Goal: Task Accomplishment & Management: Manage account settings

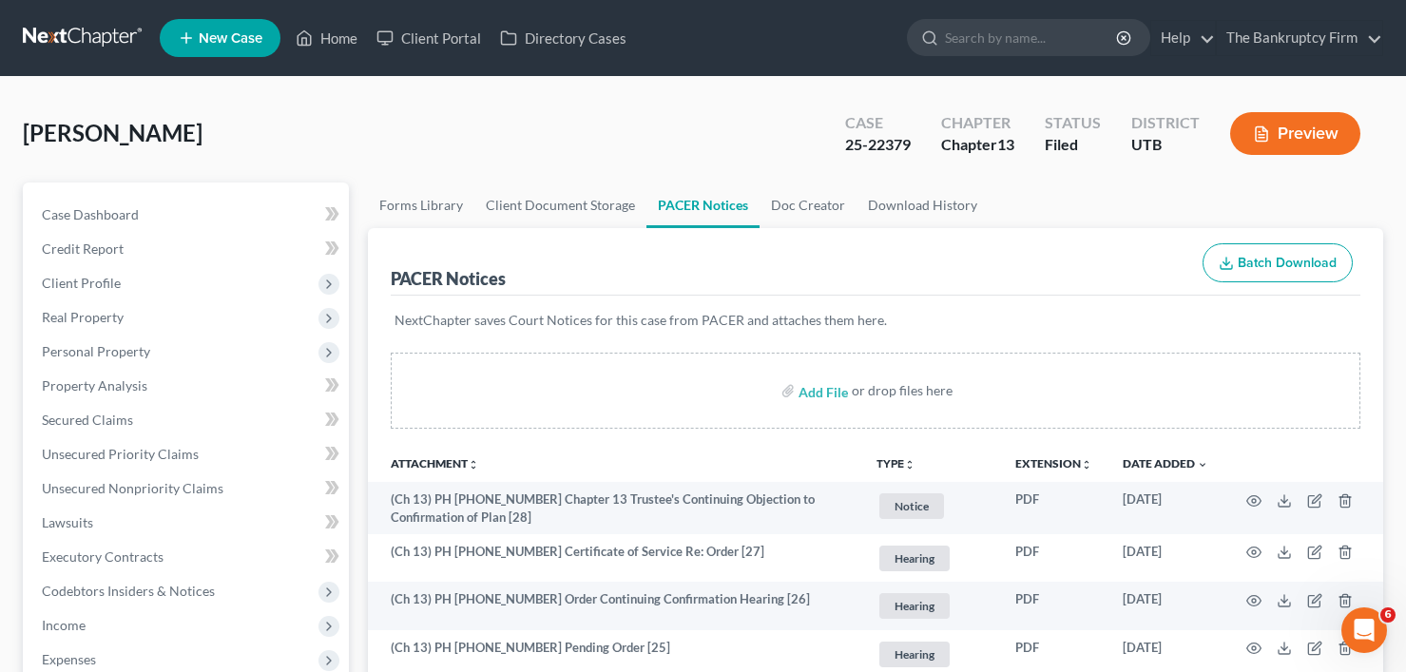
drag, startPoint x: 183, startPoint y: 130, endPoint x: 305, endPoint y: 90, distance: 129.0
click at [184, 121] on div "[PERSON_NAME] Upgraded Case 25-22379 Chapter Chapter 13 Status Filed District U…" at bounding box center [703, 141] width 1360 height 83
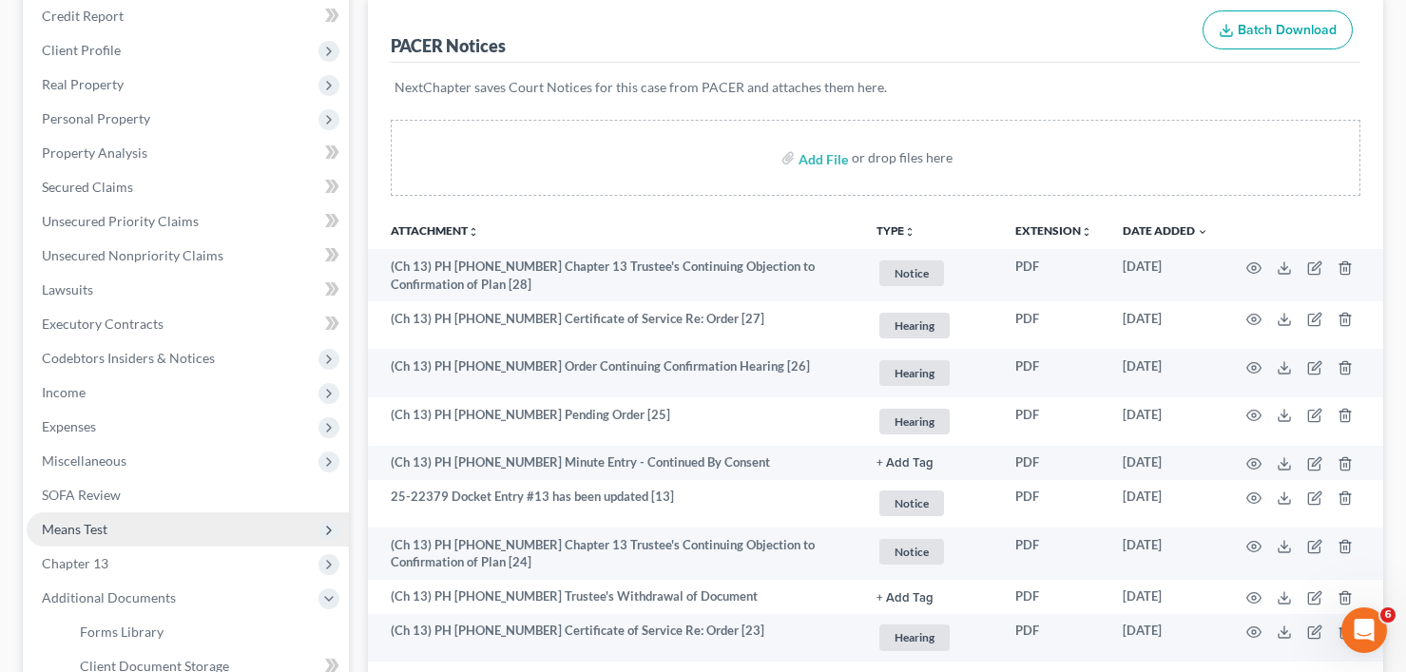
scroll to position [285, 0]
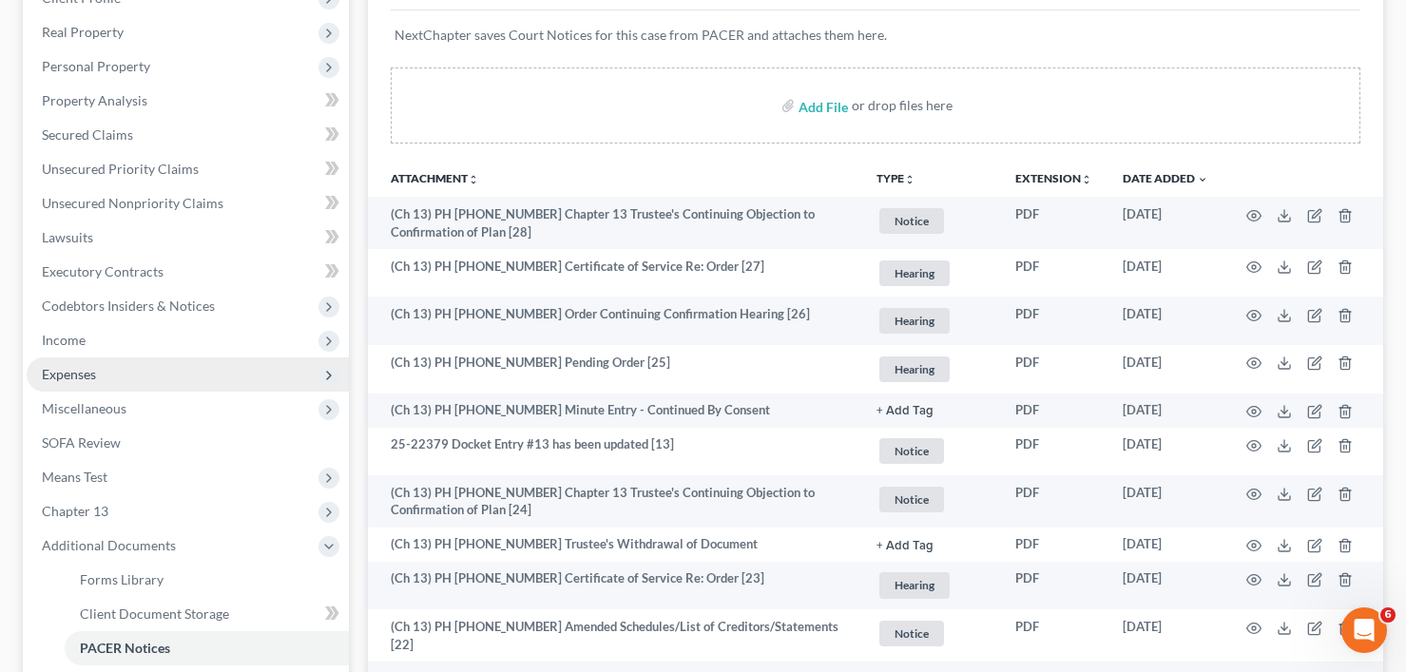
click at [81, 376] on span "Expenses" at bounding box center [69, 374] width 54 height 16
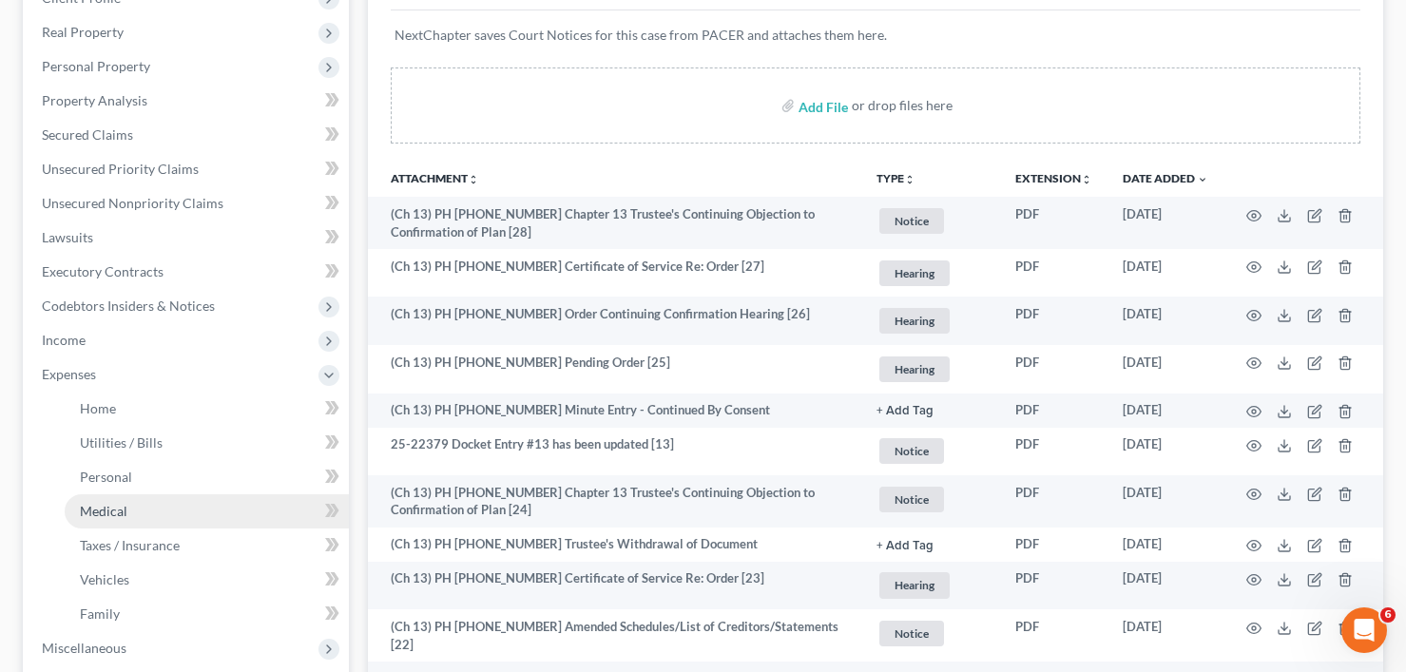
click at [138, 510] on link "Medical" at bounding box center [207, 511] width 284 height 34
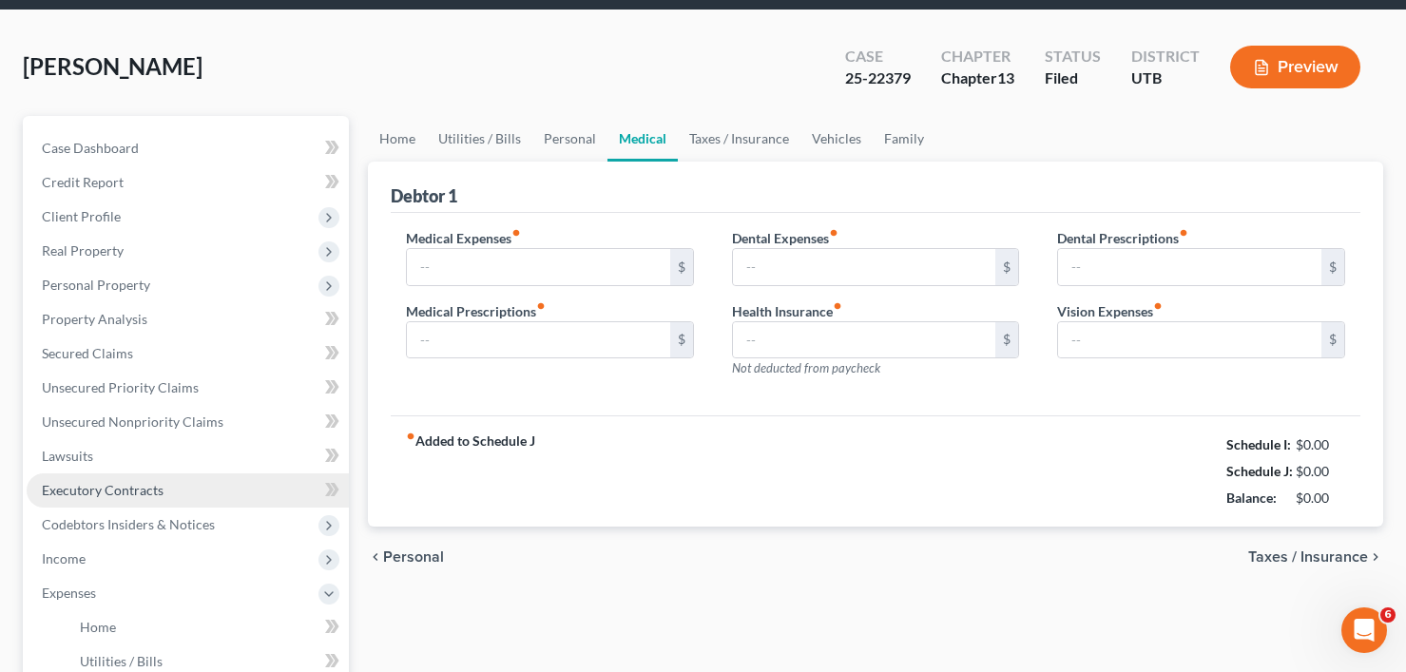
scroll to position [4, 0]
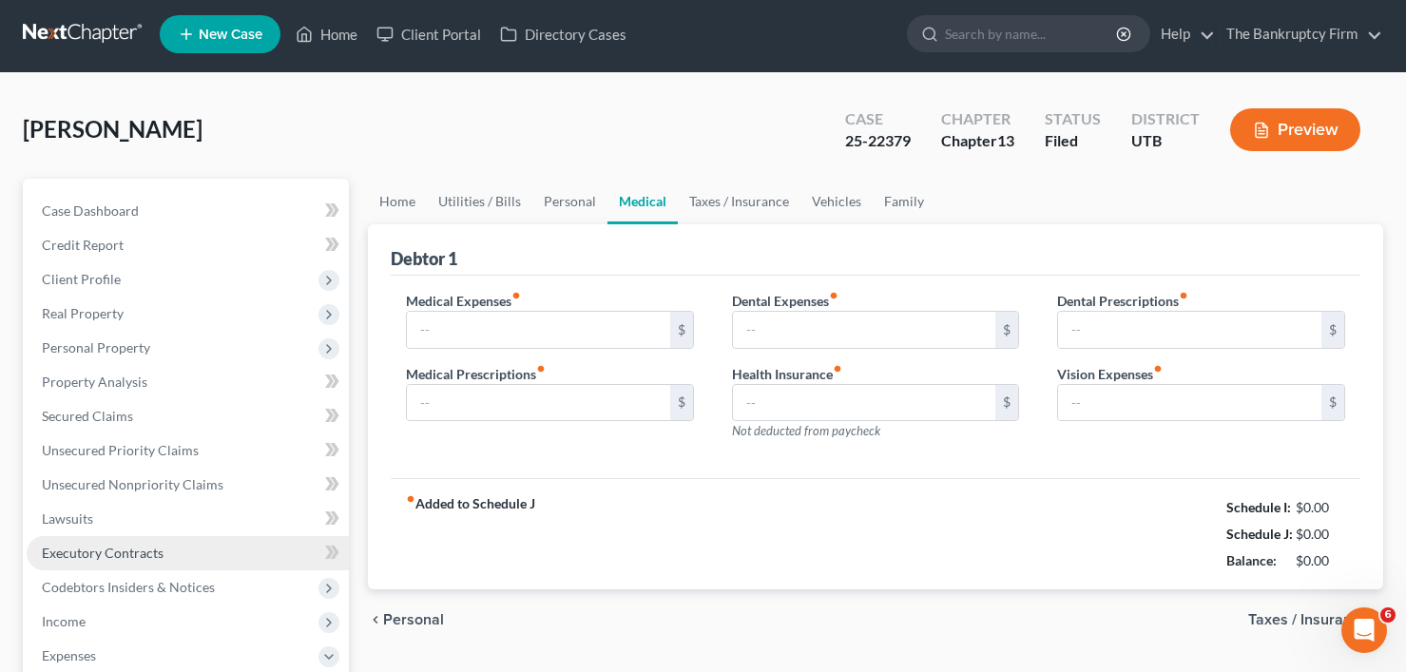
type input "50.00"
type input "0.00"
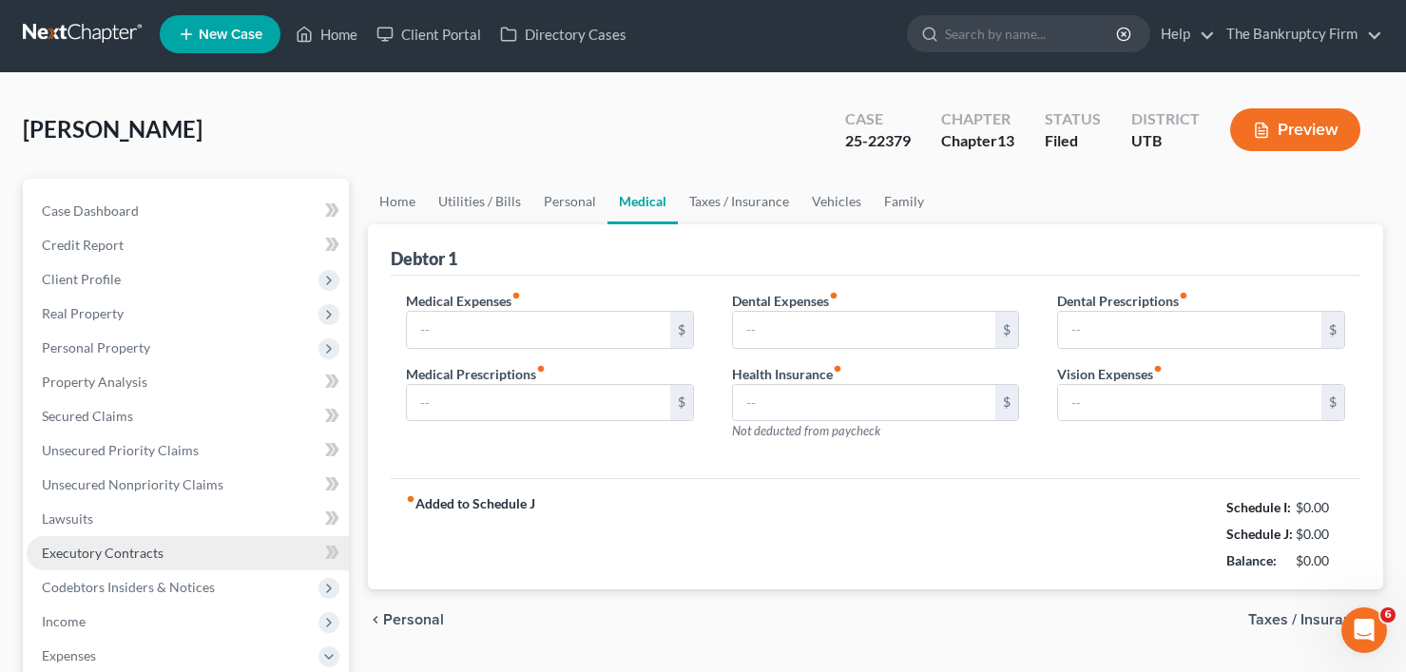
type input "0.00"
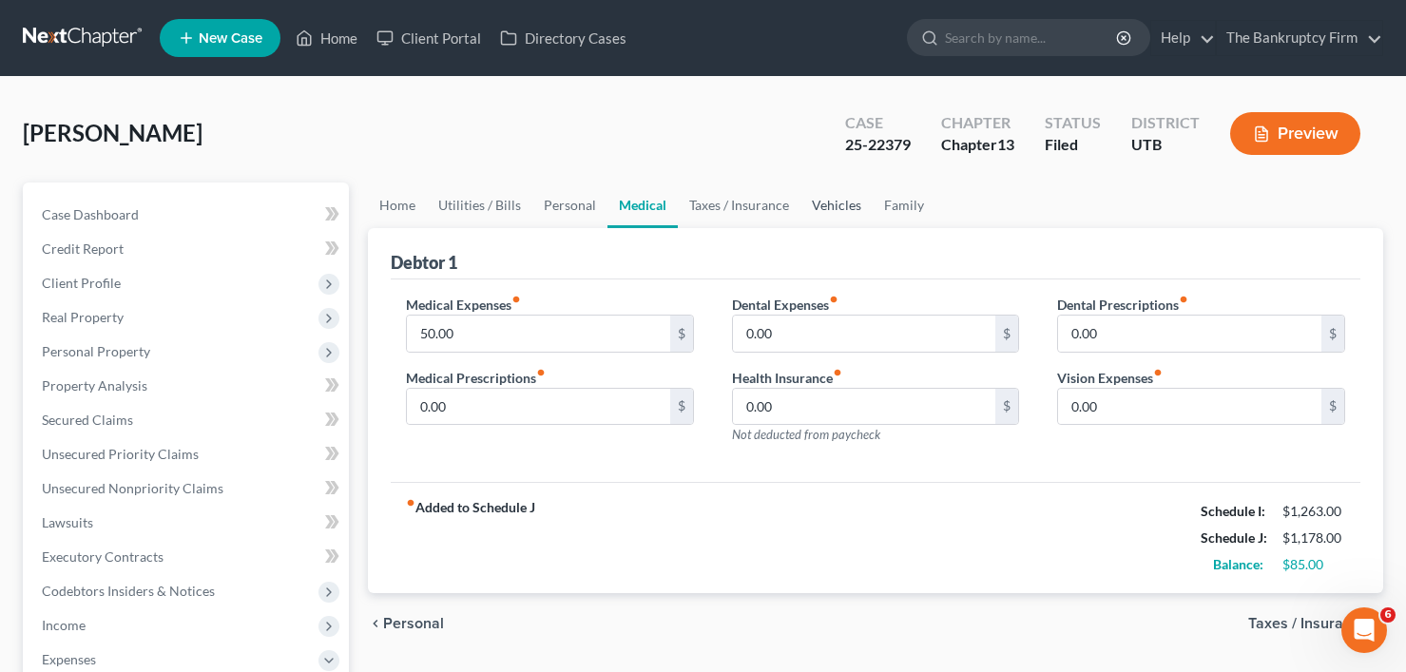
click at [828, 209] on link "Vehicles" at bounding box center [837, 206] width 72 height 46
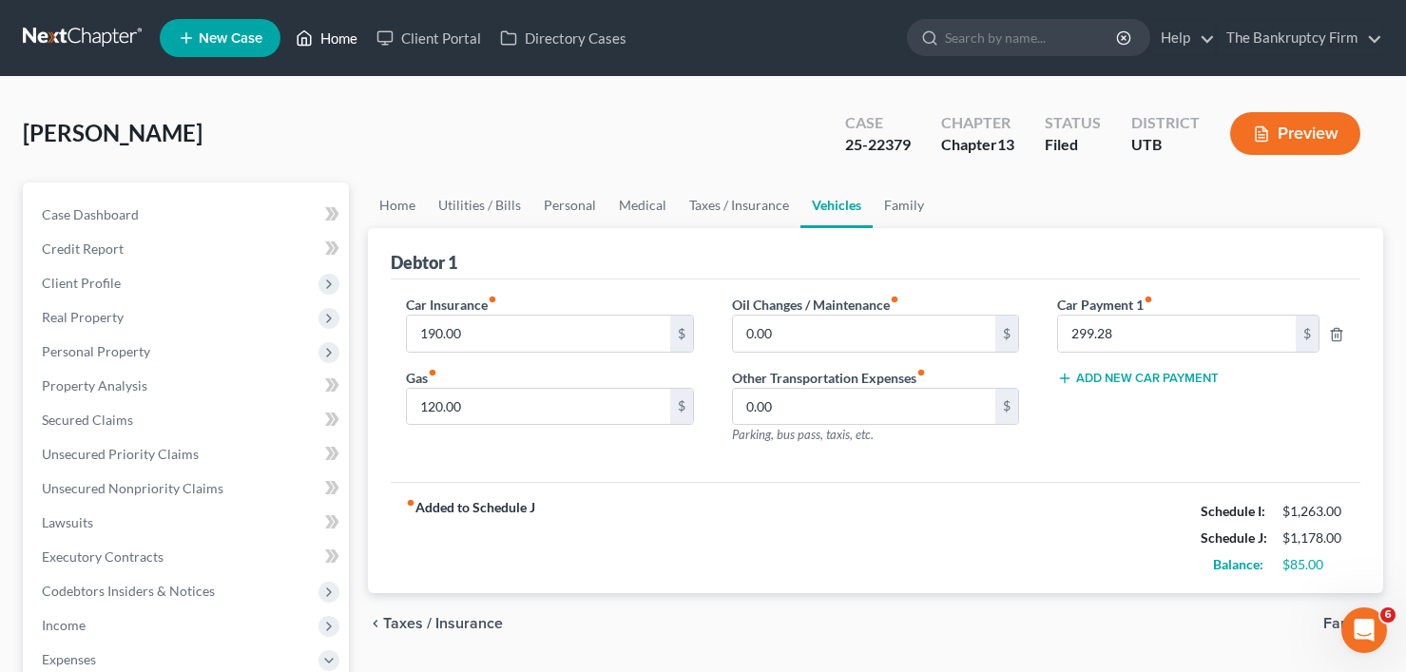
click at [324, 30] on link "Home" at bounding box center [326, 38] width 81 height 34
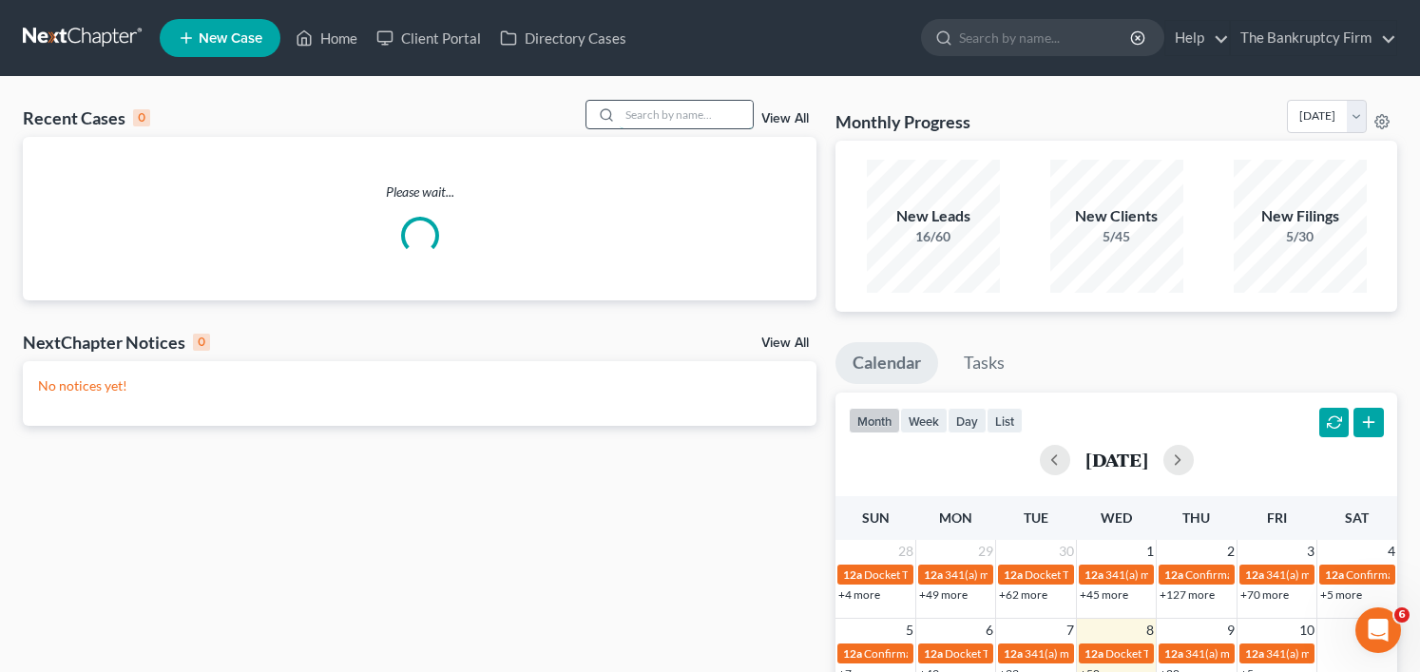
click at [670, 105] on input "search" at bounding box center [686, 115] width 133 height 28
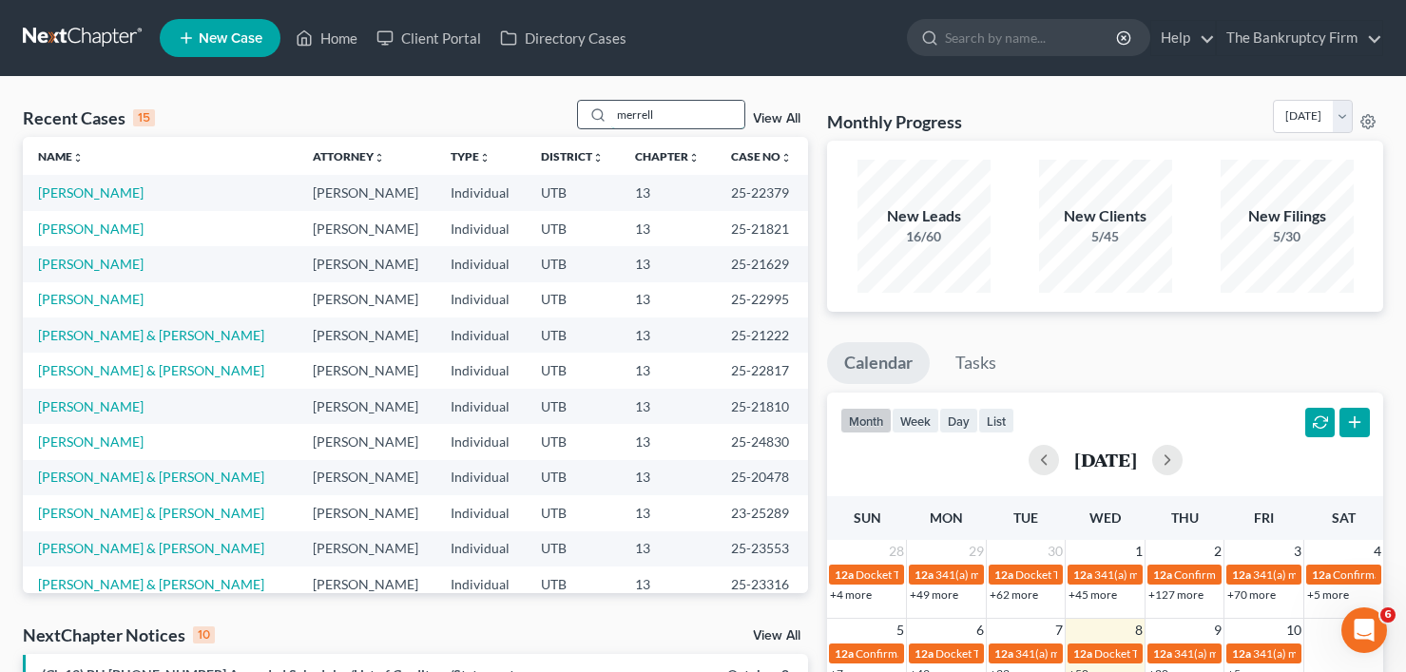
type input "merrell"
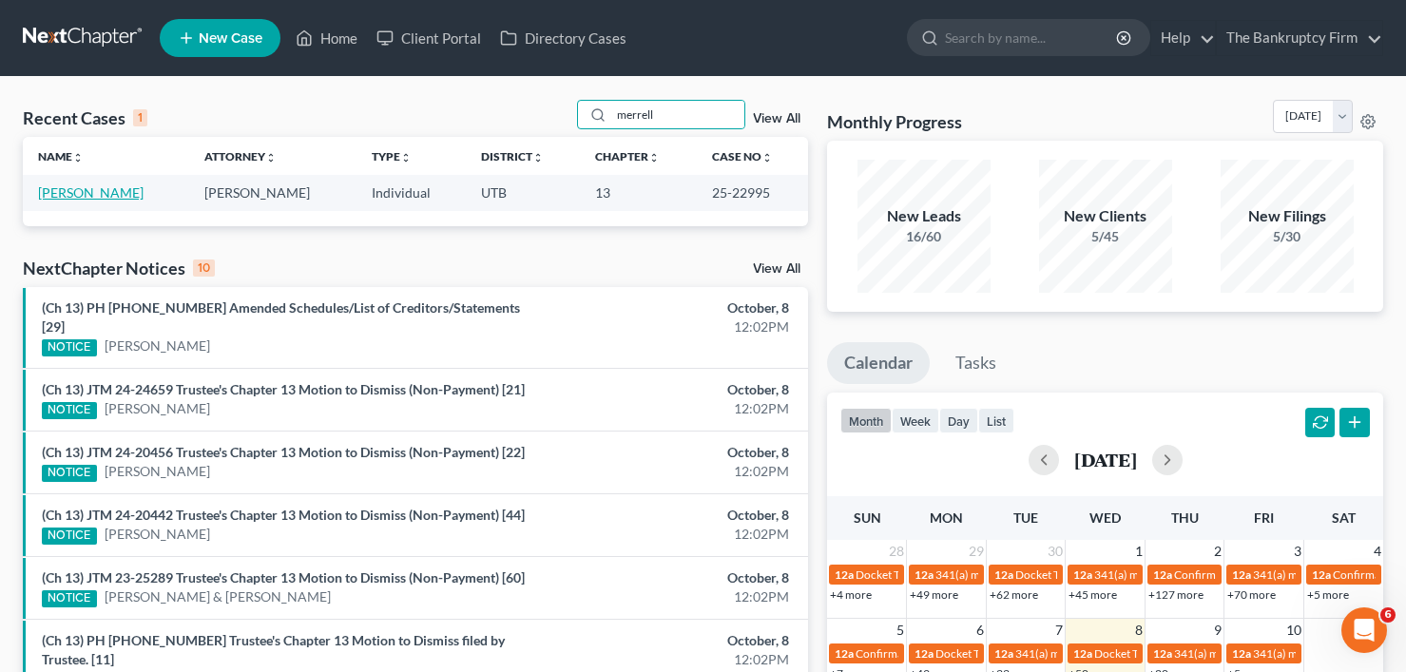
click at [108, 186] on link "[PERSON_NAME]" at bounding box center [91, 192] width 106 height 16
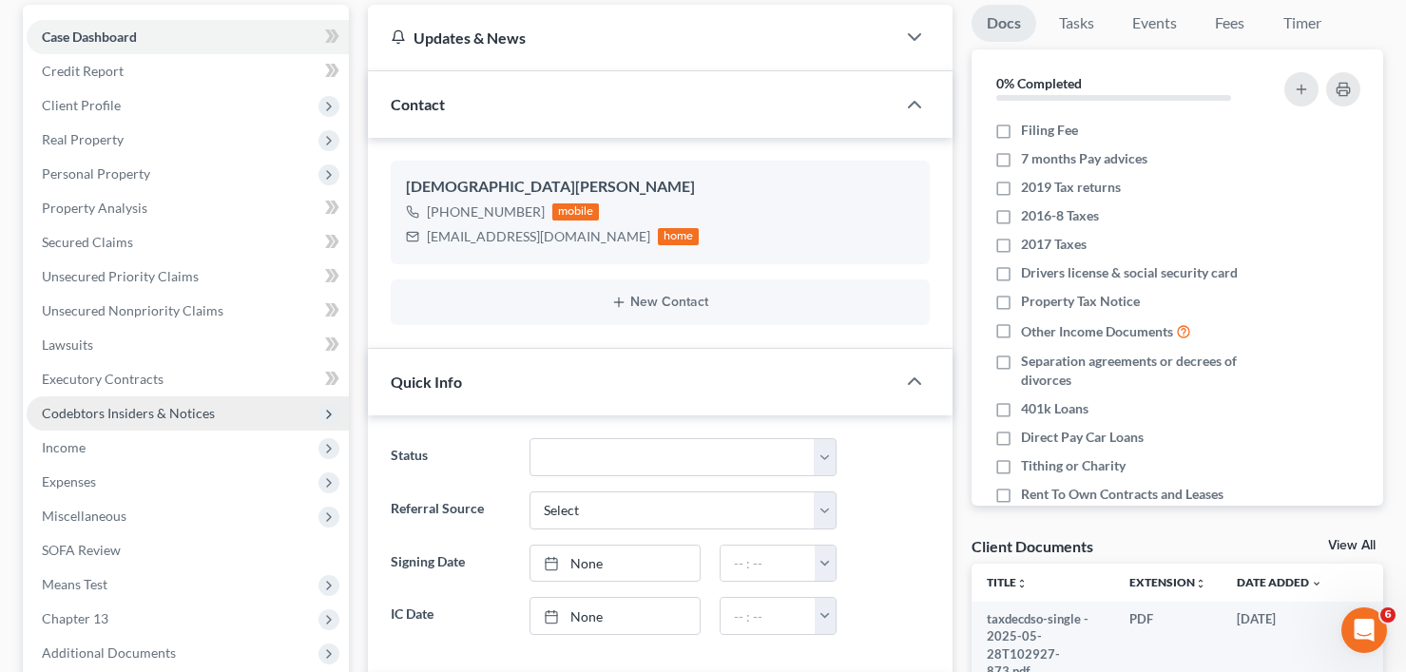
scroll to position [190, 0]
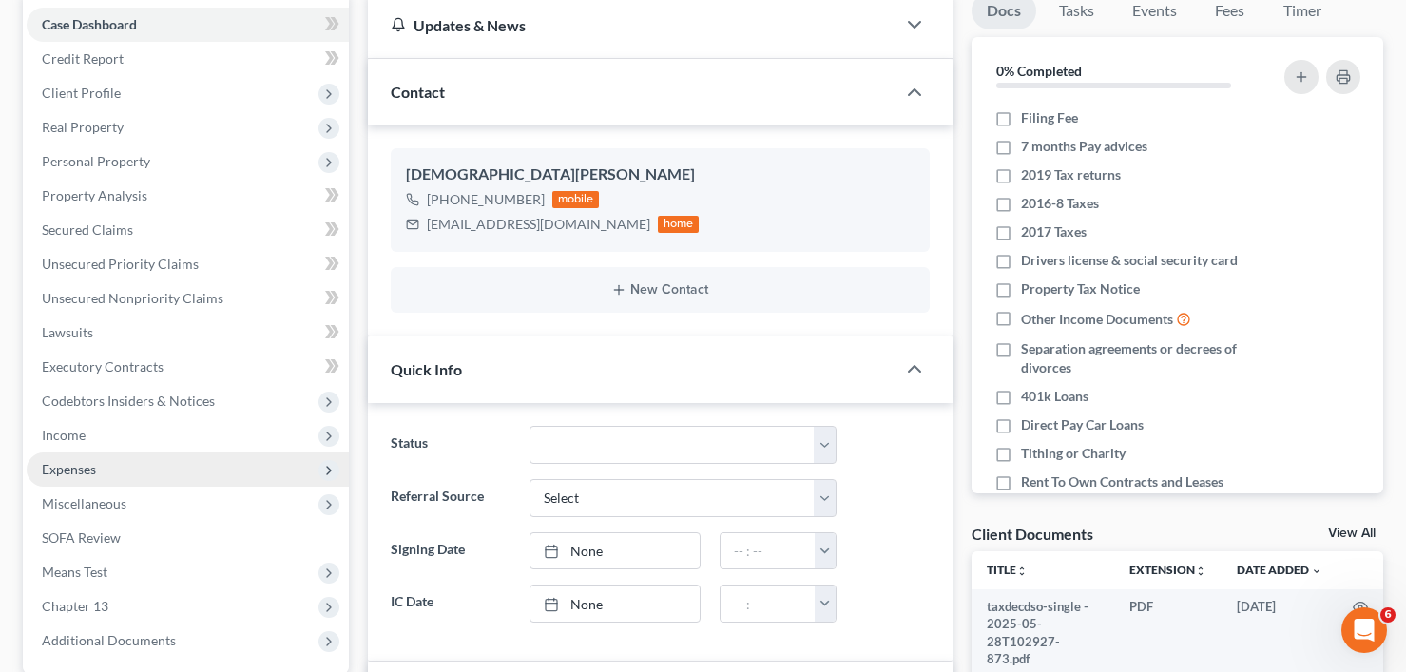
click at [104, 473] on span "Expenses" at bounding box center [188, 470] width 322 height 34
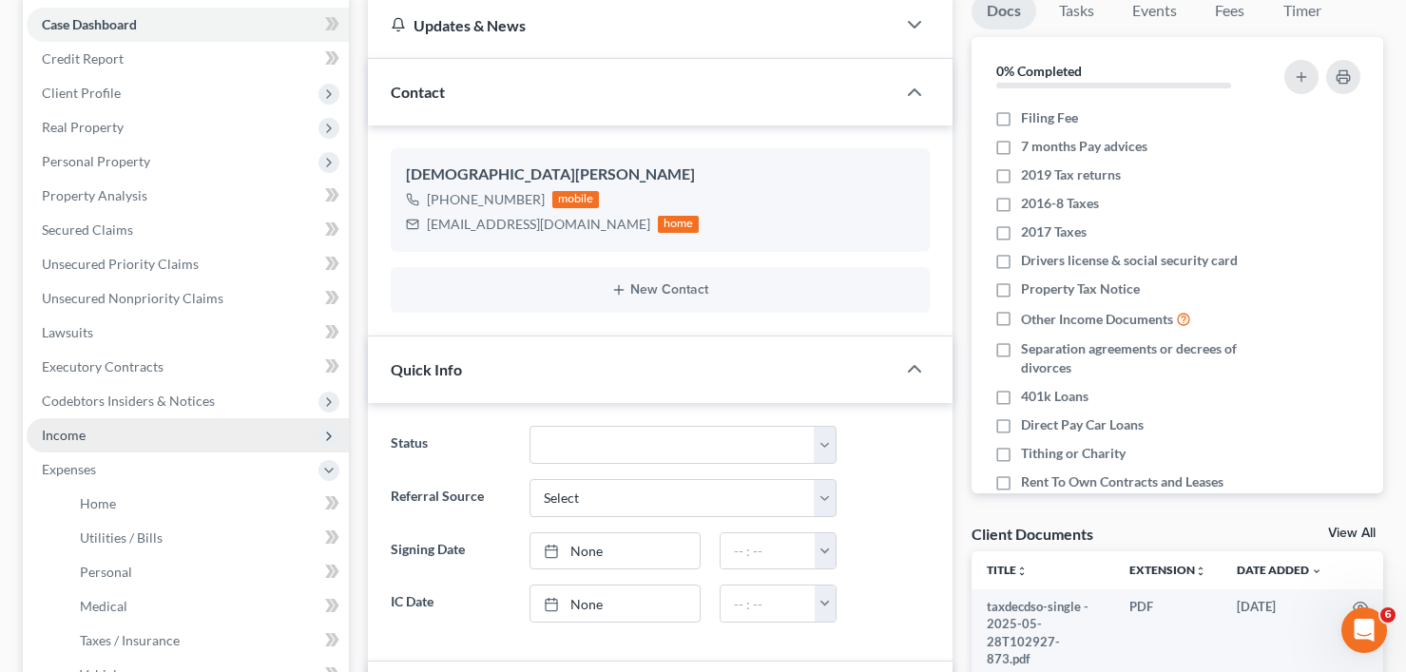
click at [97, 418] on span "Income" at bounding box center [188, 435] width 322 height 34
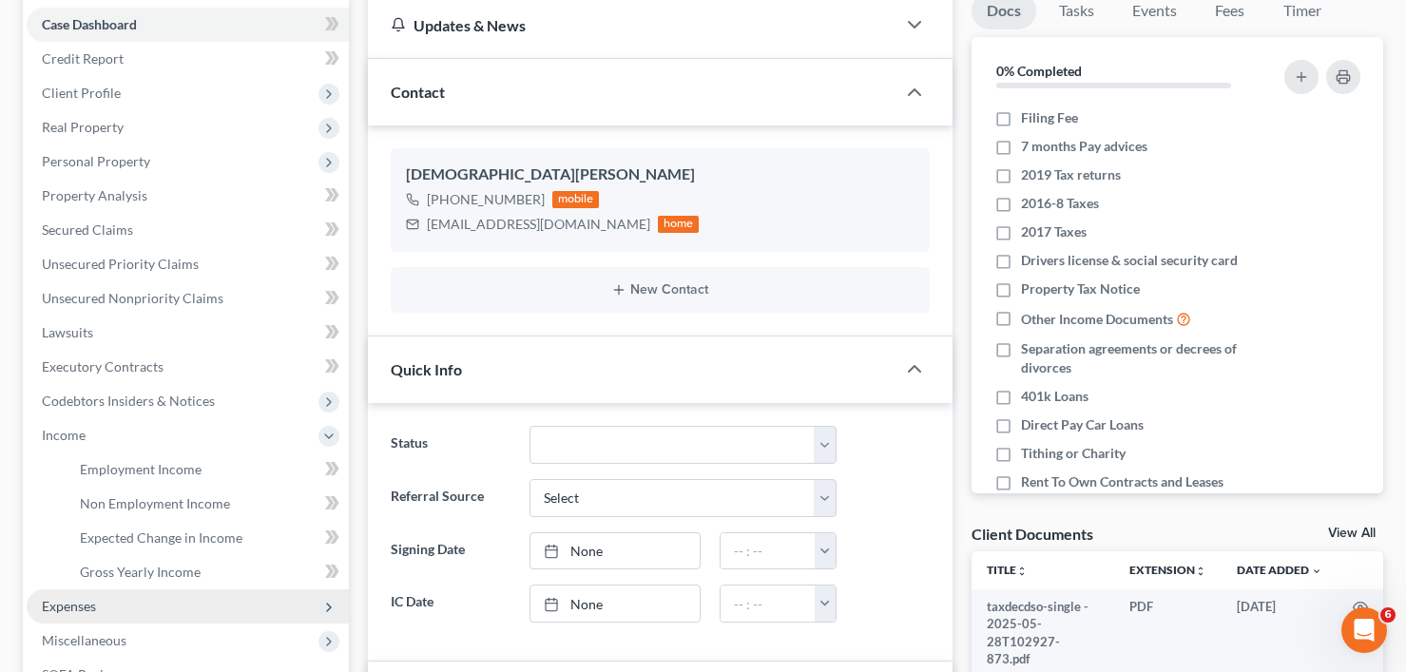
click at [68, 614] on span "Expenses" at bounding box center [188, 606] width 322 height 34
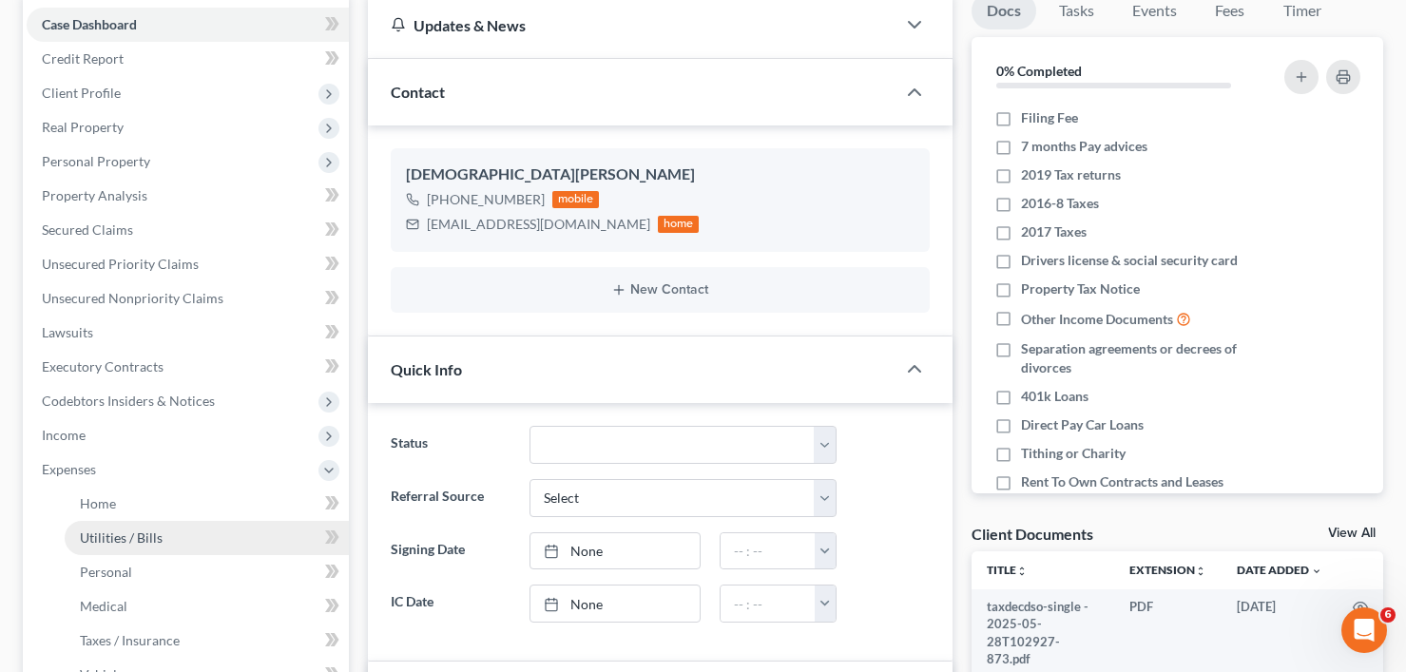
click at [102, 535] on span "Utilities / Bills" at bounding box center [121, 538] width 83 height 16
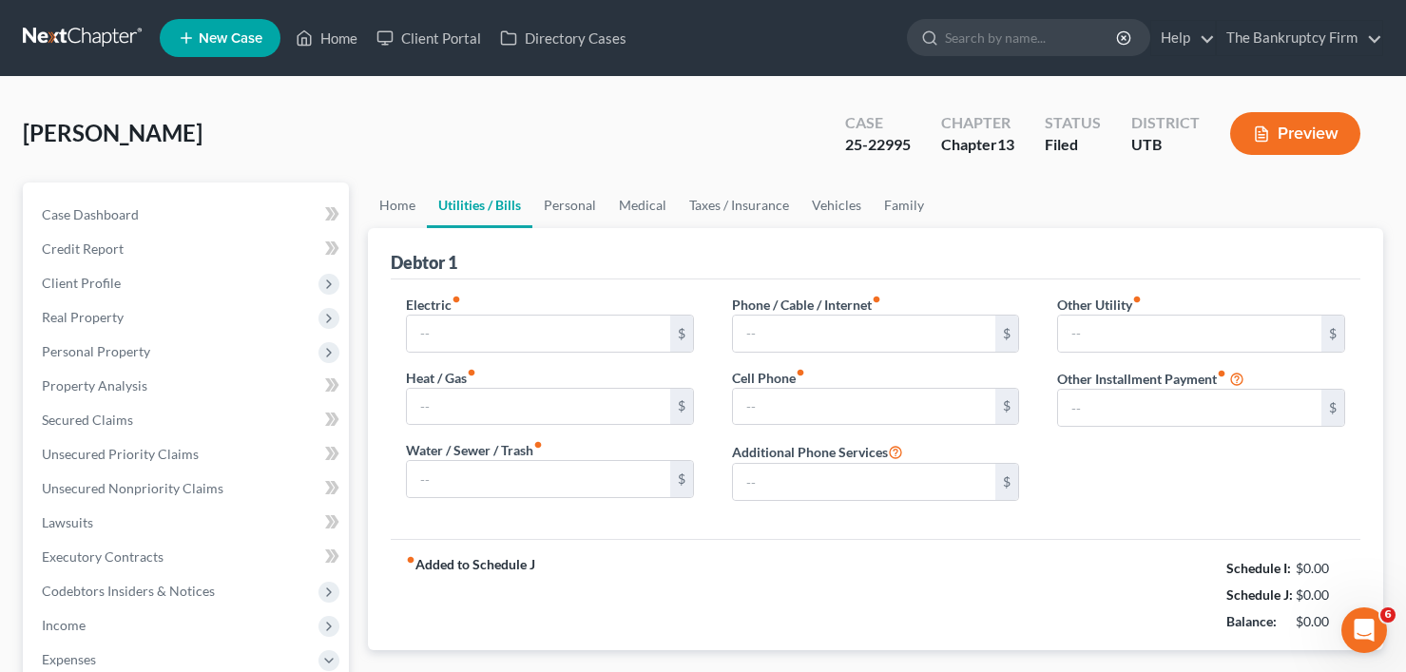
type input "300.00"
type input "162.00"
type input "170.00"
type input "68.00"
type input "0.00"
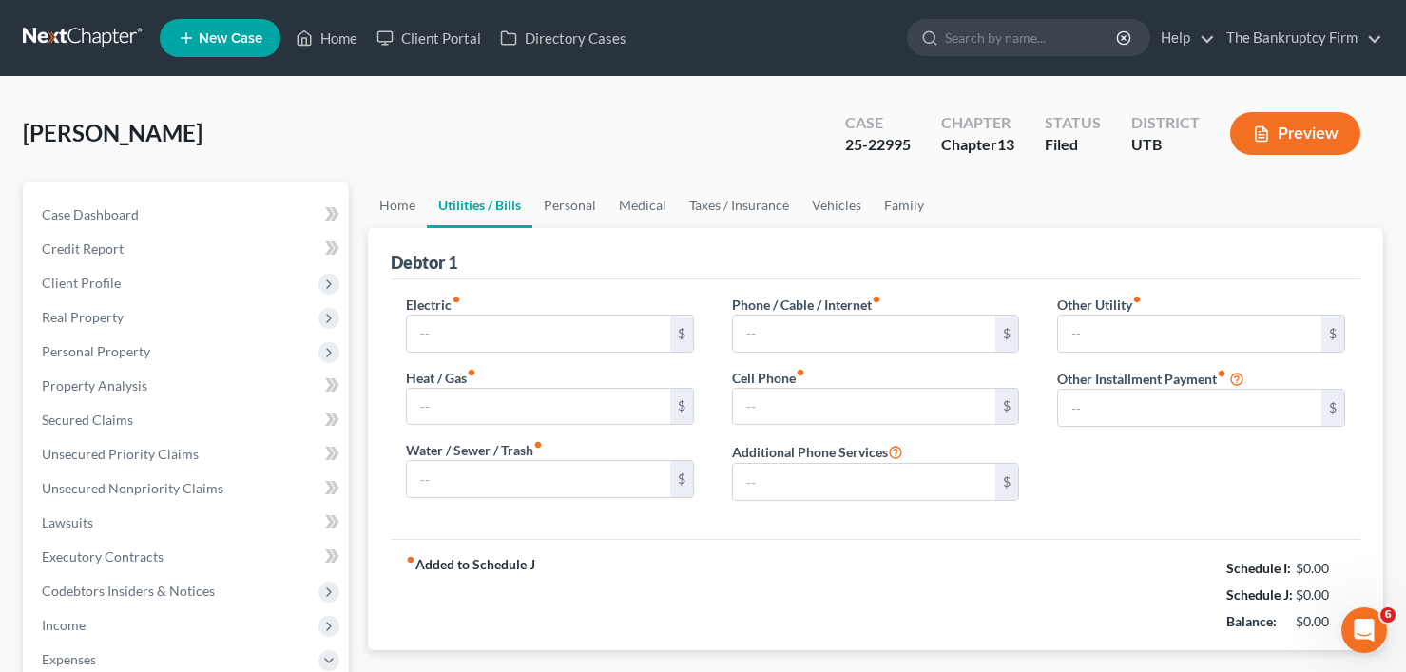
type input "0.00"
click at [398, 210] on link "Home" at bounding box center [397, 206] width 59 height 46
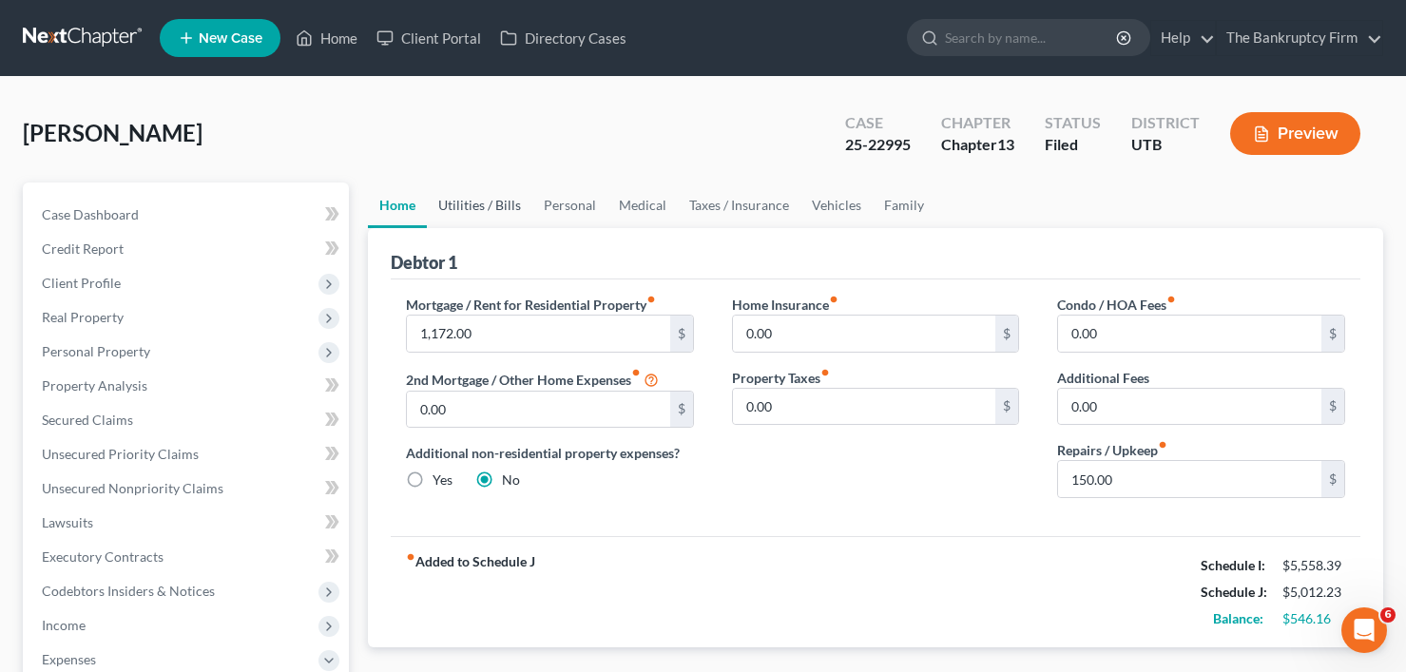
click at [473, 204] on link "Utilities / Bills" at bounding box center [480, 206] width 106 height 46
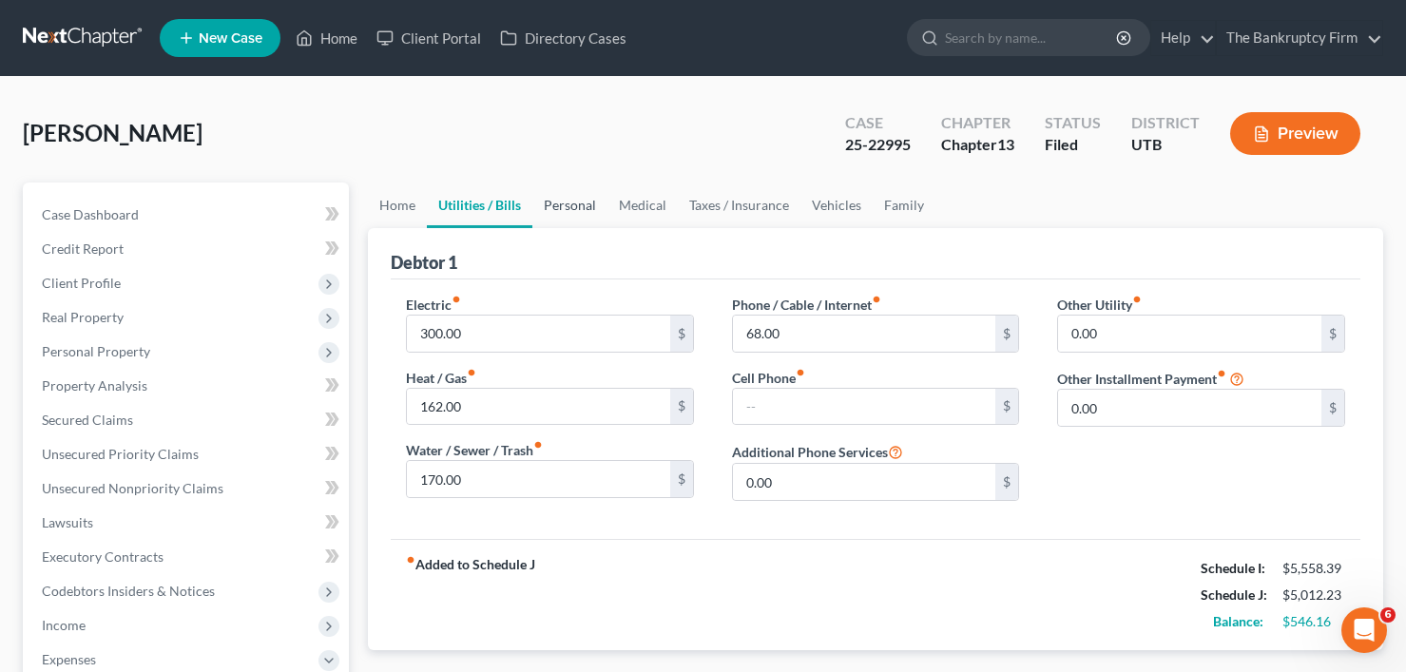
click at [574, 202] on link "Personal" at bounding box center [569, 206] width 75 height 46
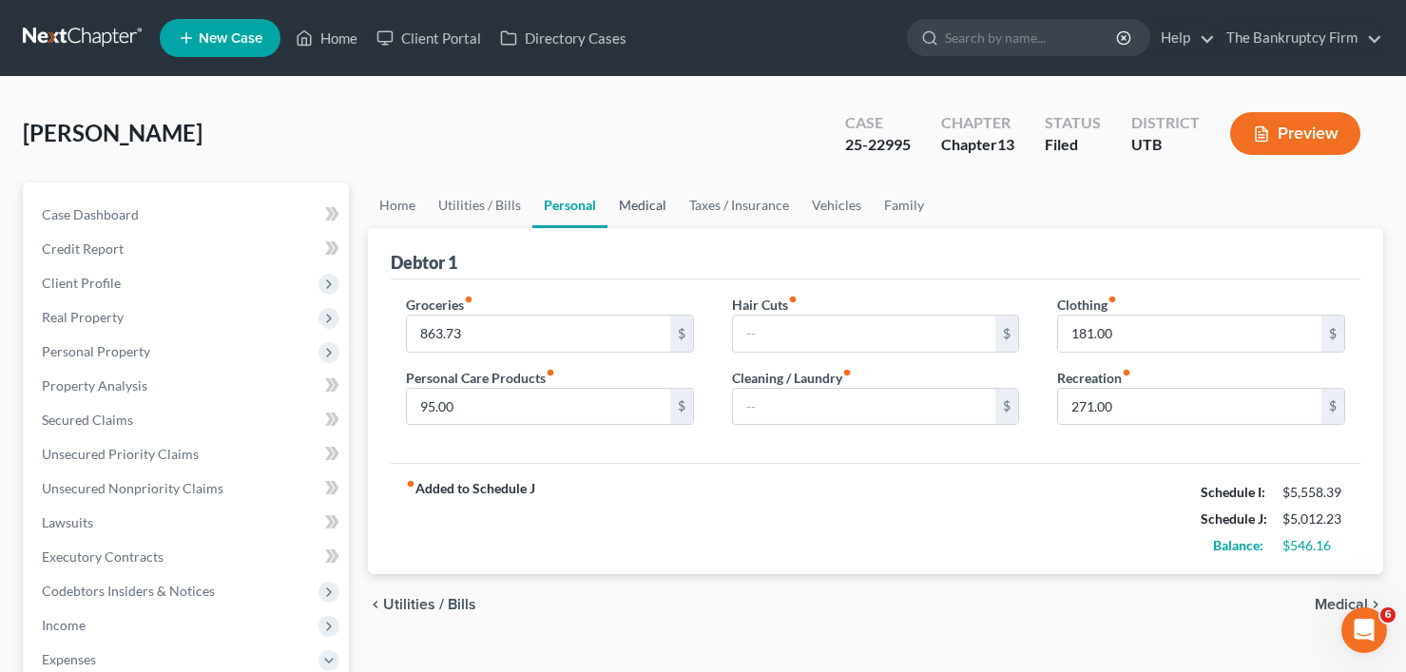
click at [642, 211] on link "Medical" at bounding box center [643, 206] width 70 height 46
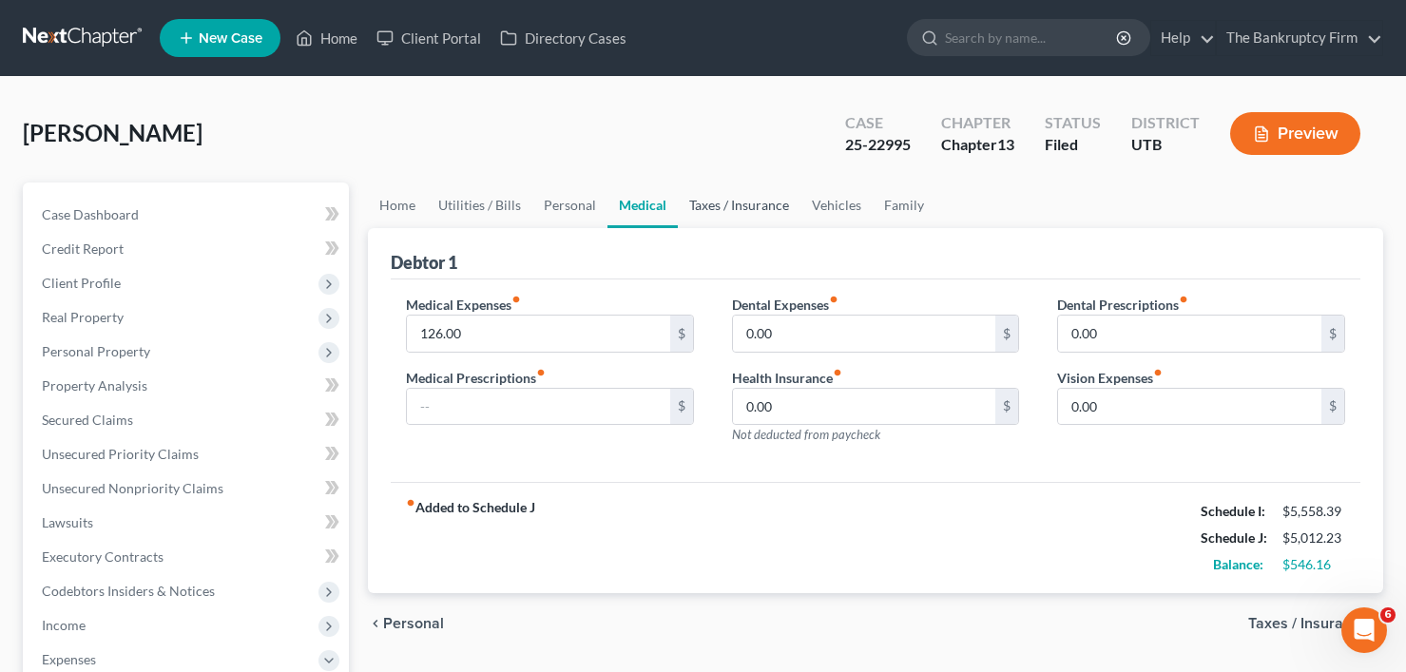
click at [707, 203] on link "Taxes / Insurance" at bounding box center [739, 206] width 123 height 46
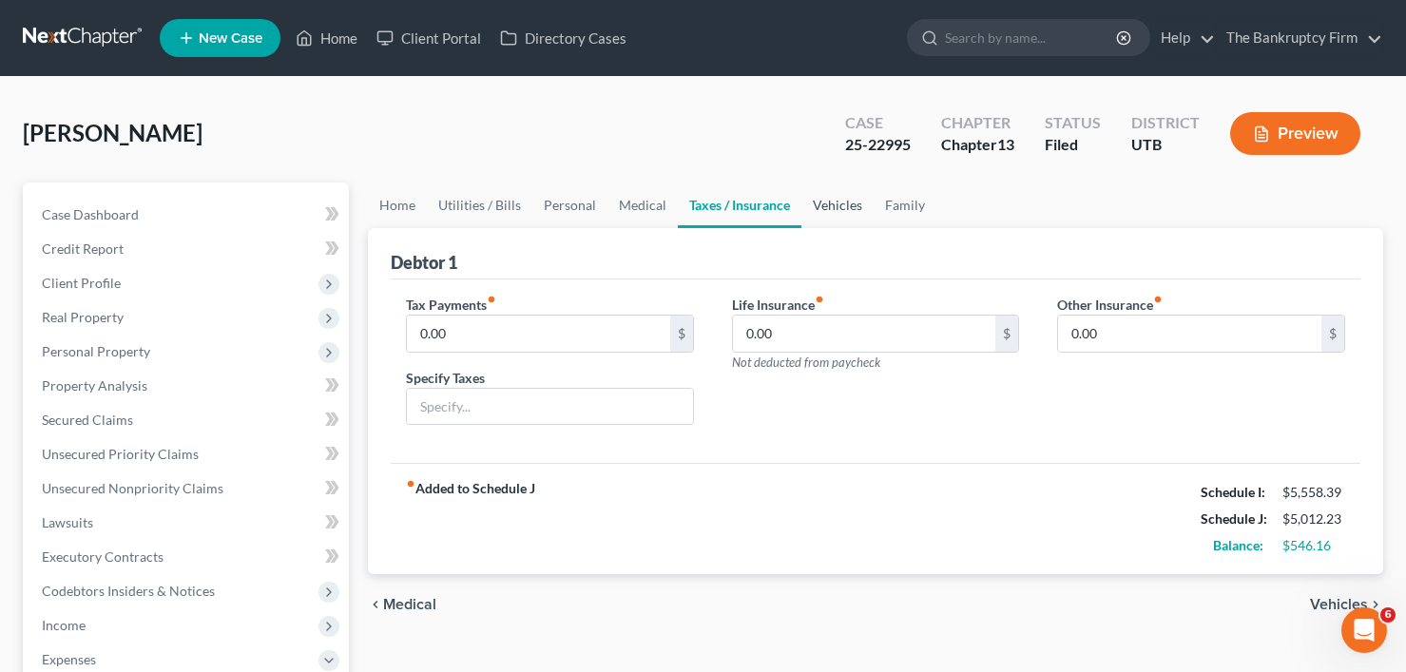
click at [825, 205] on link "Vehicles" at bounding box center [837, 206] width 72 height 46
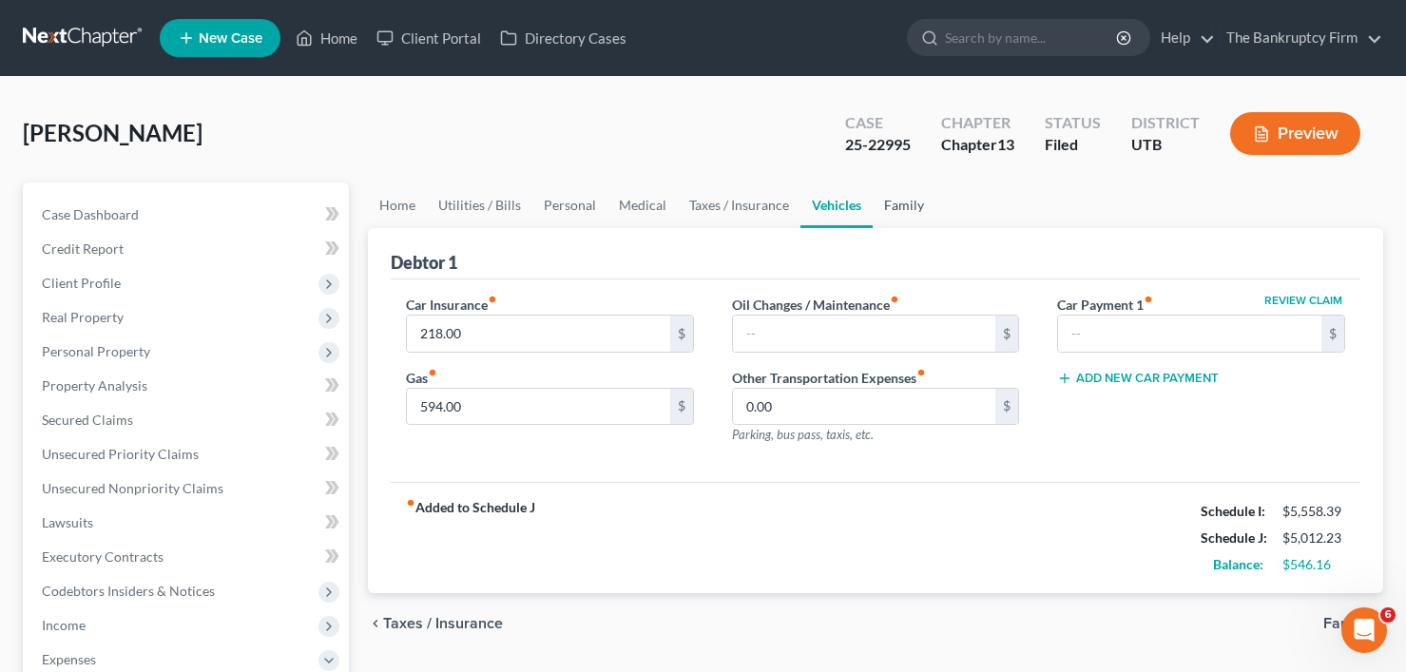
click at [908, 207] on link "Family" at bounding box center [904, 206] width 63 height 46
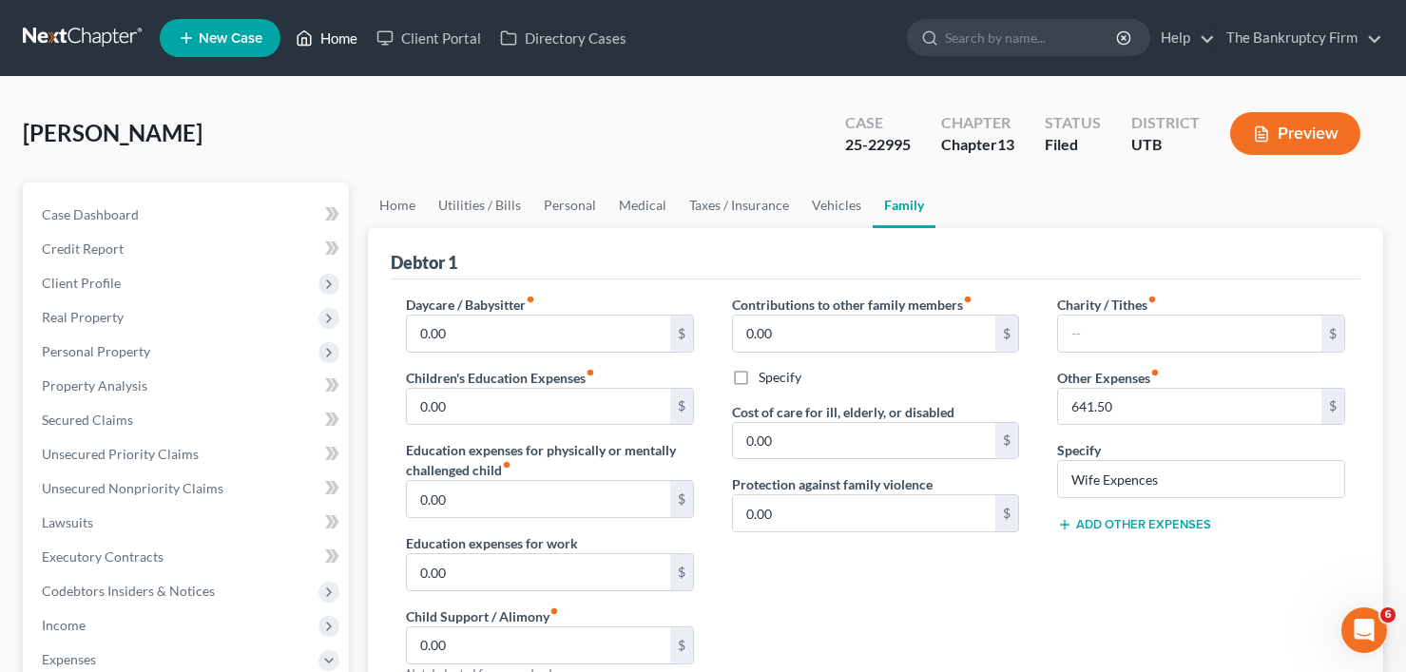
click at [349, 27] on link "Home" at bounding box center [326, 38] width 81 height 34
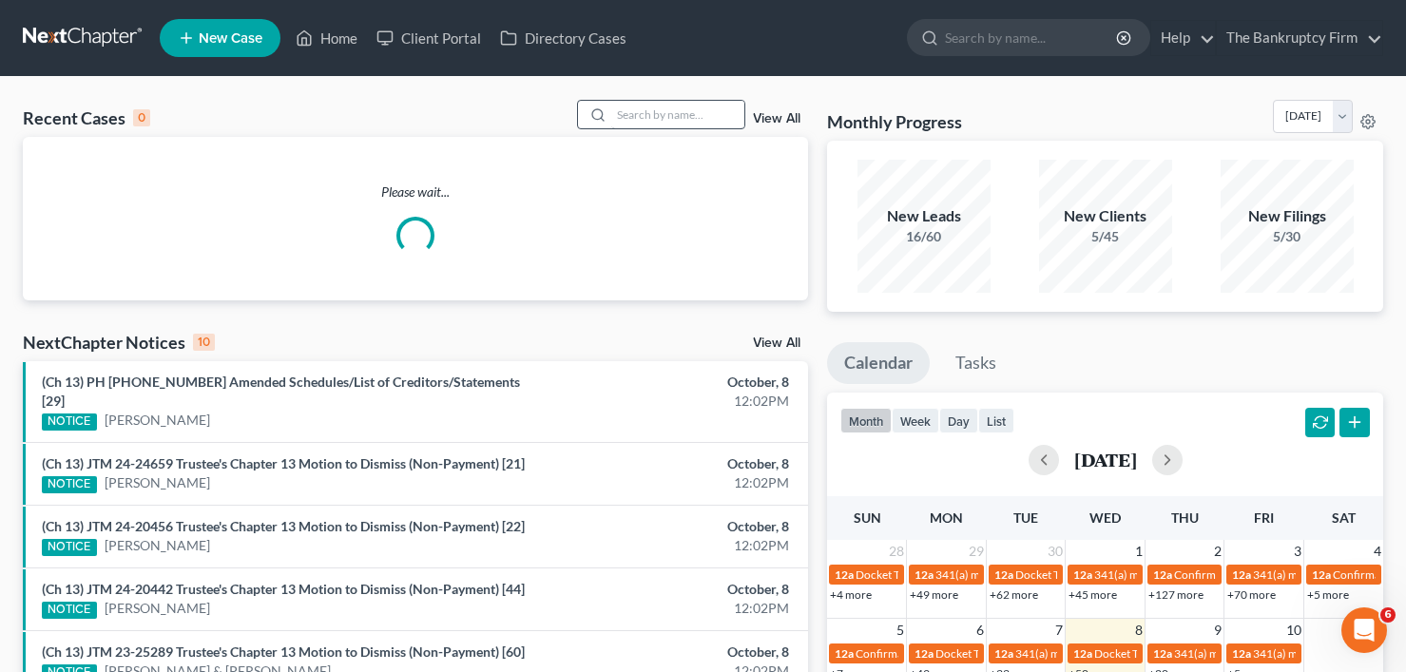
drag, startPoint x: 613, startPoint y: 109, endPoint x: 624, endPoint y: 109, distance: 10.5
click at [620, 108] on div at bounding box center [661, 114] width 169 height 29
click at [631, 114] on input "search" at bounding box center [677, 115] width 133 height 28
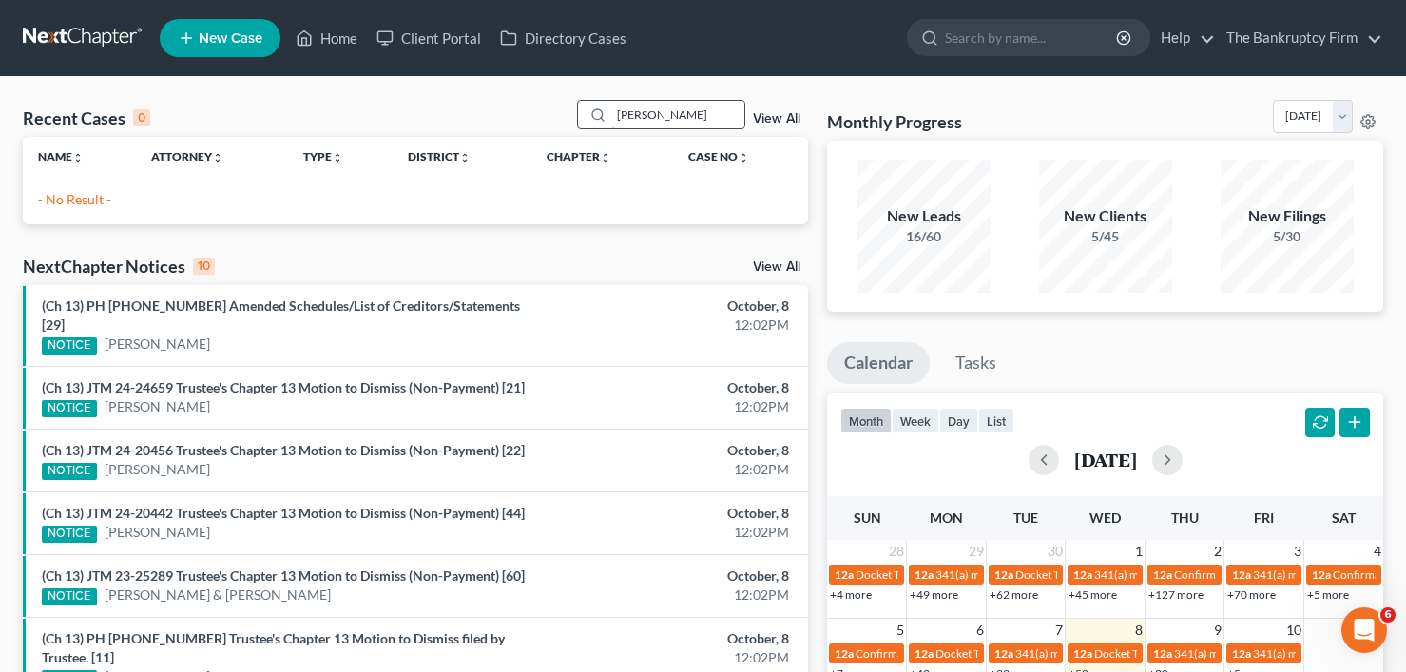
type input "[PERSON_NAME]"
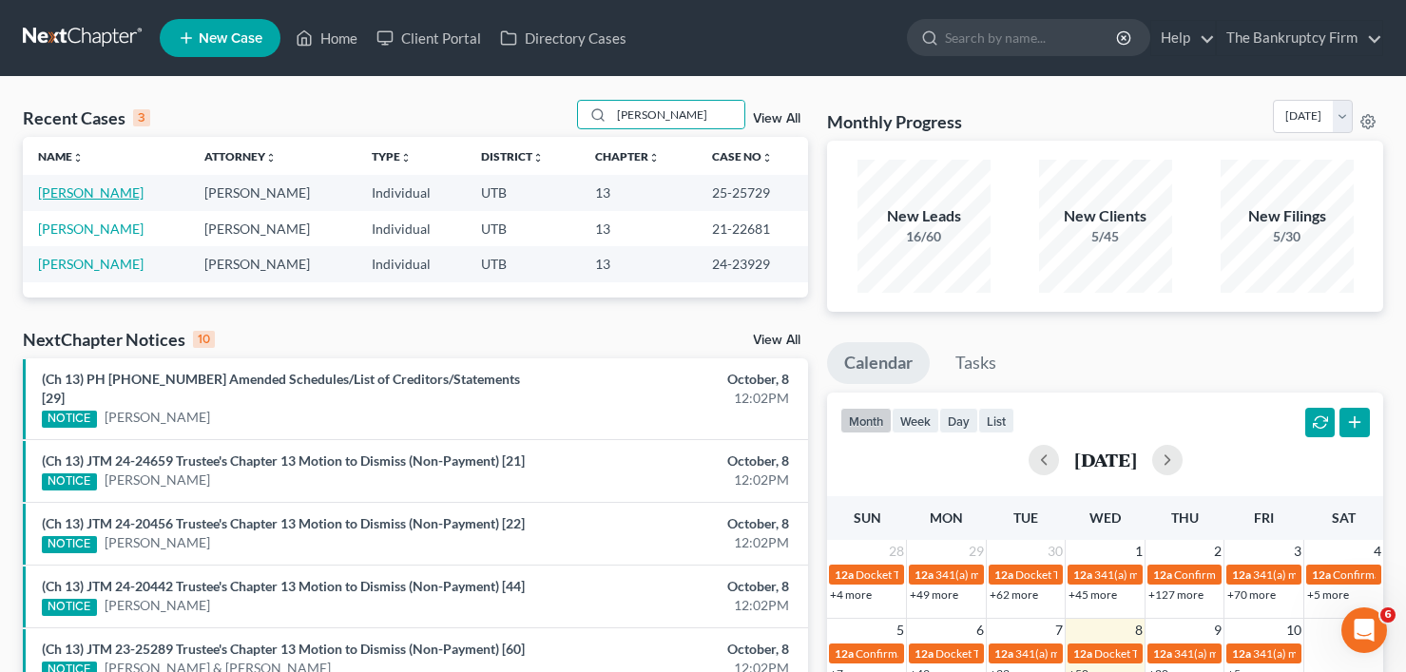
click at [96, 192] on link "[PERSON_NAME]" at bounding box center [91, 192] width 106 height 16
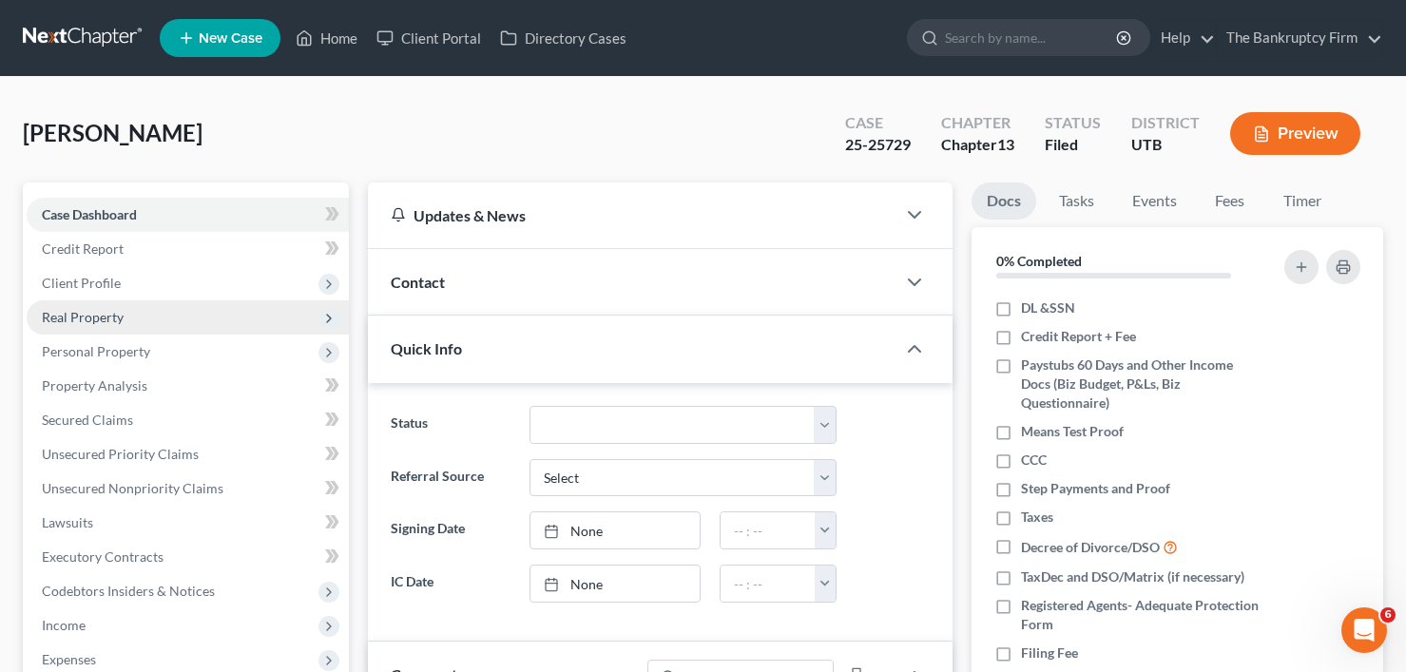
scroll to position [149, 0]
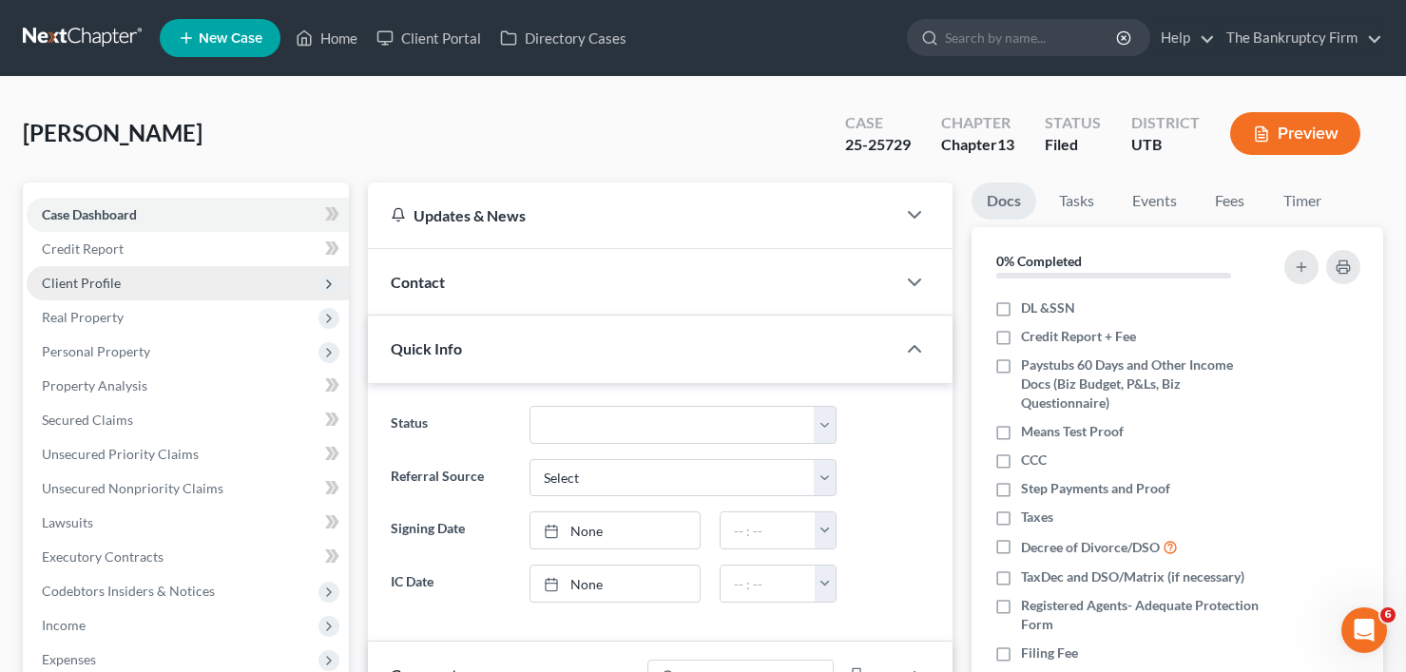
click at [87, 282] on span "Client Profile" at bounding box center [81, 283] width 79 height 16
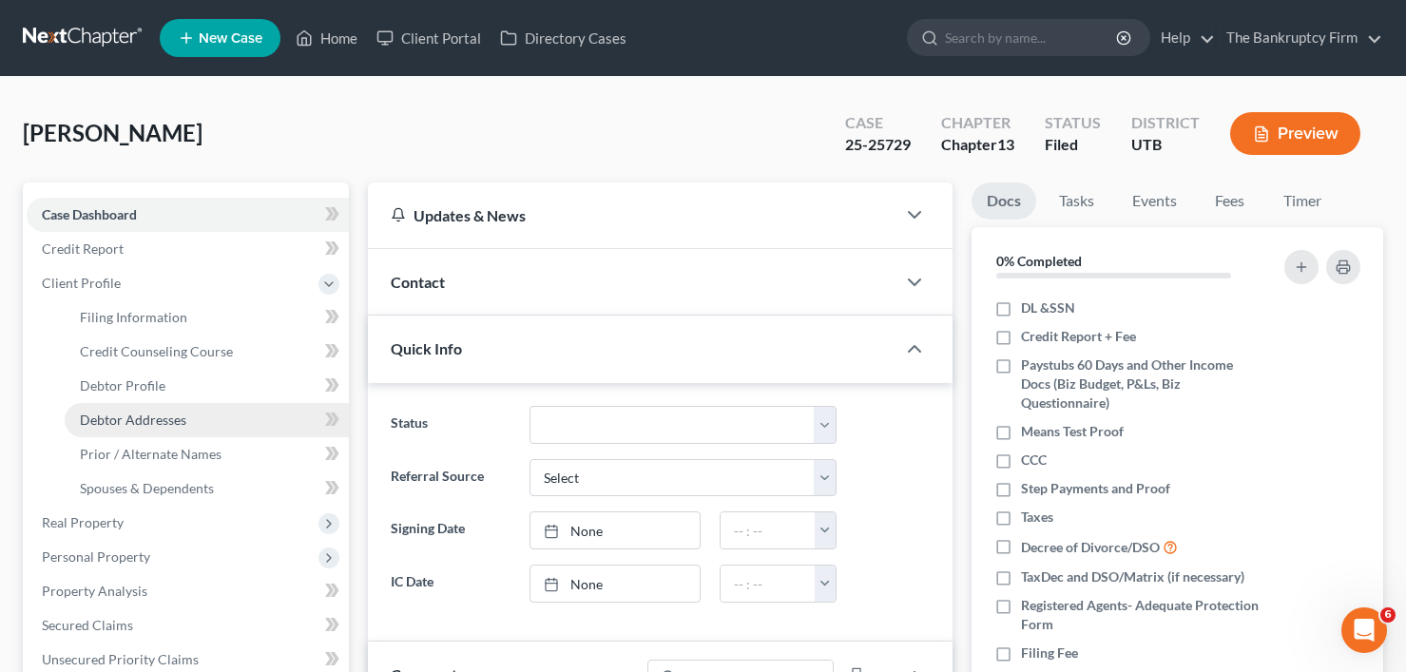
click at [122, 412] on span "Debtor Addresses" at bounding box center [133, 420] width 106 height 16
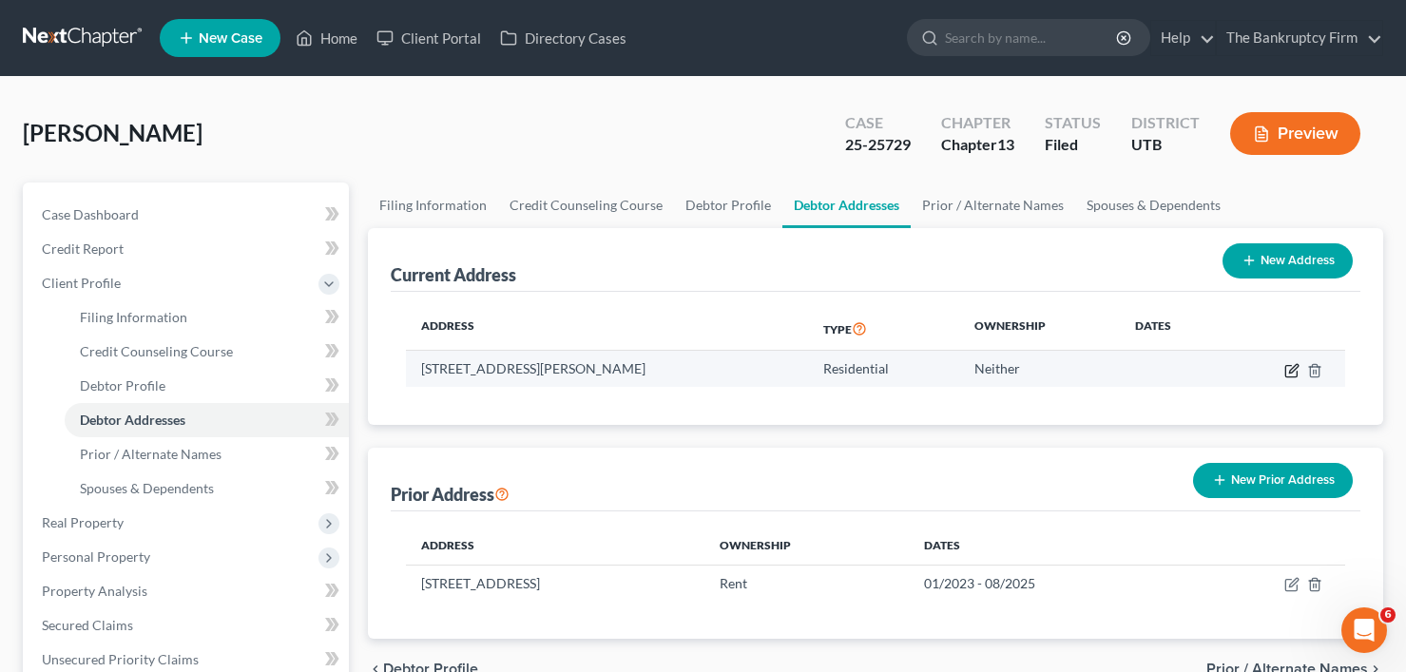
click at [1293, 374] on icon "button" at bounding box center [1291, 370] width 15 height 15
select select "46"
select select "0"
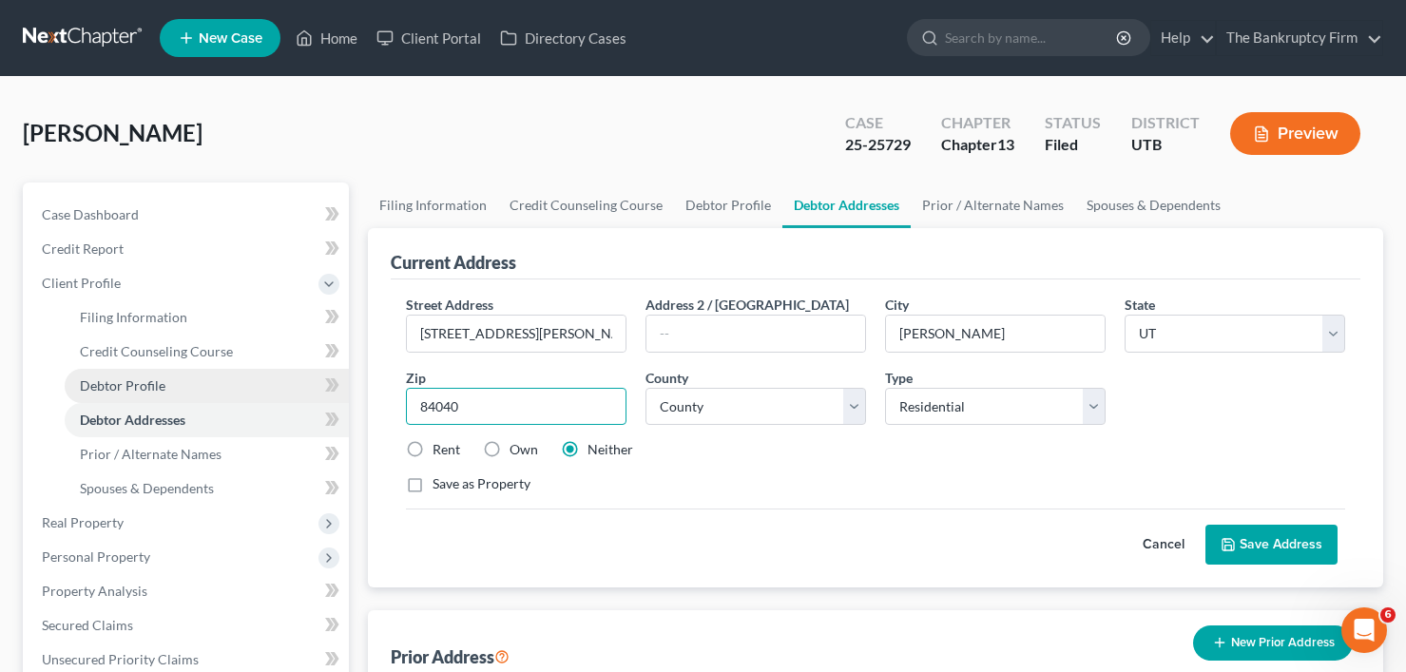
drag, startPoint x: 466, startPoint y: 409, endPoint x: 295, endPoint y: 386, distance: 172.6
click at [295, 386] on div "Petition Navigation Case Dashboard Payments Invoices Payments Payments Credit R…" at bounding box center [703, 680] width 1380 height 995
type input "84404"
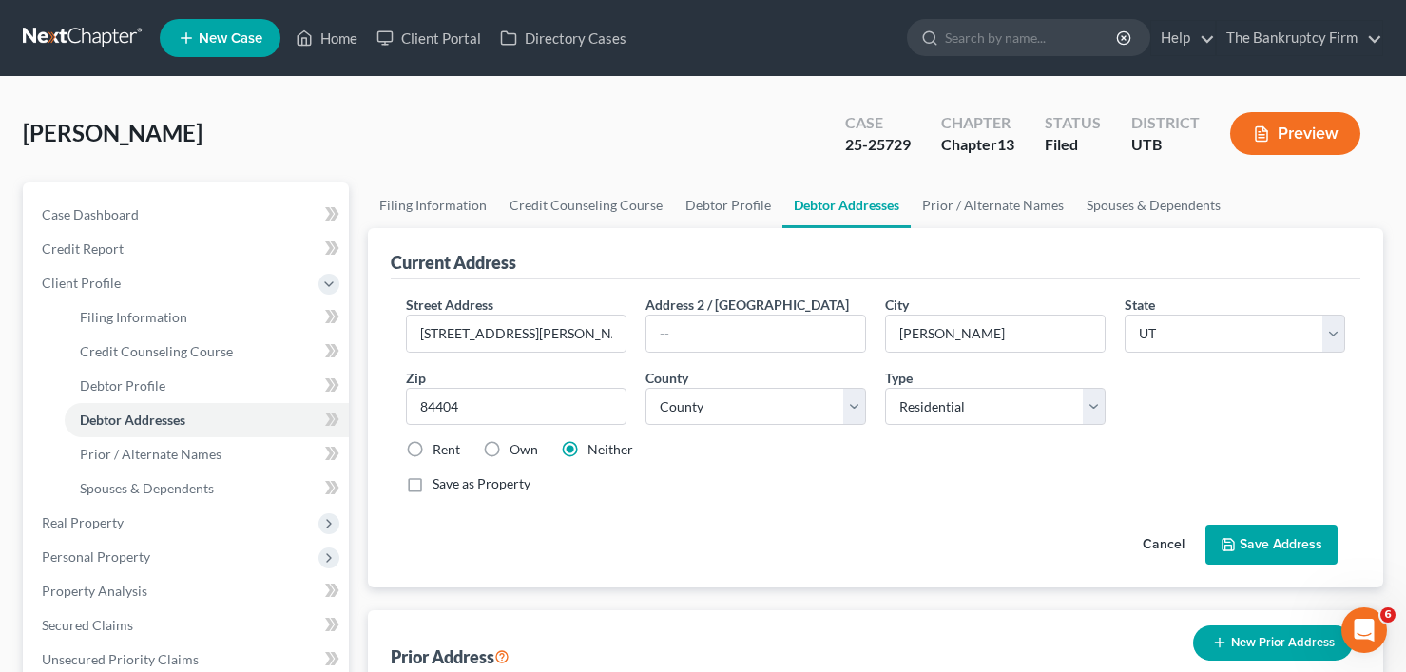
click at [433, 452] on label "Rent" at bounding box center [447, 449] width 28 height 19
click at [440, 452] on input "Rent" at bounding box center [446, 446] width 12 height 12
radio input "true"
type input "[PERSON_NAME]"
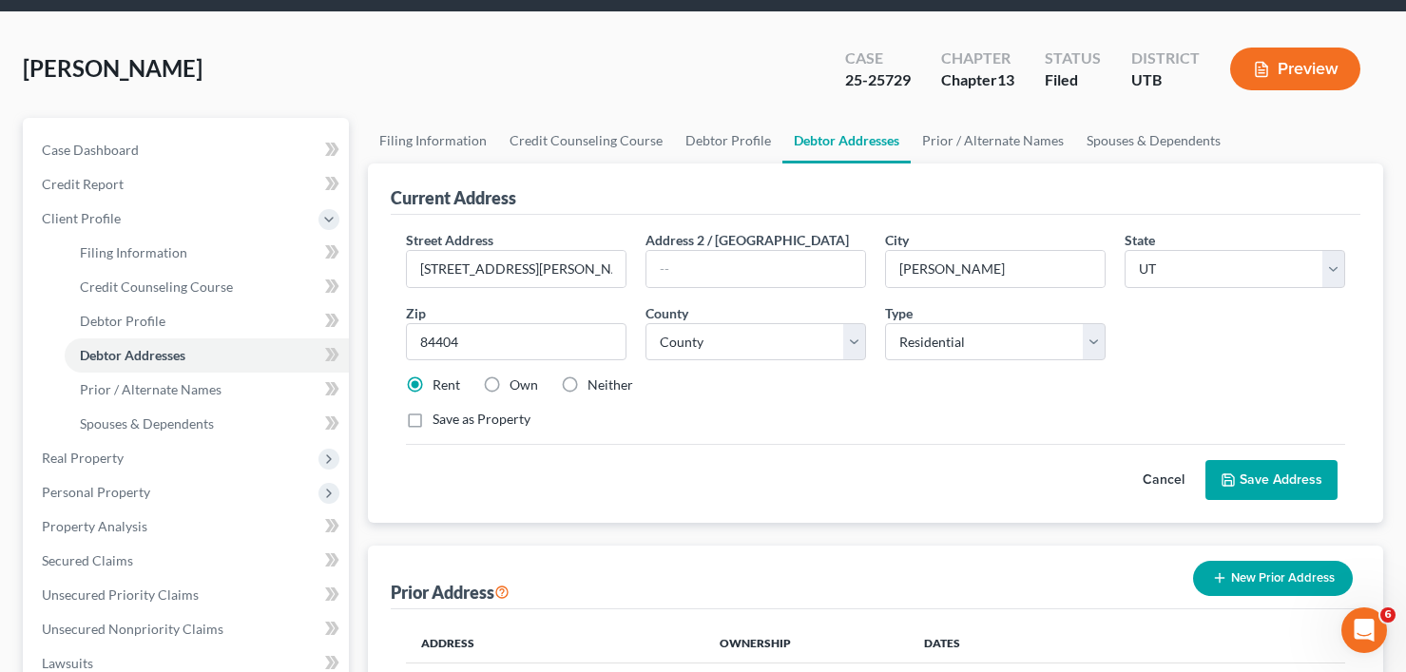
scroll to position [190, 0]
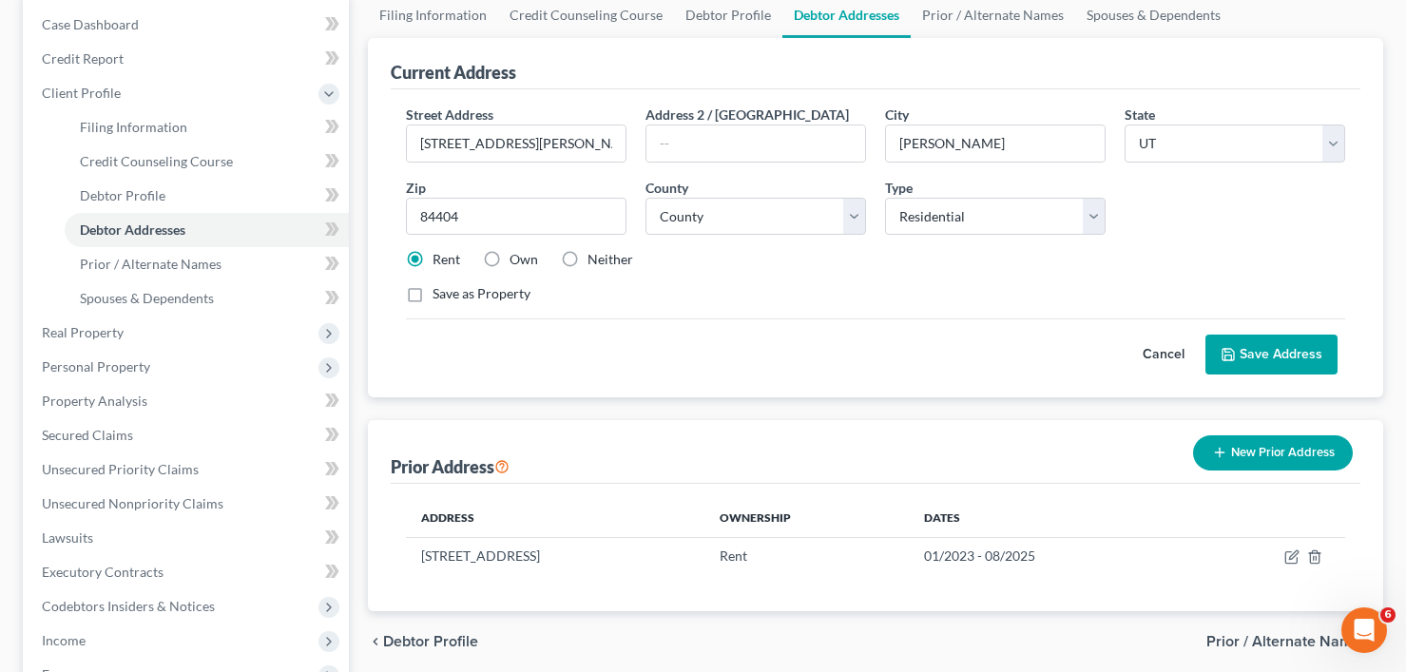
click at [1249, 342] on button "Save Address" at bounding box center [1272, 355] width 132 height 40
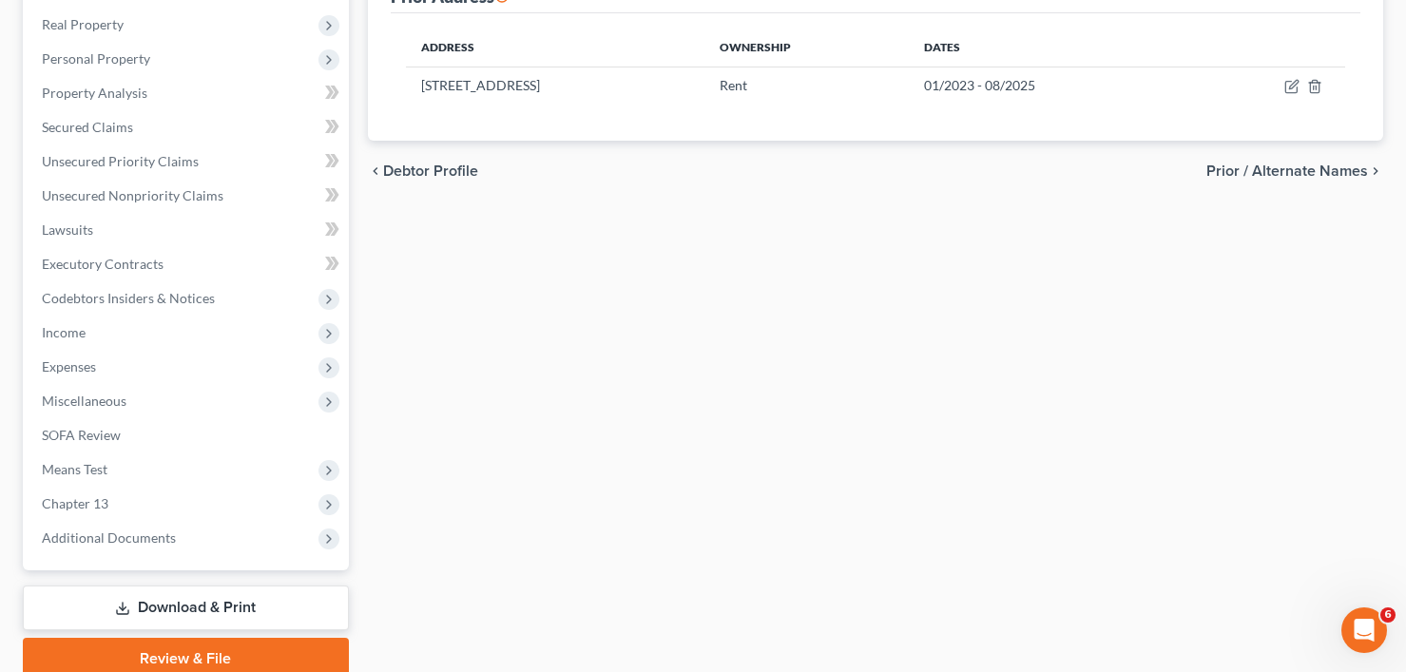
scroll to position [578, 0]
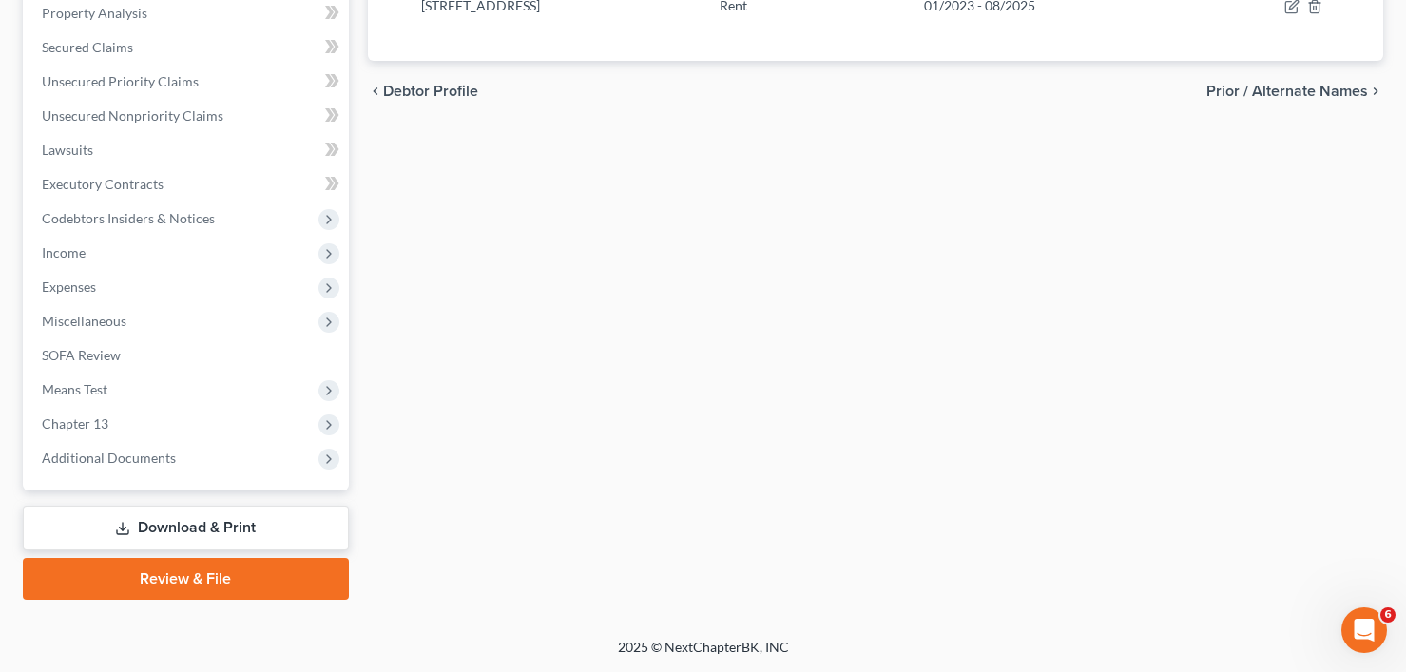
click at [244, 528] on link "Download & Print" at bounding box center [186, 528] width 326 height 45
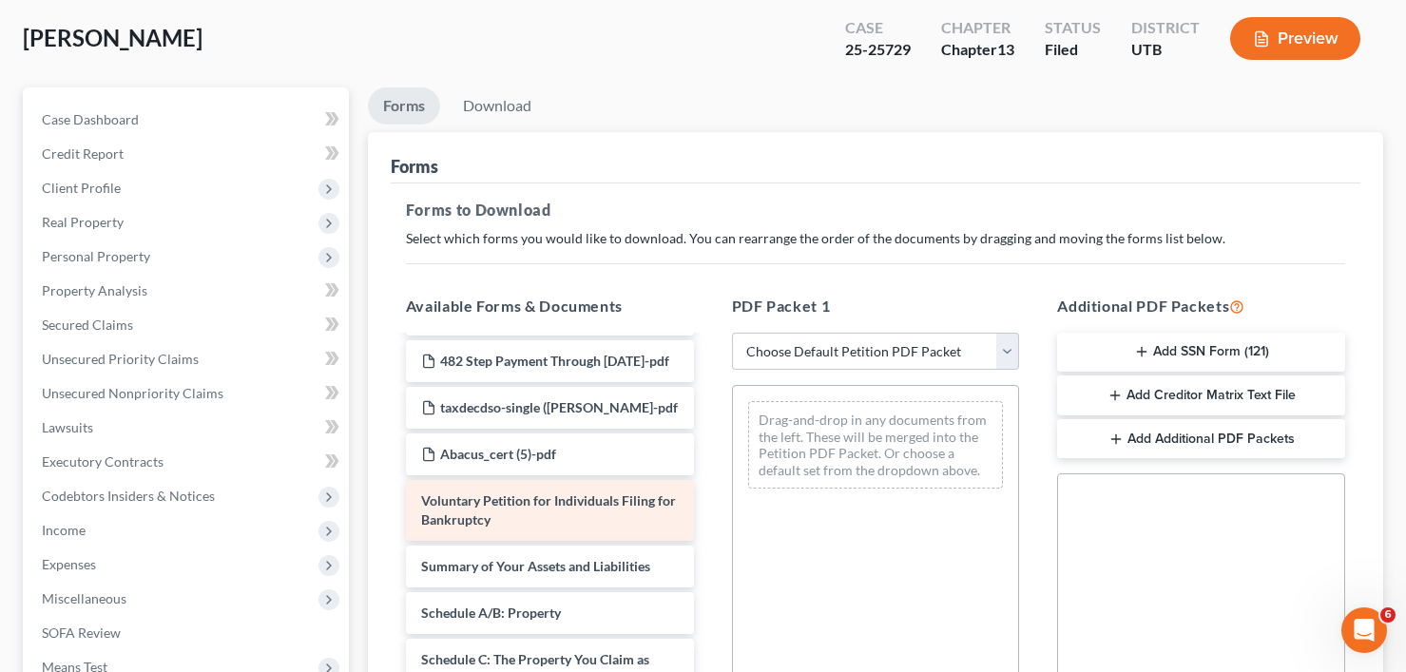
scroll to position [95, 0]
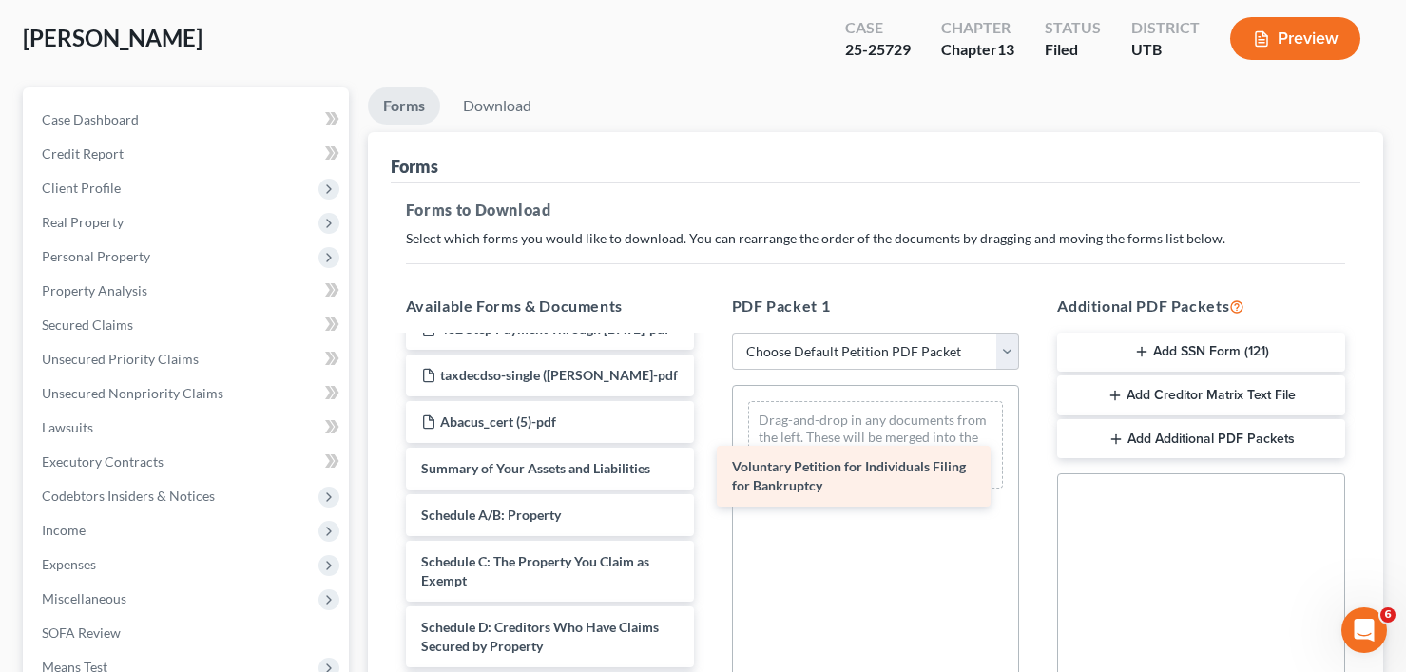
drag, startPoint x: 531, startPoint y: 493, endPoint x: 923, endPoint y: 456, distance: 394.4
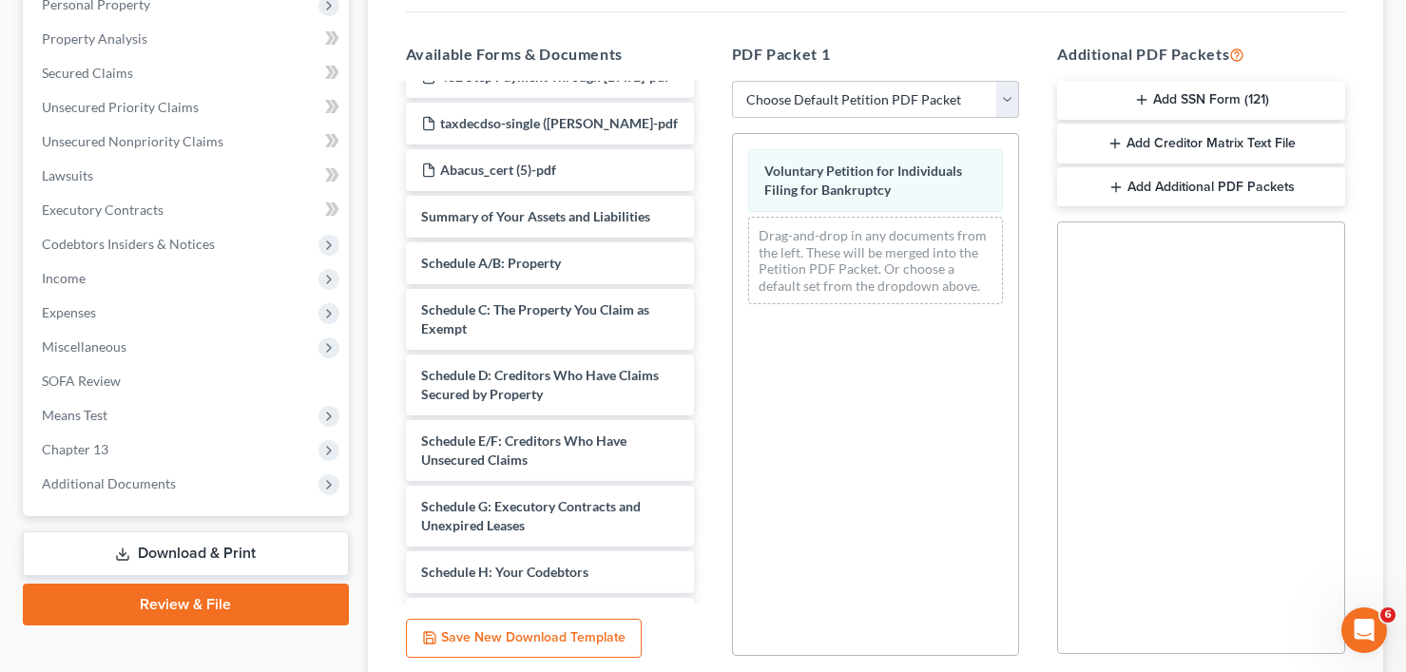
scroll to position [502, 0]
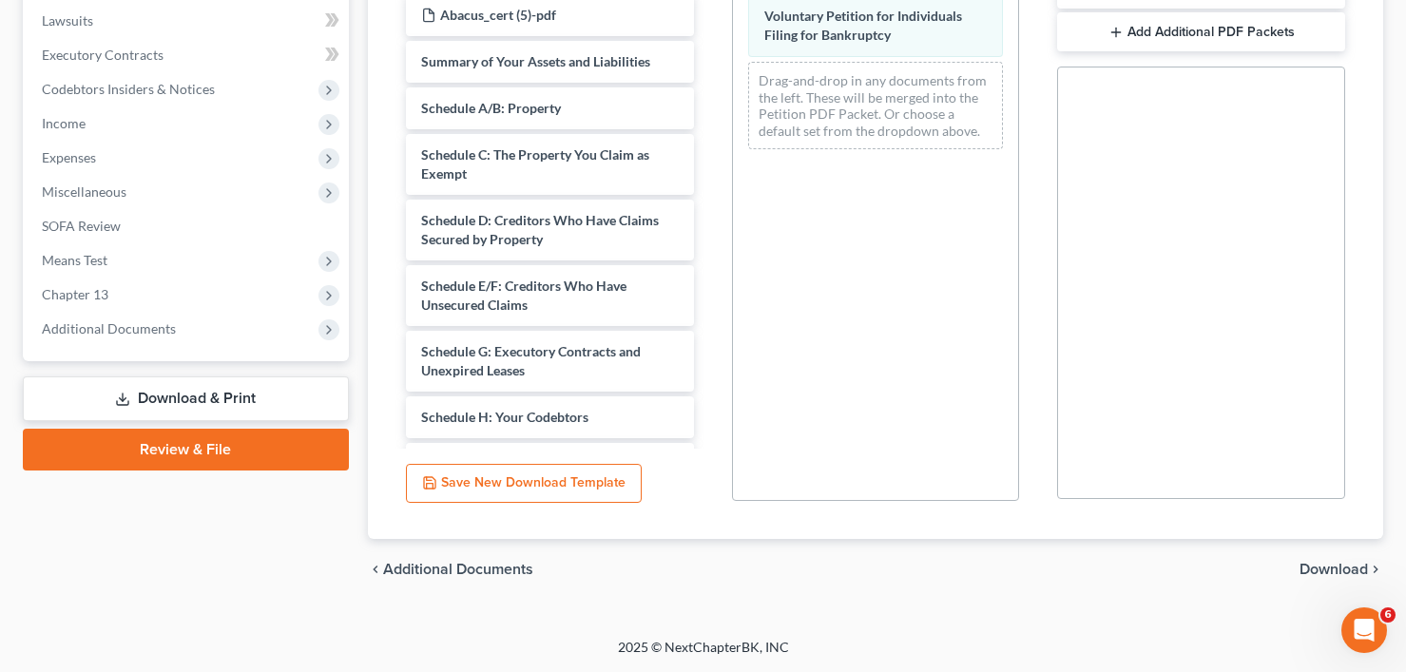
click at [1326, 572] on span "Download" at bounding box center [1334, 569] width 68 height 15
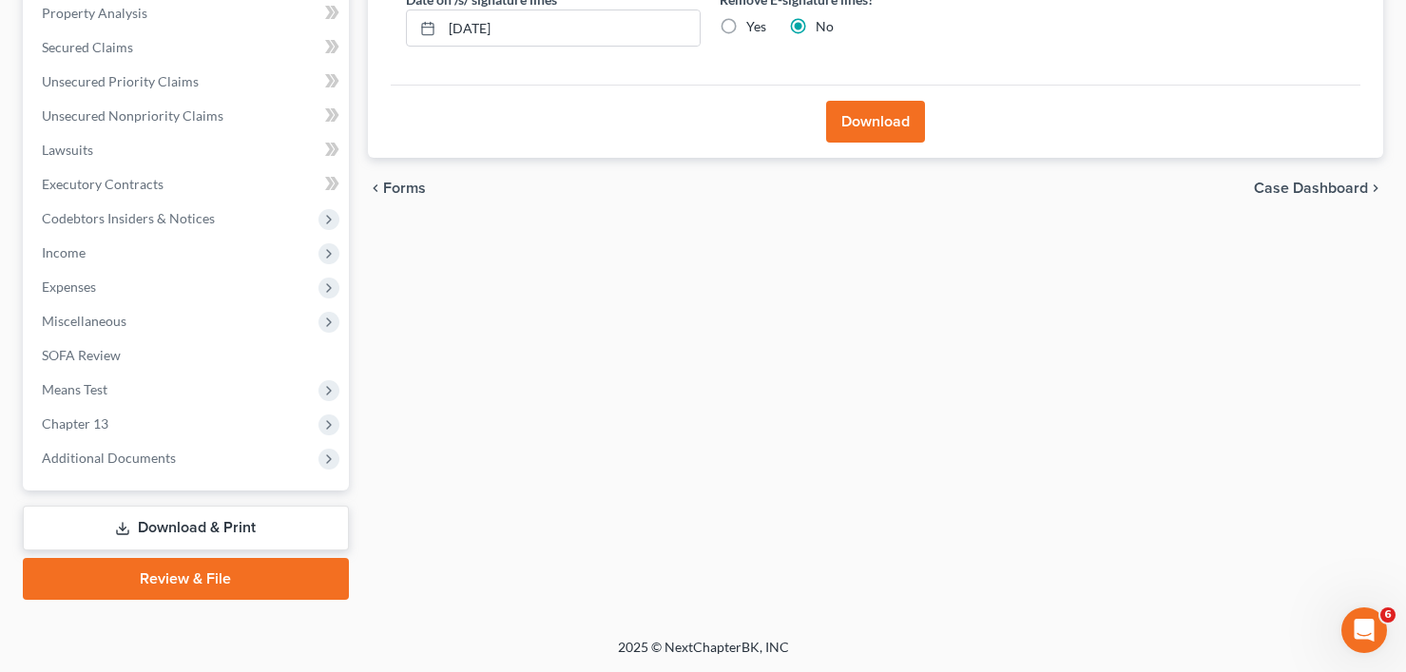
click at [876, 136] on button "Download" at bounding box center [875, 122] width 99 height 42
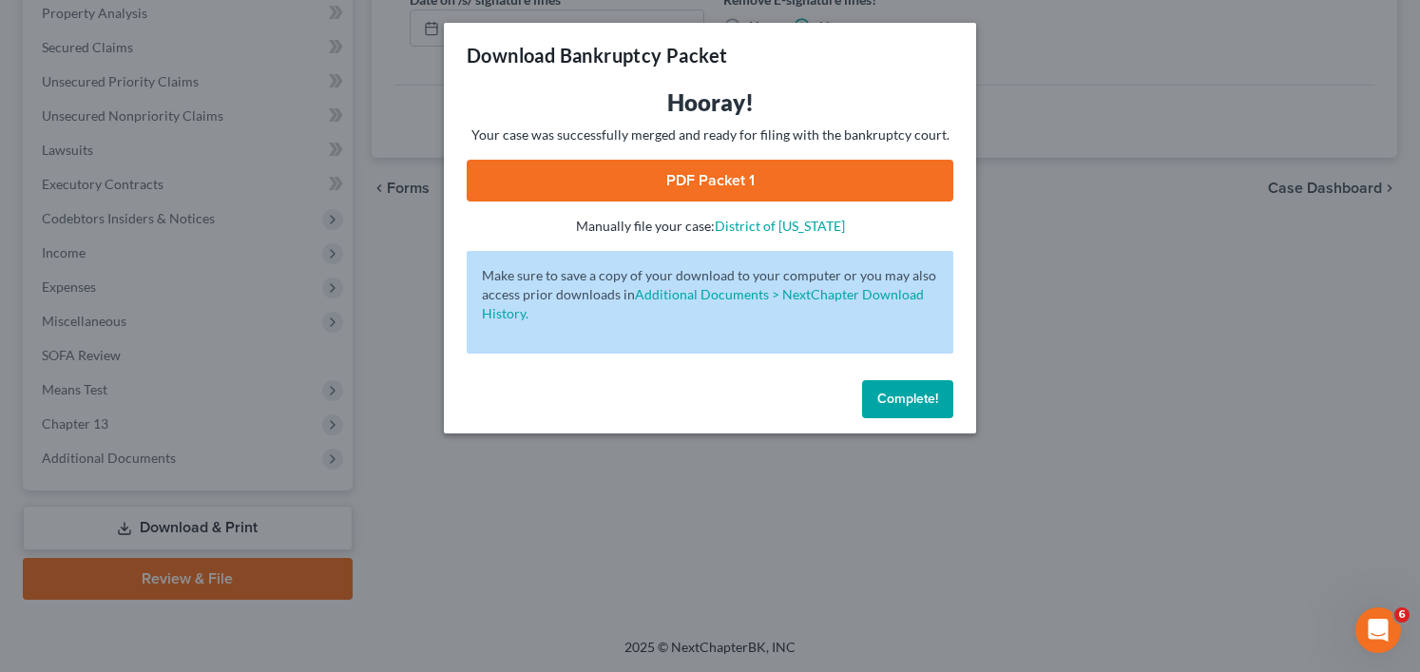
click at [727, 179] on link "PDF Packet 1" at bounding box center [710, 181] width 487 height 42
click at [917, 414] on button "Complete!" at bounding box center [907, 399] width 91 height 38
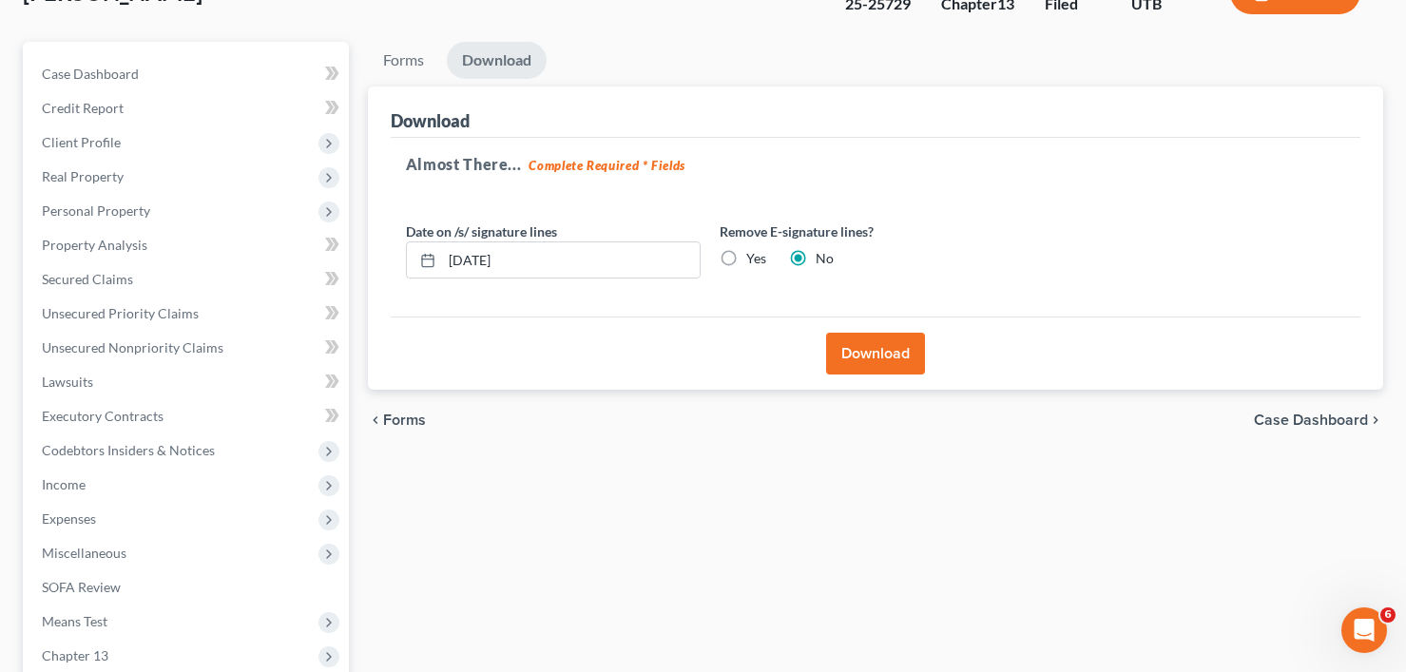
scroll to position [0, 0]
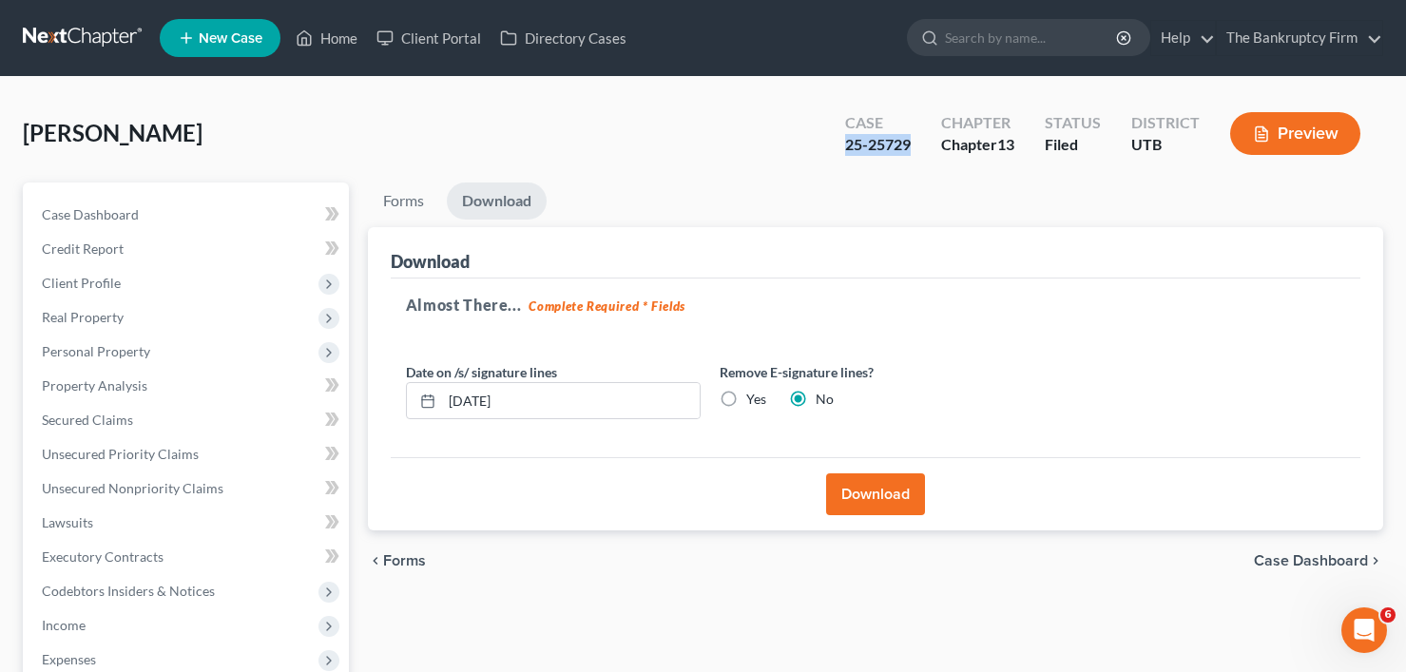
drag, startPoint x: 909, startPoint y: 147, endPoint x: 847, endPoint y: 156, distance: 62.4
click at [845, 155] on div "25-25729" at bounding box center [878, 145] width 66 height 22
copy div "25-25729"
click at [334, 32] on link "Home" at bounding box center [326, 38] width 81 height 34
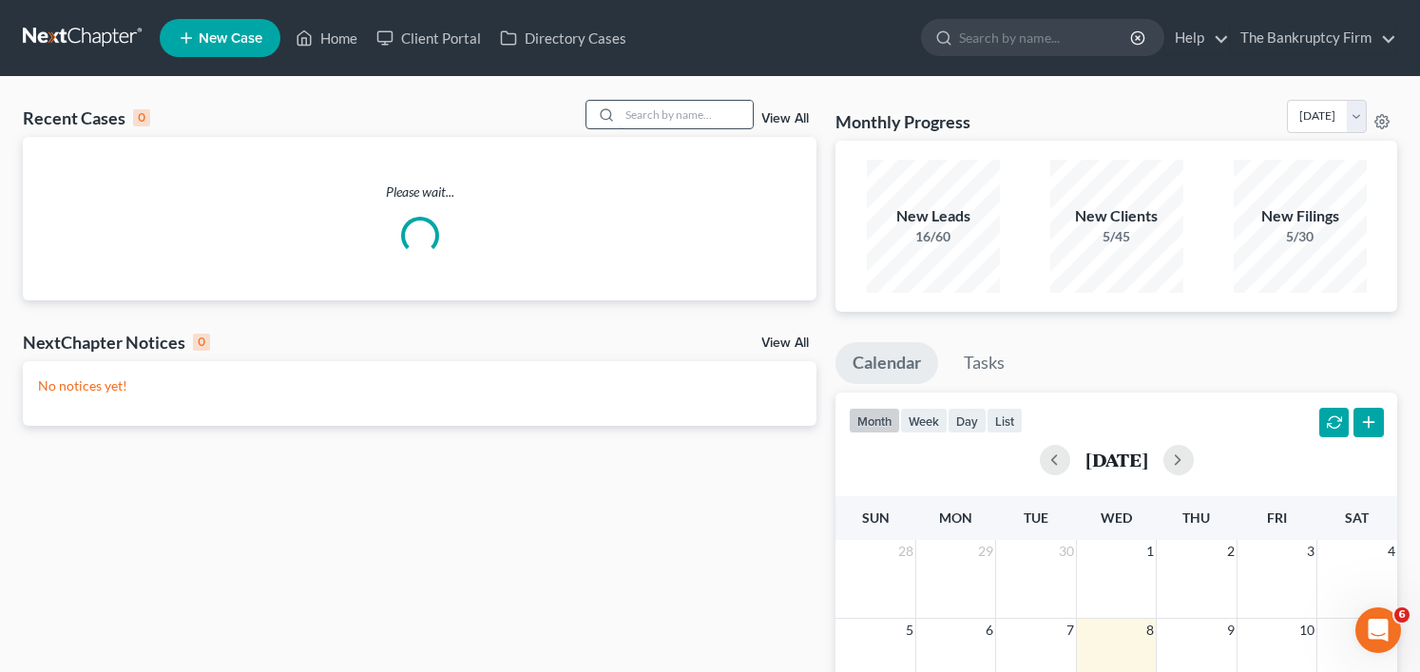
click at [652, 109] on input "search" at bounding box center [686, 115] width 133 height 28
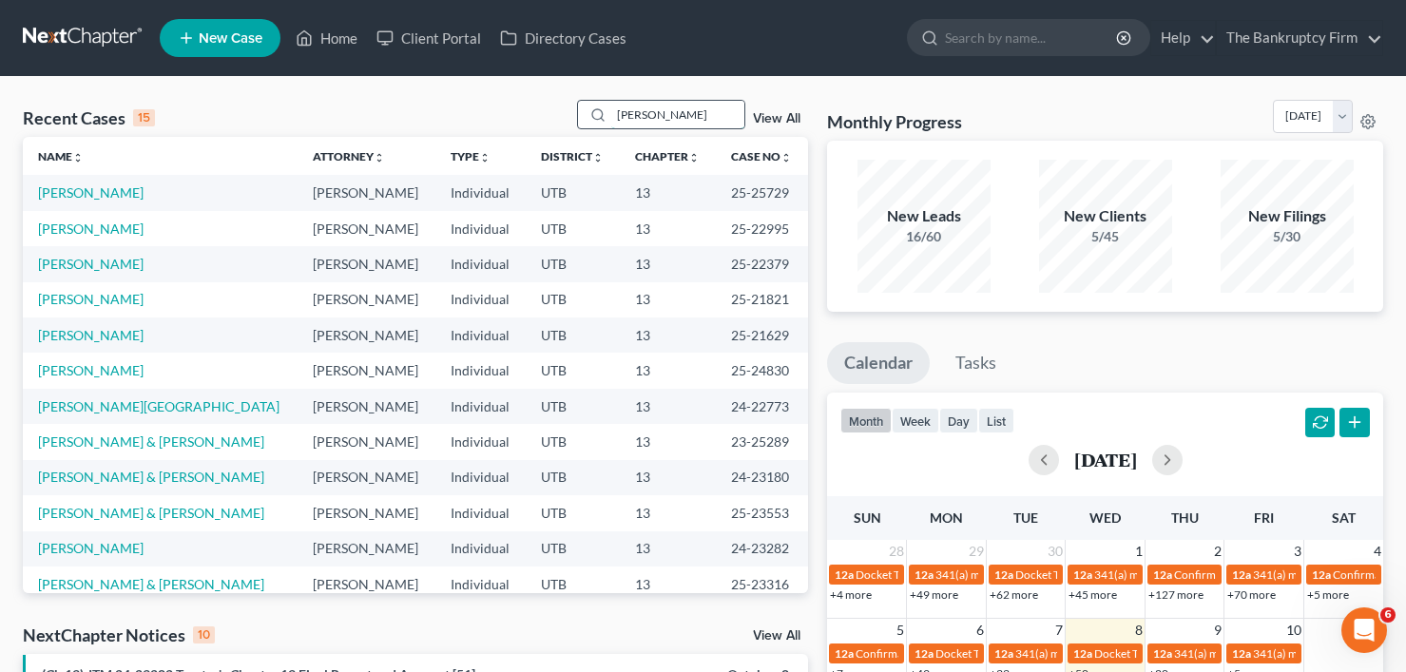
type input "[PERSON_NAME]"
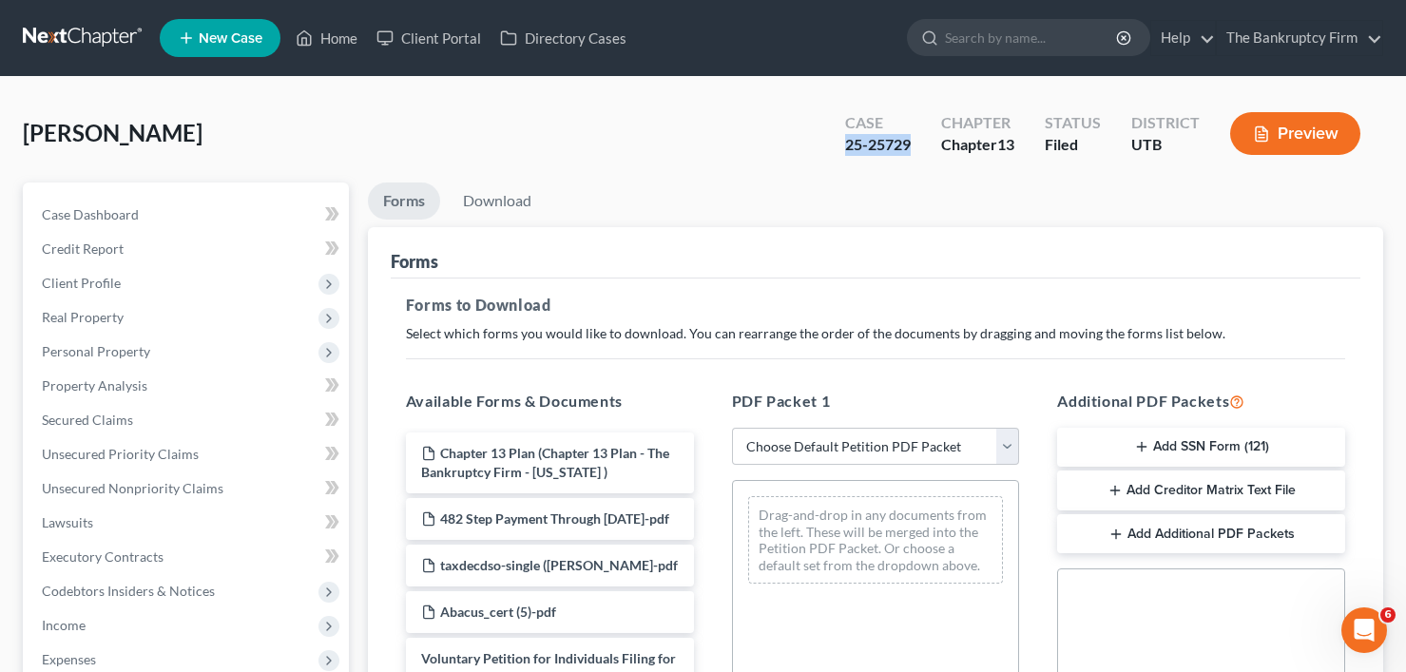
drag, startPoint x: 910, startPoint y: 145, endPoint x: 839, endPoint y: 140, distance: 71.5
click at [839, 140] on div "Case 25-25729" at bounding box center [878, 135] width 96 height 56
copy div "25-25729"
drag, startPoint x: 339, startPoint y: 23, endPoint x: 343, endPoint y: 36, distance: 13.8
click at [340, 21] on link "Home" at bounding box center [326, 38] width 81 height 34
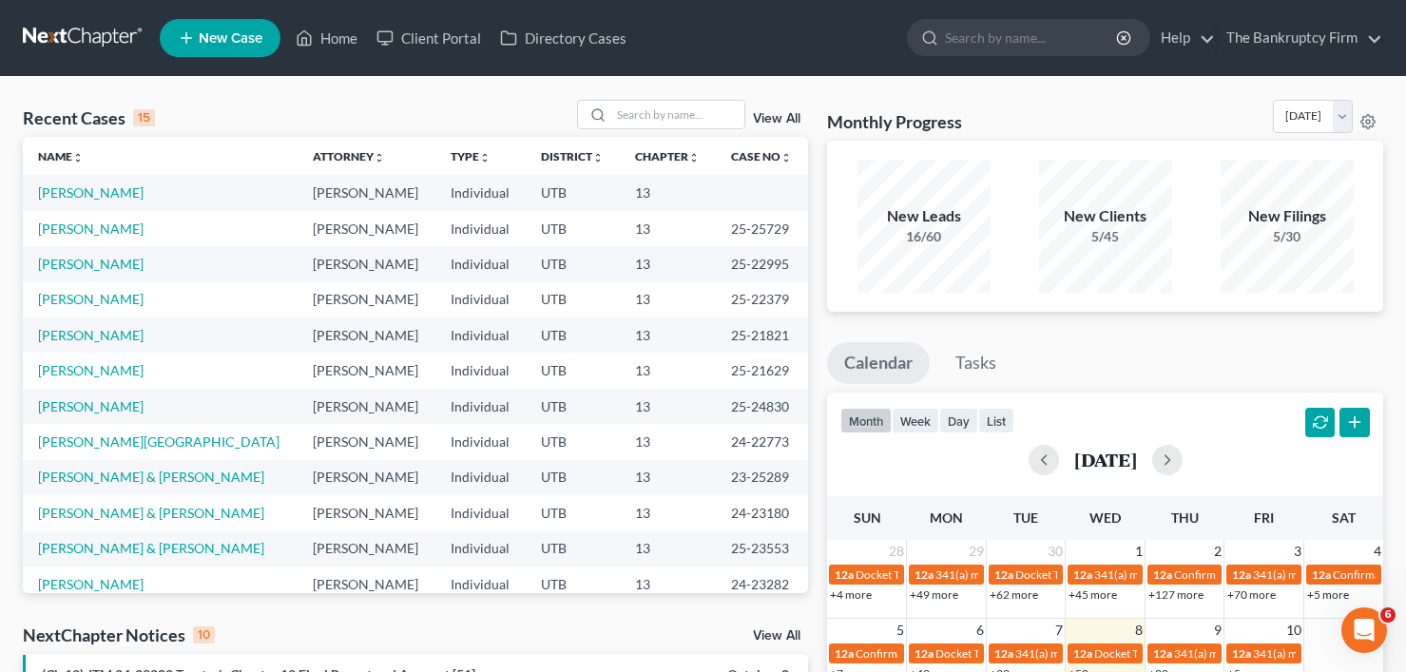
click at [415, 127] on div "Recent Cases 15 View All" at bounding box center [415, 118] width 785 height 37
click at [775, 119] on link "View All" at bounding box center [777, 118] width 48 height 13
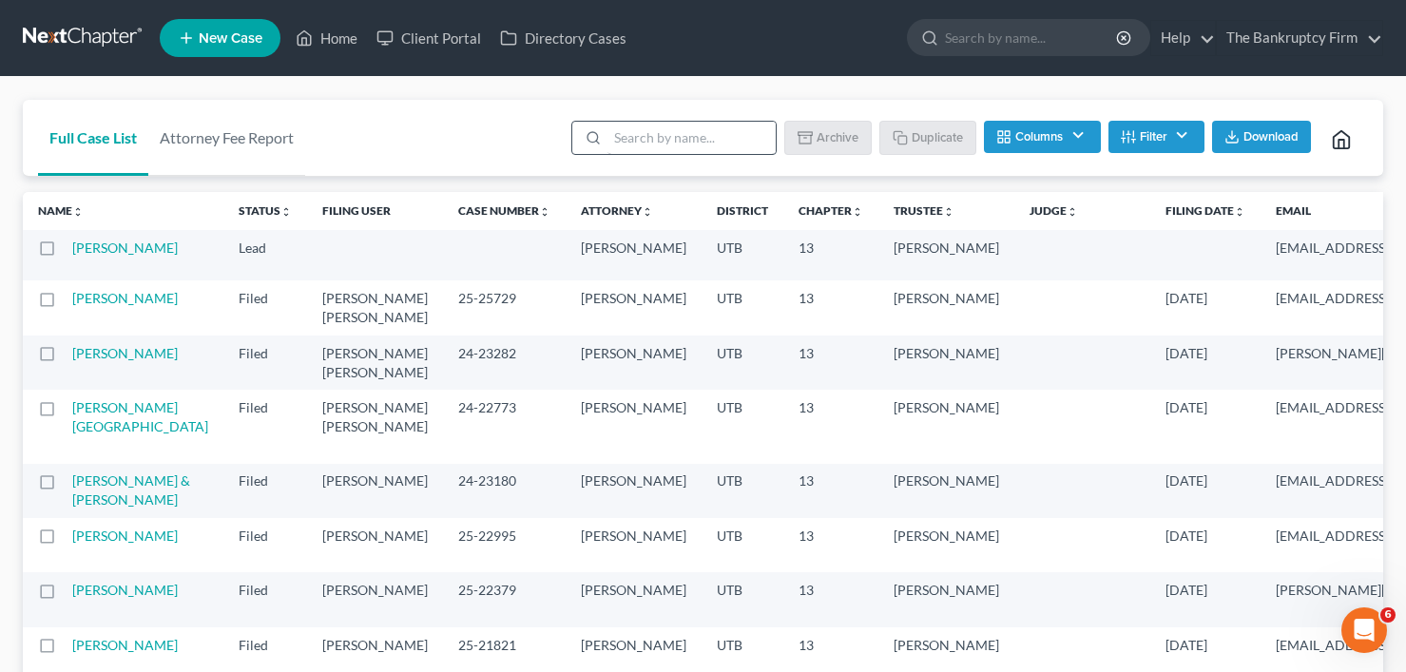
drag, startPoint x: 378, startPoint y: 138, endPoint x: 611, endPoint y: 145, distance: 233.0
click at [378, 138] on div "Full Case List Attorney Fee Report Batch Download Archive Un-archive Duplicate …" at bounding box center [703, 138] width 1360 height 77
click at [619, 135] on input "search" at bounding box center [692, 138] width 168 height 32
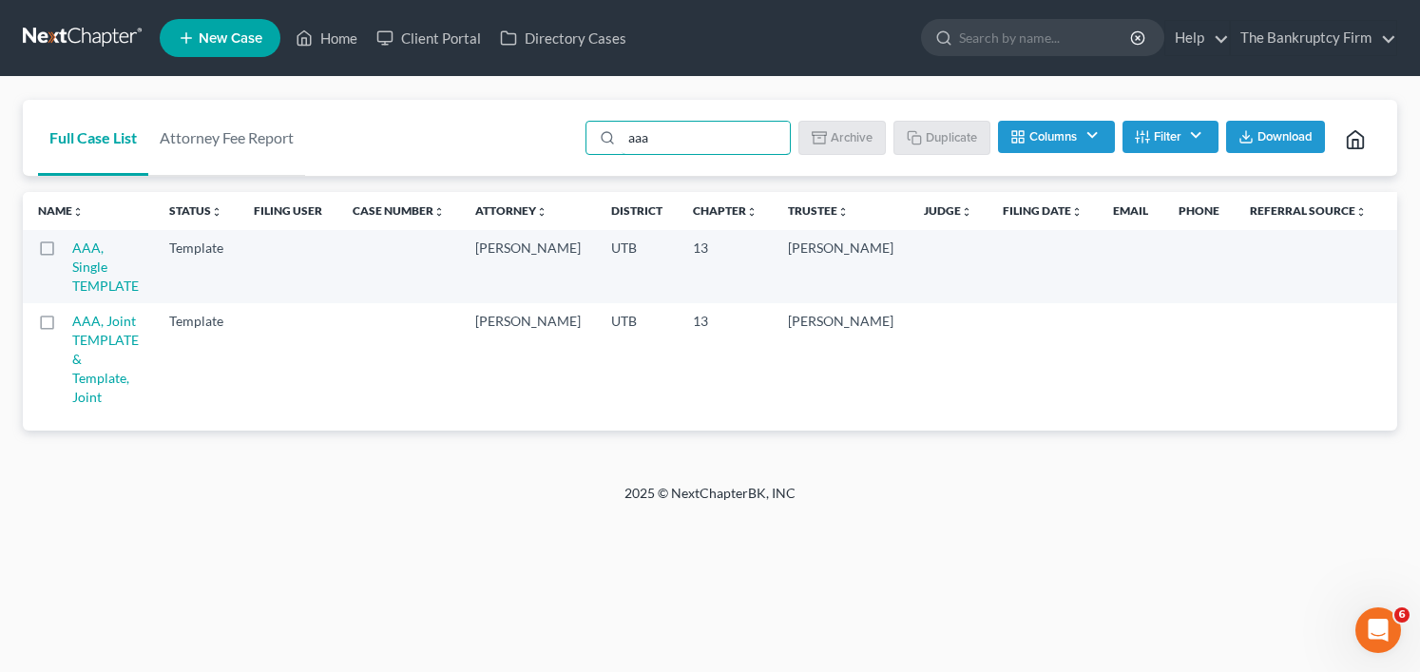
click at [65, 253] on label at bounding box center [65, 253] width 0 height 0
type input "aaa"
click at [72, 249] on input "checkbox" at bounding box center [78, 245] width 12 height 12
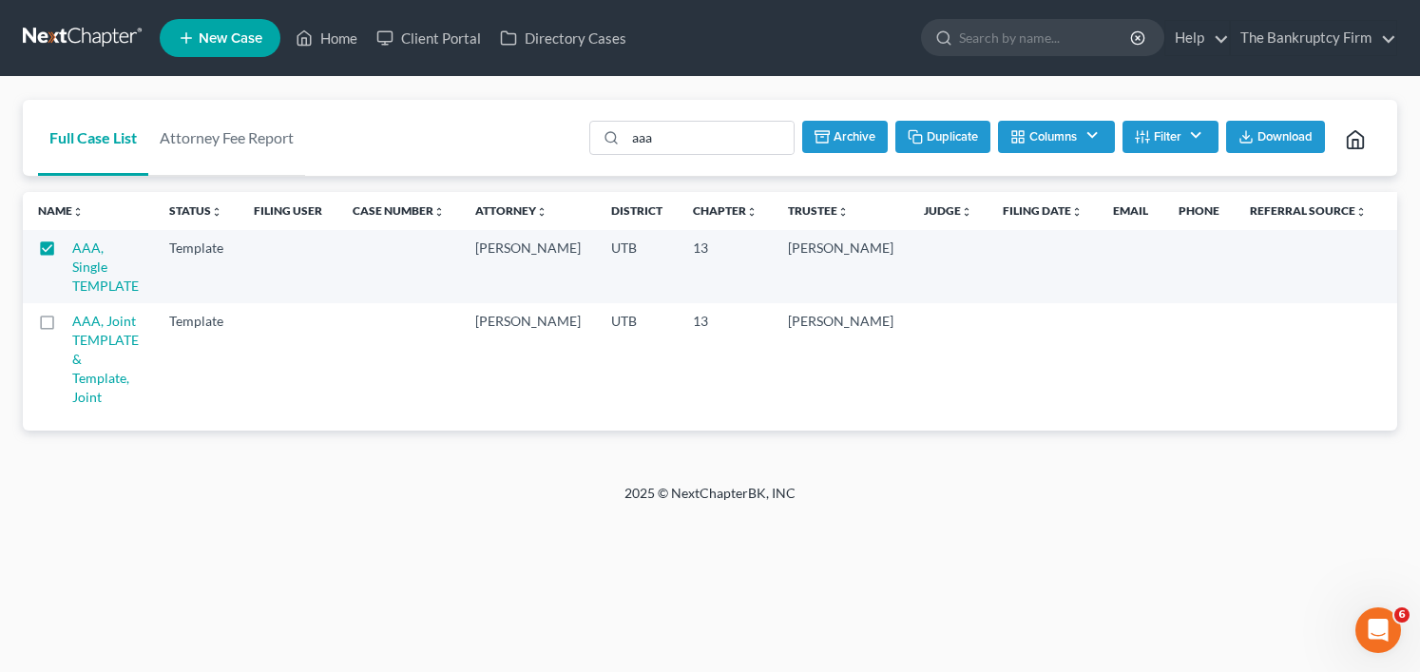
click at [926, 138] on button "Duplicate" at bounding box center [943, 137] width 95 height 32
checkbox input "false"
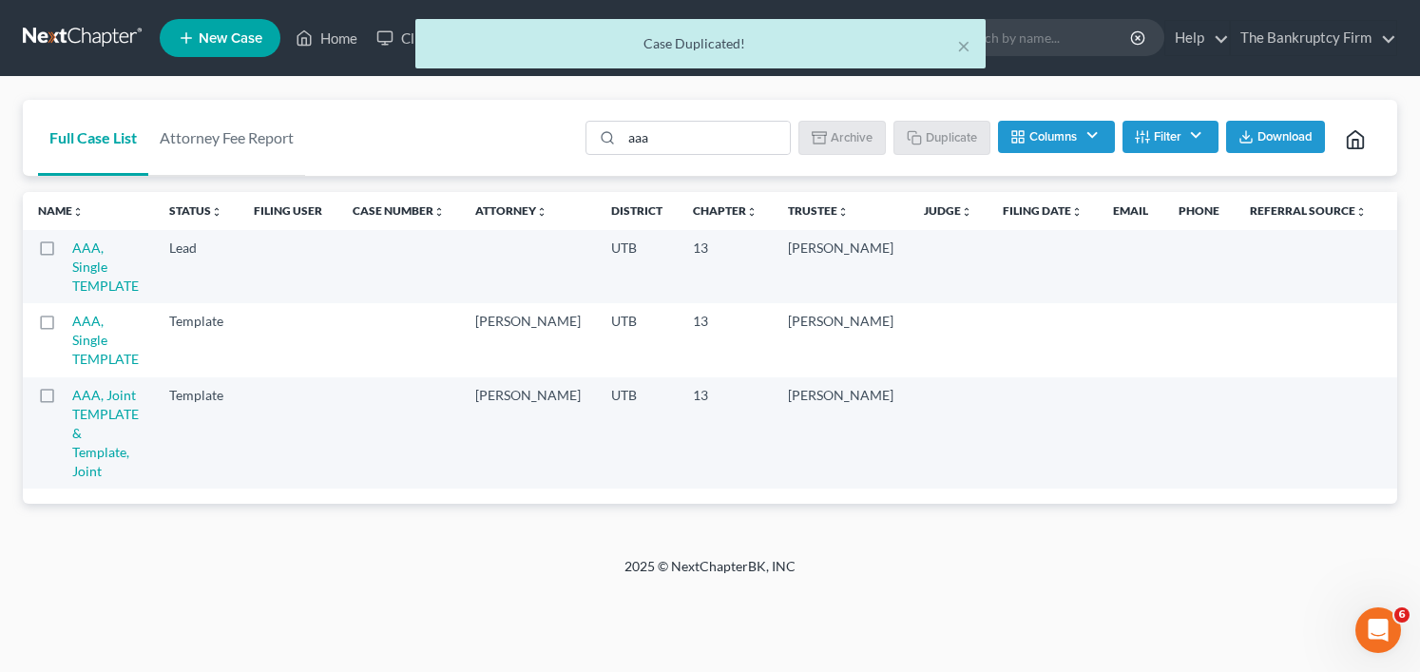
click at [92, 275] on td "AAA, Single TEMPLATE" at bounding box center [113, 266] width 82 height 73
click at [93, 268] on link "AAA, Single TEMPLATE" at bounding box center [105, 267] width 67 height 54
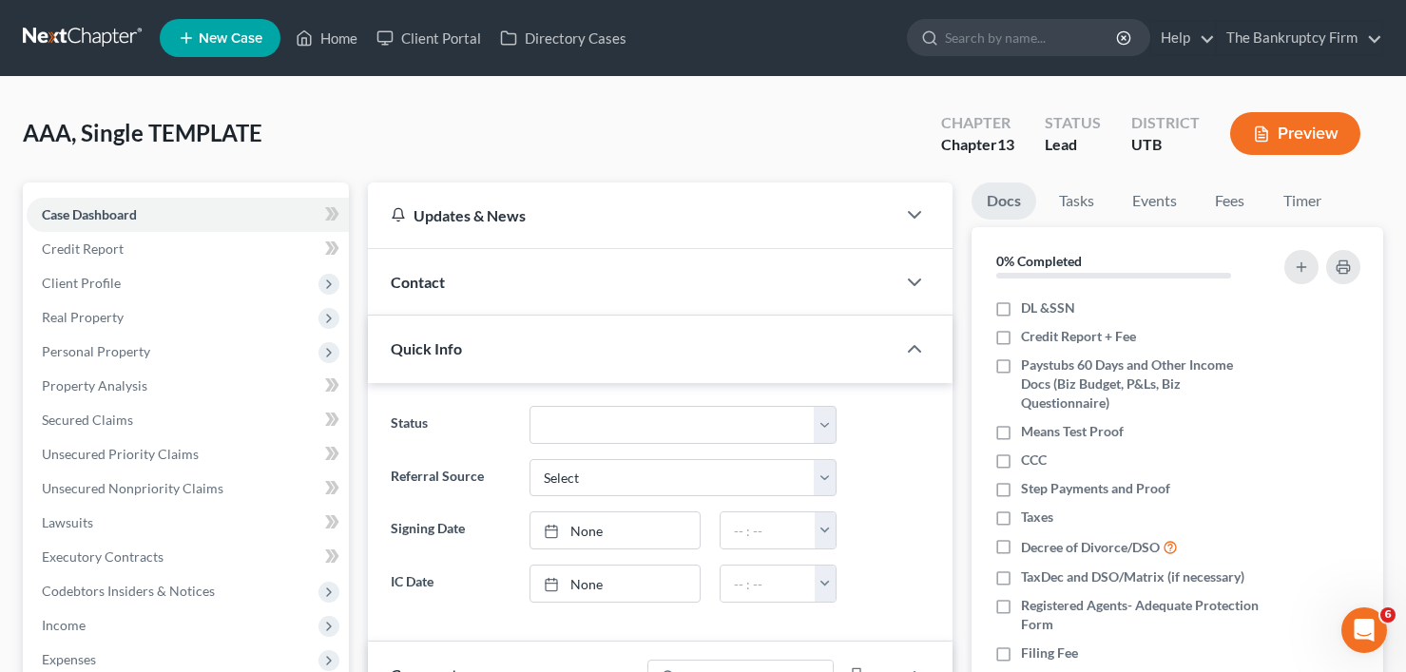
click at [842, 267] on div "Contact" at bounding box center [632, 282] width 528 height 66
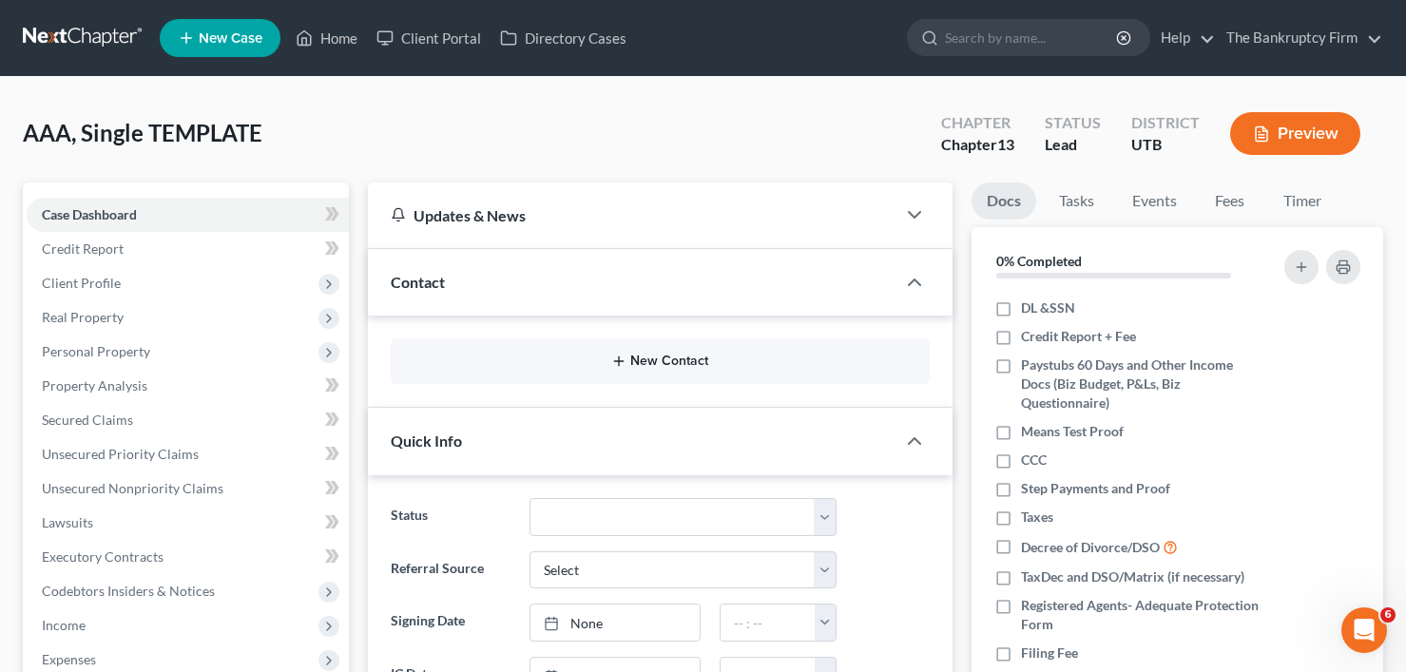
click at [656, 366] on button "New Contact" at bounding box center [660, 361] width 509 height 15
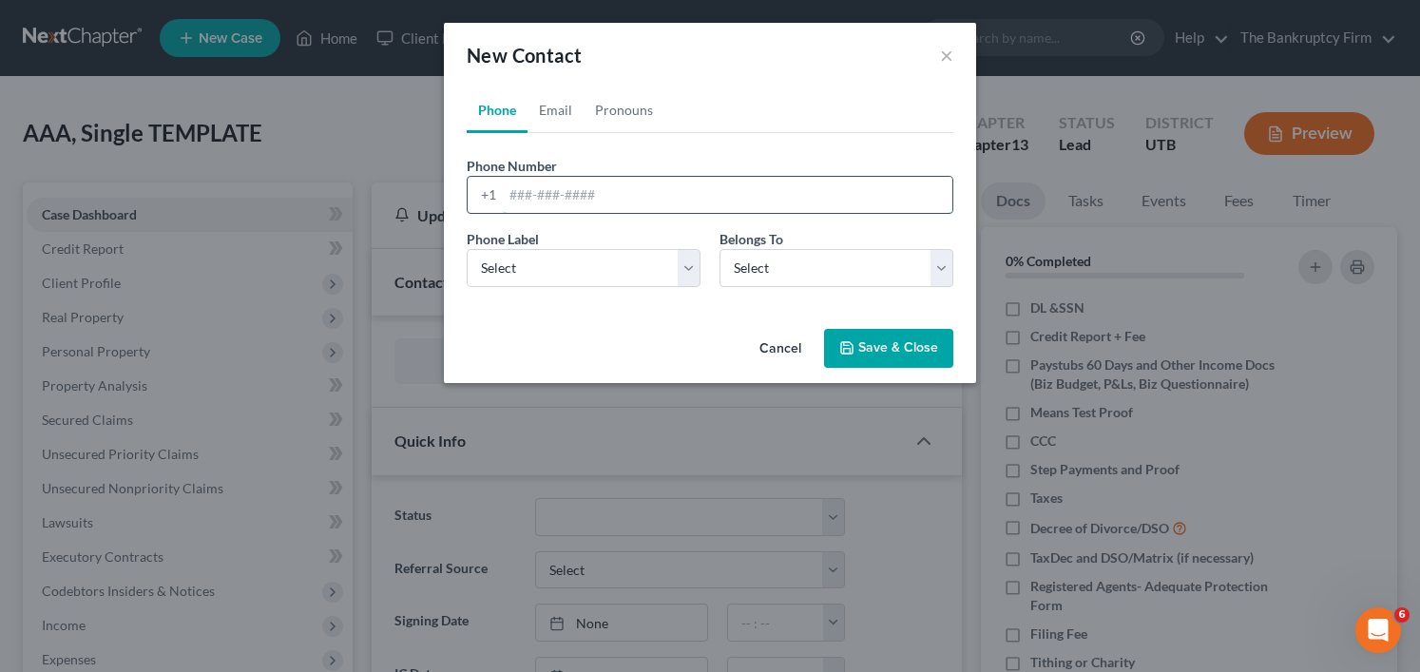
click at [694, 193] on input "tel" at bounding box center [728, 195] width 450 height 36
paste input "[PHONE_NUMBER]"
type input "[PHONE_NUMBER]"
click at [519, 275] on select "Select Mobile Home Work Other" at bounding box center [584, 268] width 234 height 38
select select "0"
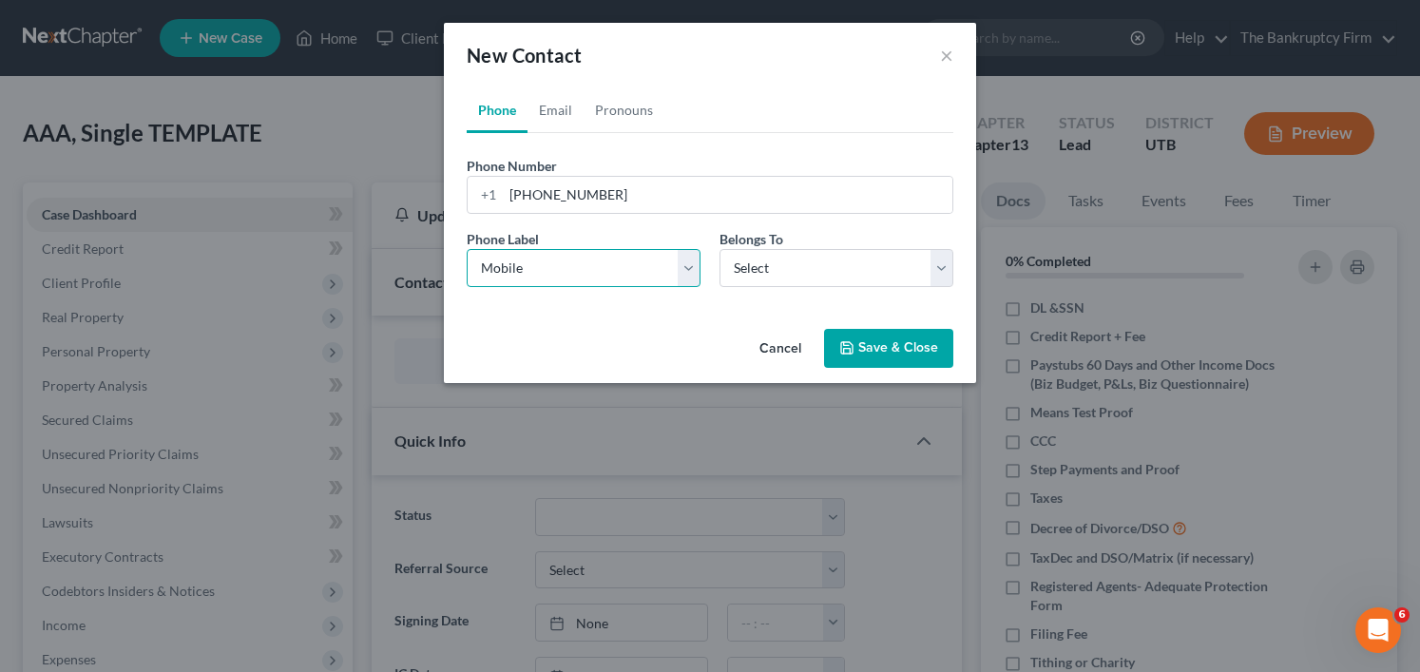
click at [467, 249] on select "Select Mobile Home Work Other" at bounding box center [584, 268] width 234 height 38
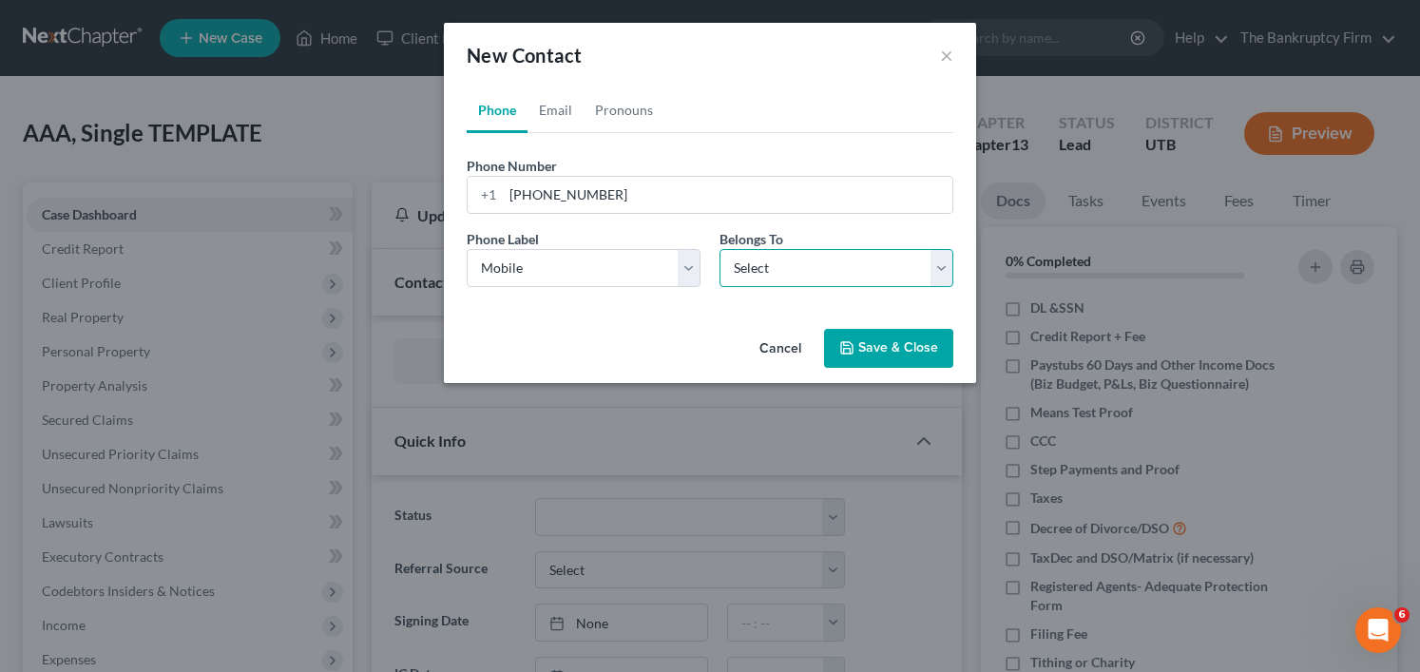
drag, startPoint x: 824, startPoint y: 260, endPoint x: 807, endPoint y: 283, distance: 29.3
click at [824, 260] on select "Select Client Other" at bounding box center [837, 268] width 234 height 38
select select "0"
click at [720, 249] on select "Select Client Other" at bounding box center [837, 268] width 234 height 38
select select "0"
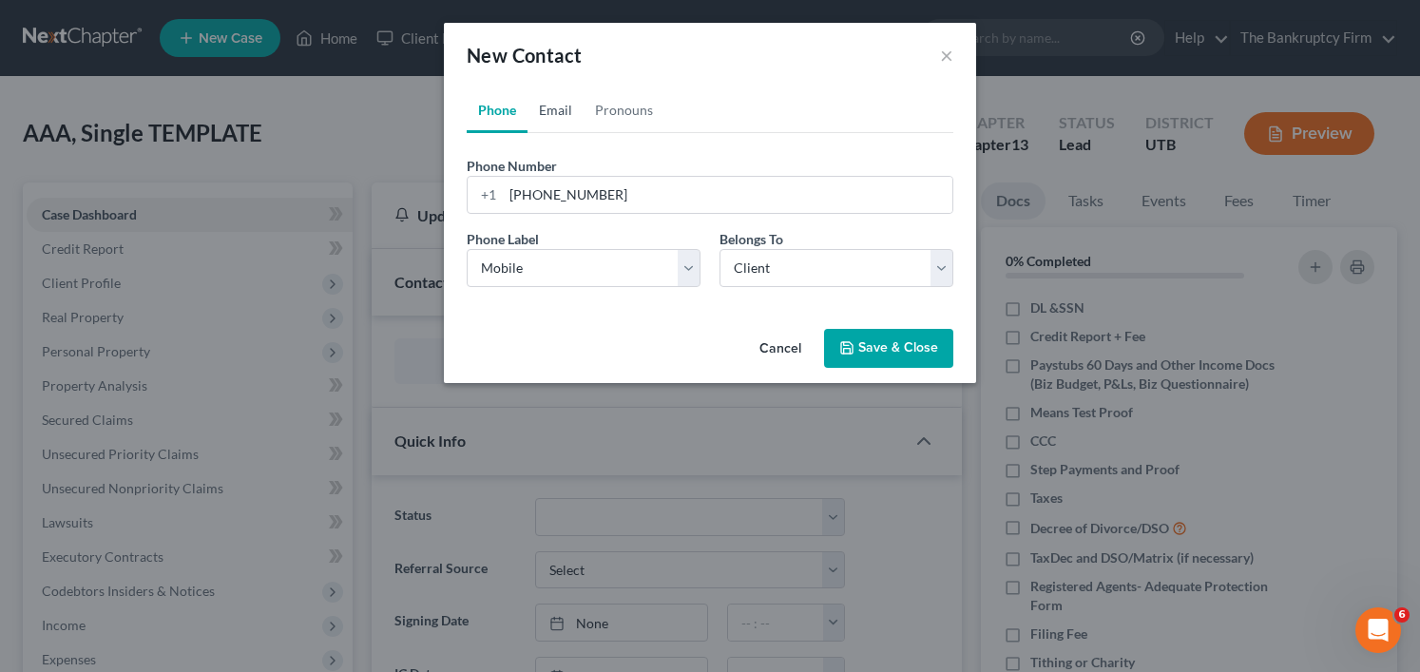
click at [549, 101] on link "Email" at bounding box center [556, 110] width 56 height 46
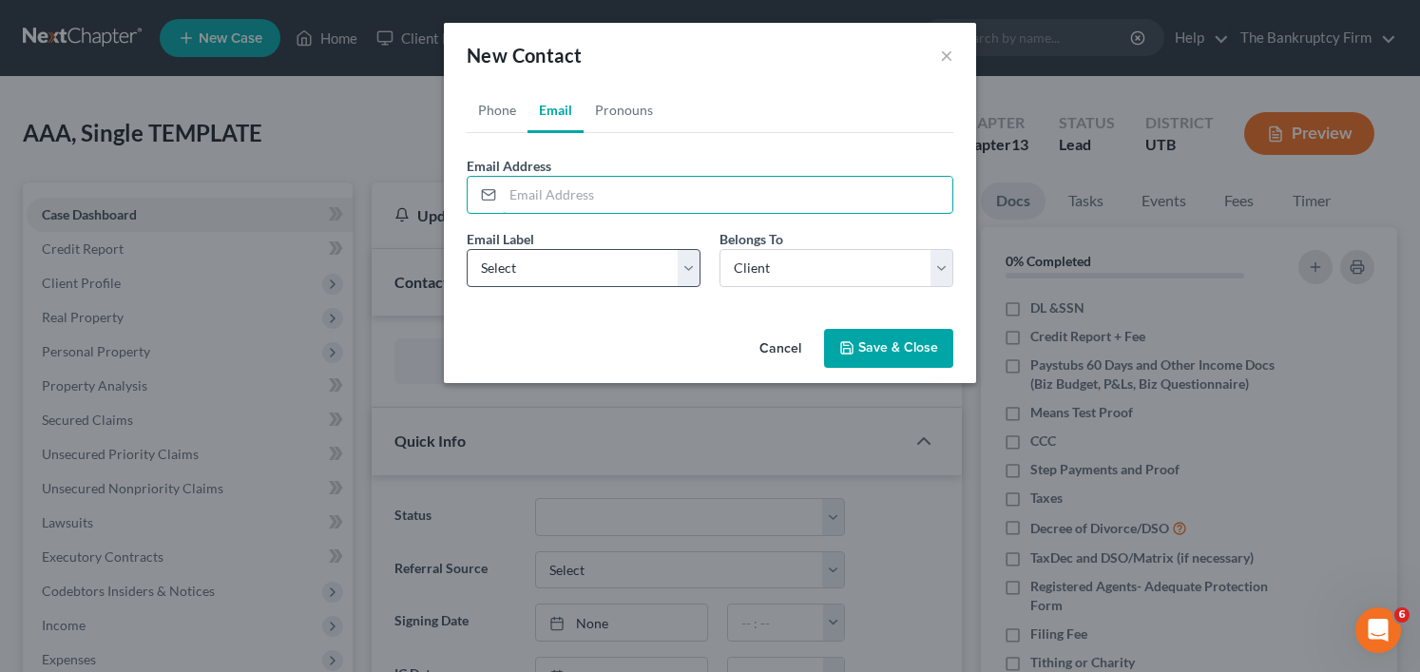
drag, startPoint x: 527, startPoint y: 195, endPoint x: 510, endPoint y: 261, distance: 68.7
click at [527, 195] on input "email" at bounding box center [728, 195] width 450 height 36
paste input "[EMAIL_ADDRESS][DOMAIN_NAME]"
type input "[EMAIL_ADDRESS][DOMAIN_NAME]"
click at [520, 278] on select "Select Home Work Other" at bounding box center [584, 268] width 234 height 38
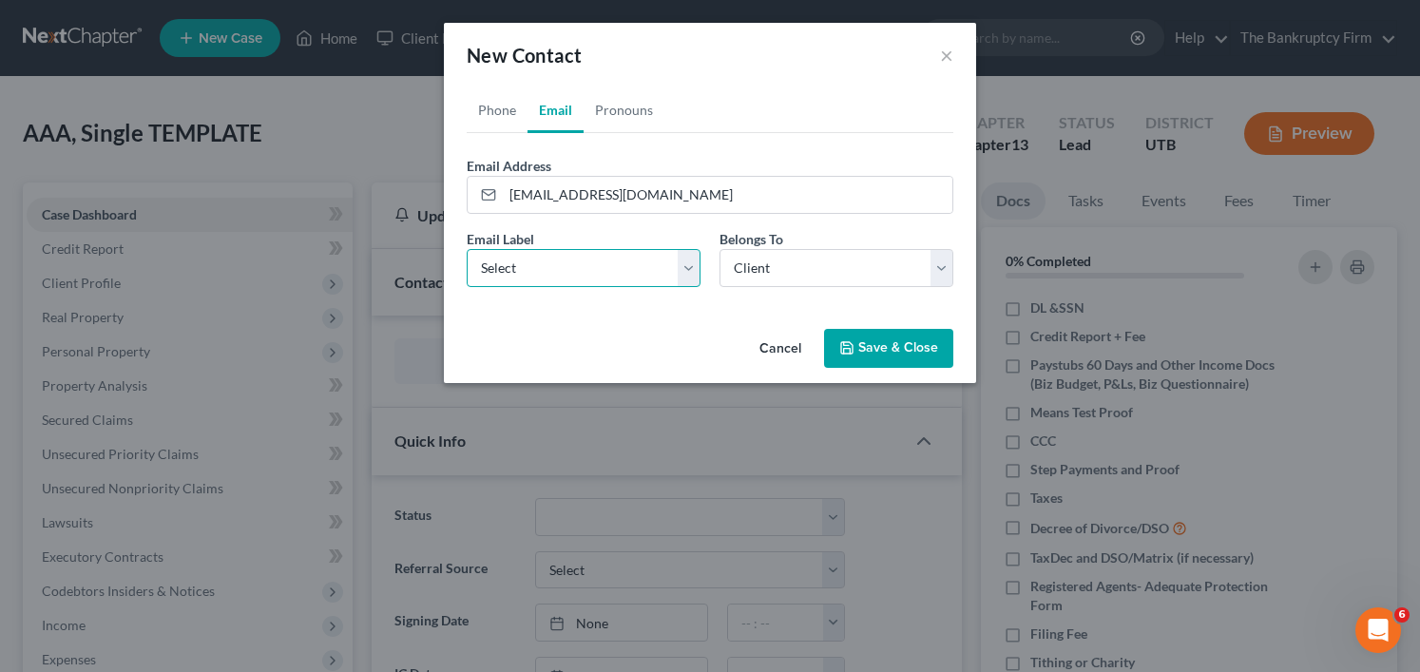
select select "0"
click at [467, 249] on select "Select Home Work Other" at bounding box center [584, 268] width 234 height 38
click at [877, 351] on button "Save & Close" at bounding box center [888, 349] width 129 height 40
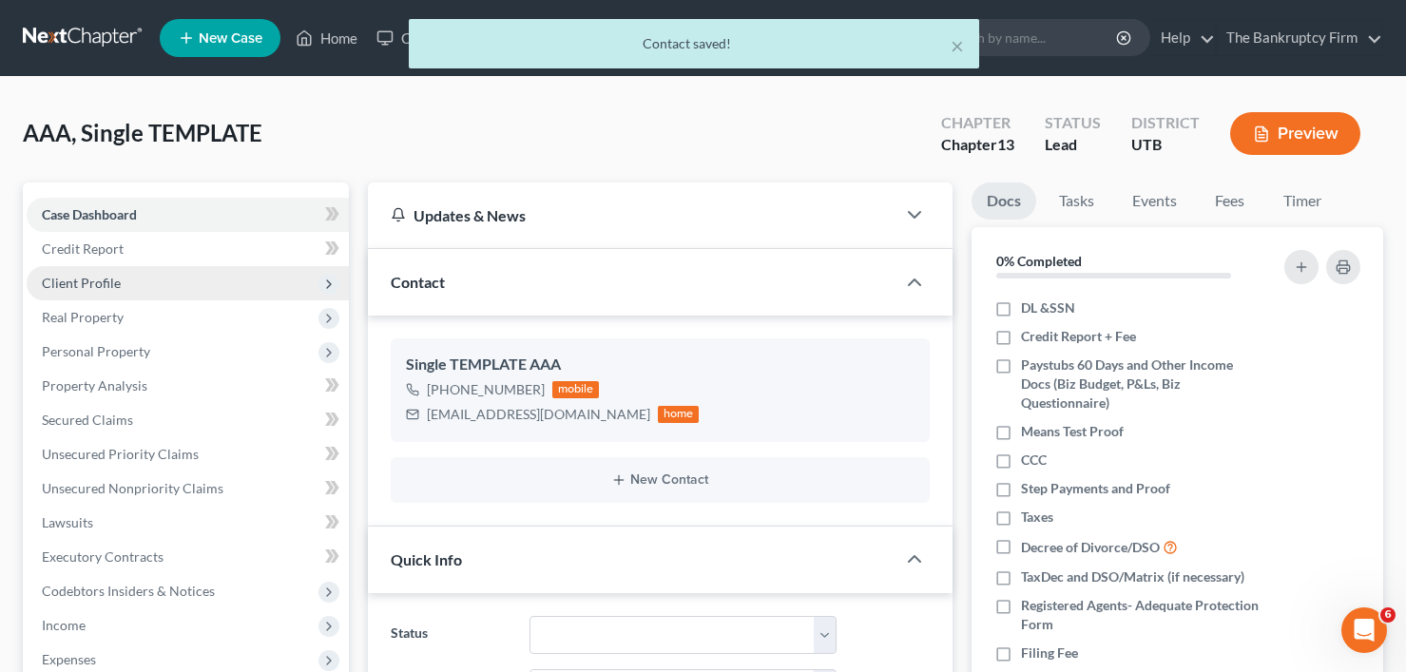
click at [85, 275] on span "Client Profile" at bounding box center [81, 283] width 79 height 16
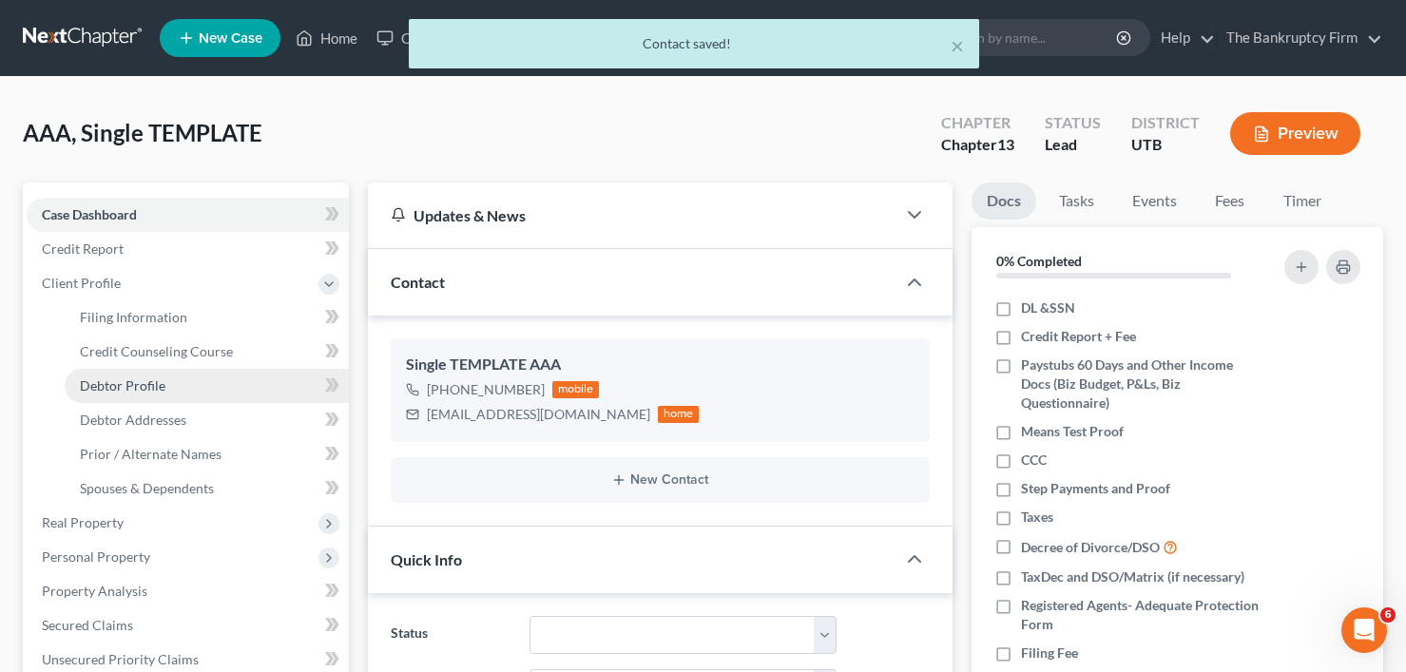
click at [109, 383] on span "Debtor Profile" at bounding box center [123, 385] width 86 height 16
select select "1"
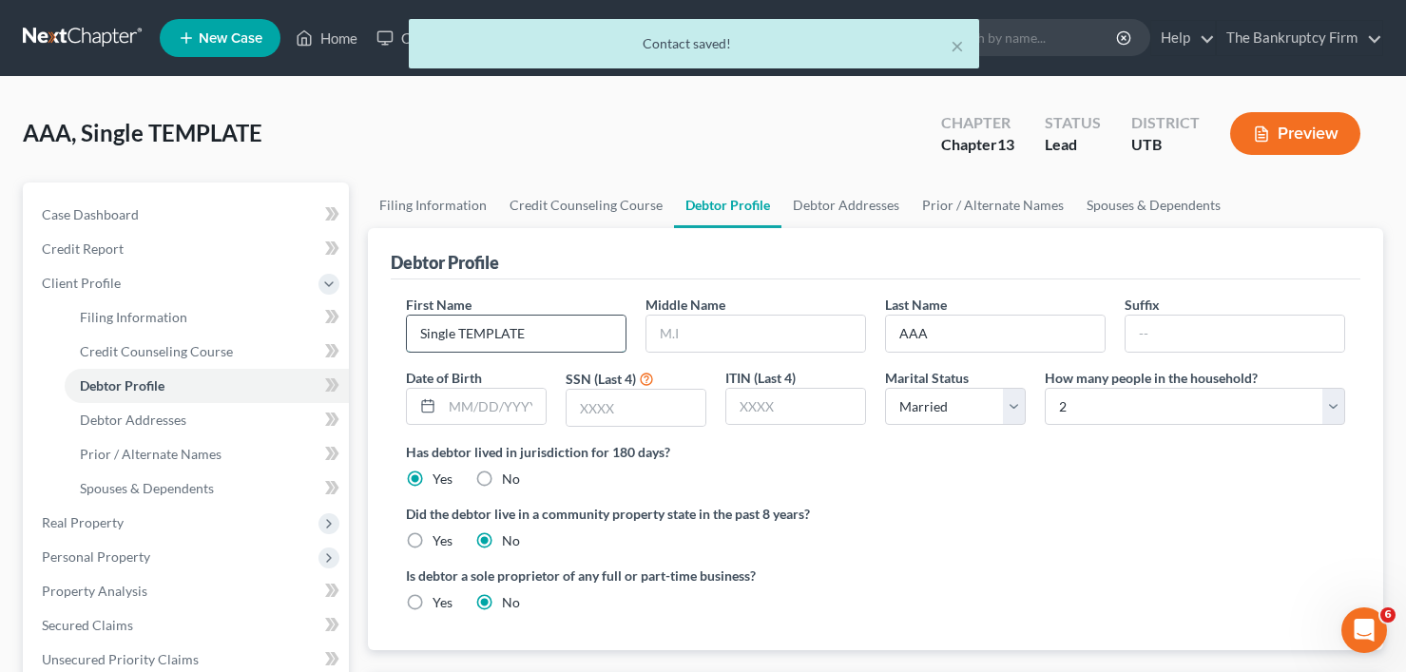
click at [507, 325] on input "Single TEMPLATE" at bounding box center [516, 334] width 219 height 36
drag, startPoint x: 544, startPoint y: 338, endPoint x: 281, endPoint y: 350, distance: 262.6
click at [283, 341] on div "Petition Navigation Case Dashboard Payments Invoices Payments Payments Credit R…" at bounding box center [703, 680] width 1380 height 995
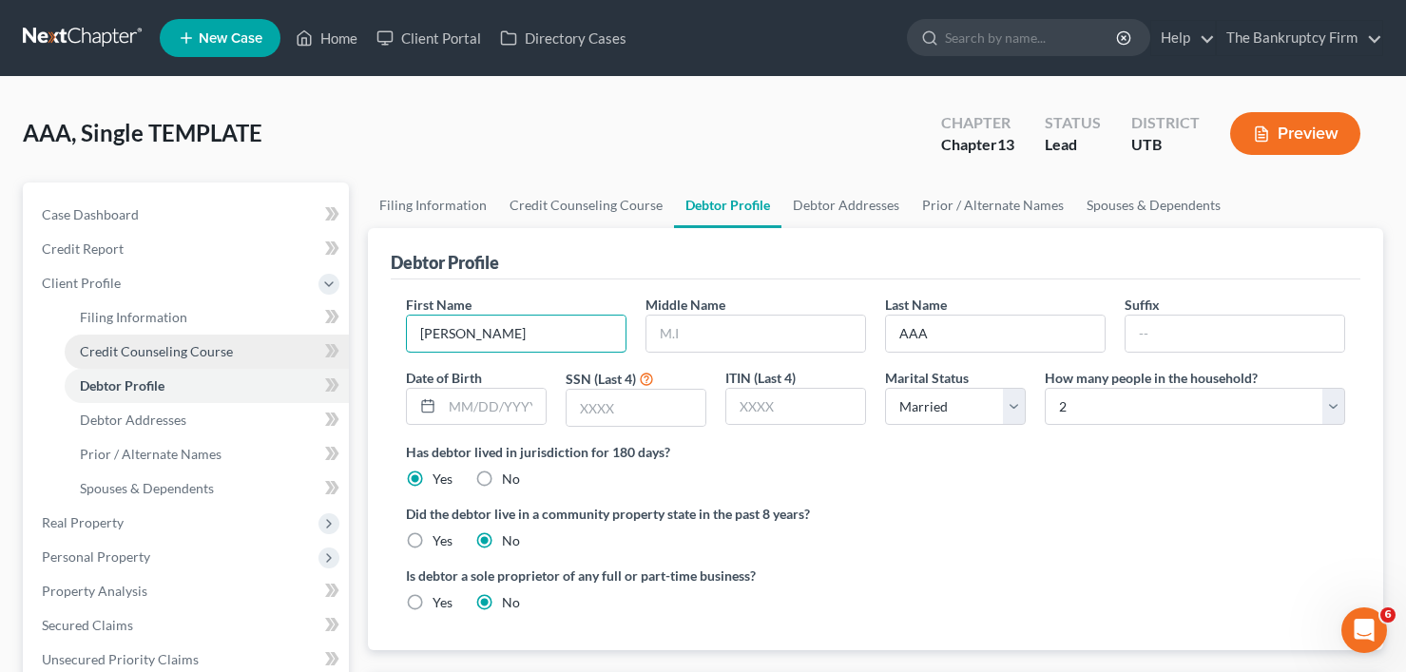
type input "[PERSON_NAME]"
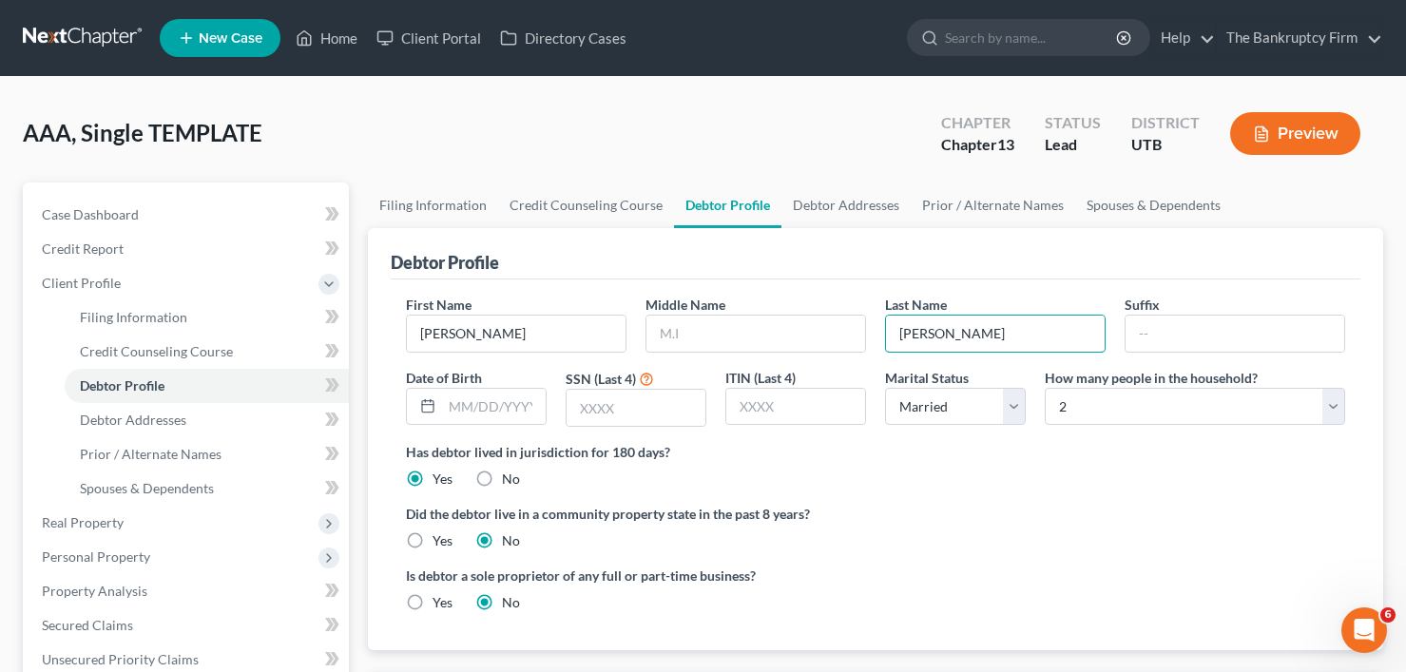
type input "[PERSON_NAME]"
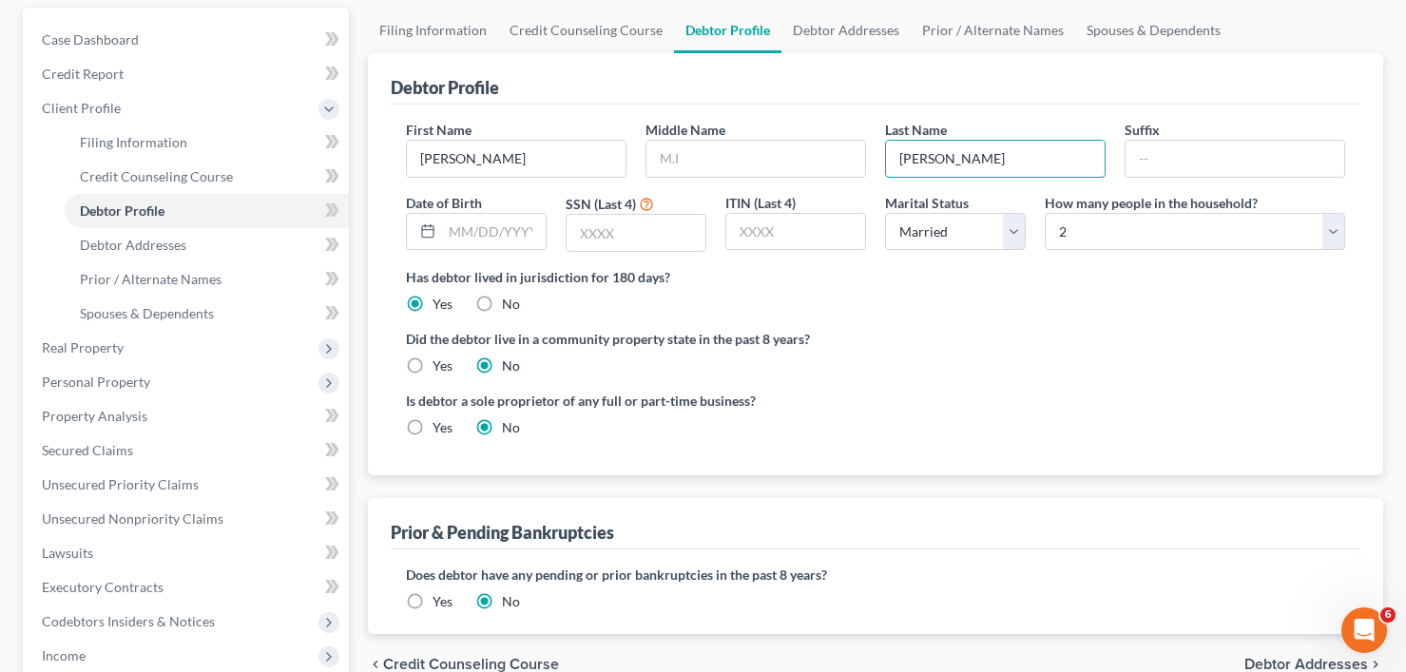
scroll to position [190, 0]
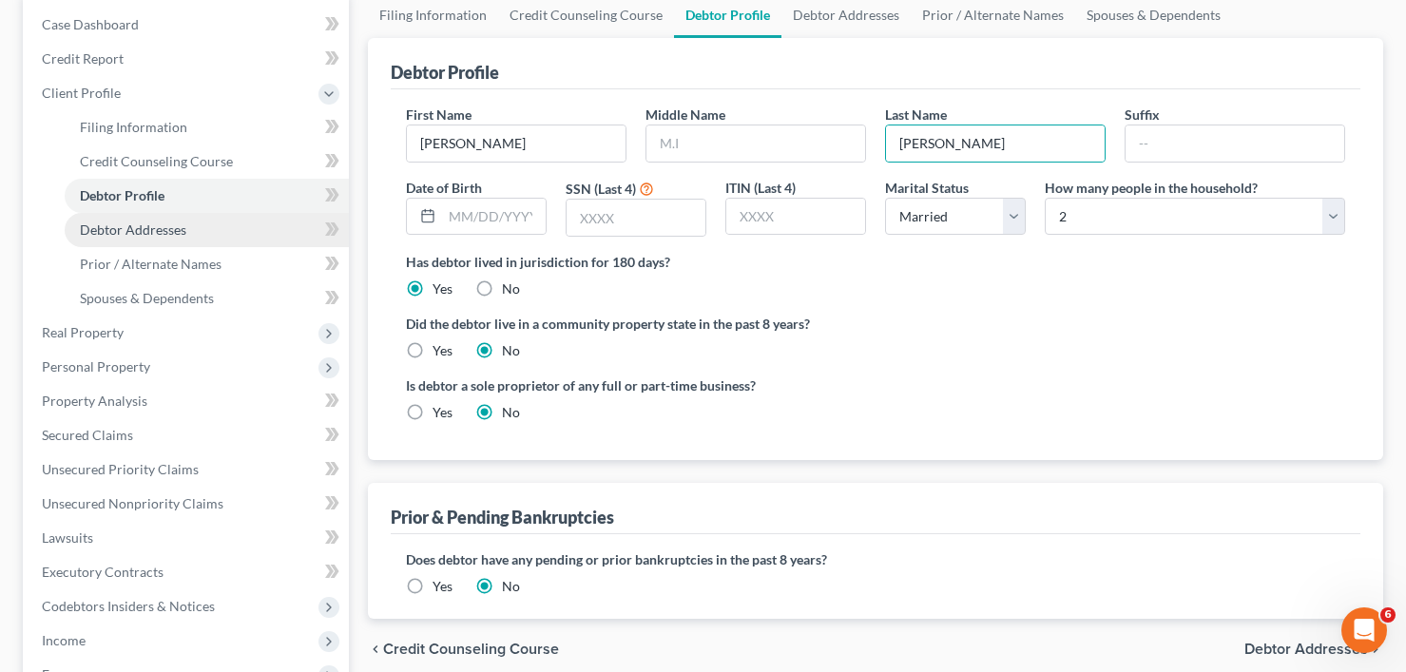
click at [138, 238] on link "Debtor Addresses" at bounding box center [207, 230] width 284 height 34
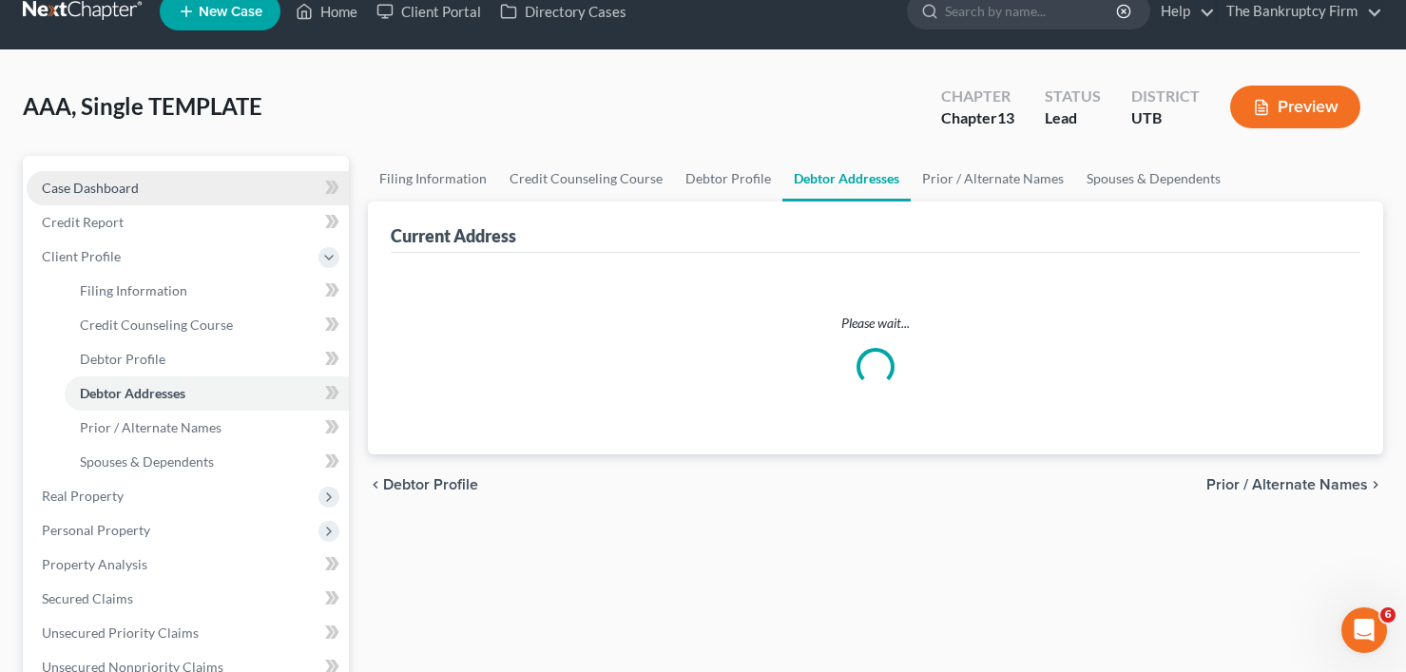
select select "0"
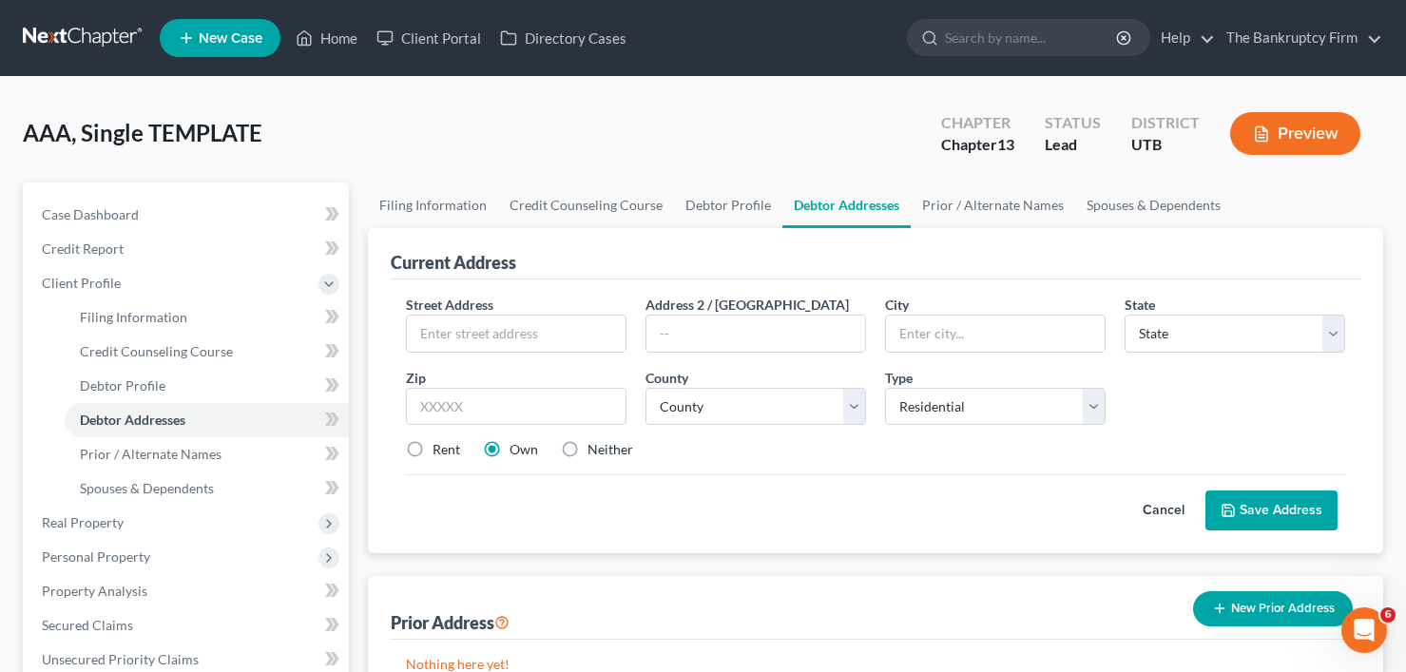
drag, startPoint x: 426, startPoint y: 104, endPoint x: 441, endPoint y: 282, distance: 179.4
click at [426, 103] on div "AAA, Single TEMPLATE Upgraded Chapter Chapter 13 Status Lead District UTB Previ…" at bounding box center [703, 141] width 1360 height 83
click at [473, 324] on input "text" at bounding box center [516, 334] width 219 height 36
paste input "6707 S 1590 E"
type input "6707 S 1590 E"
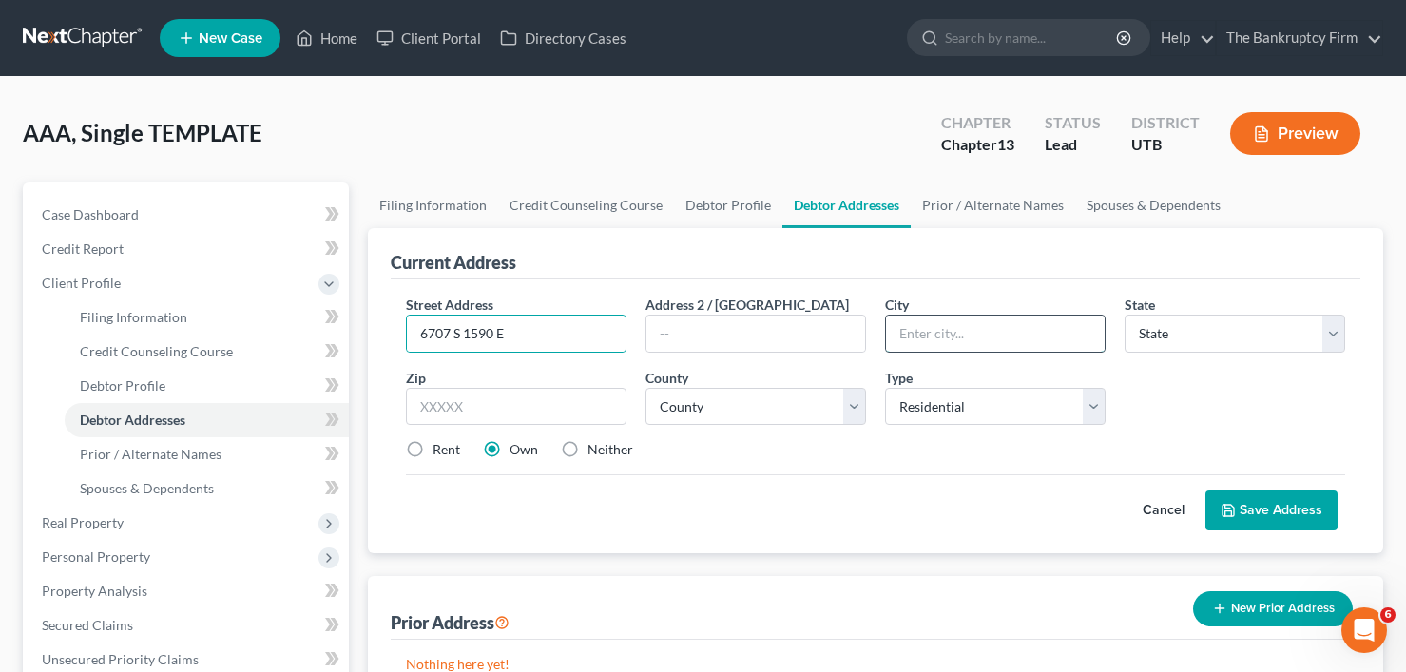
click at [937, 338] on input "text" at bounding box center [995, 334] width 219 height 36
drag, startPoint x: 956, startPoint y: 339, endPoint x: 743, endPoint y: 367, distance: 214.7
click at [743, 367] on div "Street Address * 6707 S 1590 E Address 2 / [GEOGRAPHIC_DATA] * [PERSON_NAME][GE…" at bounding box center [875, 385] width 958 height 181
type input "Uintah"
select select "46"
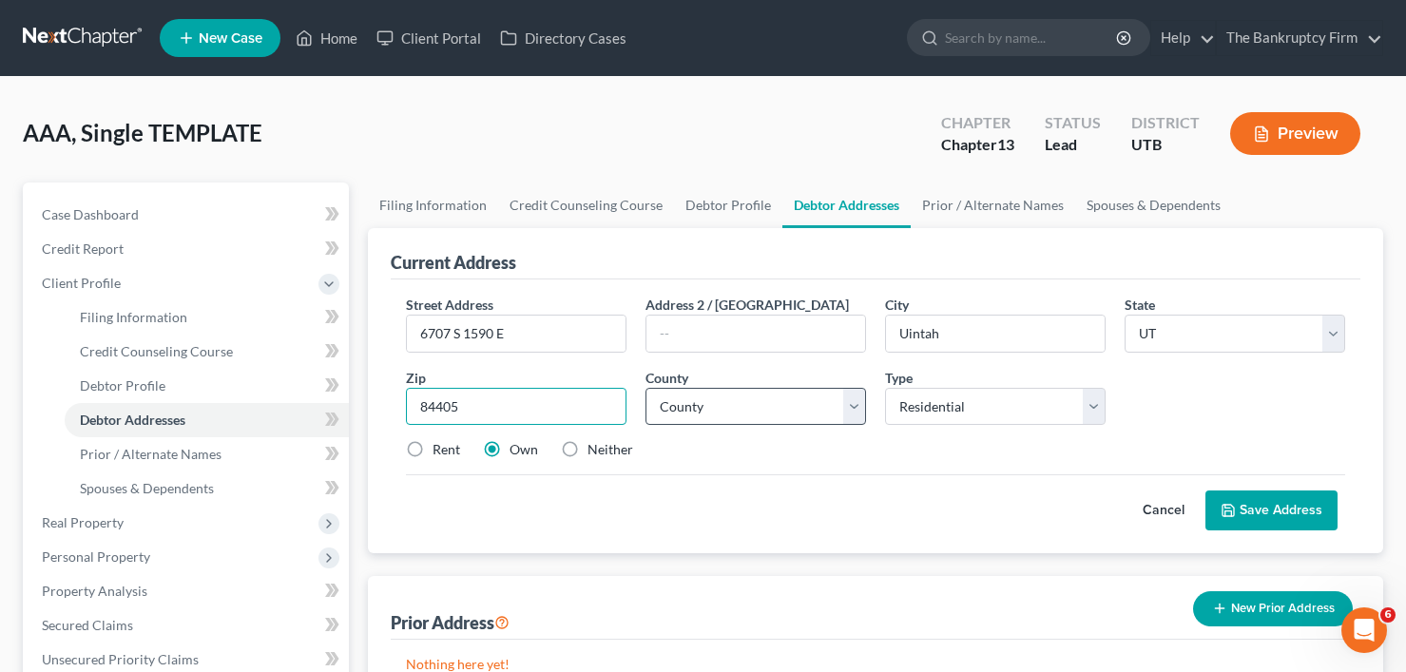
type input "84405"
click at [743, 404] on select "County [GEOGRAPHIC_DATA] [GEOGRAPHIC_DATA] [GEOGRAPHIC_DATA] [GEOGRAPHIC_DATA] …" at bounding box center [756, 407] width 221 height 38
type input "[PERSON_NAME]"
select select "28"
click at [646, 388] on select "County [GEOGRAPHIC_DATA] [GEOGRAPHIC_DATA] [GEOGRAPHIC_DATA] [GEOGRAPHIC_DATA] …" at bounding box center [756, 407] width 221 height 38
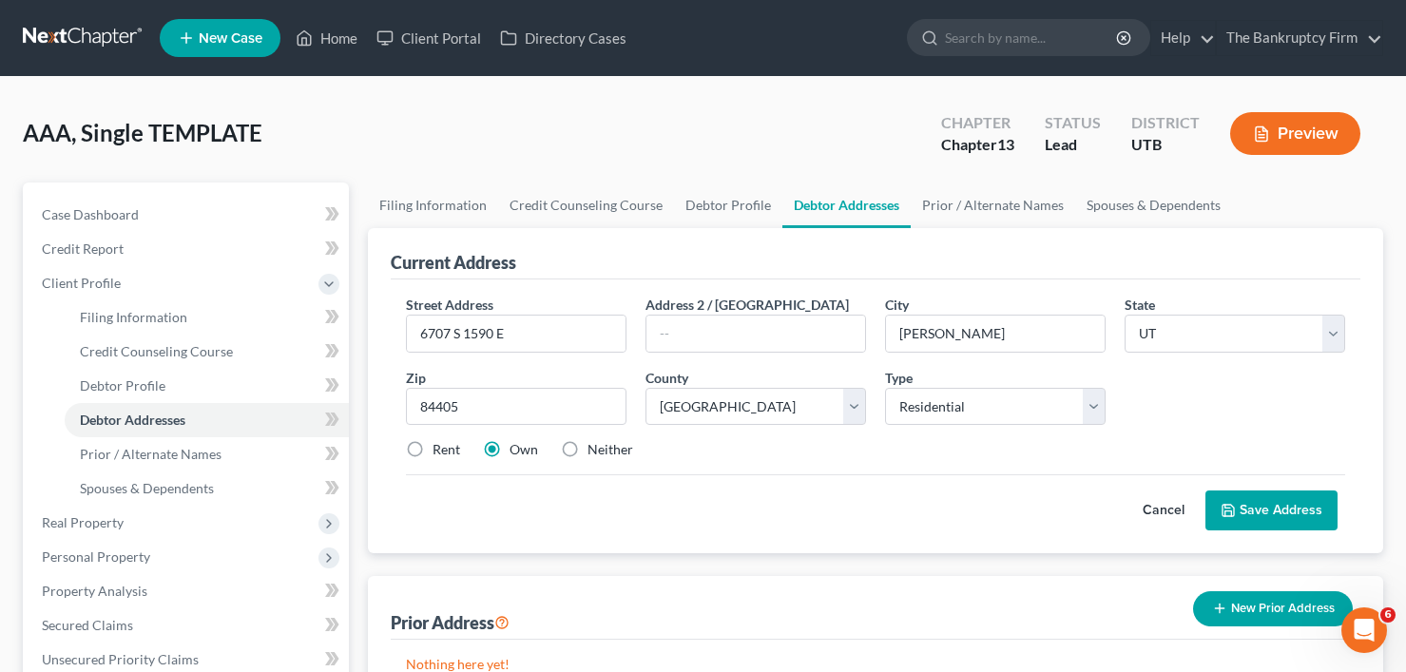
click at [433, 445] on label "Rent" at bounding box center [447, 449] width 28 height 19
click at [440, 445] on input "Rent" at bounding box center [446, 446] width 12 height 12
radio input "true"
click at [588, 448] on label "Neither" at bounding box center [611, 449] width 46 height 19
click at [595, 448] on input "Neither" at bounding box center [601, 446] width 12 height 12
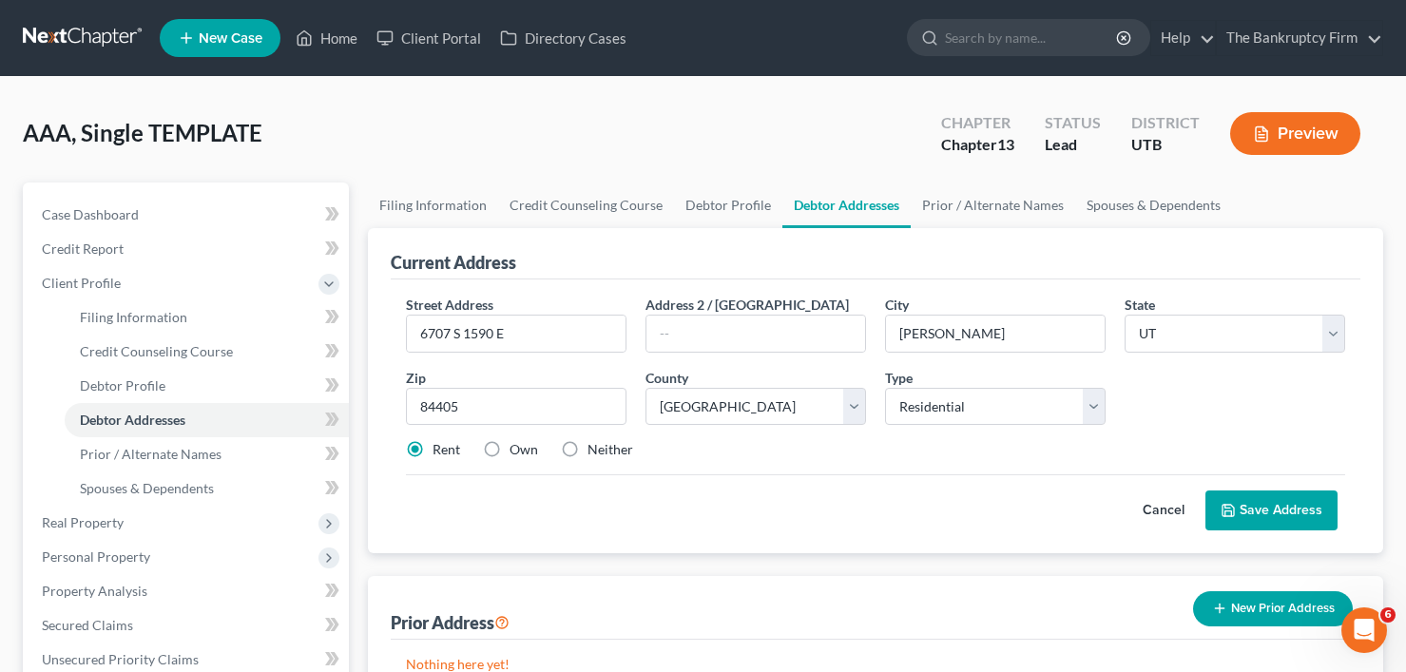
radio input "true"
click at [1265, 505] on button "Save Address" at bounding box center [1272, 511] width 132 height 40
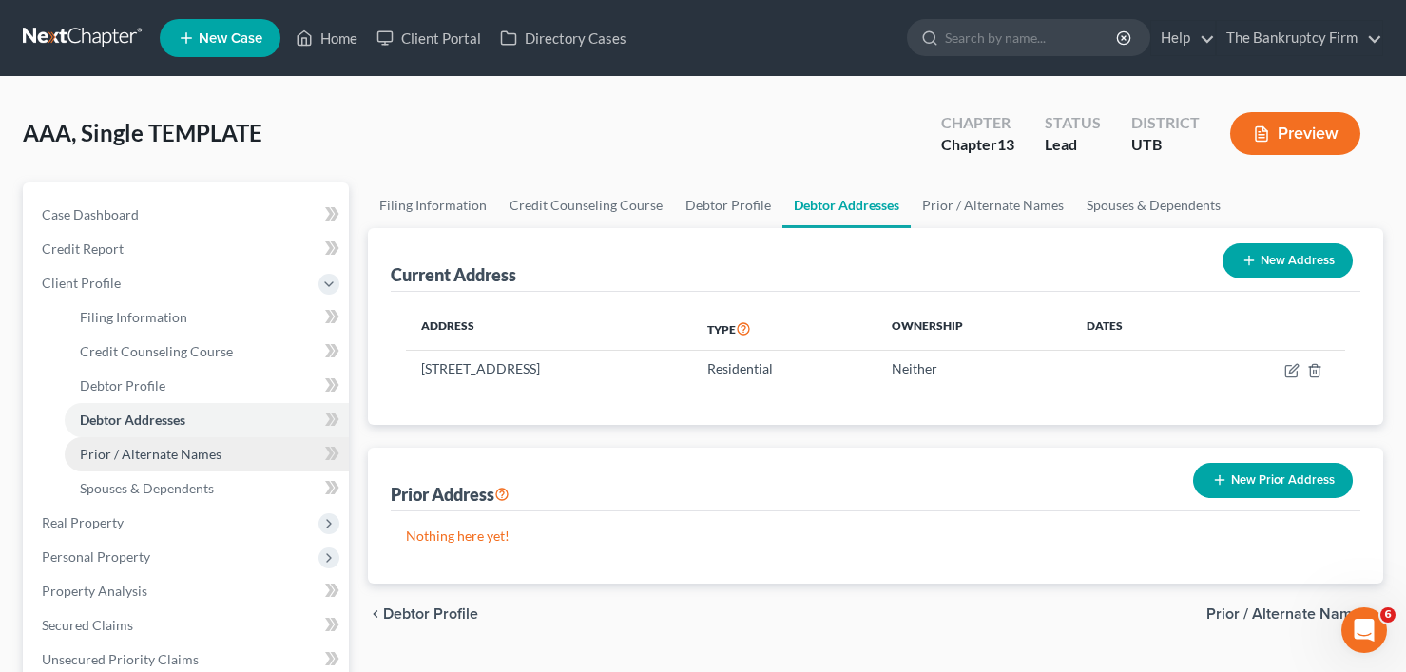
click at [142, 453] on span "Prior / Alternate Names" at bounding box center [151, 454] width 142 height 16
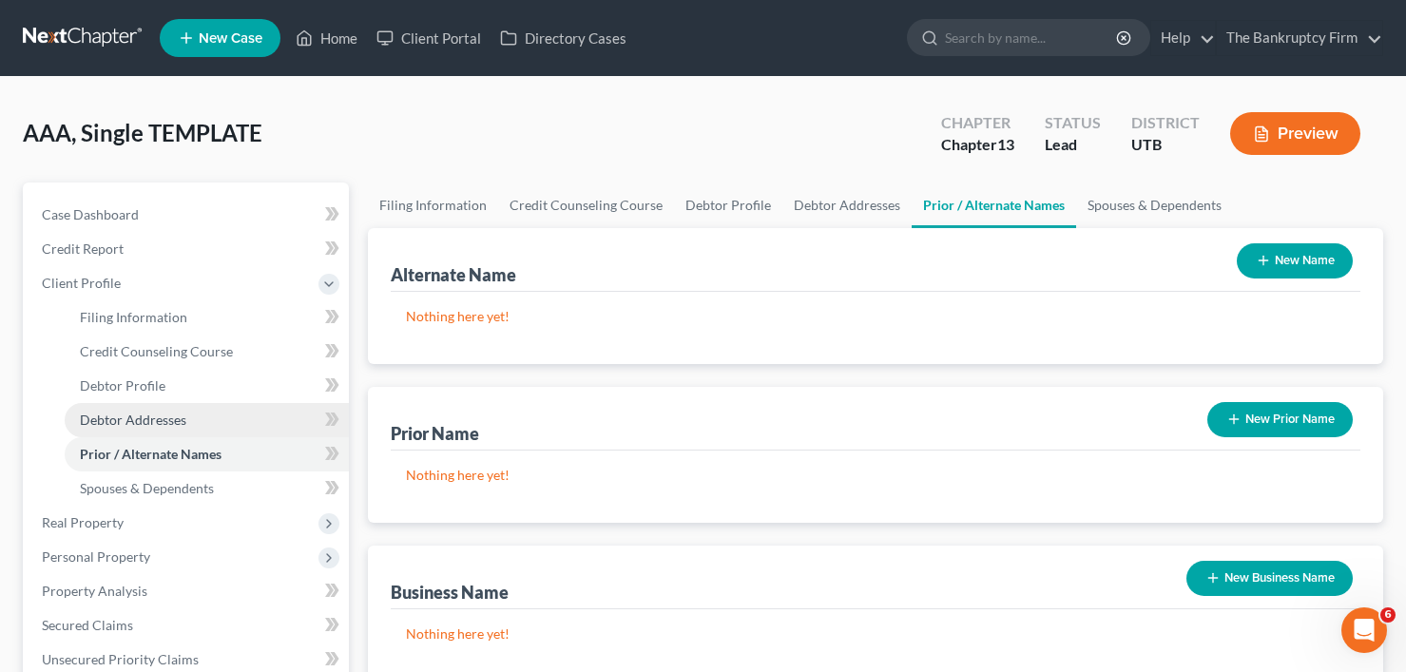
scroll to position [95, 0]
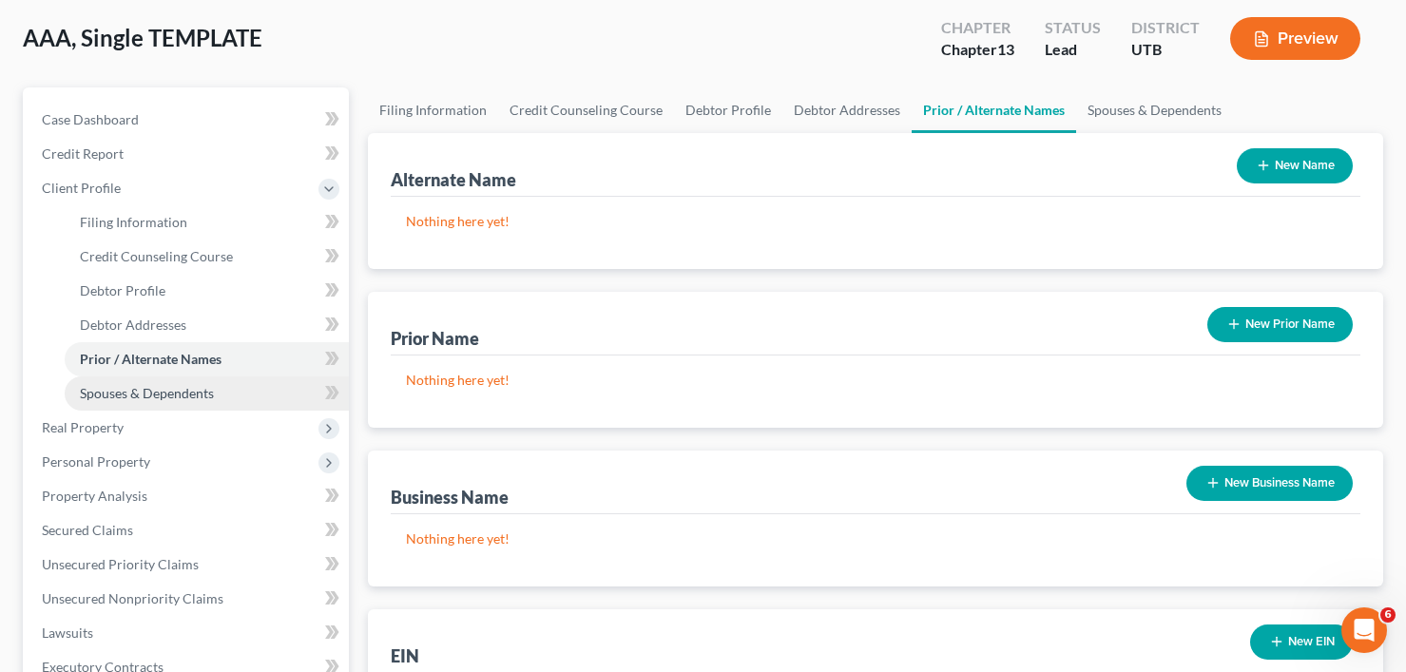
click at [146, 403] on link "Spouses & Dependents" at bounding box center [207, 393] width 284 height 34
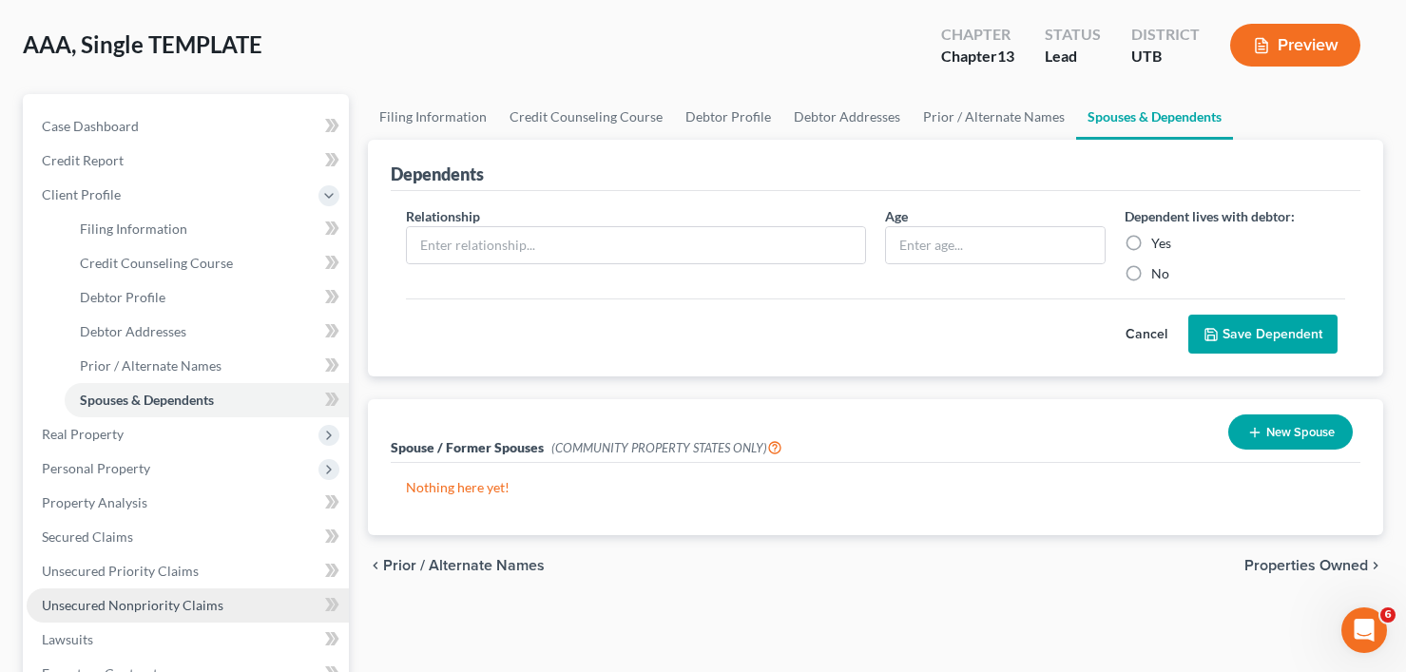
scroll to position [190, 0]
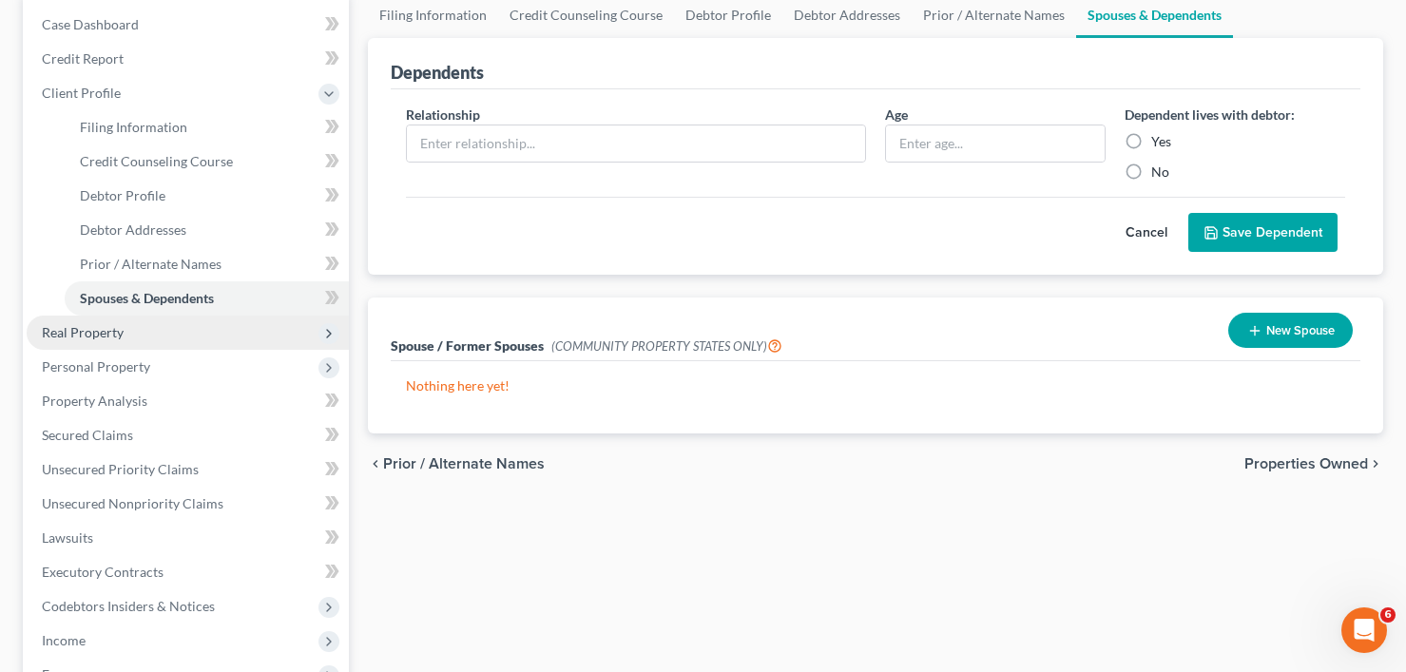
click at [105, 338] on span "Real Property" at bounding box center [83, 332] width 82 height 16
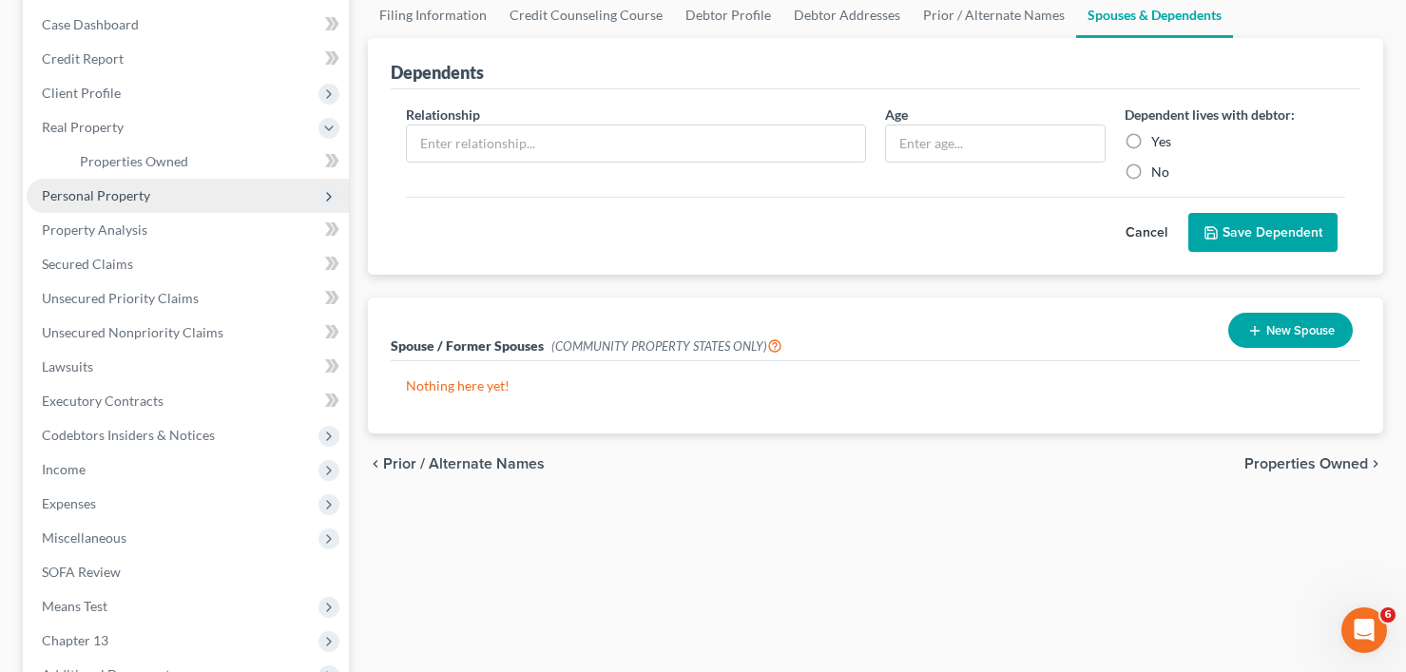
click at [169, 204] on span "Personal Property" at bounding box center [188, 196] width 322 height 34
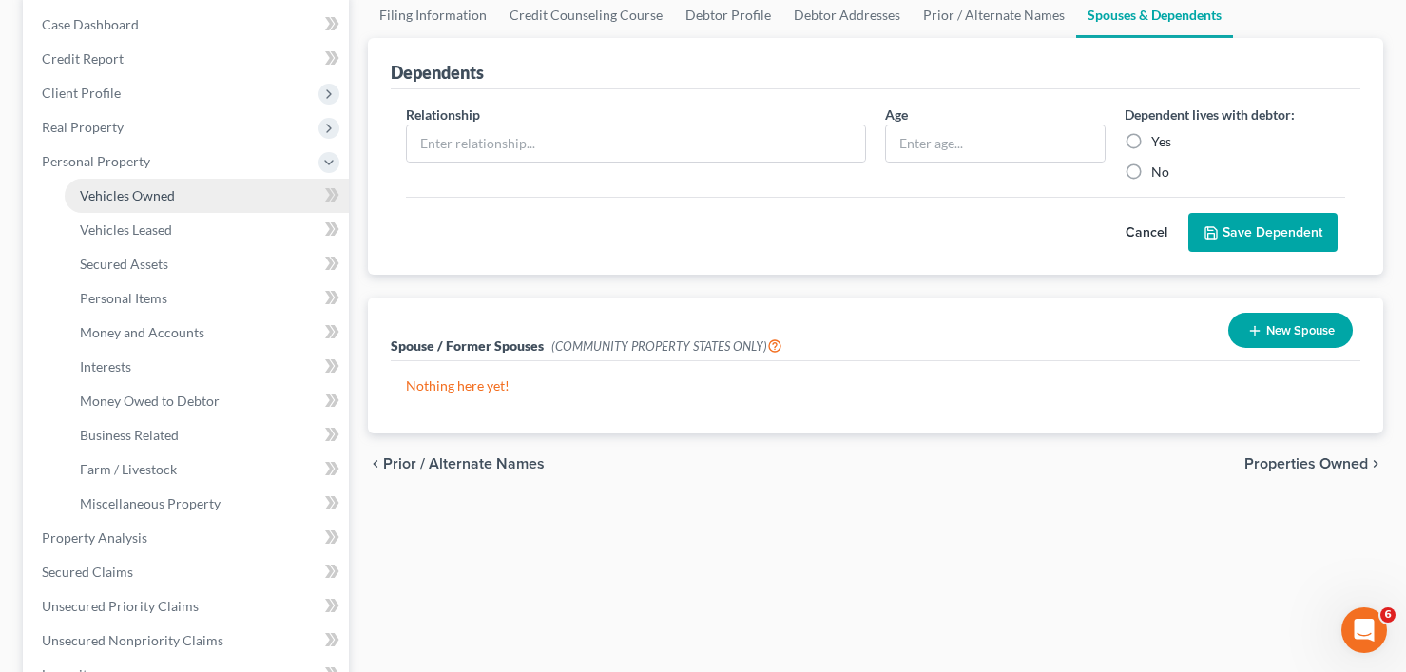
click at [148, 184] on link "Vehicles Owned" at bounding box center [207, 196] width 284 height 34
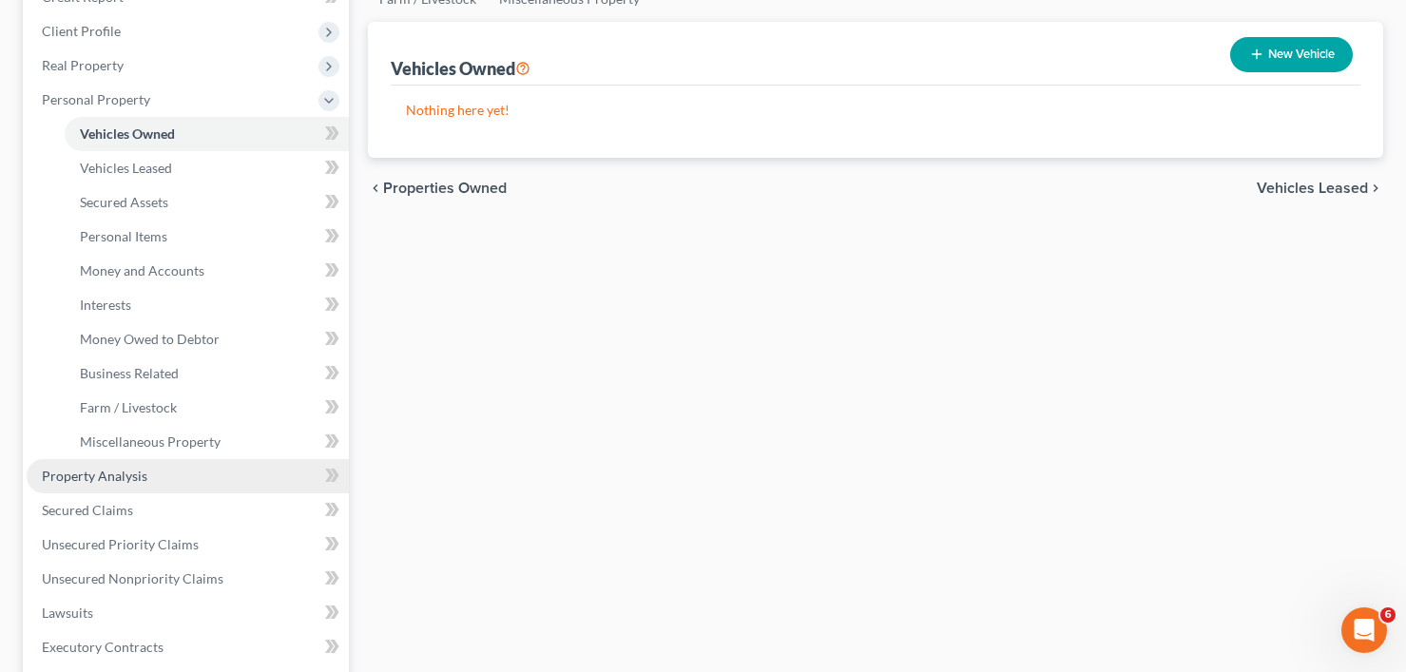
scroll to position [285, 0]
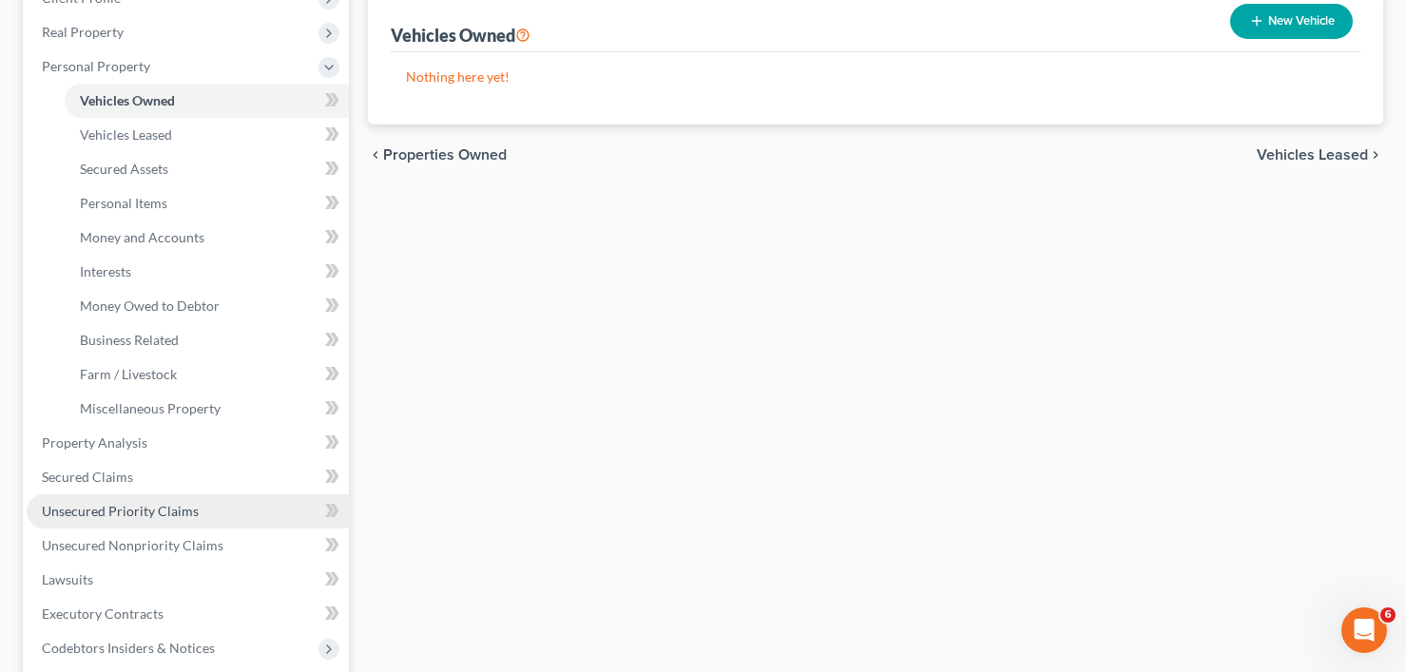
click at [168, 503] on span "Unsecured Priority Claims" at bounding box center [120, 511] width 157 height 16
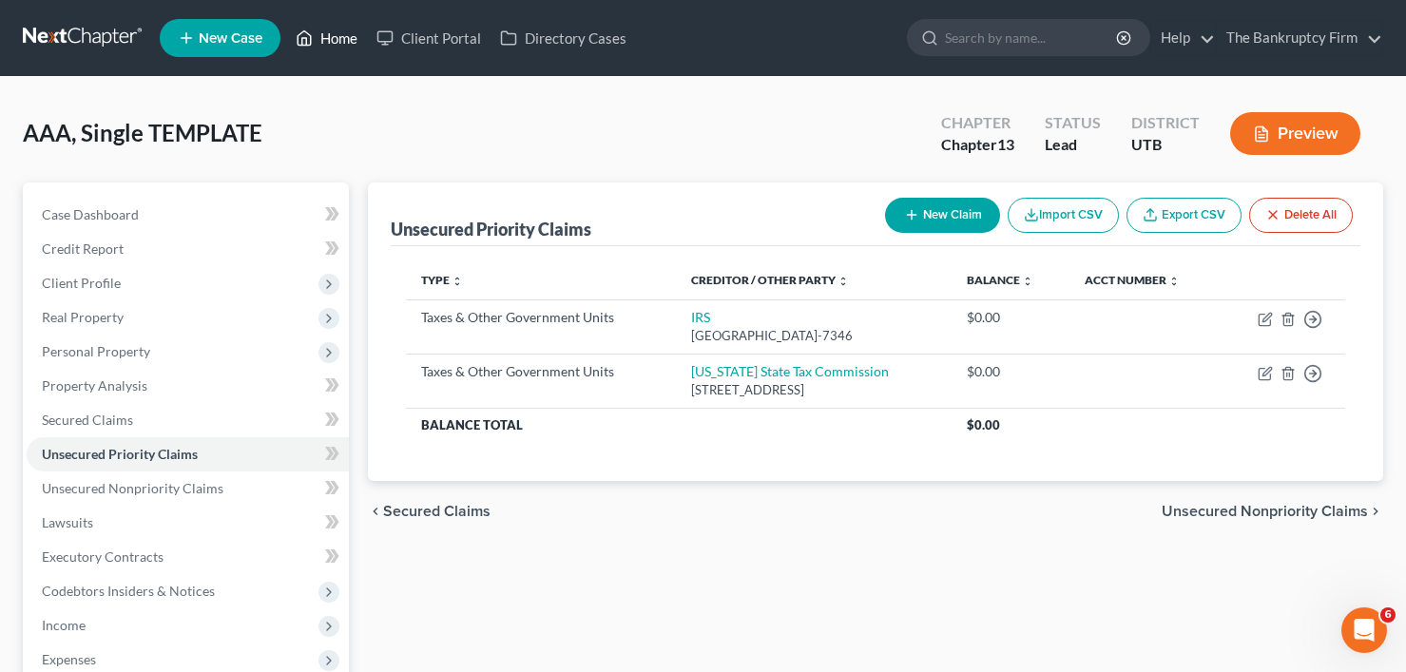
click at [334, 43] on link "Home" at bounding box center [326, 38] width 81 height 34
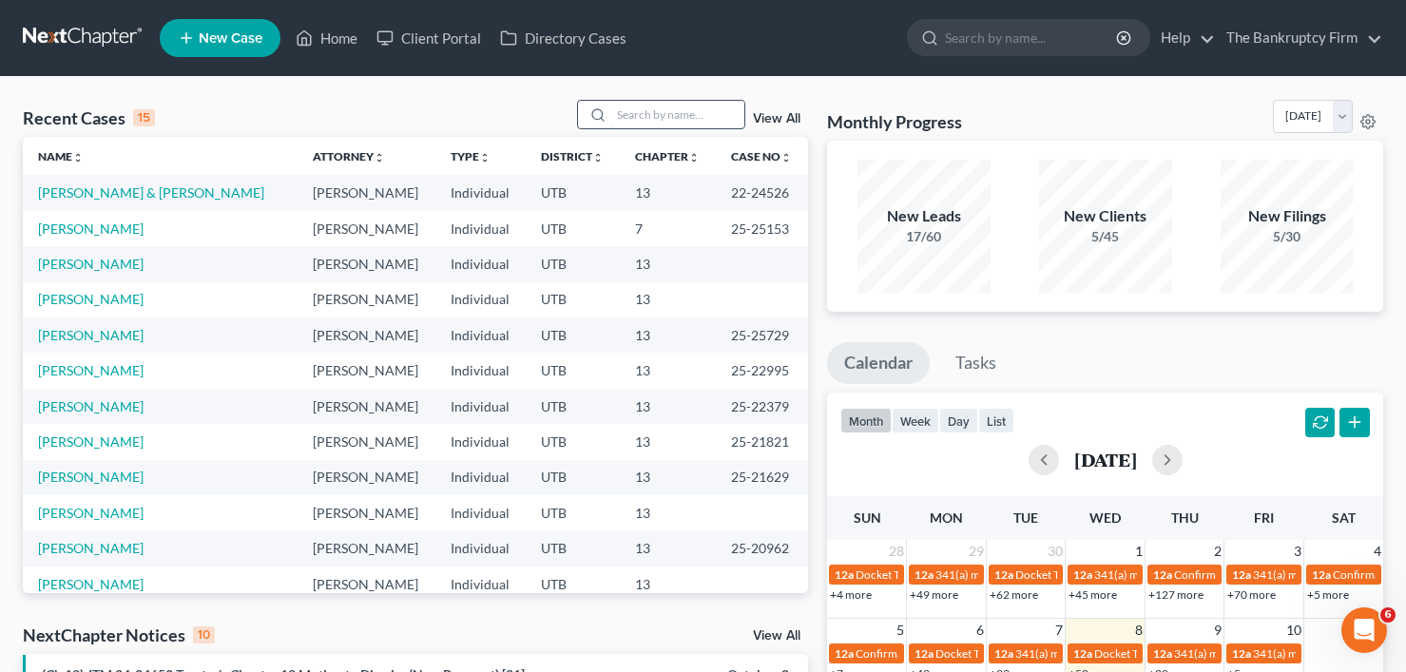
click at [635, 113] on input "search" at bounding box center [677, 115] width 133 height 28
type input "[PERSON_NAME]"
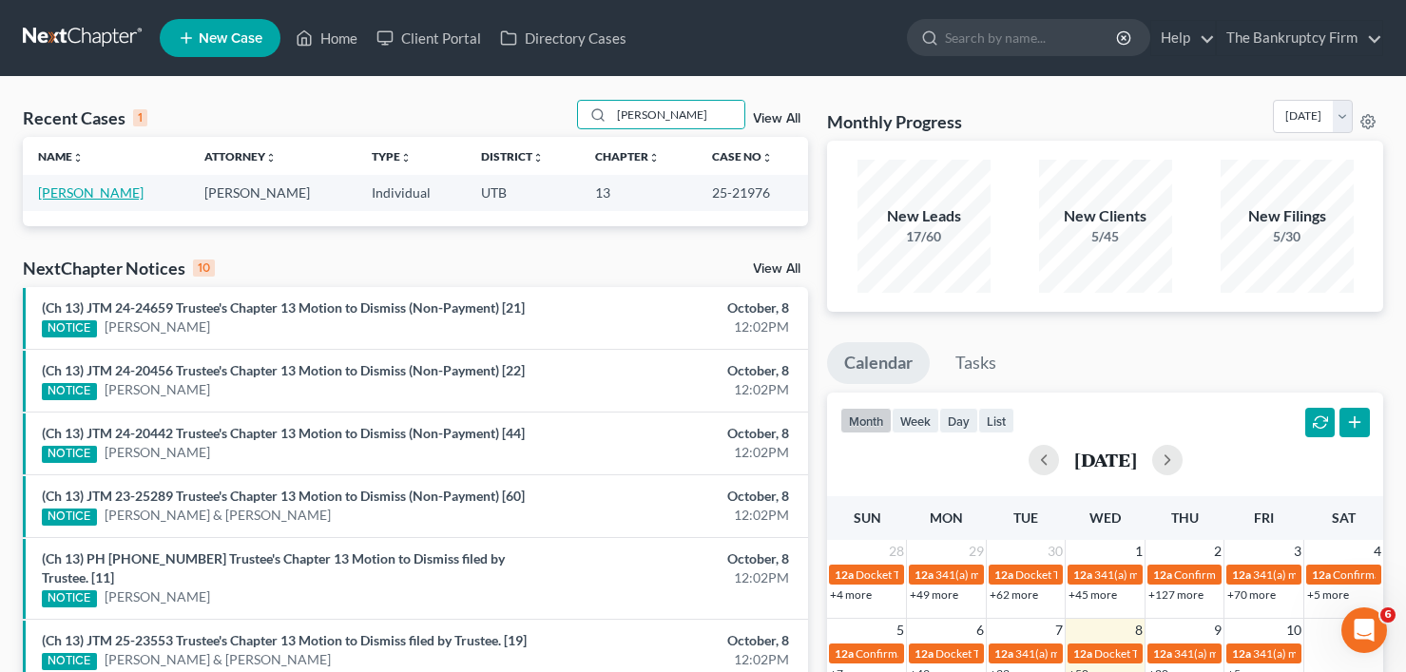
click at [94, 190] on link "[PERSON_NAME]" at bounding box center [91, 192] width 106 height 16
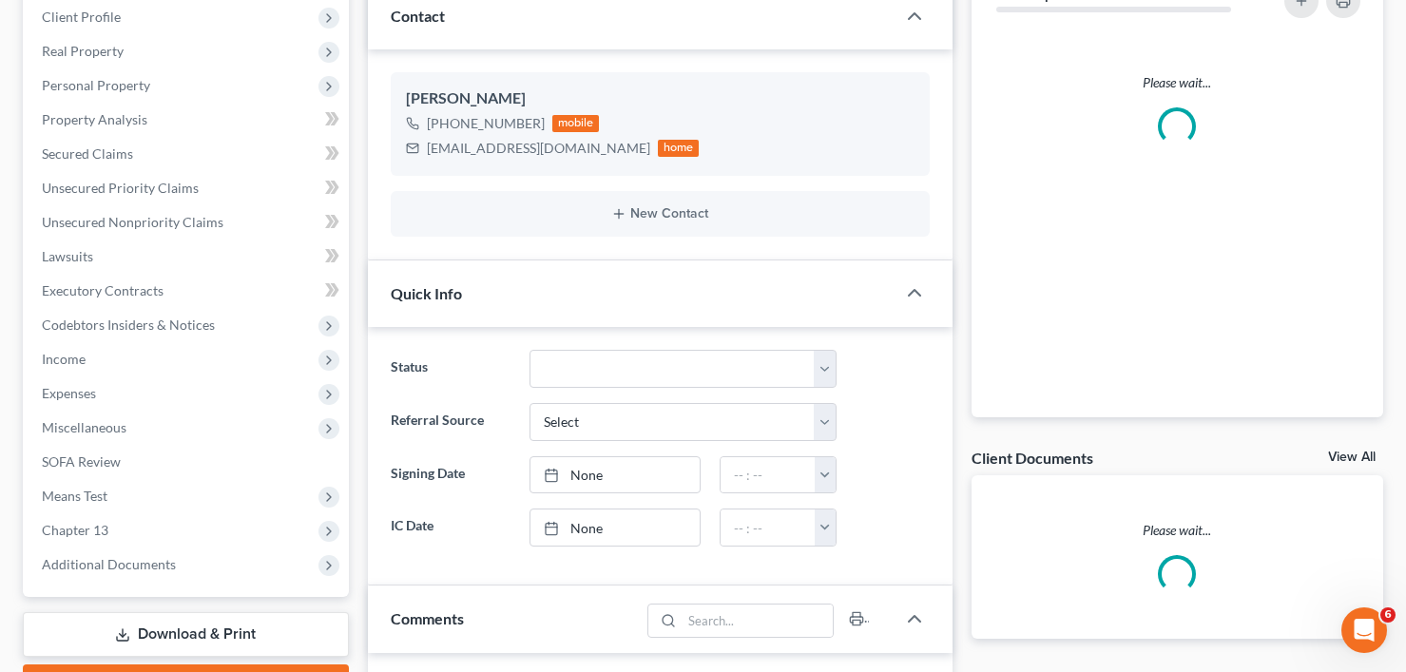
scroll to position [285, 0]
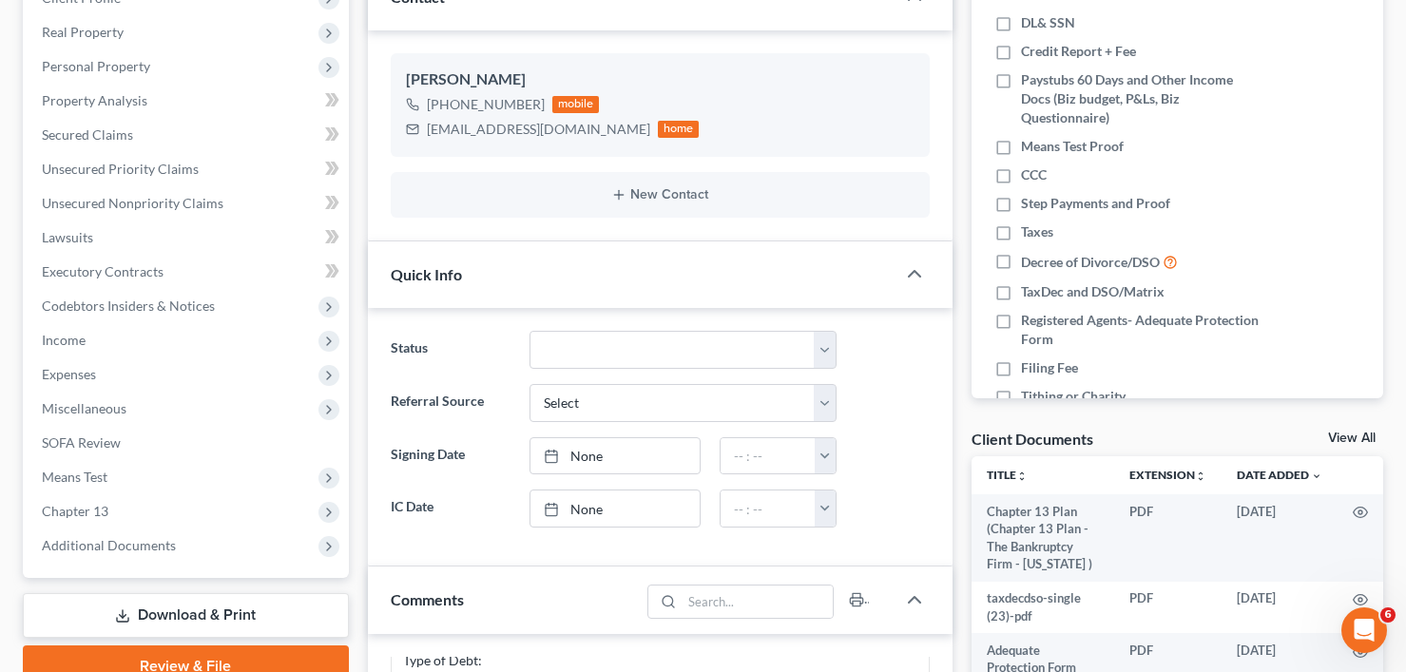
click at [1337, 432] on link "View All" at bounding box center [1352, 438] width 48 height 13
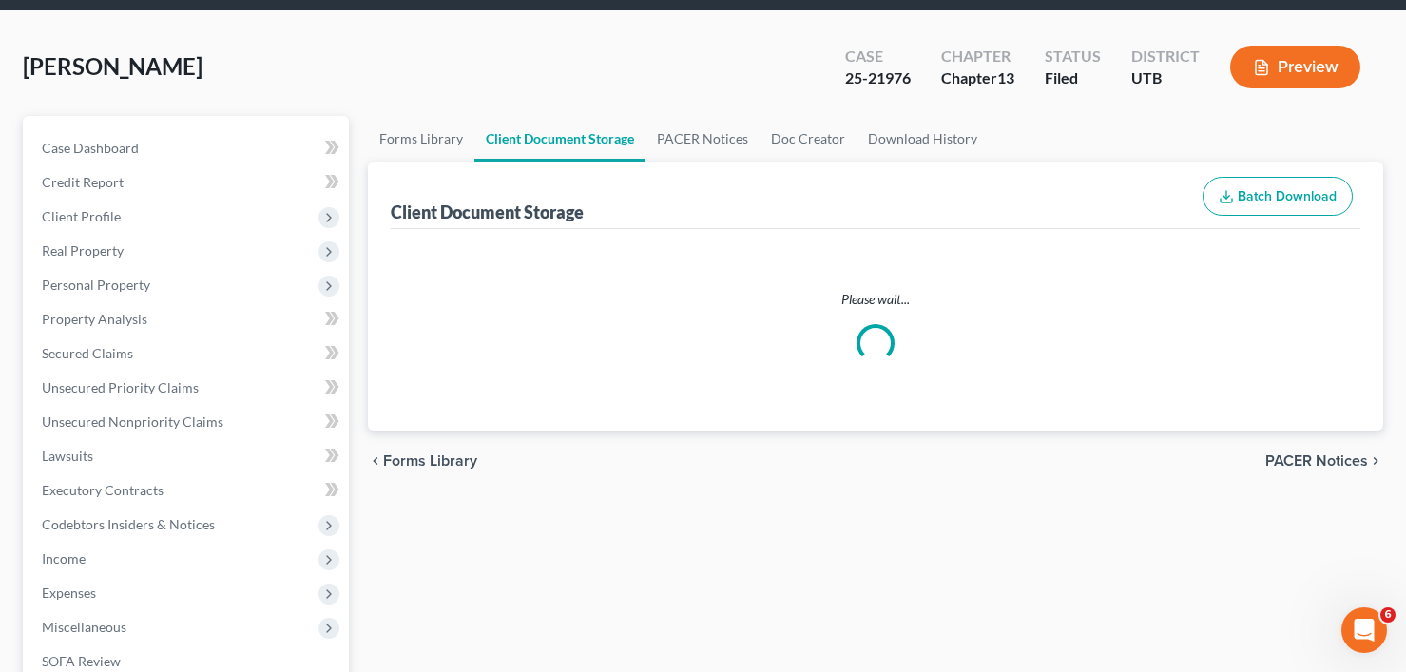
scroll to position [1, 0]
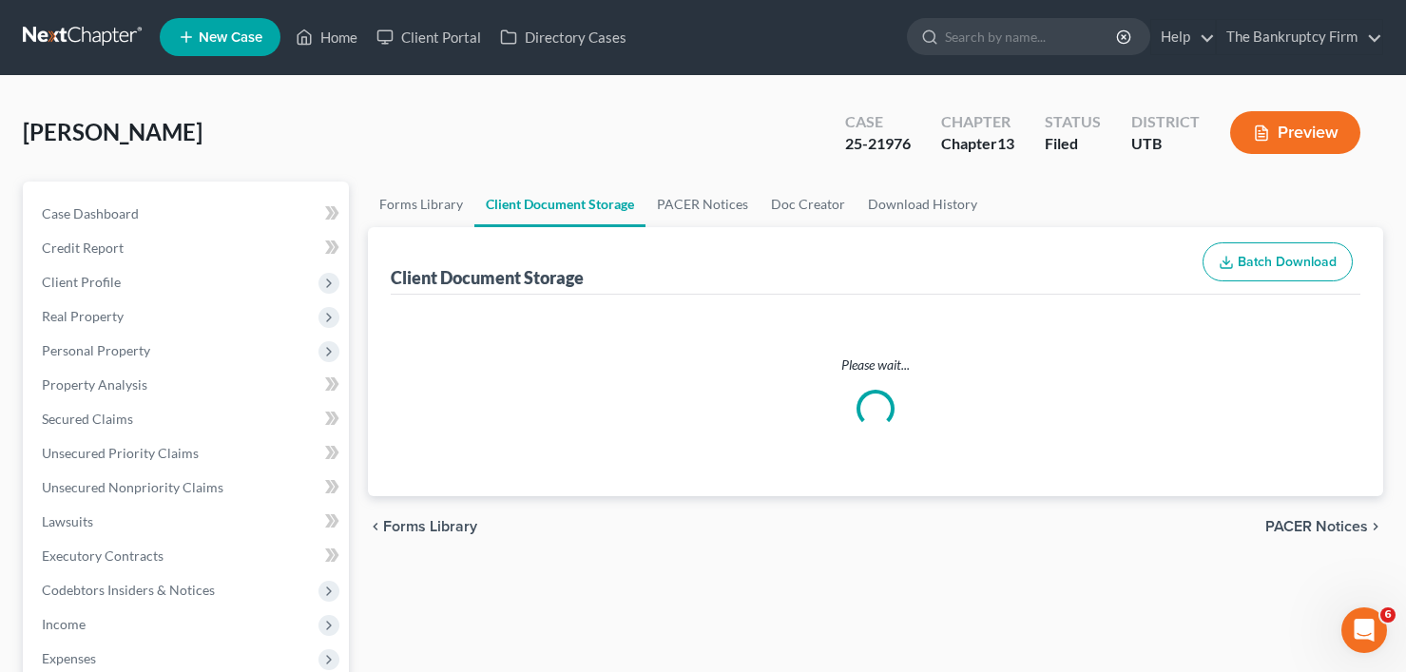
select select "30"
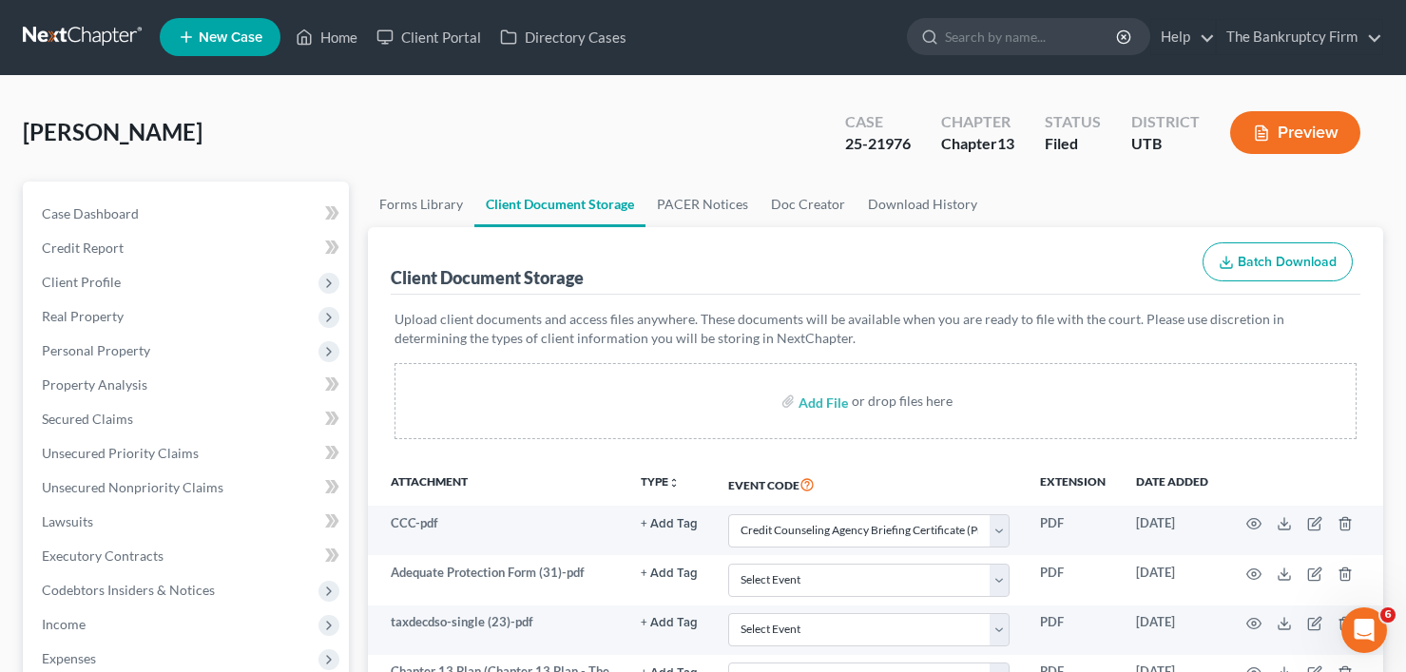
scroll to position [0, 0]
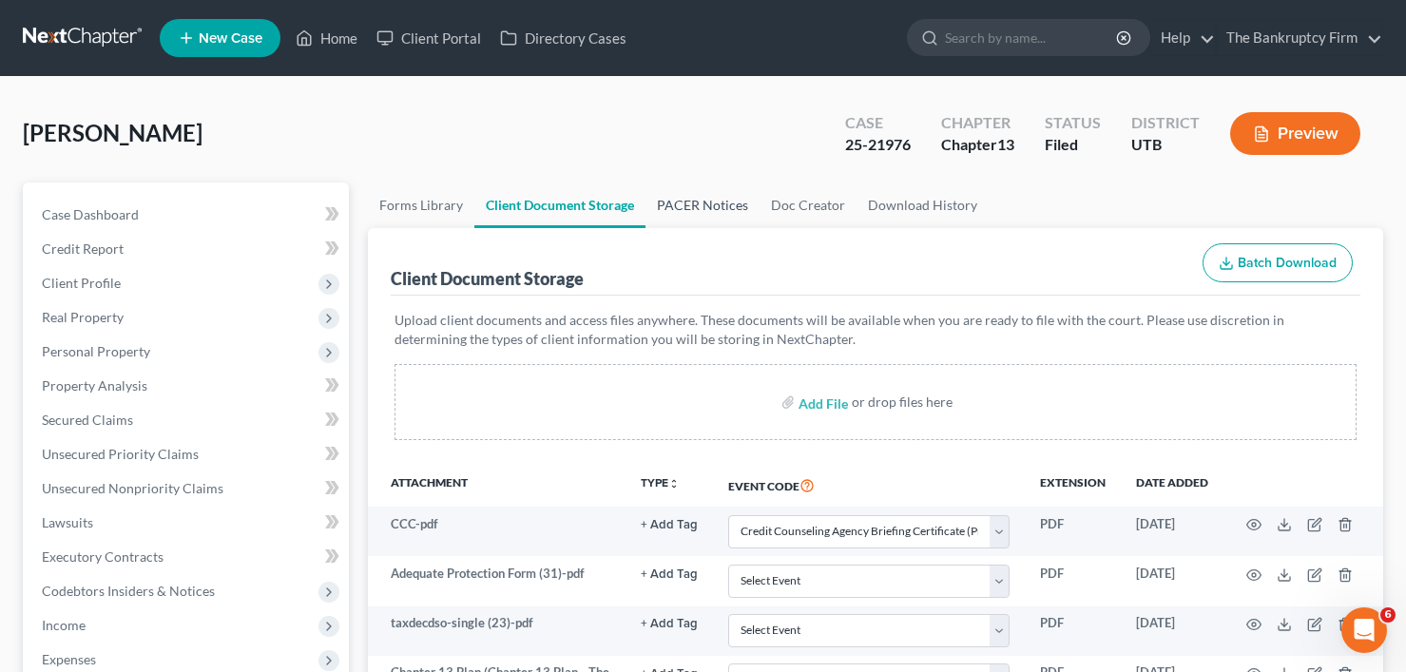
click at [715, 210] on link "PACER Notices" at bounding box center [703, 206] width 114 height 46
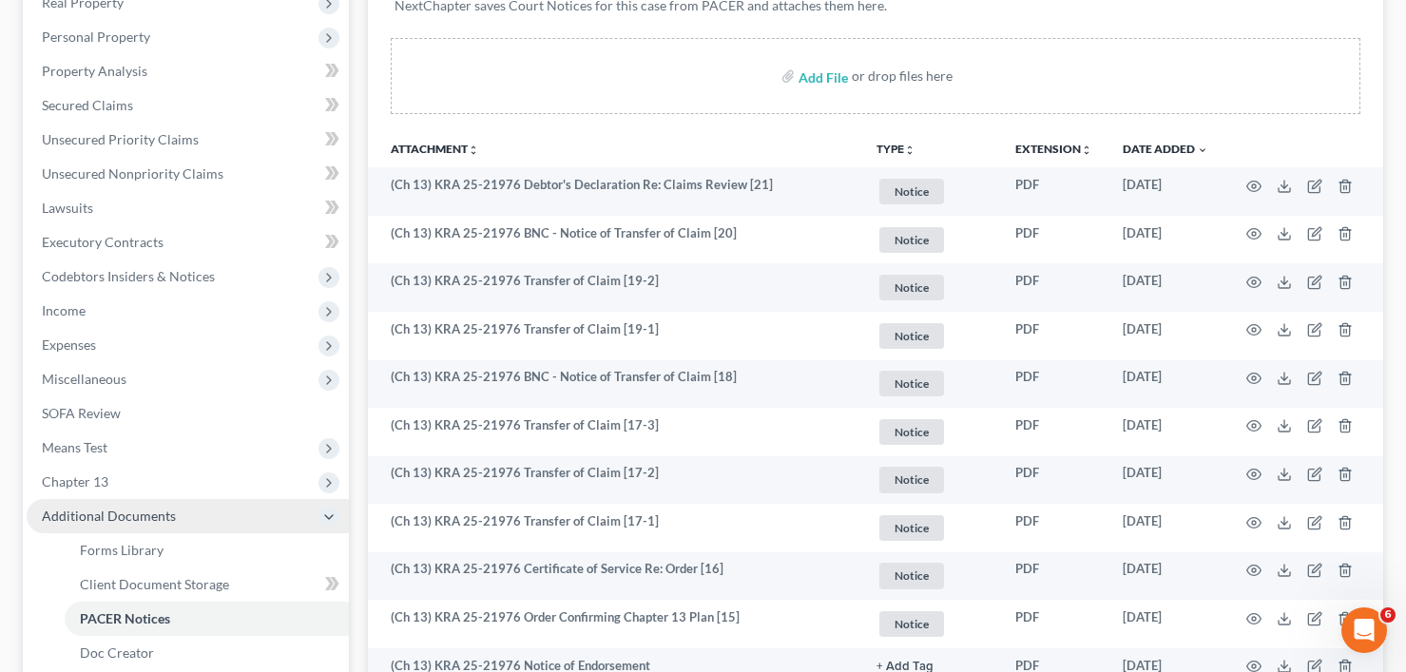
scroll to position [380, 0]
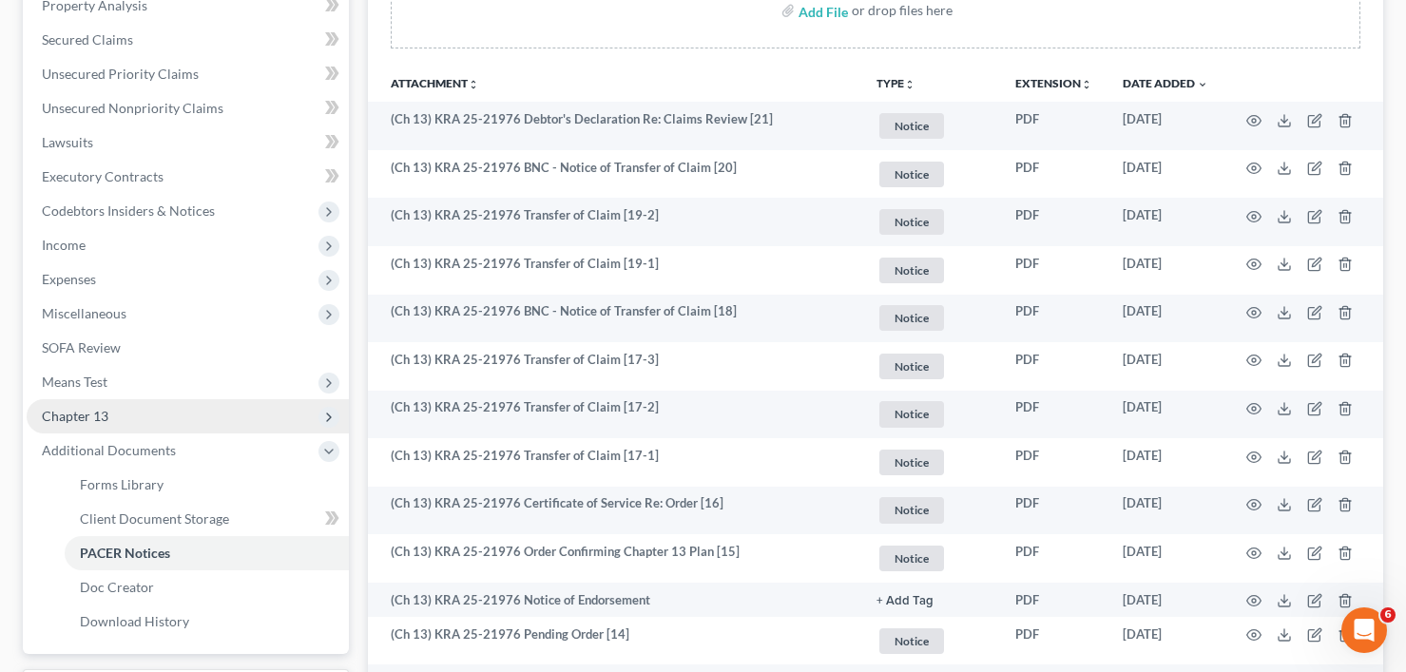
click at [114, 421] on span "Chapter 13" at bounding box center [188, 416] width 322 height 34
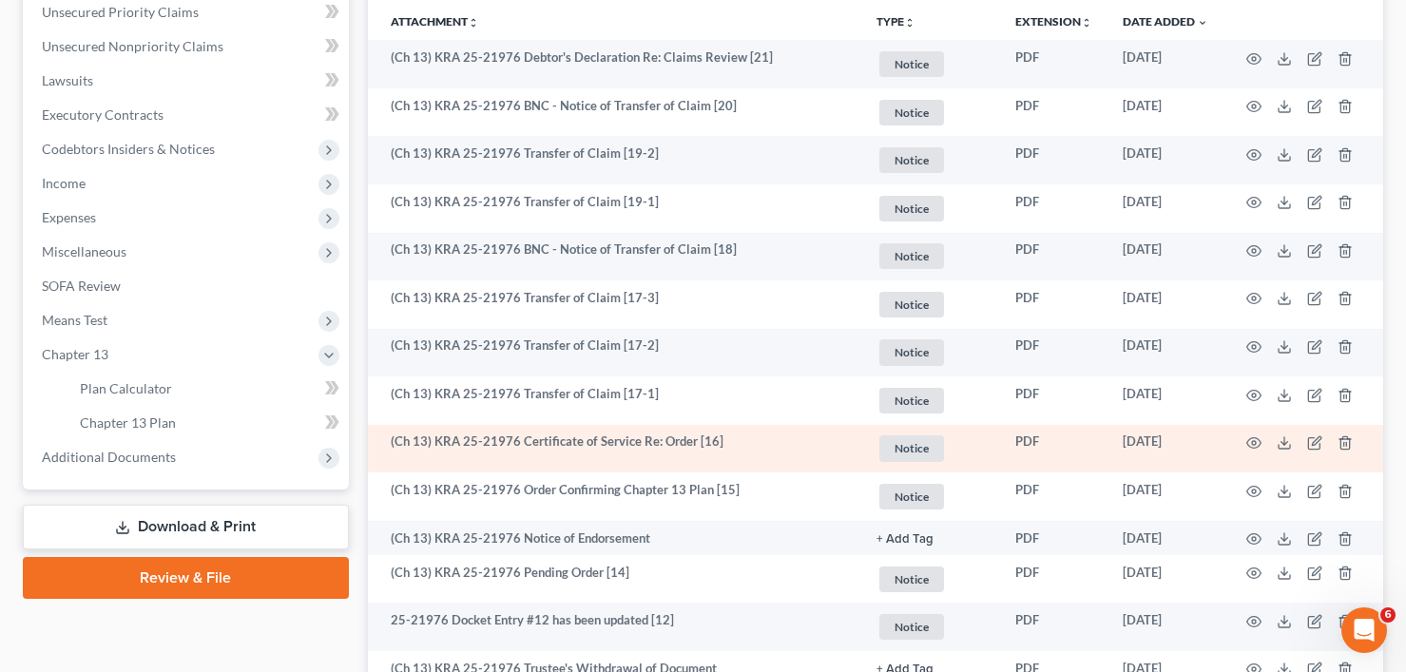
scroll to position [475, 0]
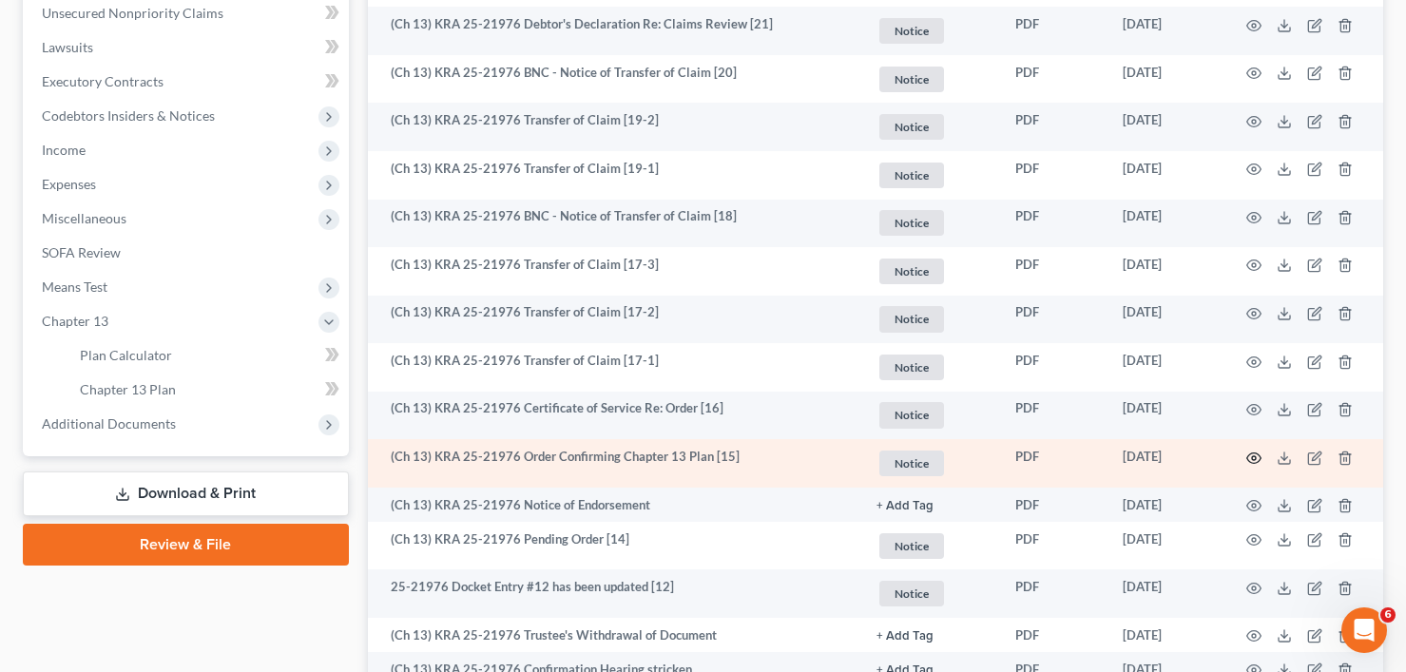
click at [1254, 454] on icon "button" at bounding box center [1253, 458] width 15 height 15
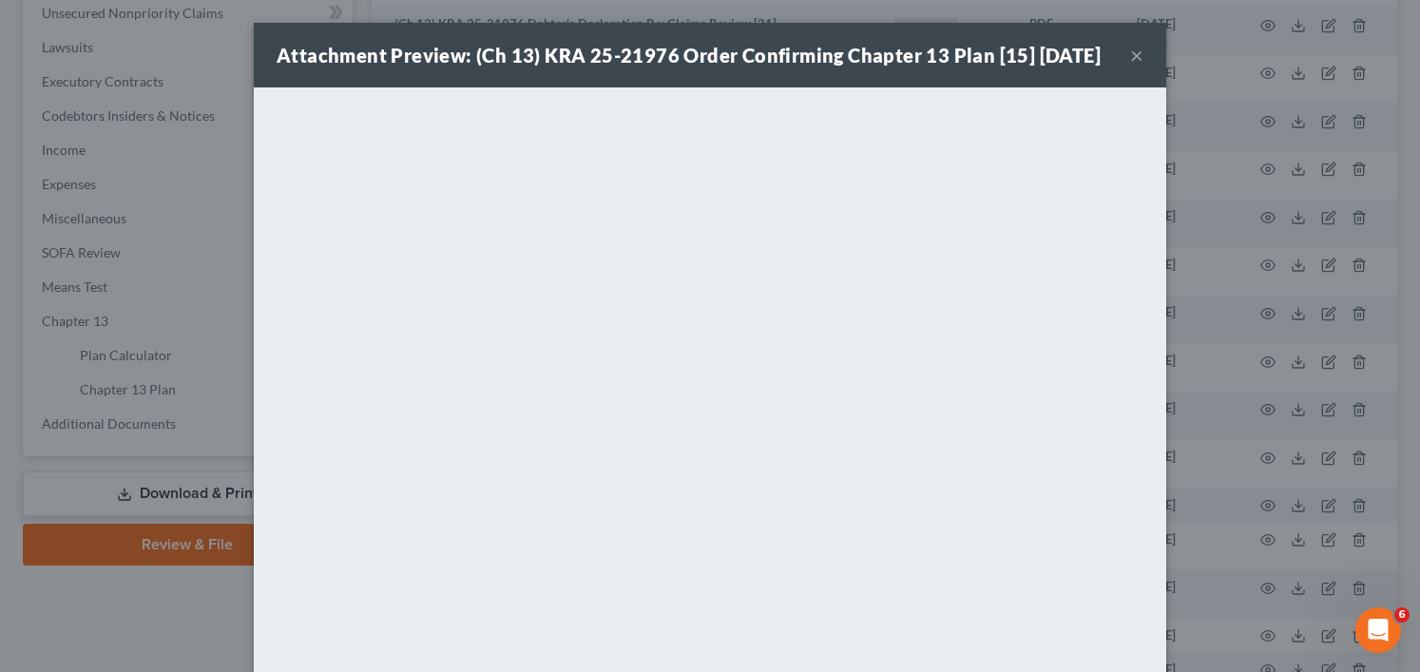
click at [1130, 67] on button "×" at bounding box center [1136, 55] width 13 height 23
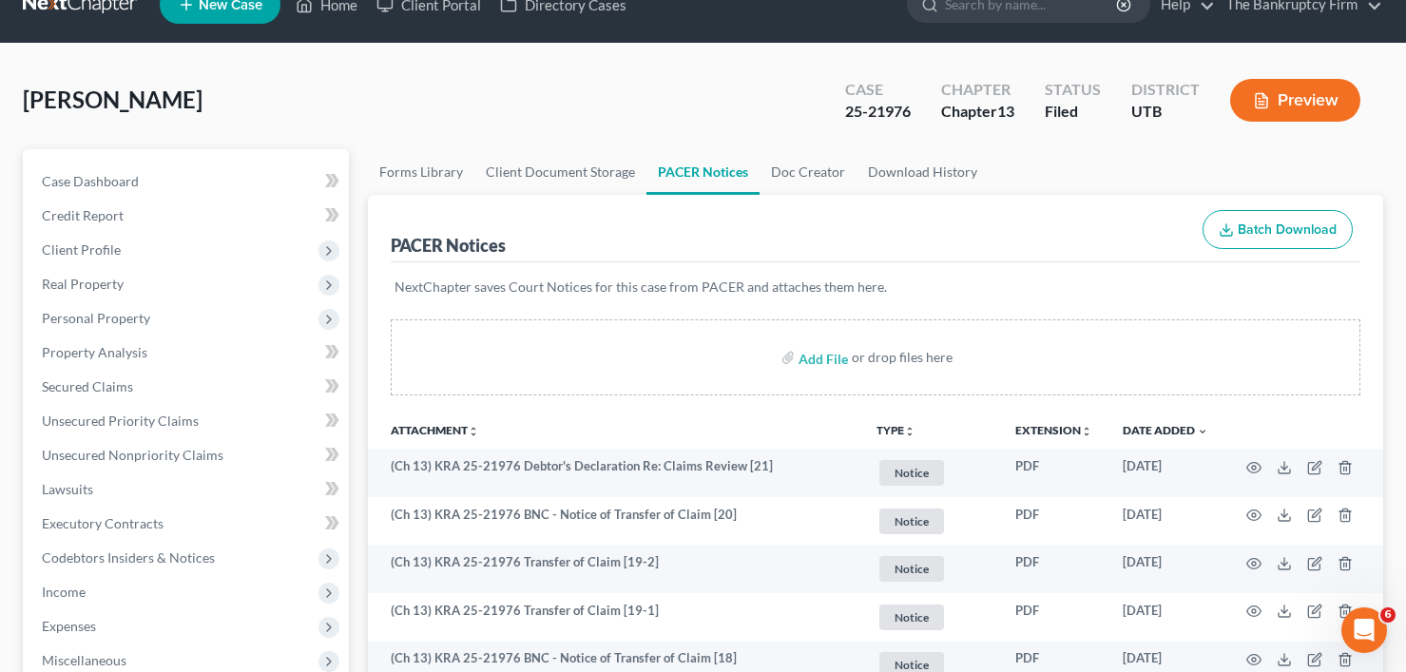
scroll to position [0, 0]
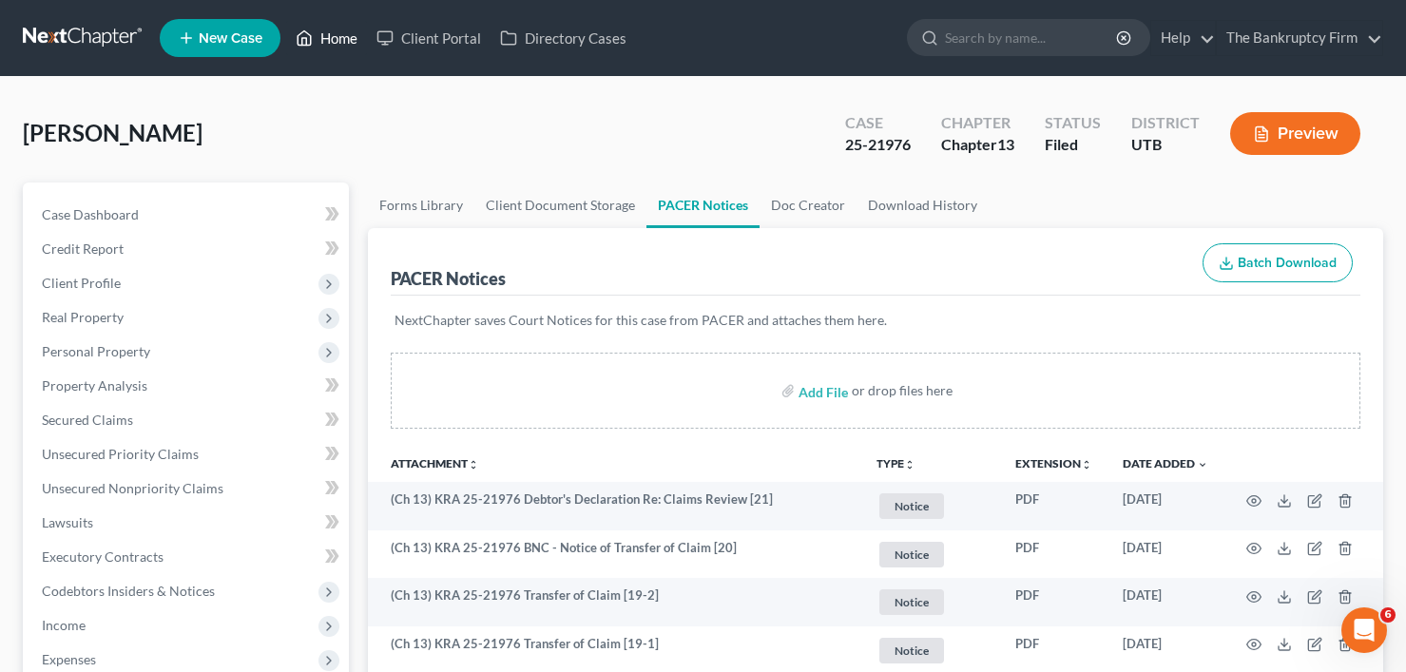
click at [329, 48] on link "Home" at bounding box center [326, 38] width 81 height 34
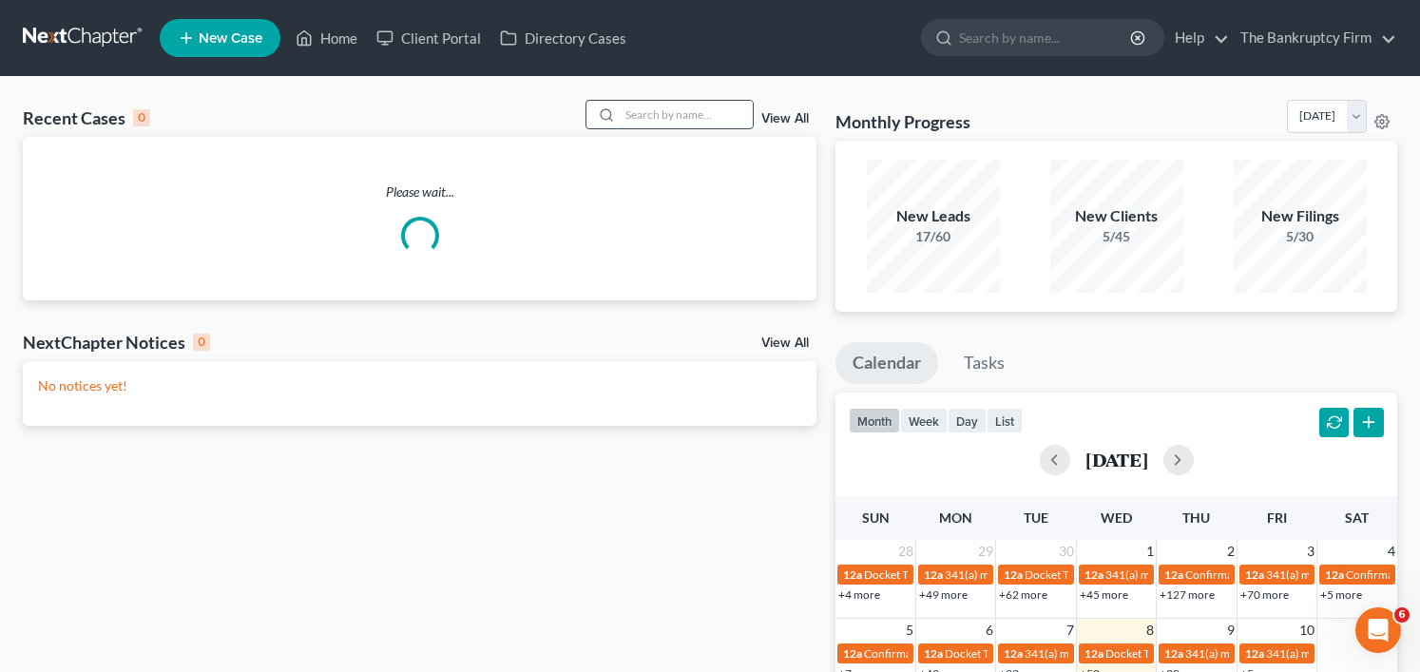
click at [668, 115] on input "search" at bounding box center [686, 115] width 133 height 28
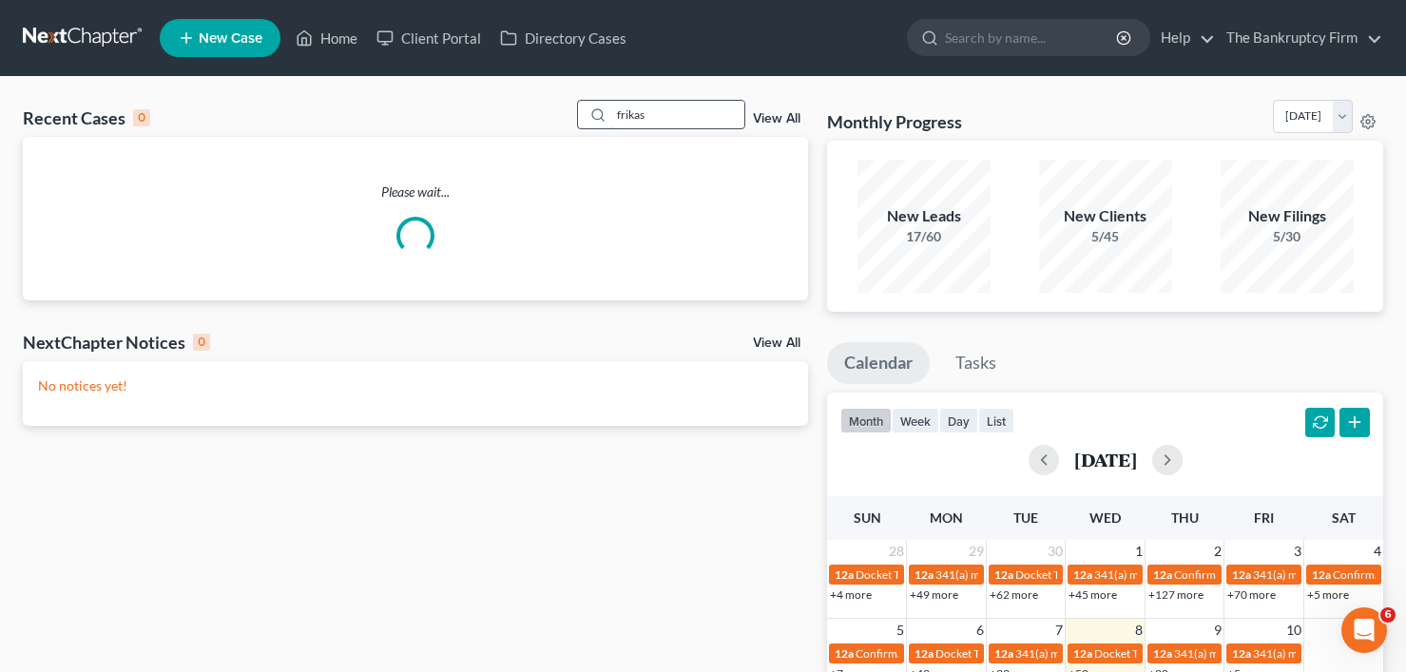
type input "frikas"
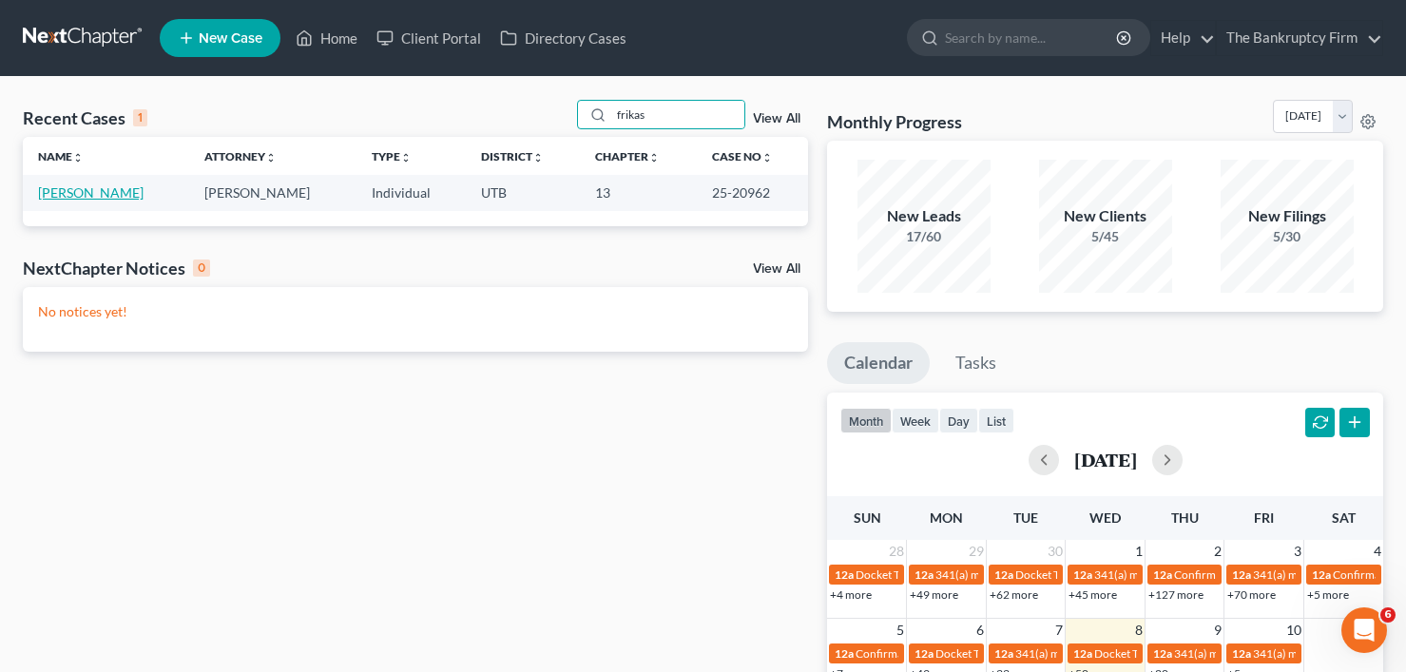
click at [68, 191] on link "[PERSON_NAME]" at bounding box center [91, 192] width 106 height 16
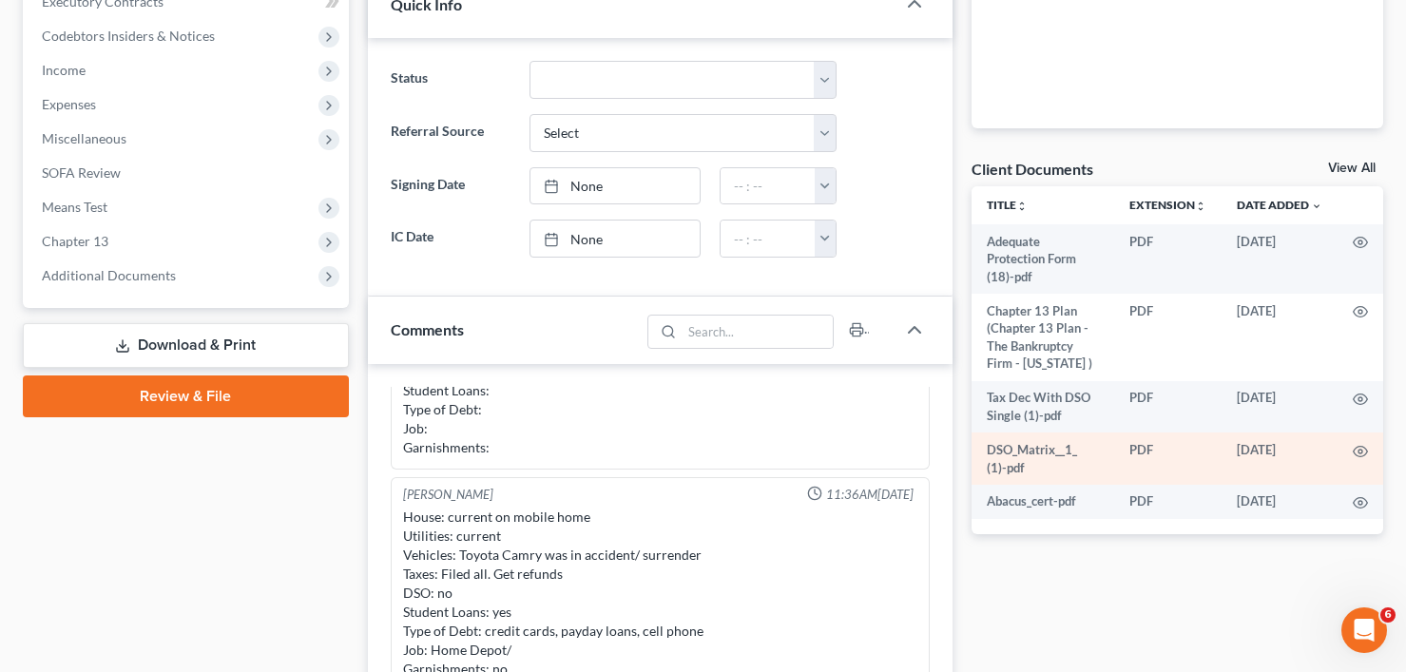
scroll to position [570, 0]
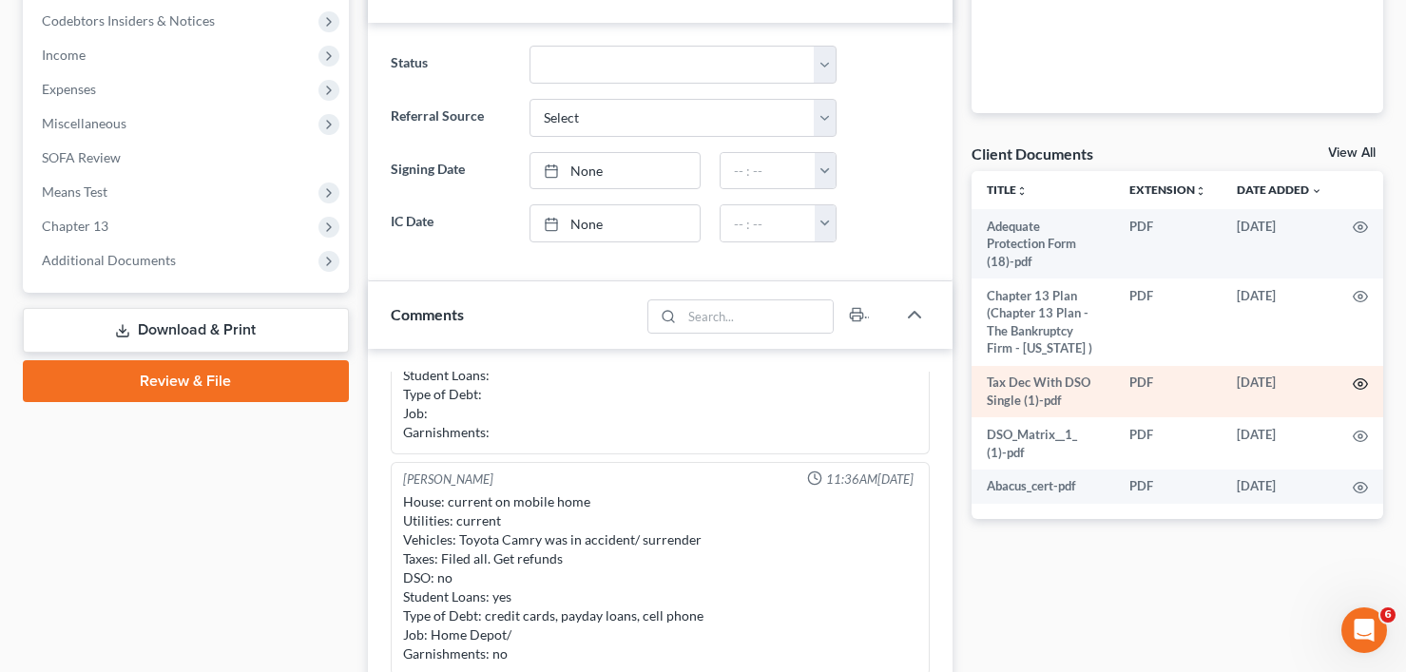
click at [1360, 382] on circle "button" at bounding box center [1361, 384] width 4 height 4
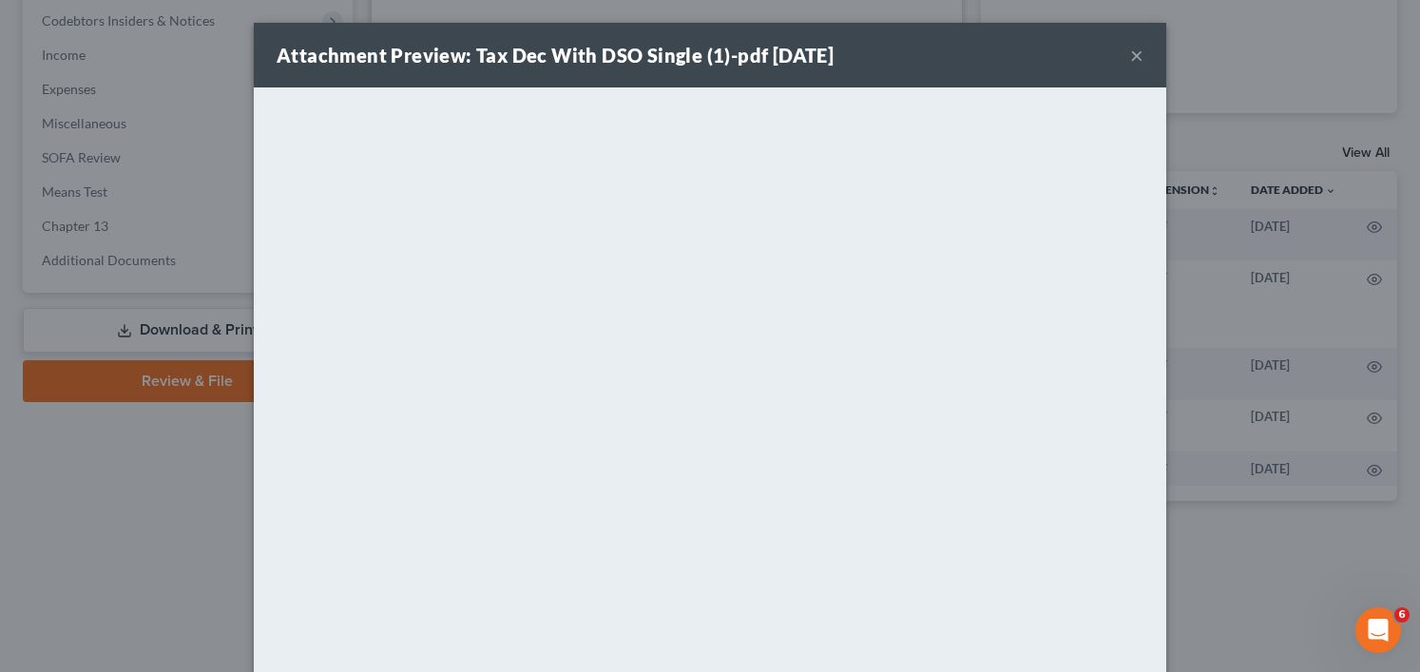
click at [1130, 60] on button "×" at bounding box center [1136, 55] width 13 height 23
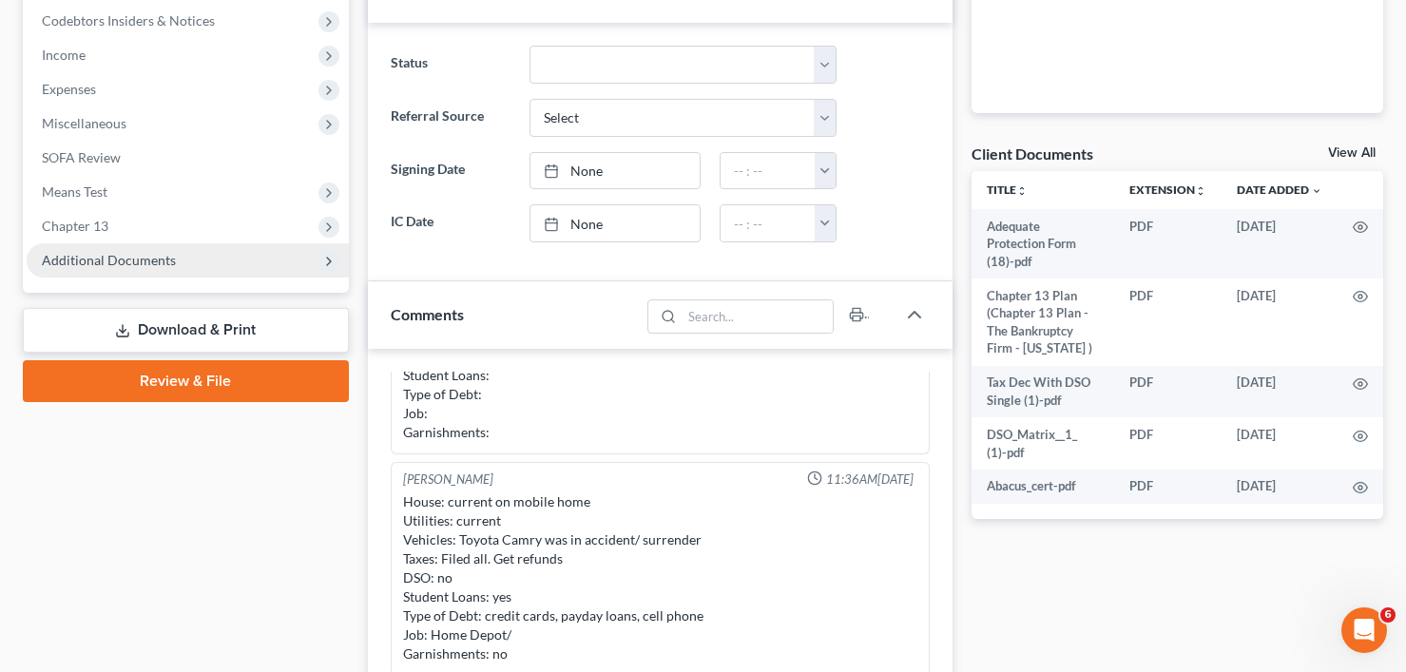
click at [88, 258] on span "Additional Documents" at bounding box center [109, 260] width 134 height 16
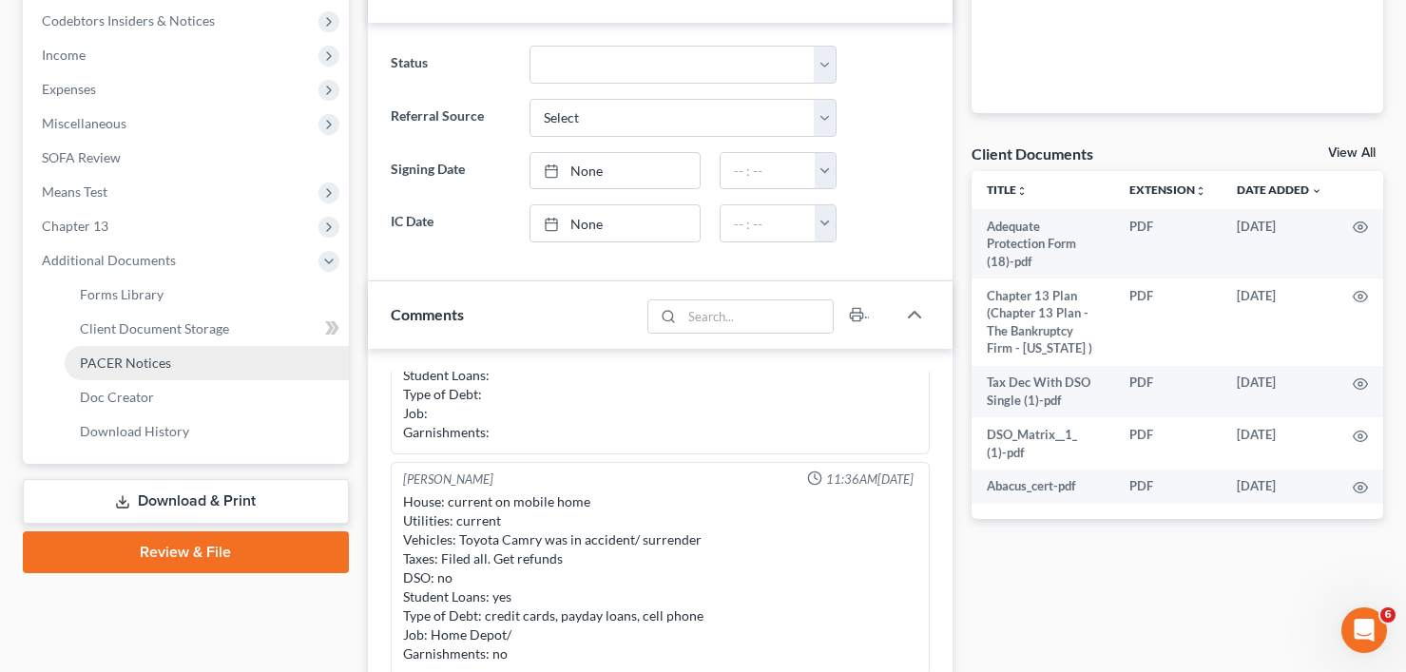
click at [139, 365] on span "PACER Notices" at bounding box center [125, 363] width 91 height 16
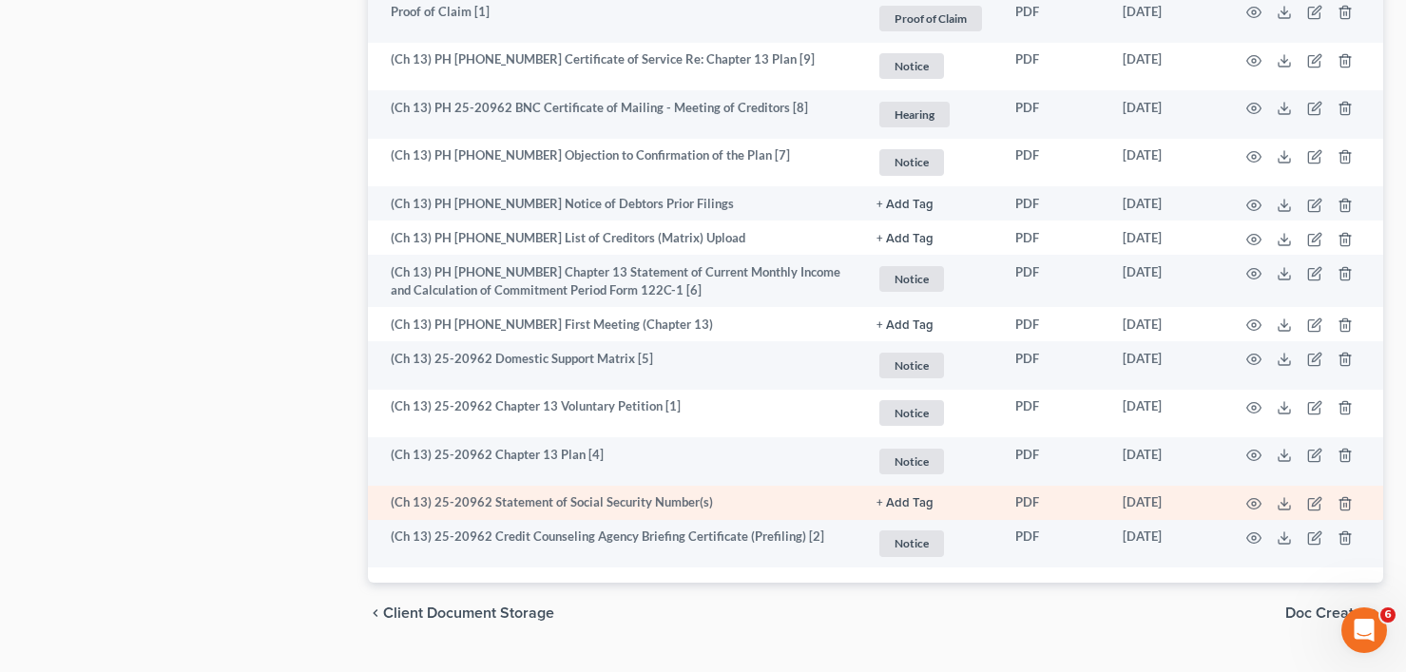
scroll to position [3039, 0]
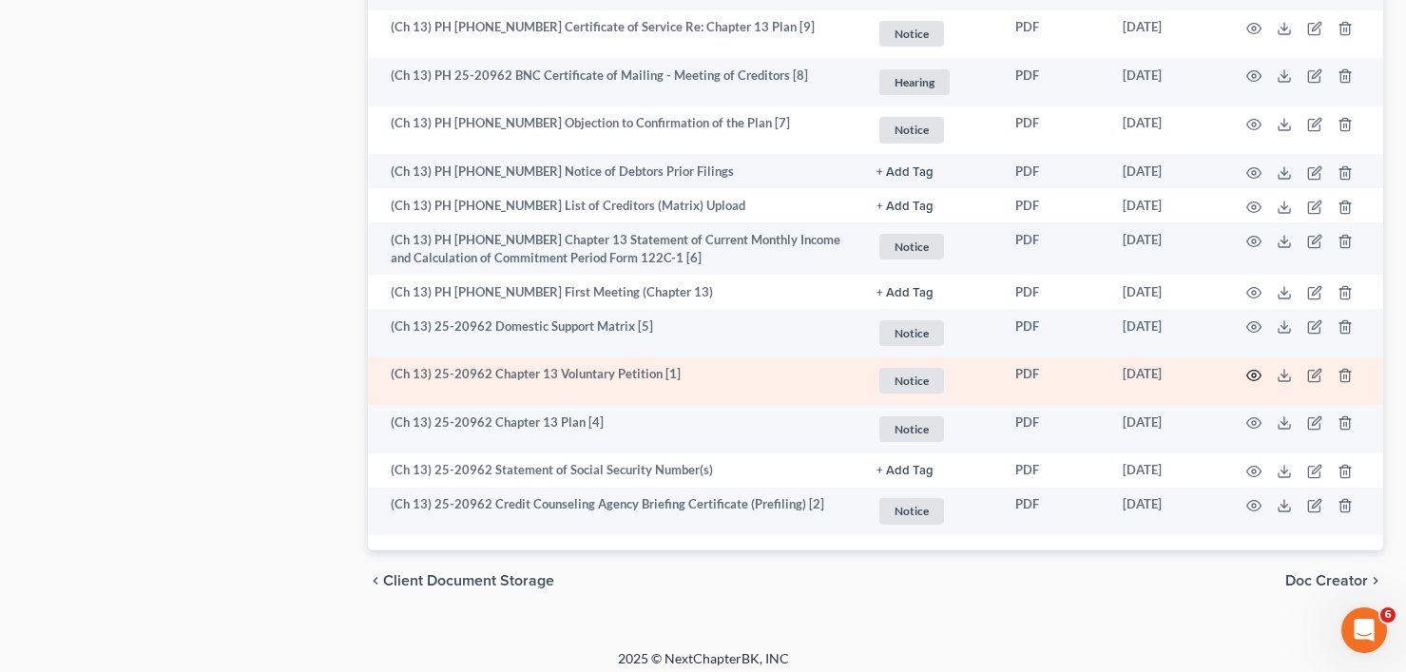
click at [1255, 368] on icon "button" at bounding box center [1253, 375] width 15 height 15
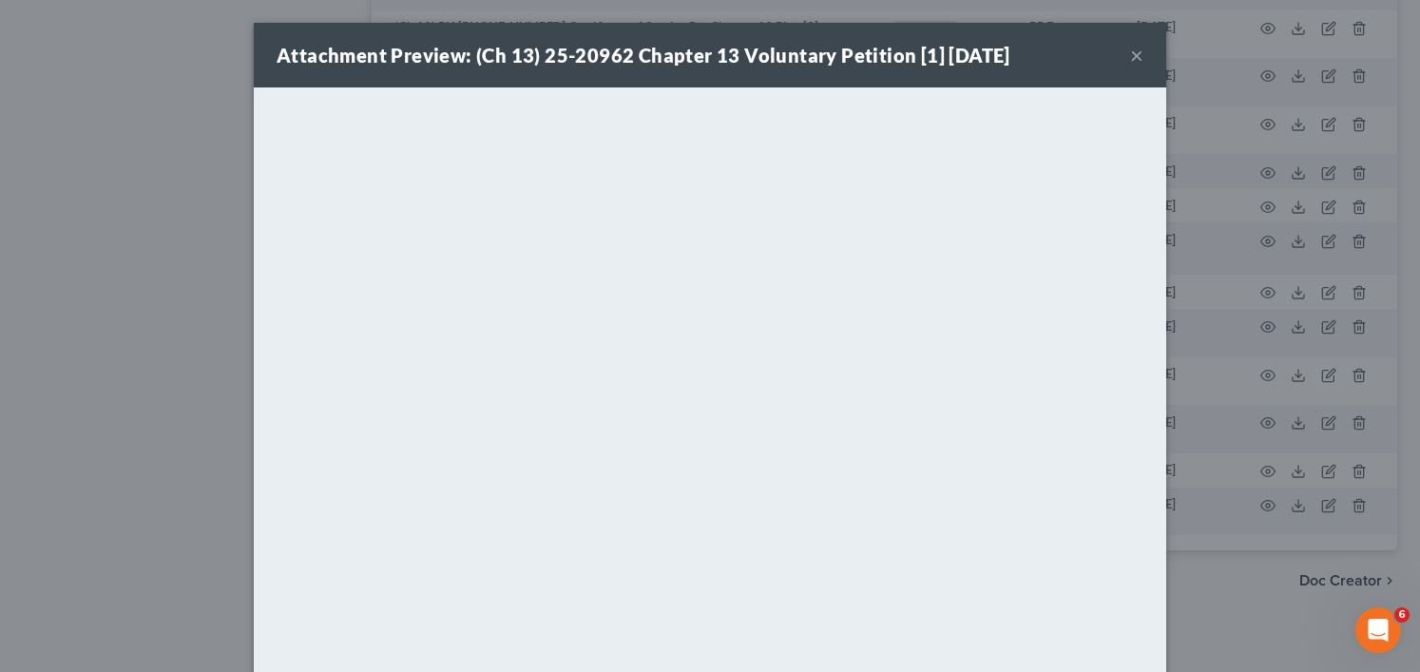
click at [183, 256] on div "Attachment Preview: (Ch 13) 25-20962 Chapter 13 Voluntary Petition [1] [DATE] ×…" at bounding box center [710, 336] width 1420 height 672
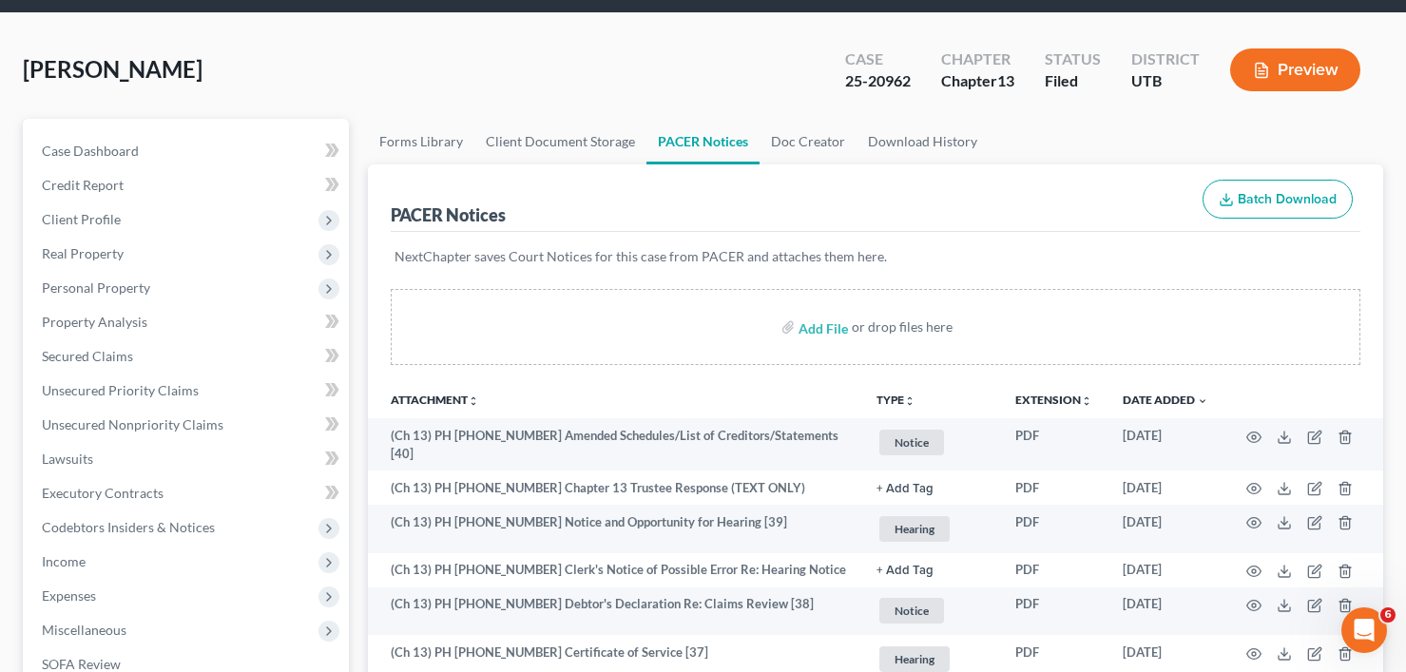
scroll to position [0, 0]
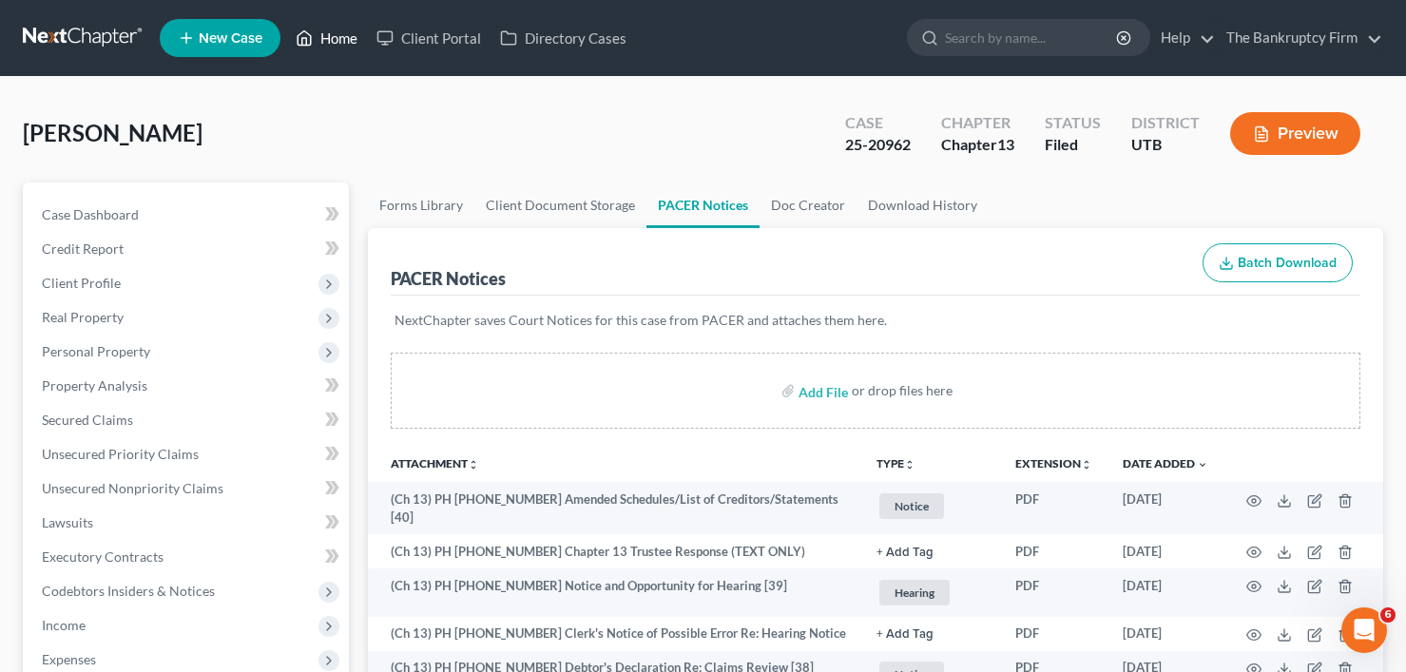
click at [341, 34] on link "Home" at bounding box center [326, 38] width 81 height 34
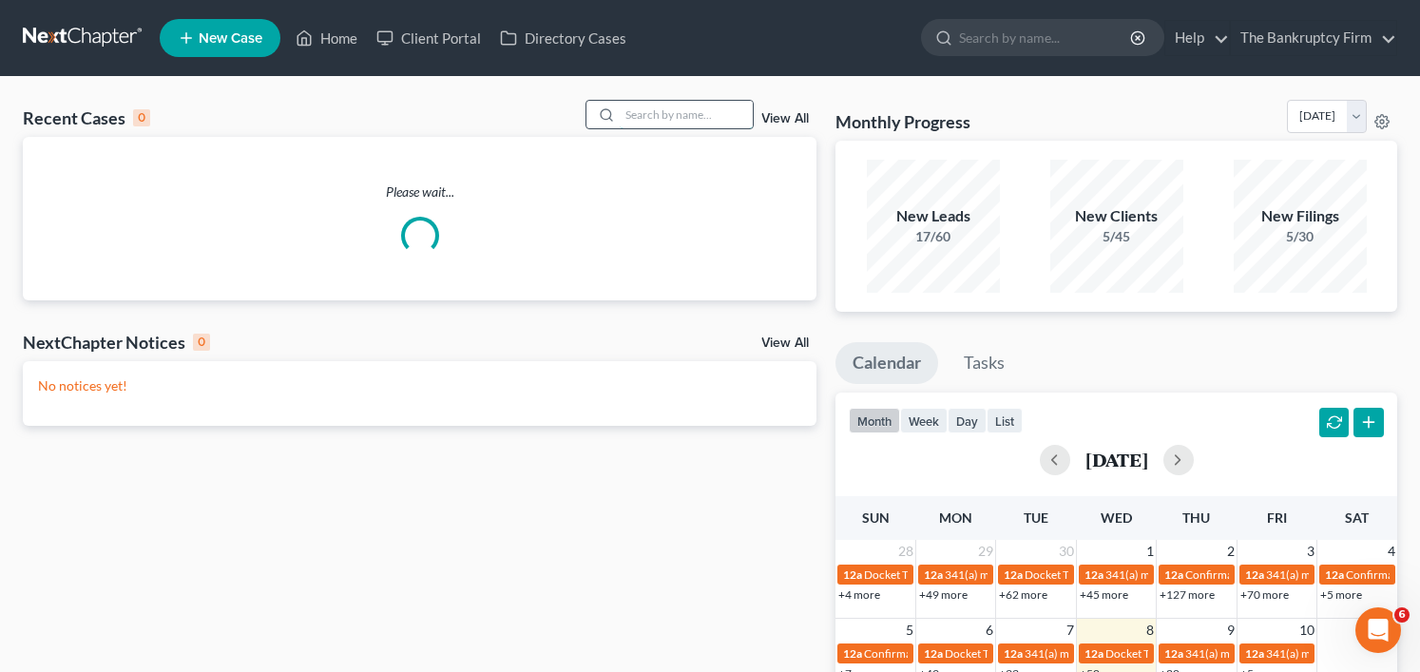
click at [669, 119] on input "search" at bounding box center [686, 115] width 133 height 28
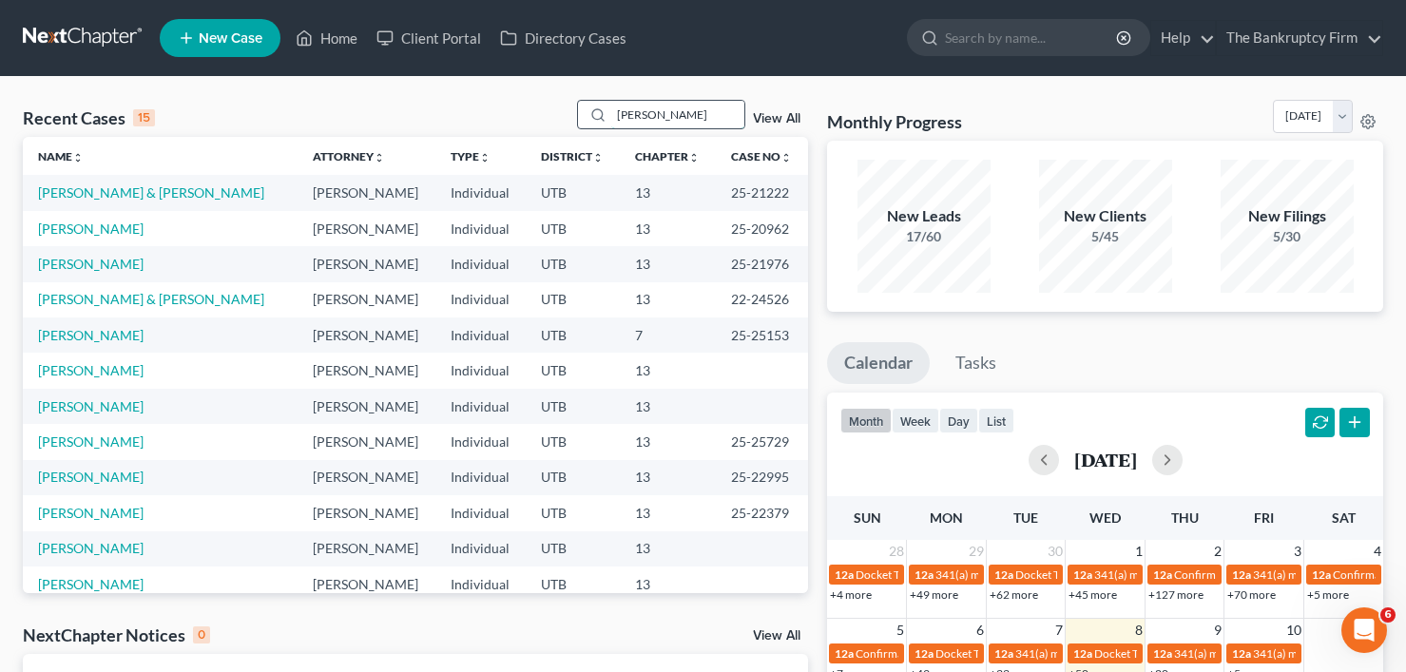
type input "[PERSON_NAME]"
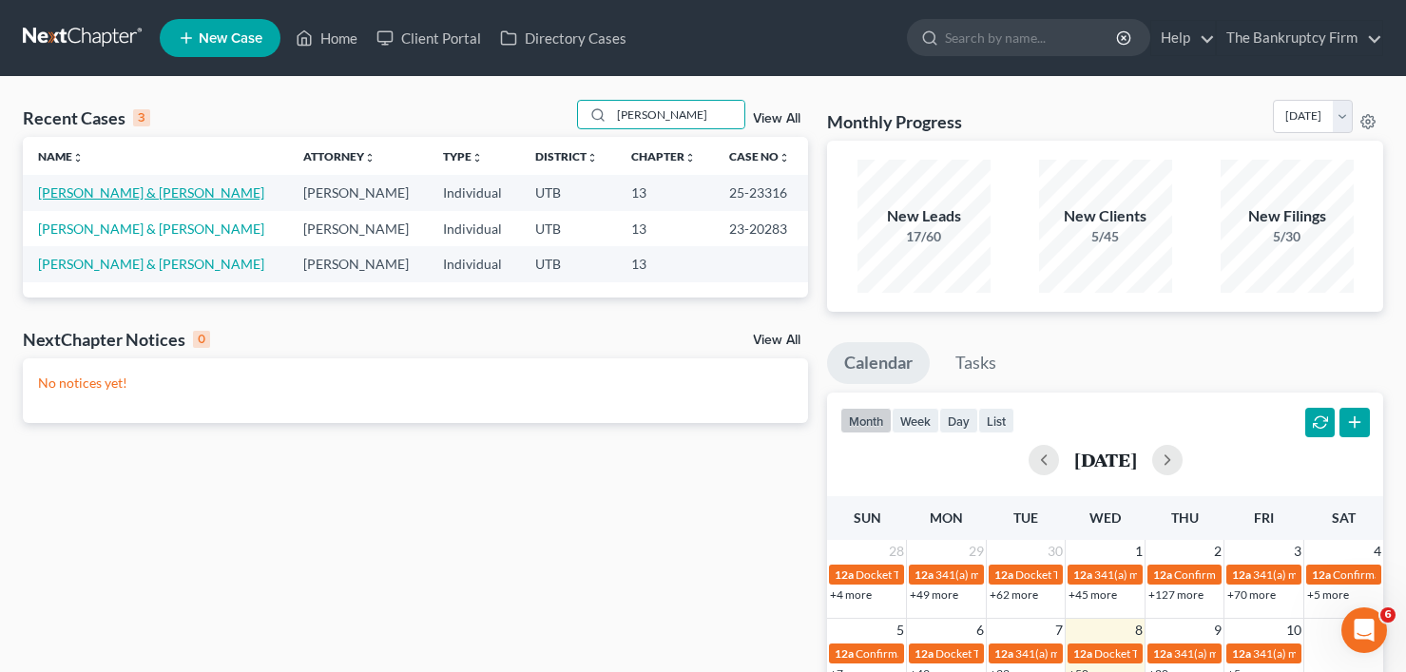
click at [134, 193] on link "[PERSON_NAME] & [PERSON_NAME]" at bounding box center [151, 192] width 226 height 16
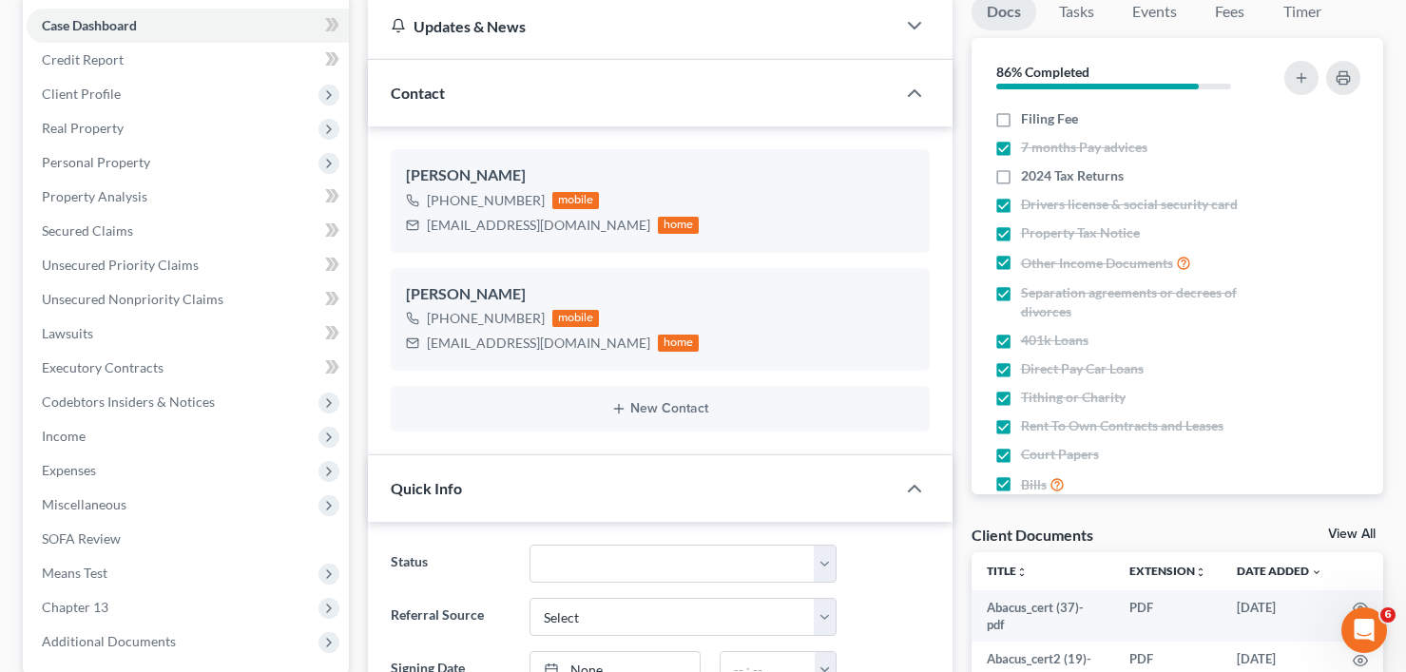
scroll to position [285, 0]
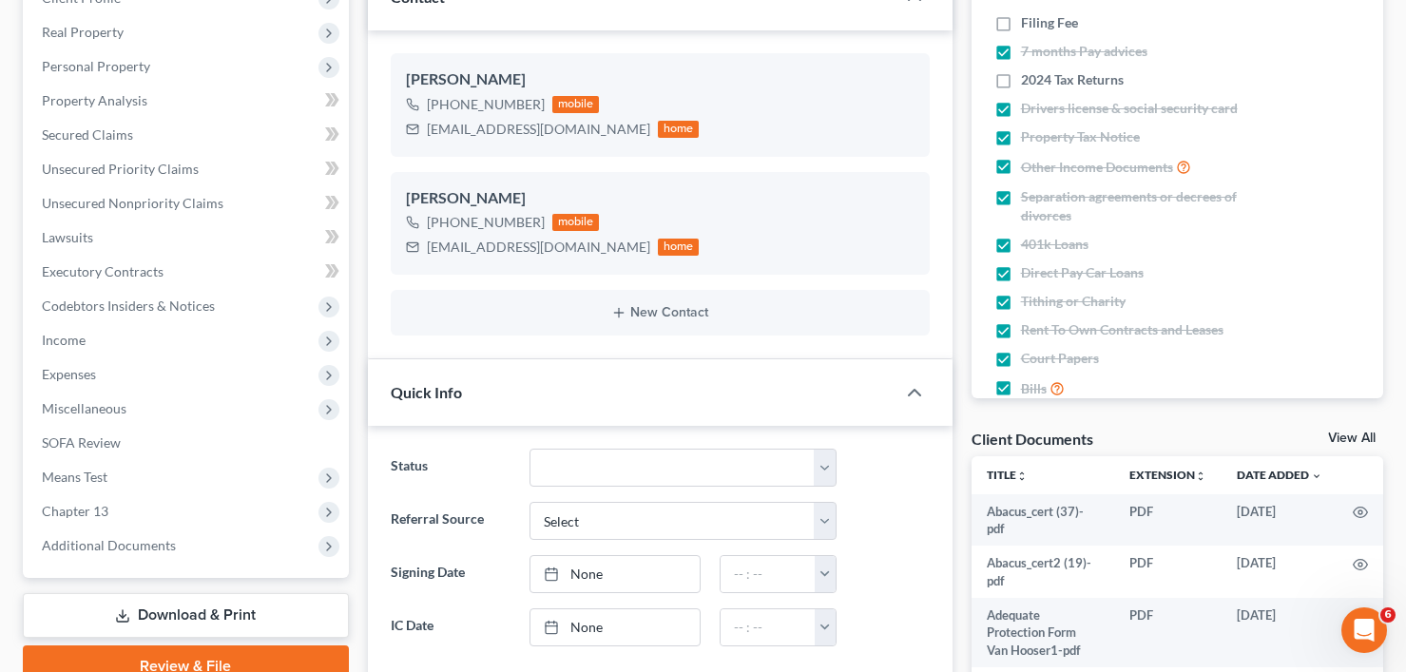
click at [1360, 439] on link "View All" at bounding box center [1352, 438] width 48 height 13
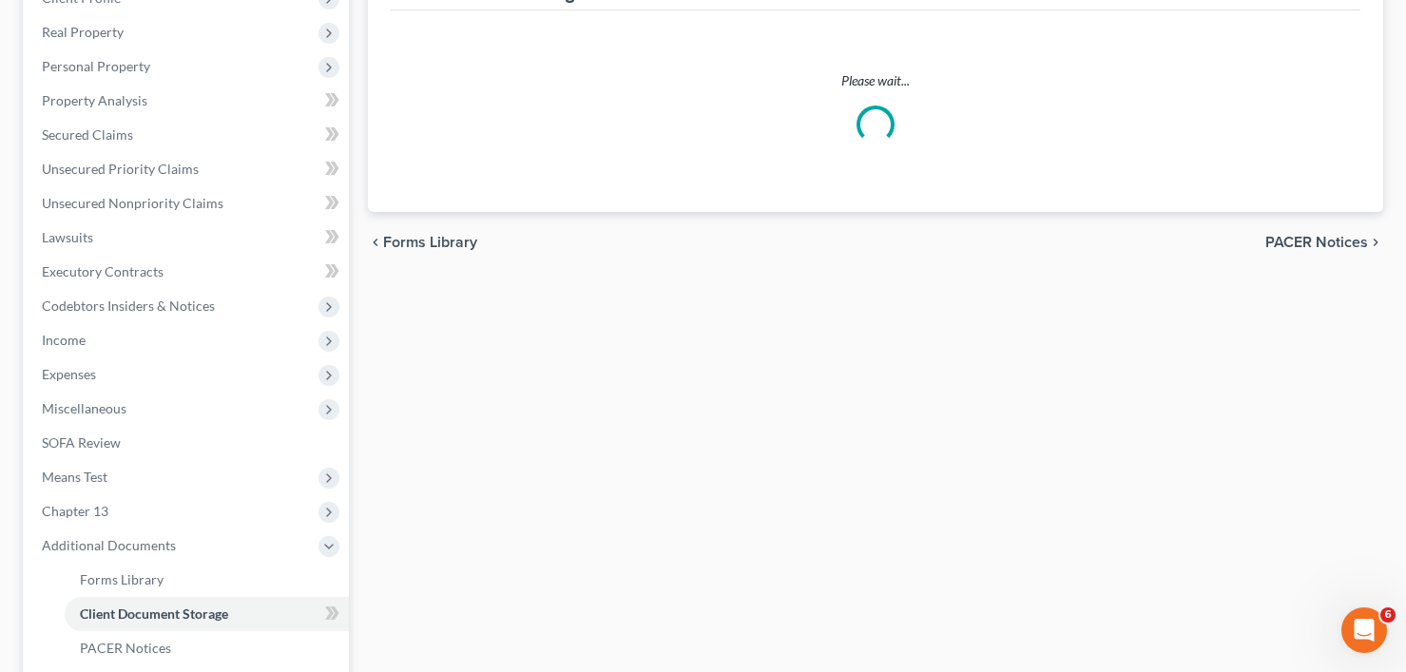
scroll to position [67, 0]
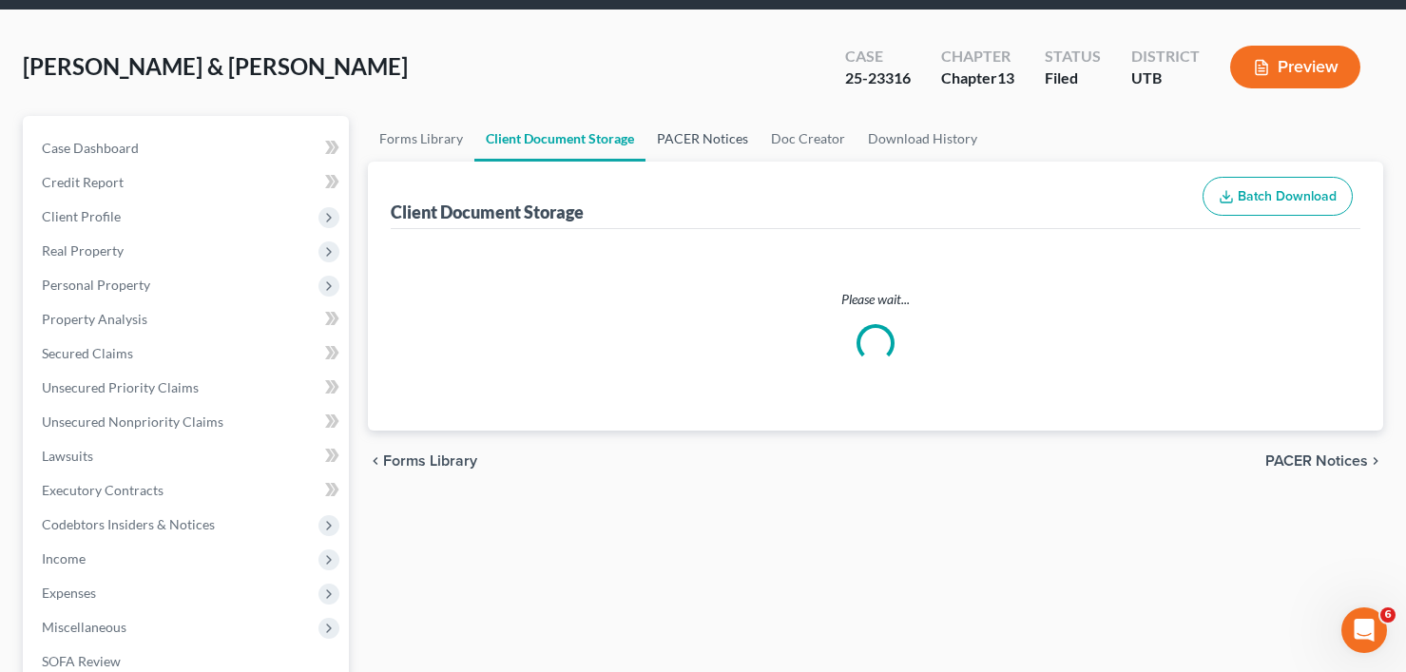
select select "26"
select select "30"
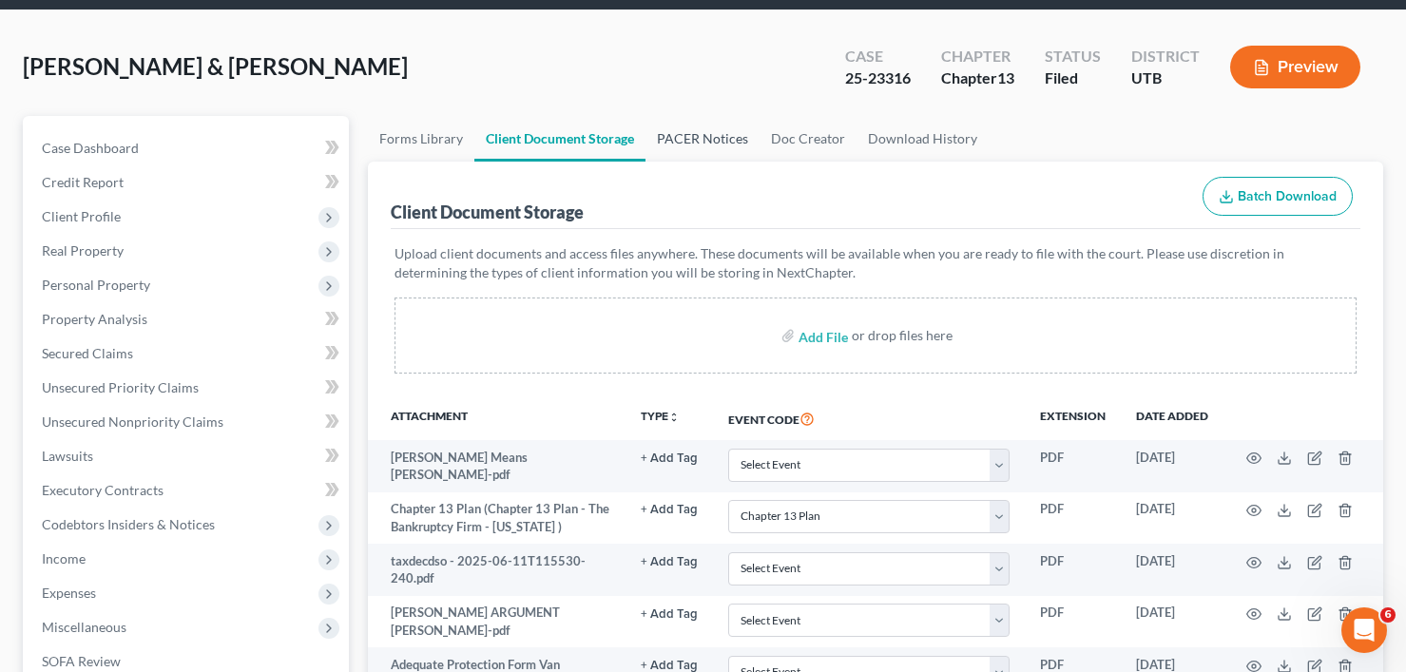
scroll to position [0, 0]
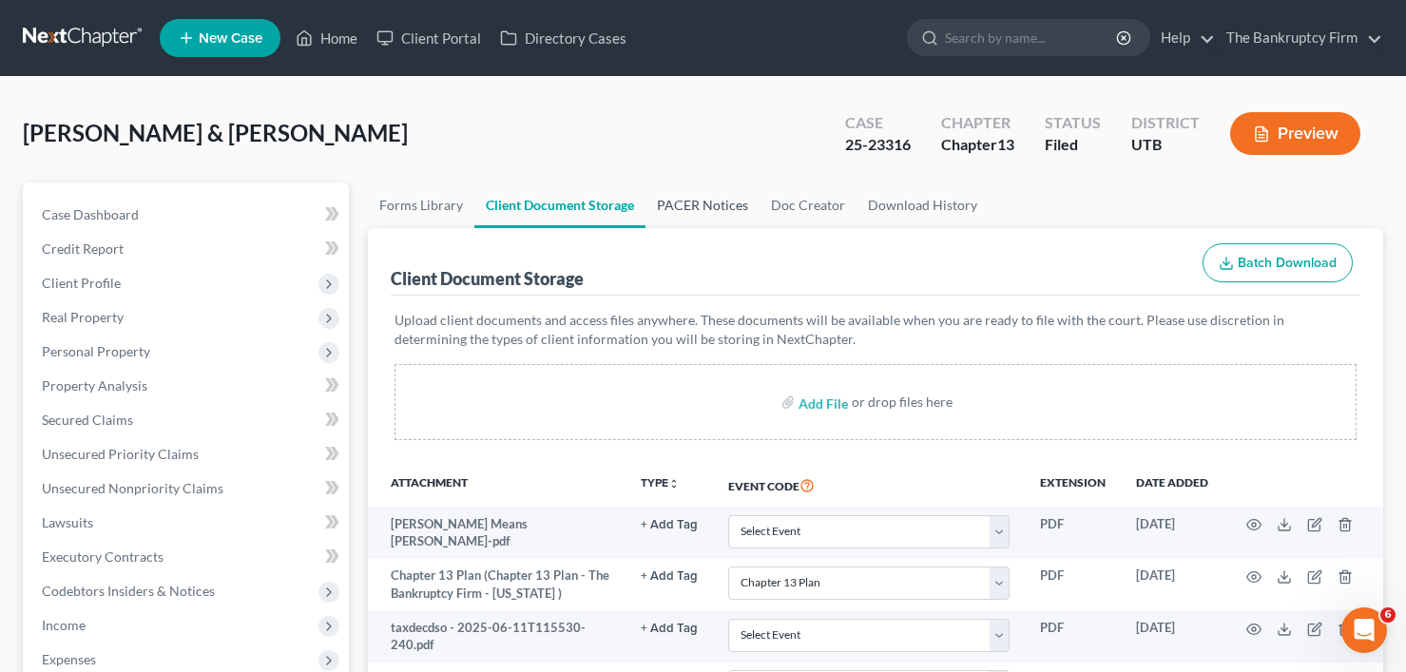
click at [706, 200] on link "PACER Notices" at bounding box center [703, 206] width 114 height 46
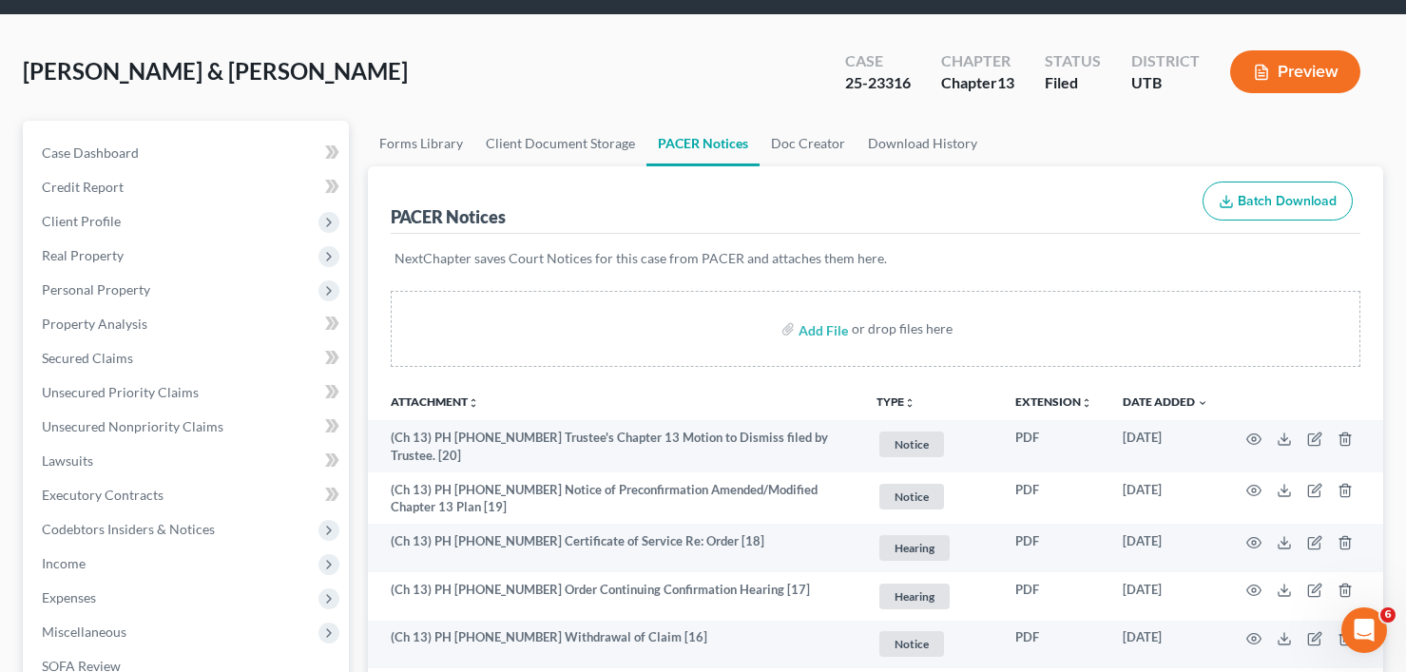
scroll to position [95, 0]
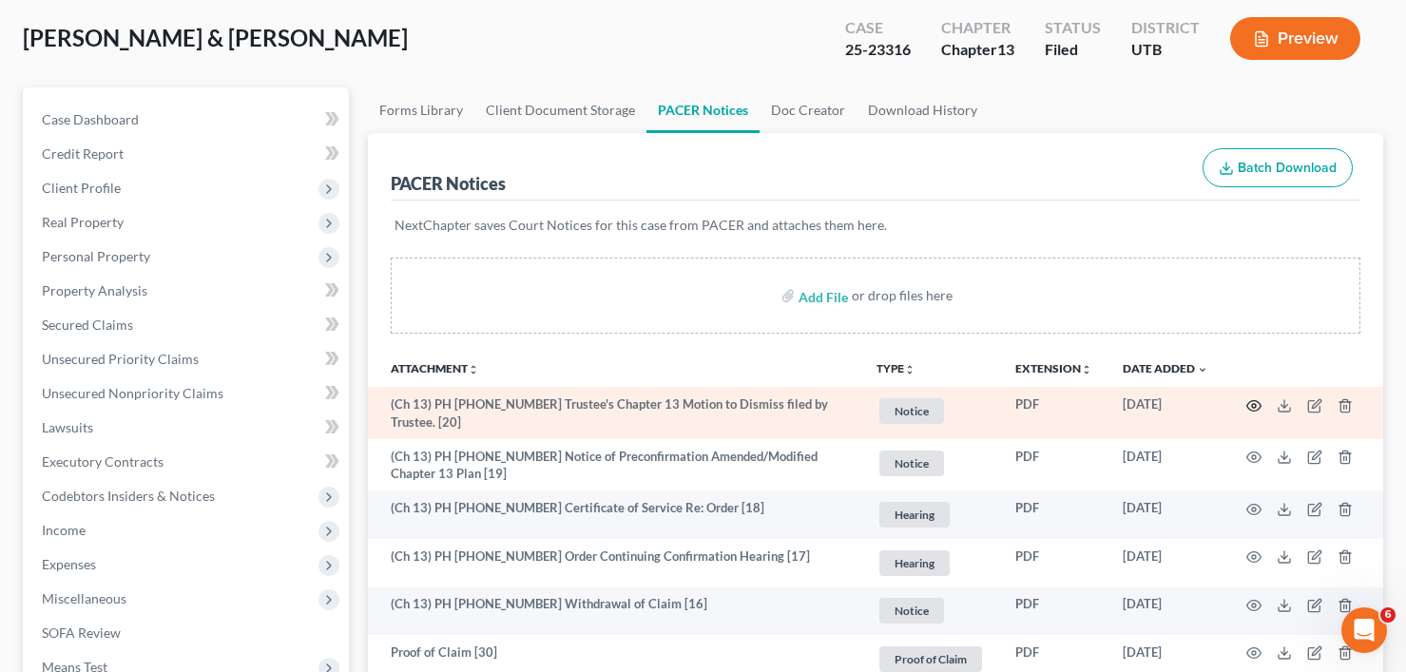
click at [1257, 403] on icon "button" at bounding box center [1253, 405] width 15 height 15
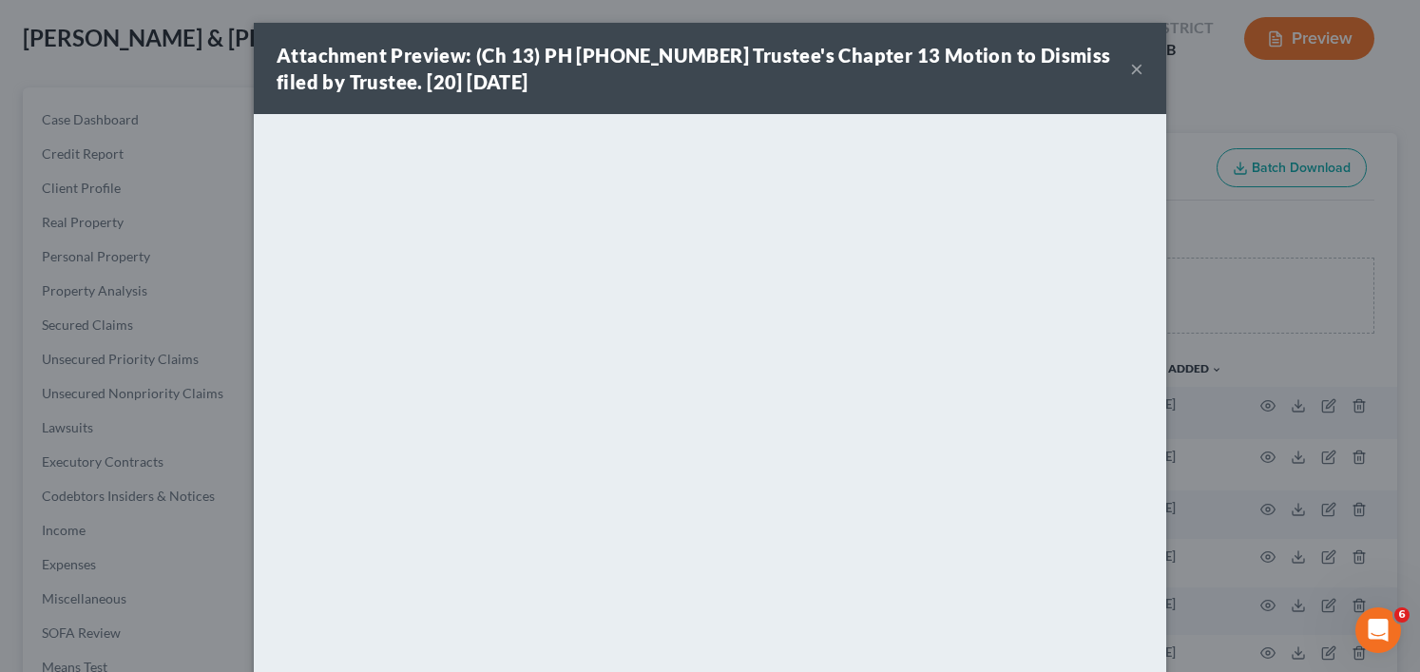
click at [1132, 69] on button "×" at bounding box center [1136, 68] width 13 height 23
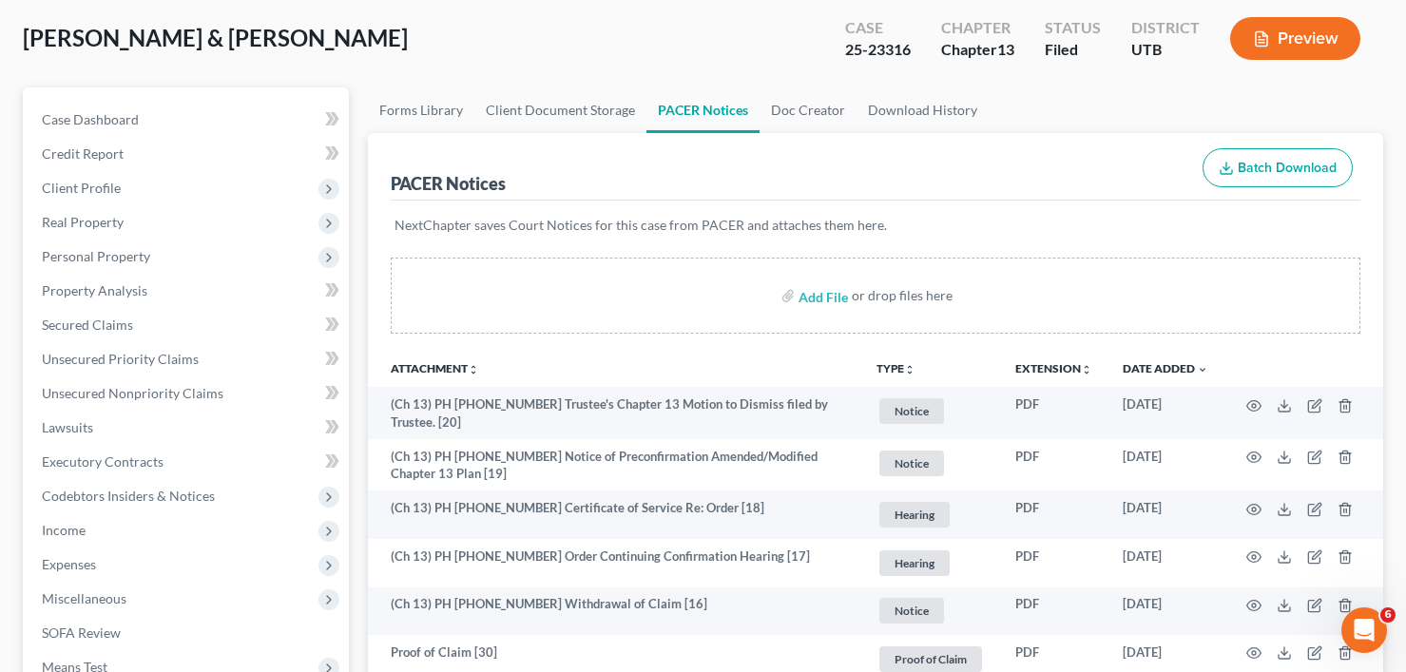
click at [355, 46] on div "[PERSON_NAME] & [PERSON_NAME] Upgraded Case 25-23316 Chapter Chapter 13 Status …" at bounding box center [703, 46] width 1360 height 83
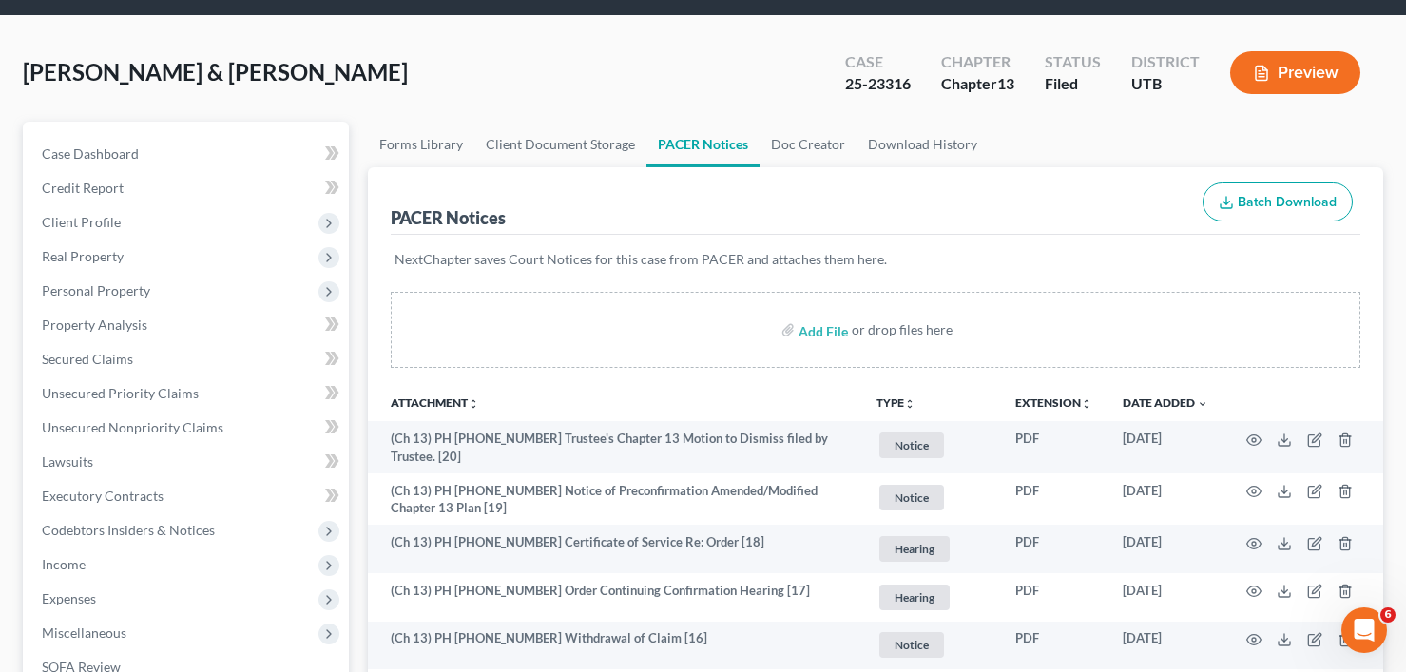
scroll to position [0, 0]
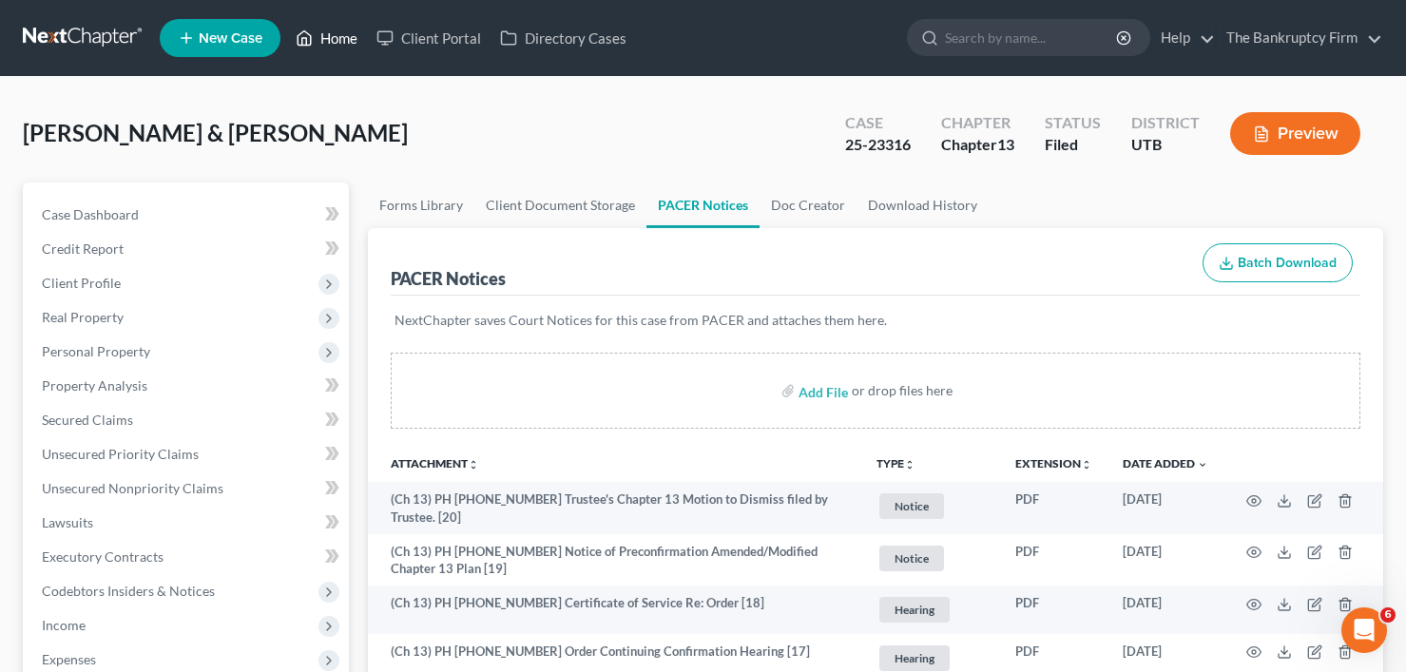
click at [344, 46] on link "Home" at bounding box center [326, 38] width 81 height 34
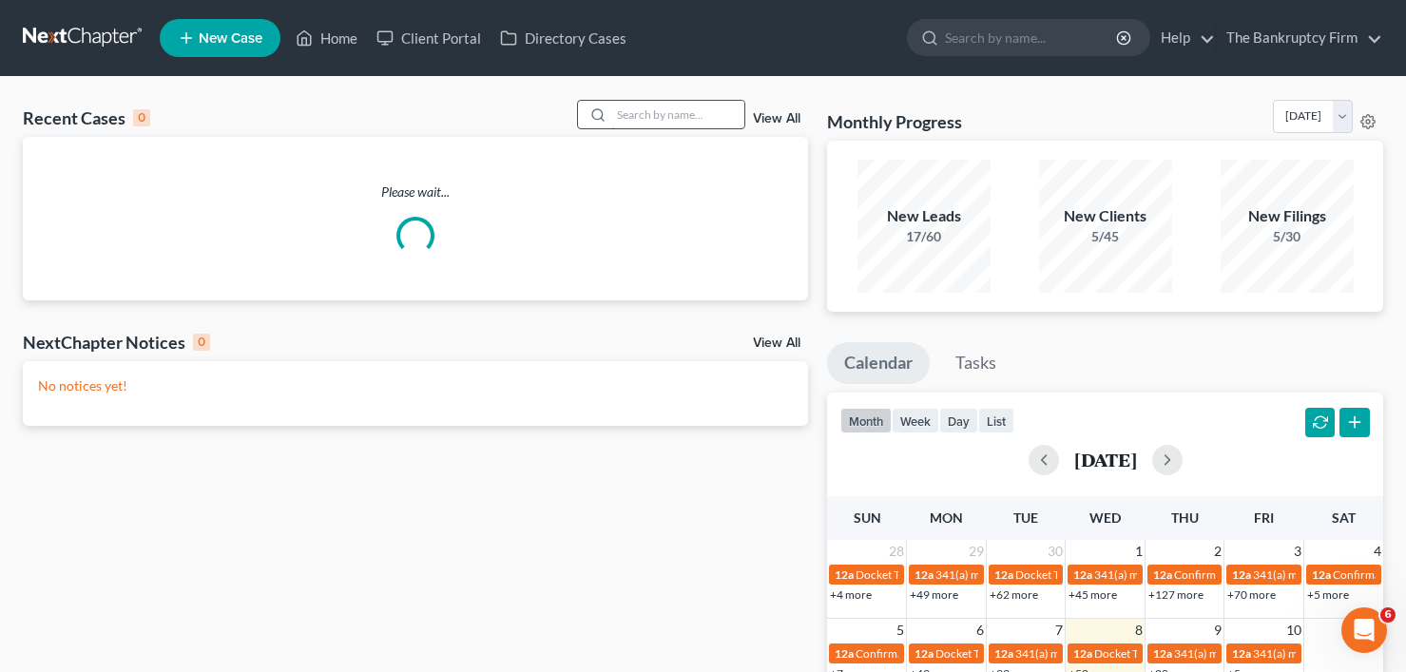
click at [696, 107] on input "search" at bounding box center [677, 115] width 133 height 28
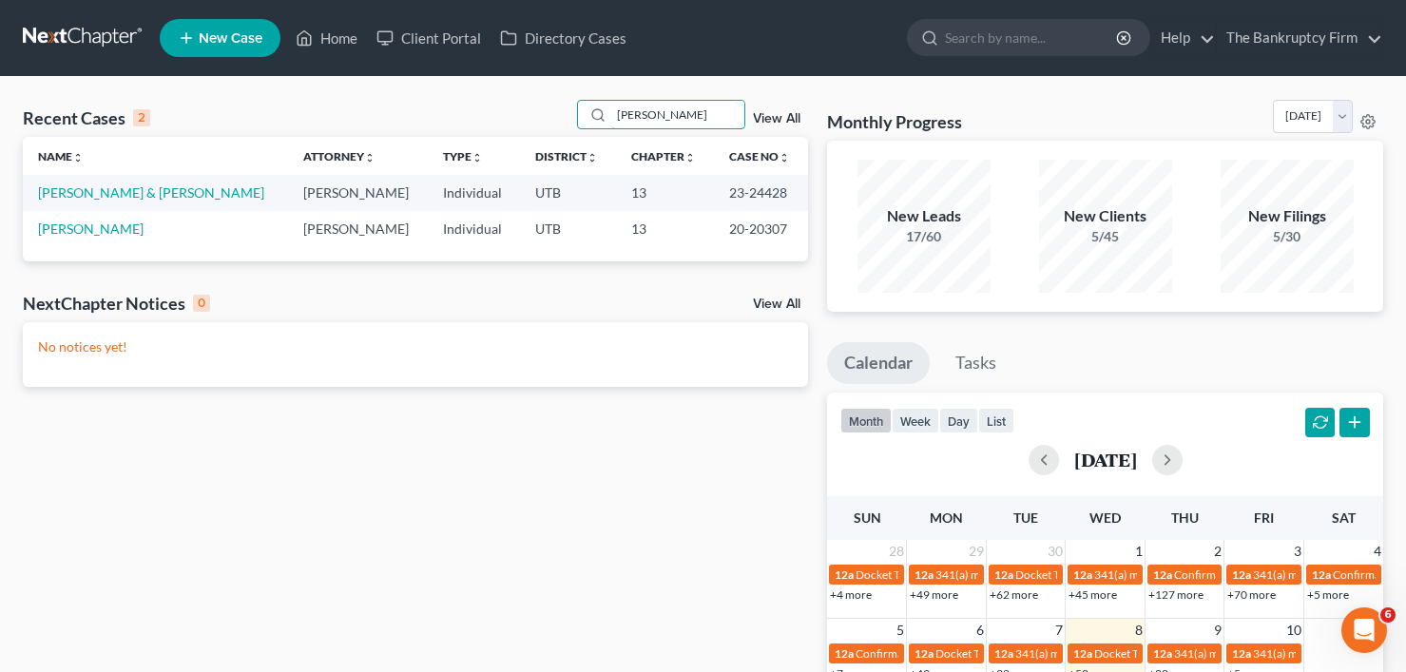
drag, startPoint x: 646, startPoint y: 114, endPoint x: 527, endPoint y: 120, distance: 119.0
click at [527, 120] on div "Recent Cases 2 [PERSON_NAME] View All" at bounding box center [415, 118] width 785 height 37
type input "[PERSON_NAME]"
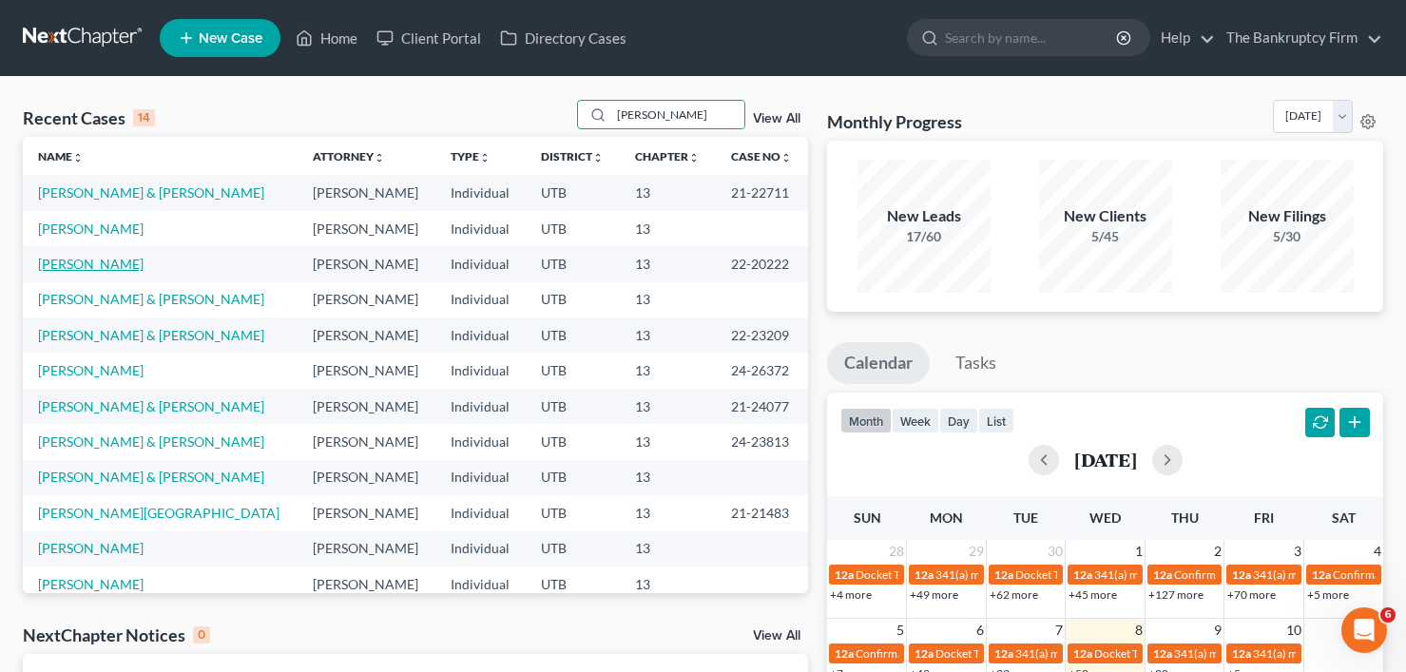
click at [87, 265] on link "[PERSON_NAME]" at bounding box center [91, 264] width 106 height 16
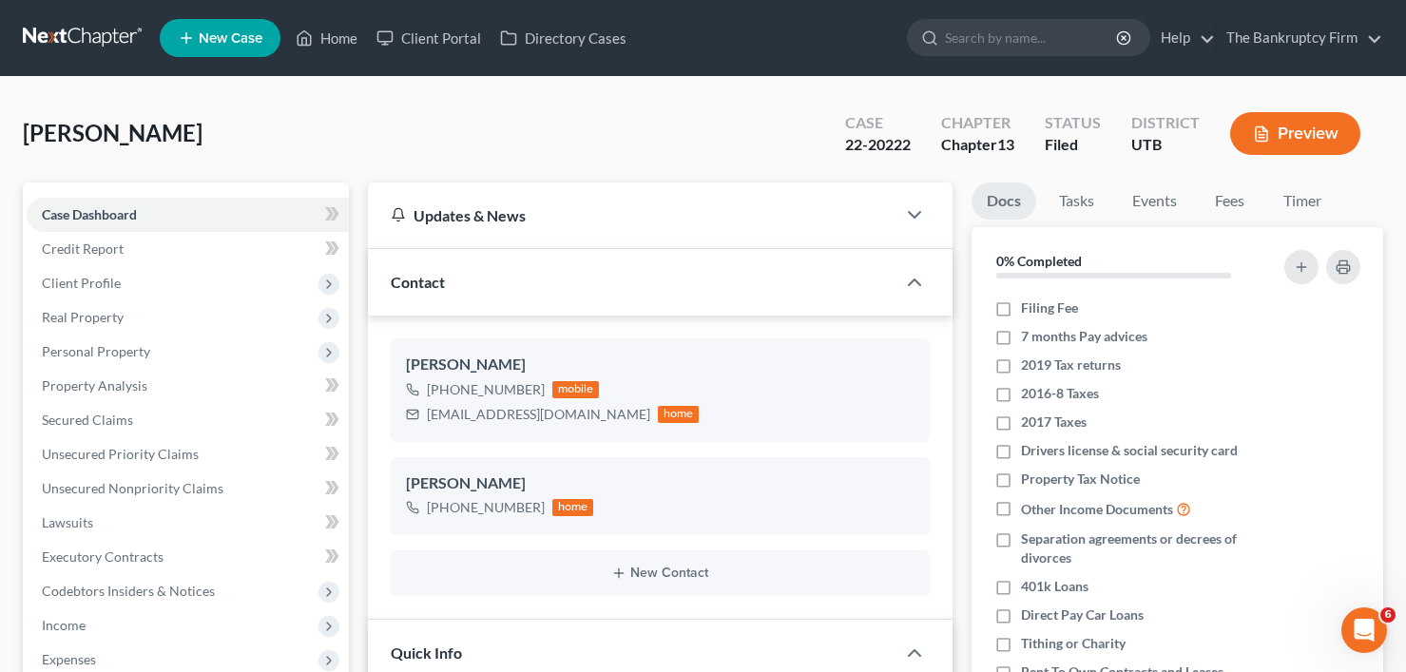
click at [436, 143] on div "[PERSON_NAME] Upgraded Case 22-20222 Chapter Chapter 13 Status [GEOGRAPHIC_DATA…" at bounding box center [703, 141] width 1360 height 83
click at [465, 146] on div "[PERSON_NAME] Upgraded Case 22-20222 Chapter Chapter 13 Status [GEOGRAPHIC_DATA…" at bounding box center [703, 141] width 1360 height 83
drag, startPoint x: 324, startPoint y: 41, endPoint x: 286, endPoint y: 93, distance: 64.7
click at [324, 41] on link "Home" at bounding box center [326, 38] width 81 height 34
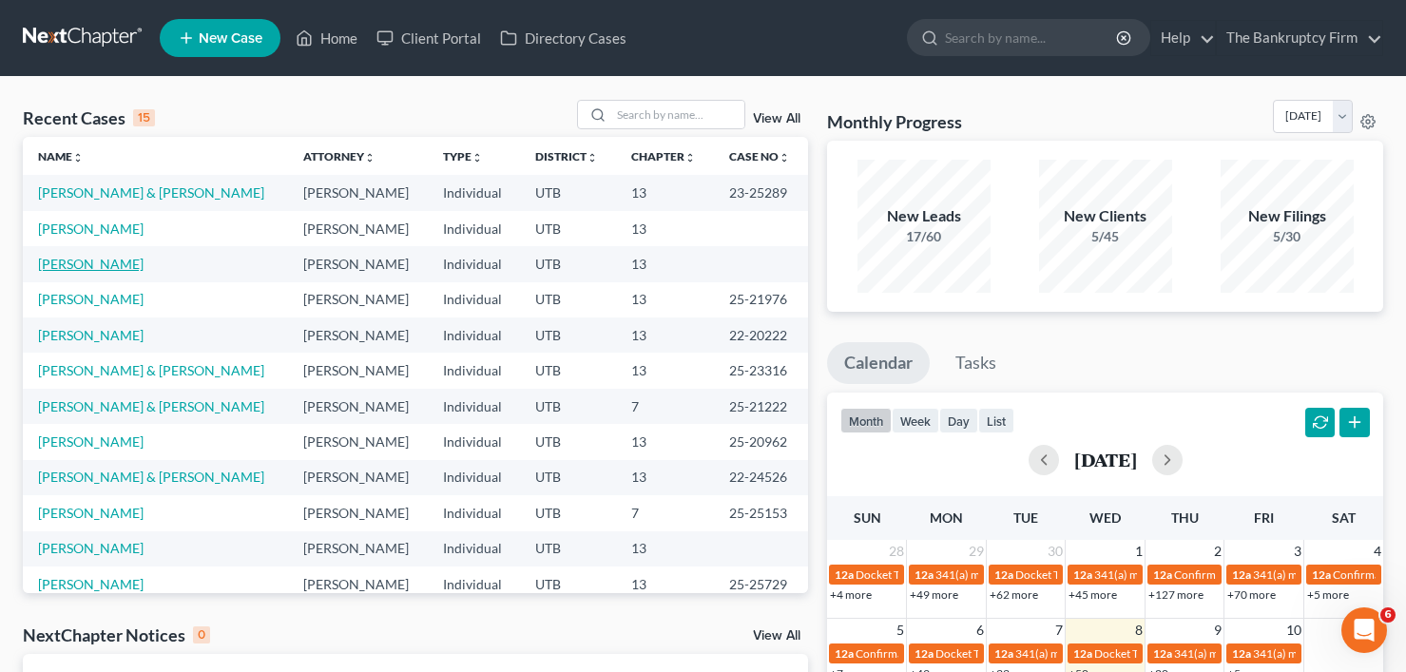
click at [103, 268] on link "[PERSON_NAME]" at bounding box center [91, 264] width 106 height 16
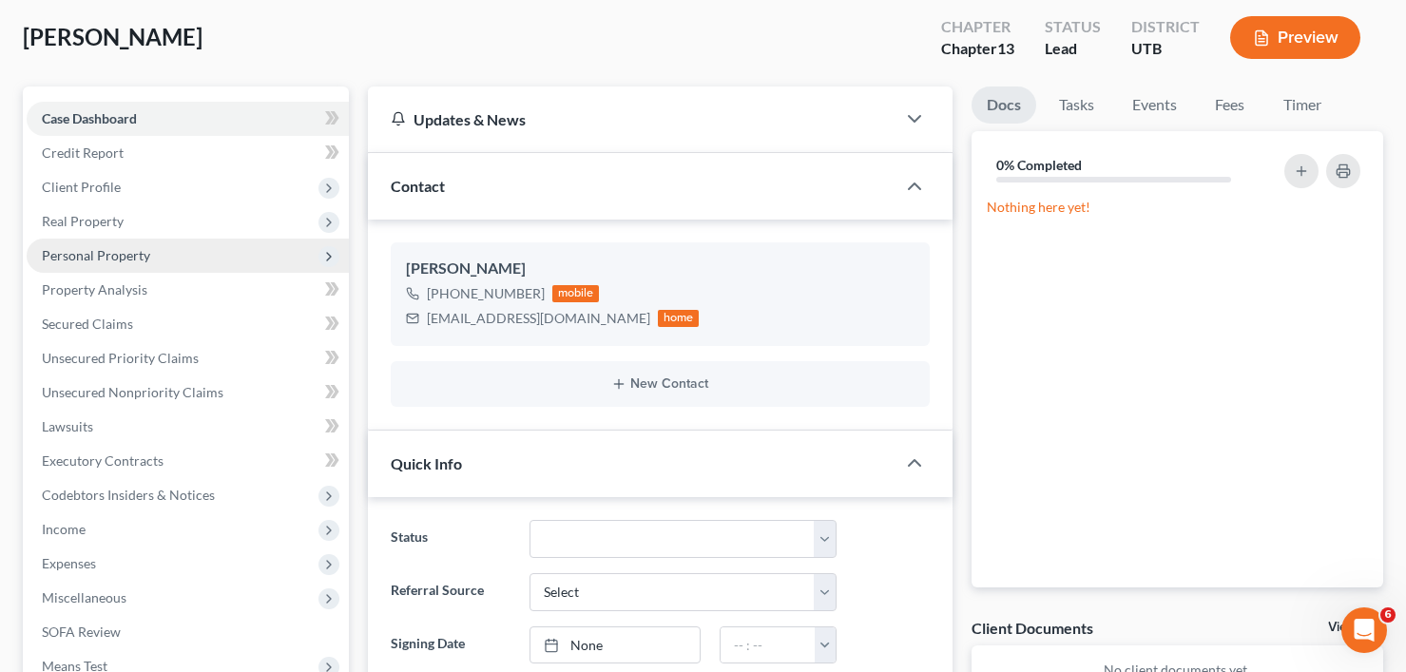
scroll to position [95, 0]
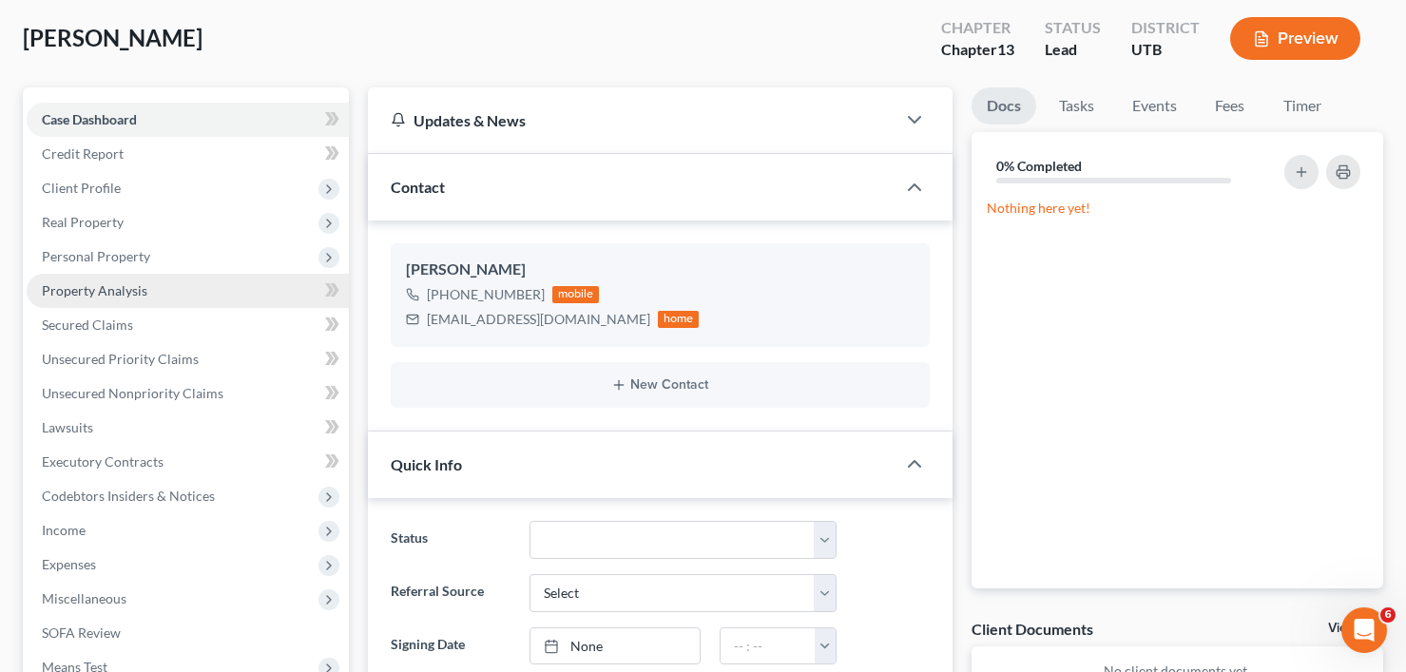
click at [87, 284] on span "Property Analysis" at bounding box center [95, 290] width 106 height 16
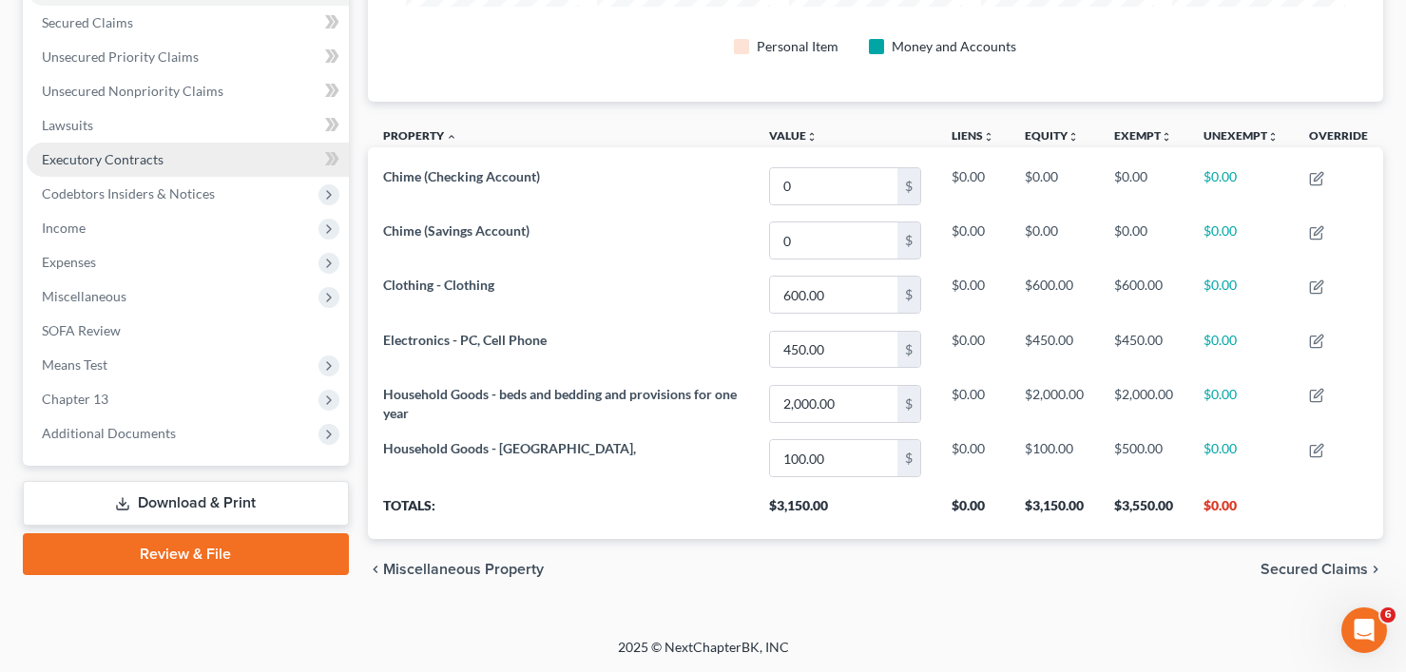
click at [97, 157] on span "Executory Contracts" at bounding box center [103, 159] width 122 height 16
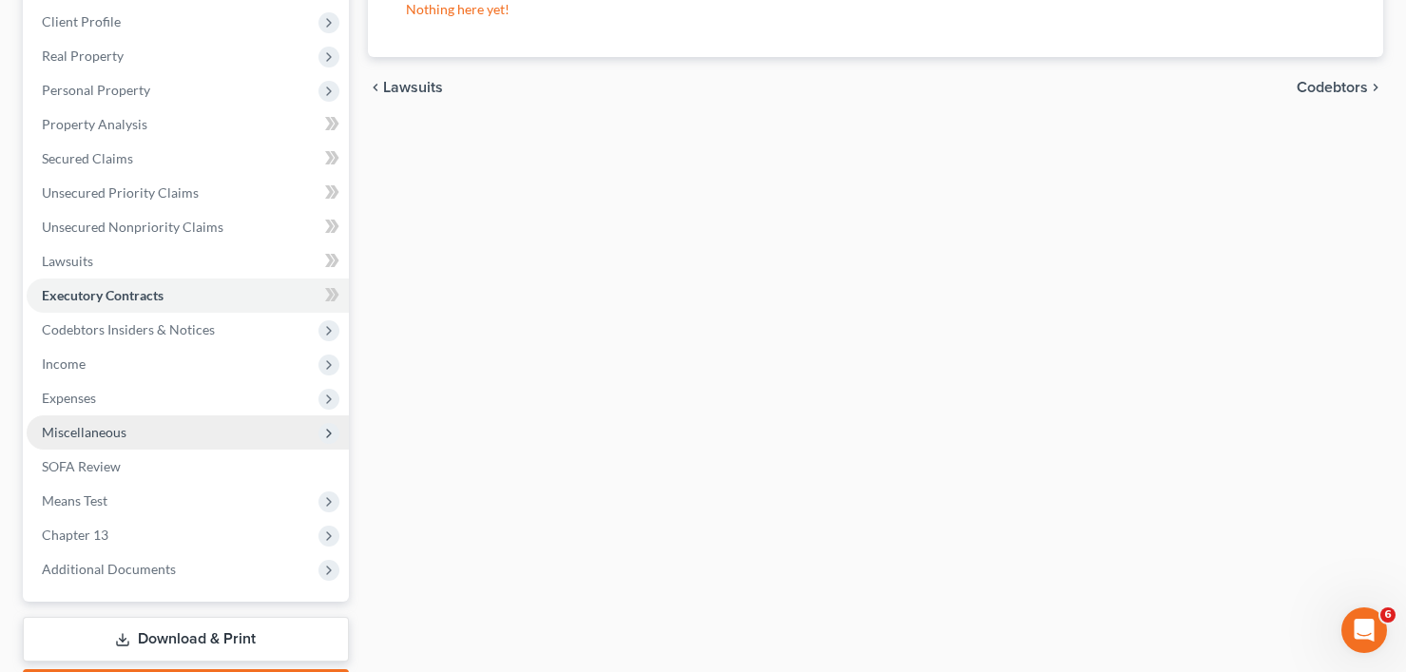
scroll to position [285, 0]
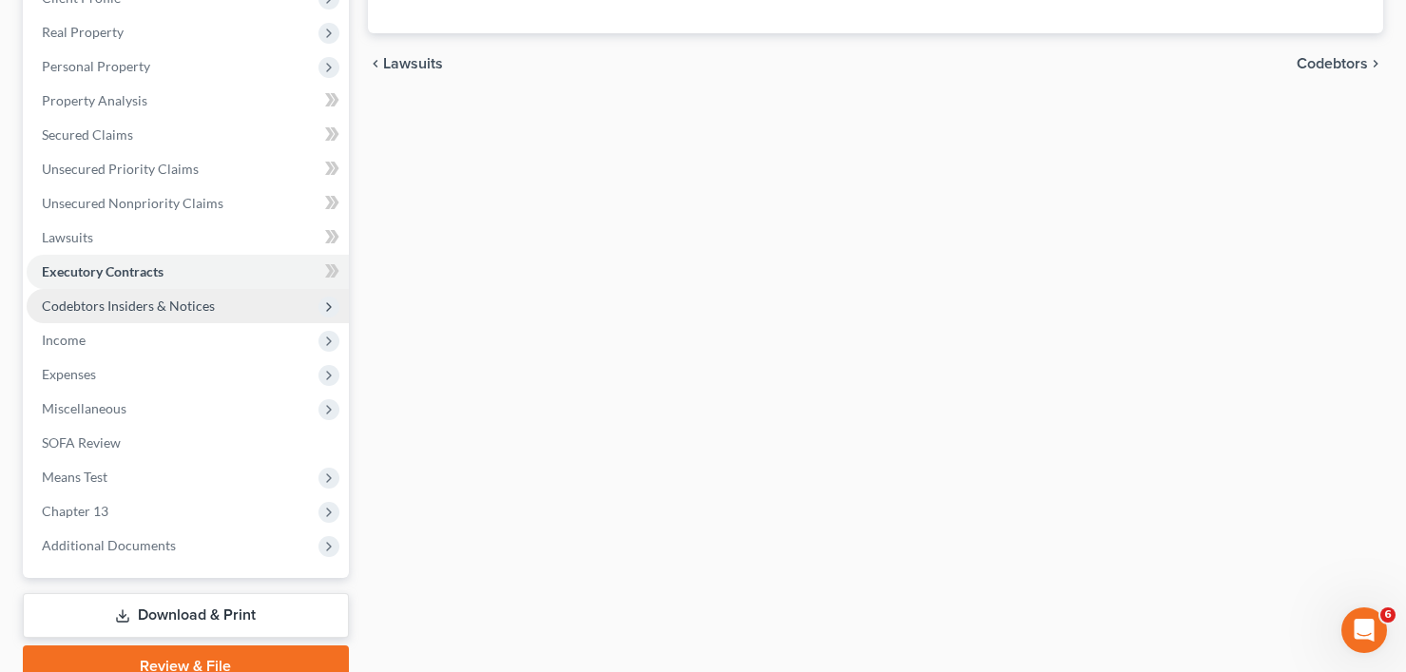
click at [94, 311] on span "Codebtors Insiders & Notices" at bounding box center [128, 306] width 173 height 16
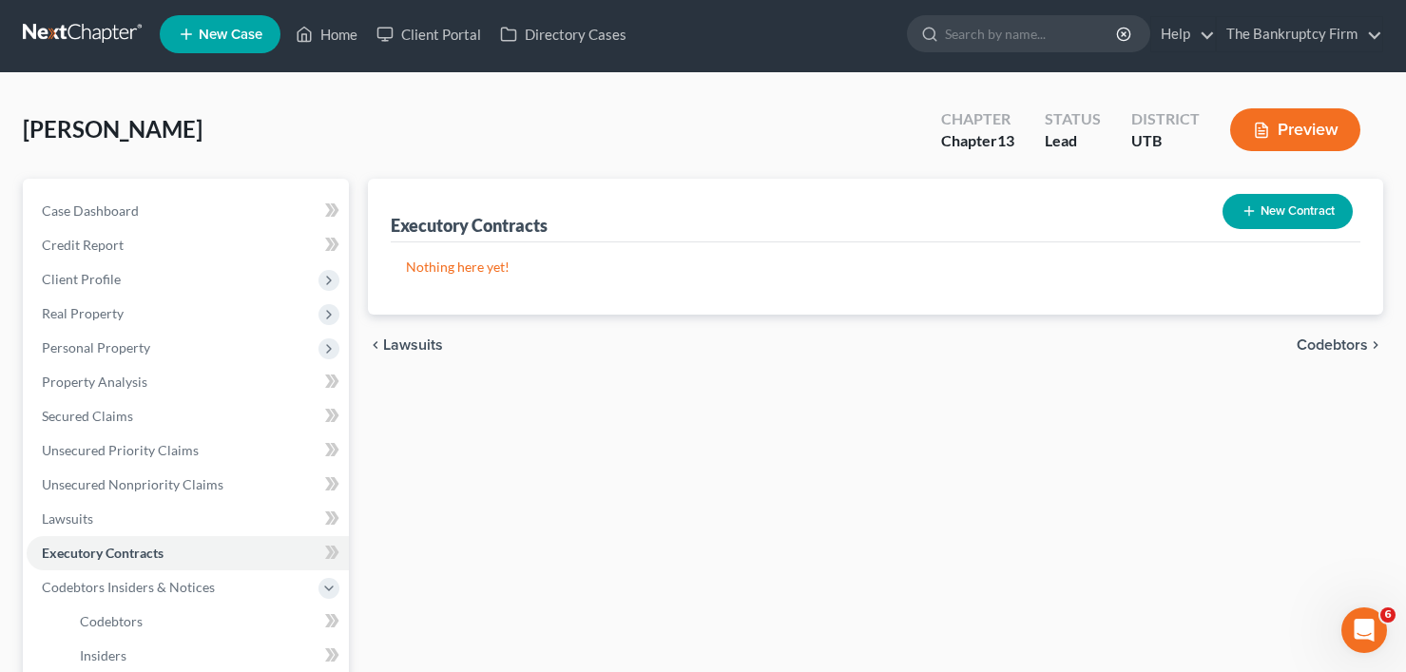
scroll to position [0, 0]
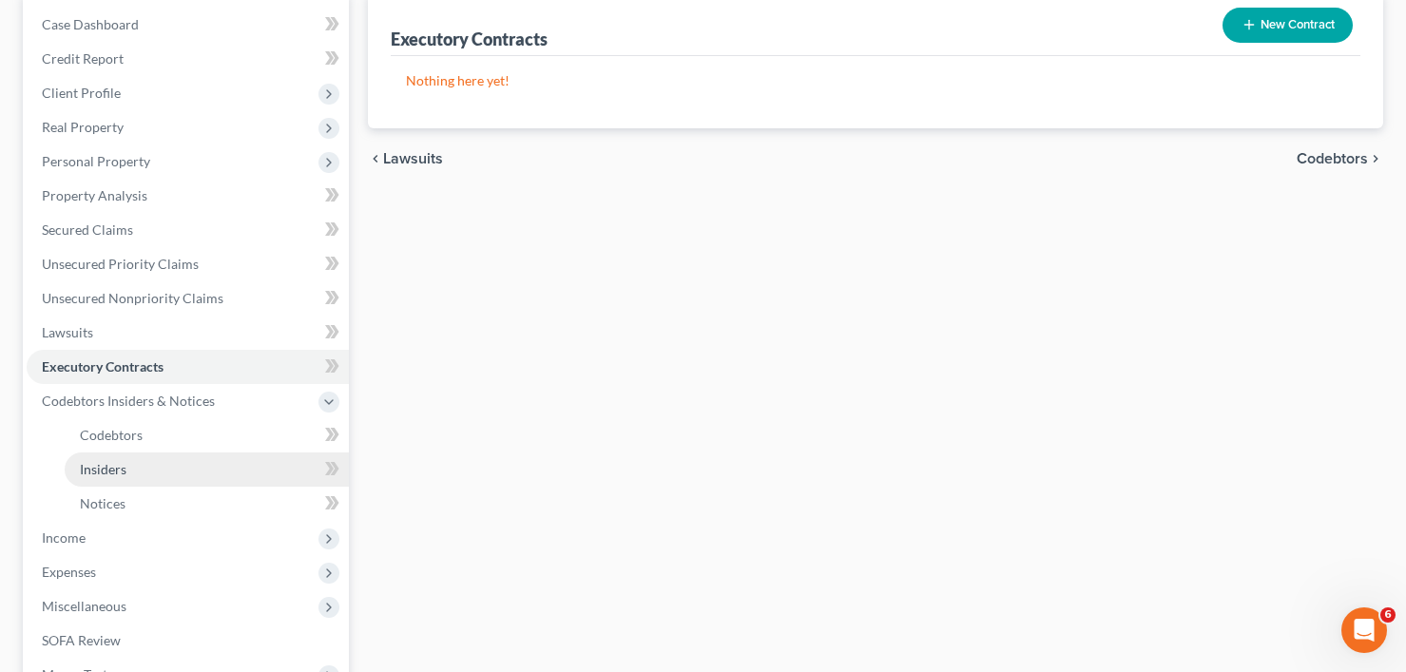
click at [111, 464] on span "Insiders" at bounding box center [103, 469] width 47 height 16
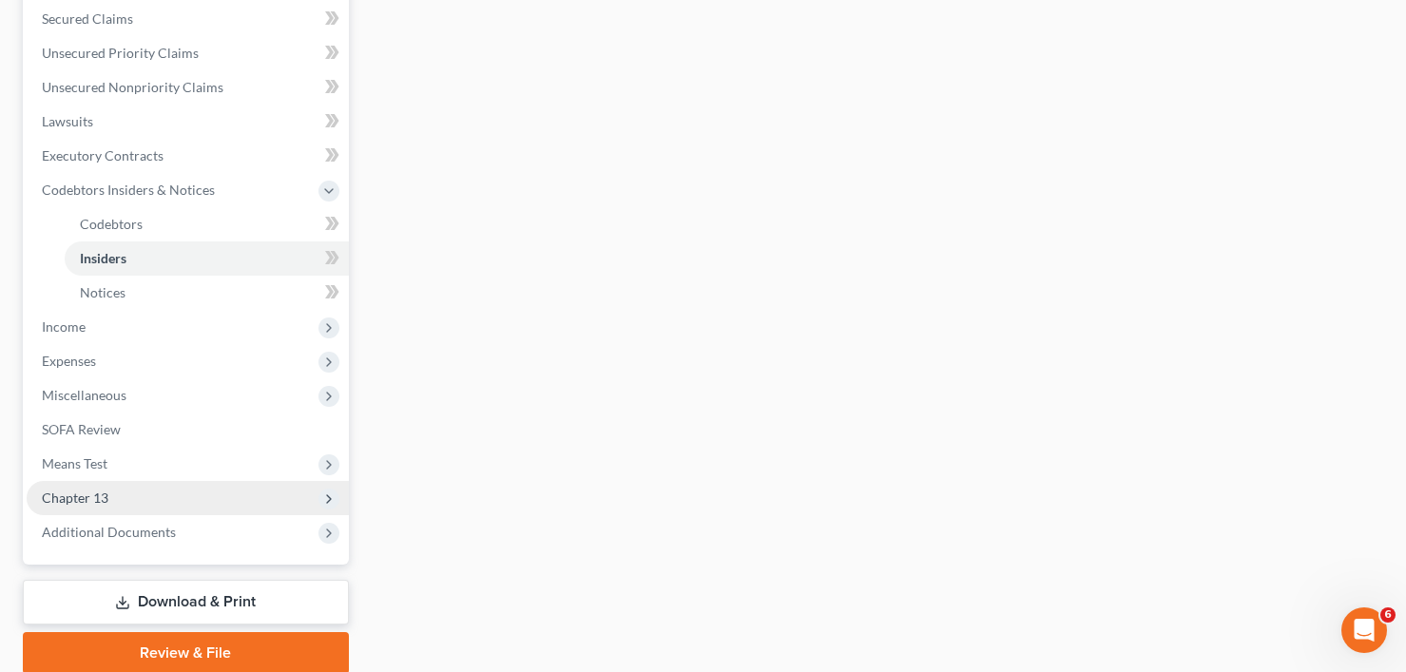
scroll to position [475, 0]
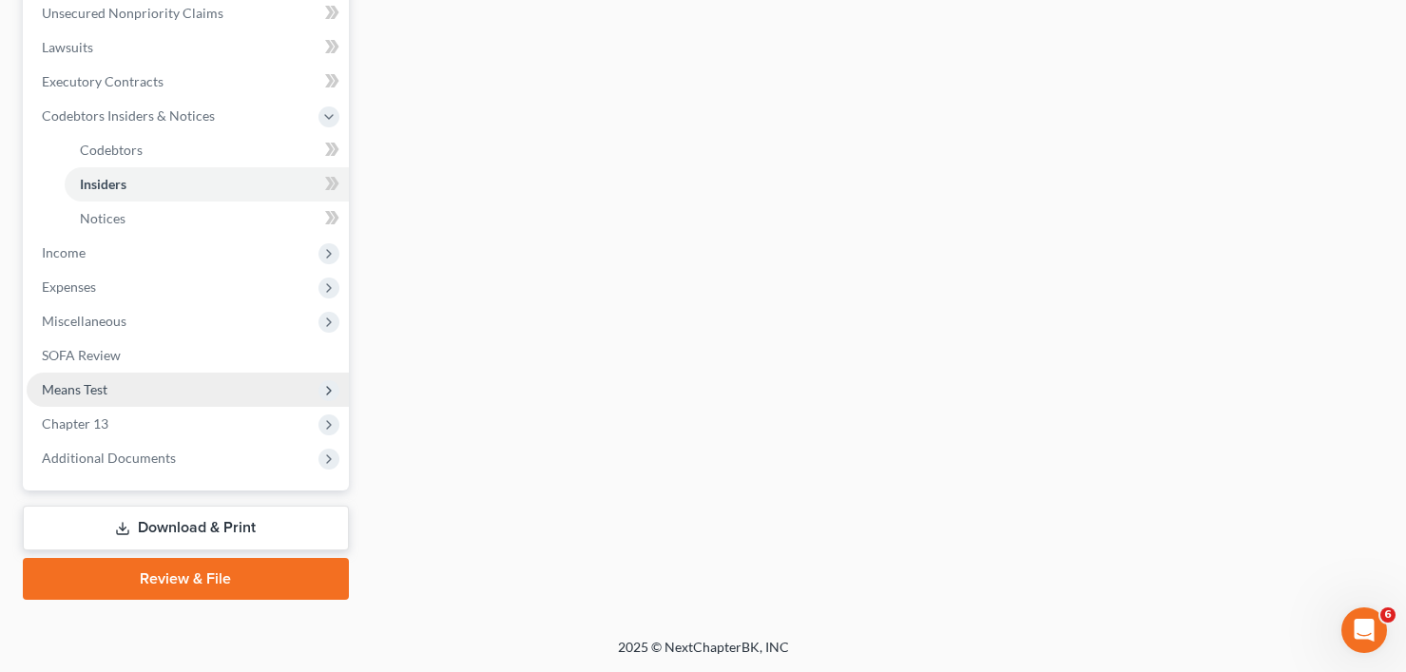
click at [93, 396] on span "Means Test" at bounding box center [75, 389] width 66 height 16
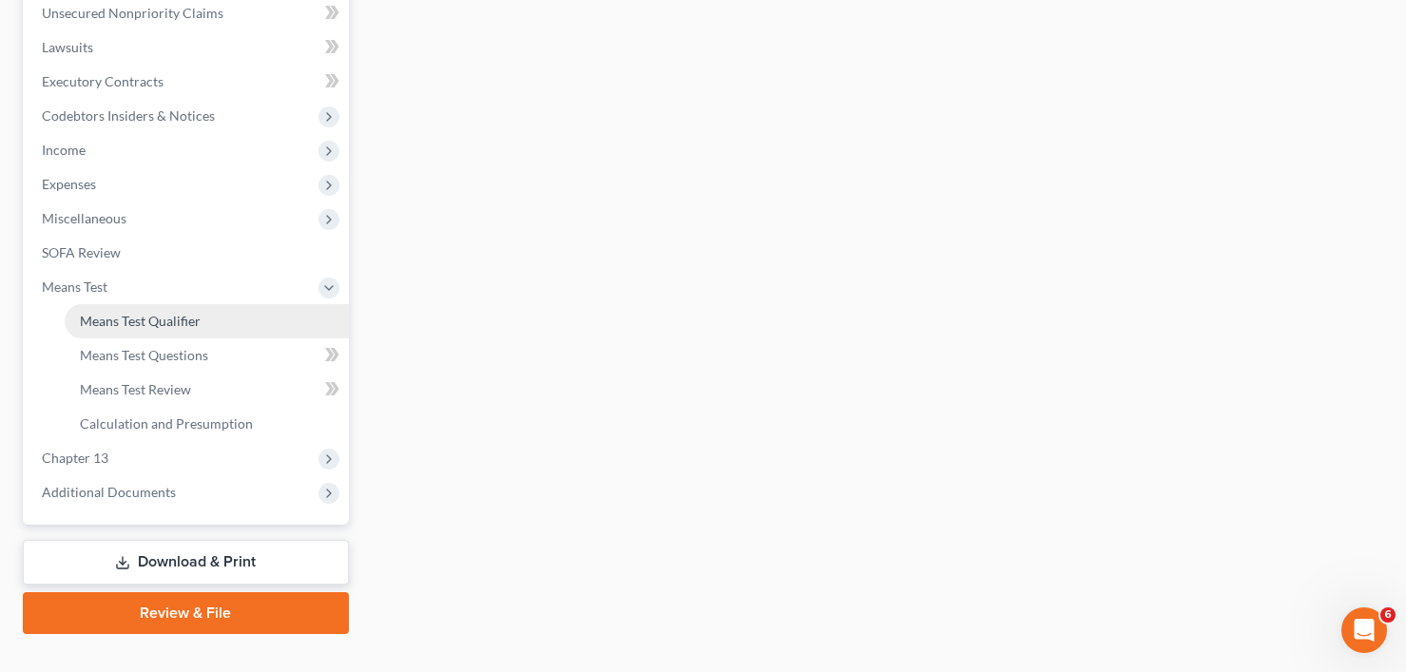
click at [136, 325] on span "Means Test Qualifier" at bounding box center [140, 321] width 121 height 16
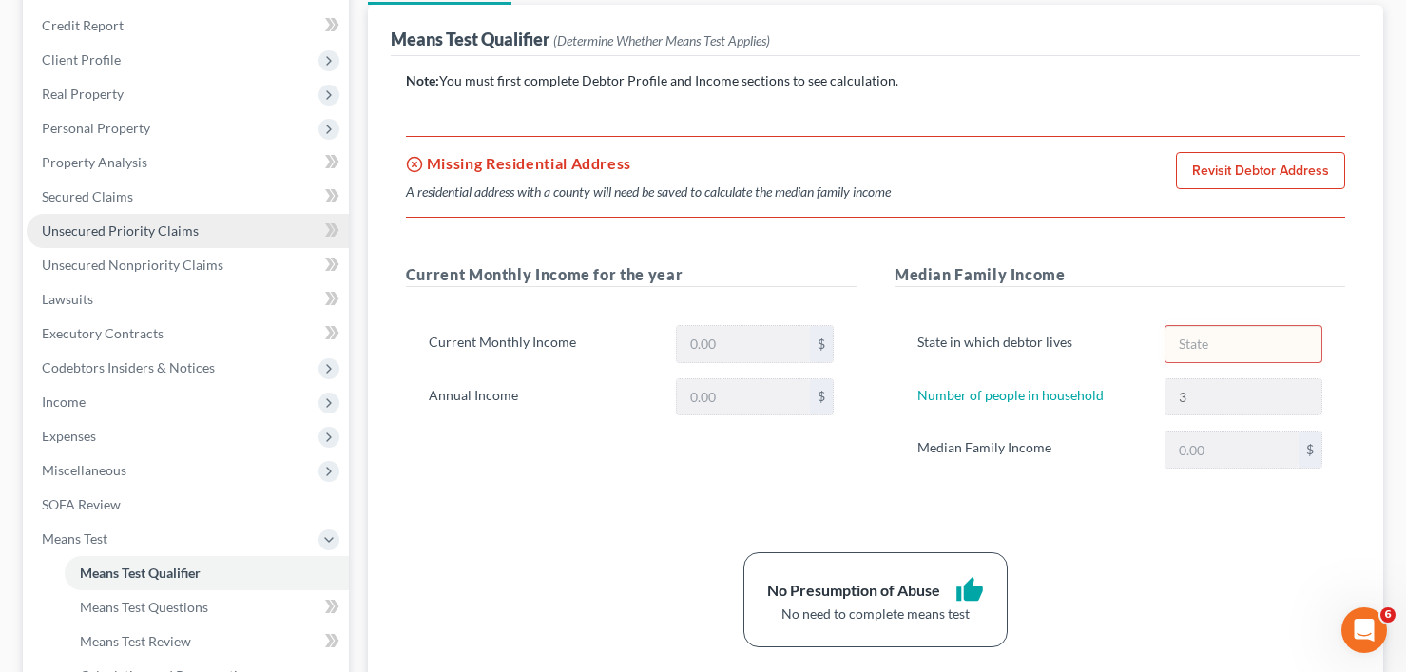
scroll to position [190, 0]
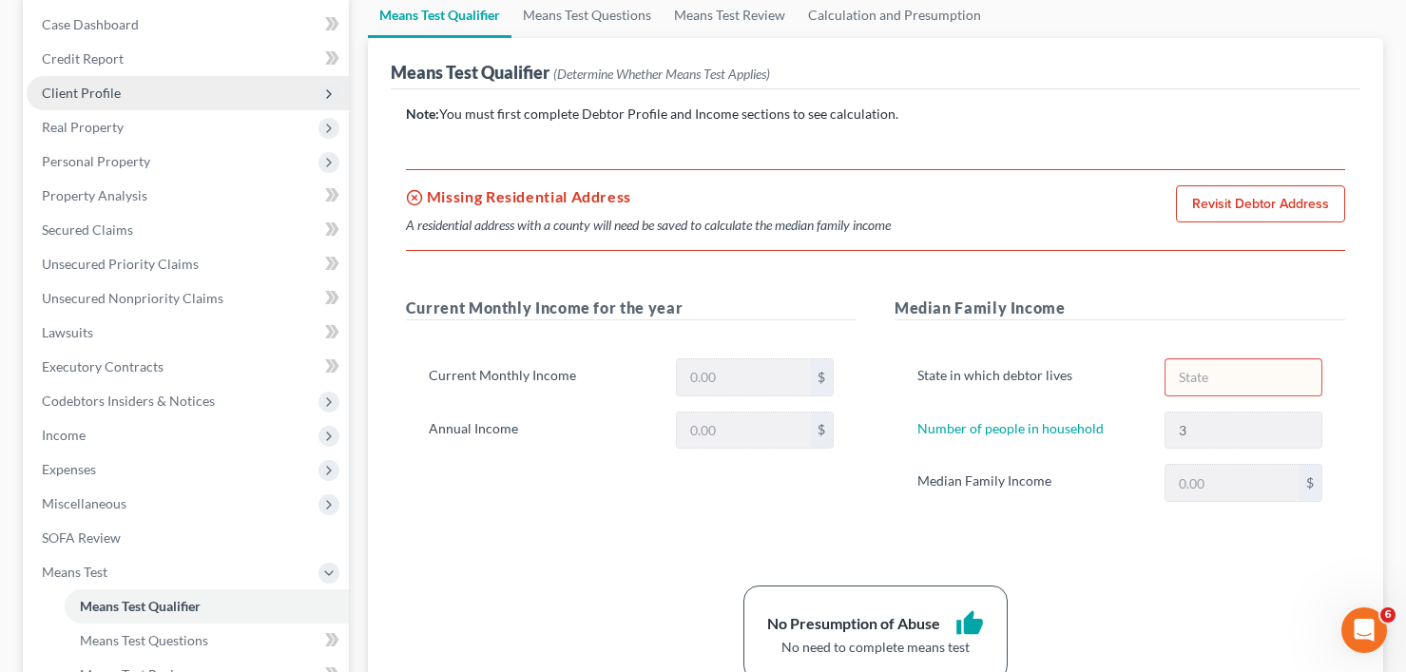
click at [80, 96] on span "Client Profile" at bounding box center [81, 93] width 79 height 16
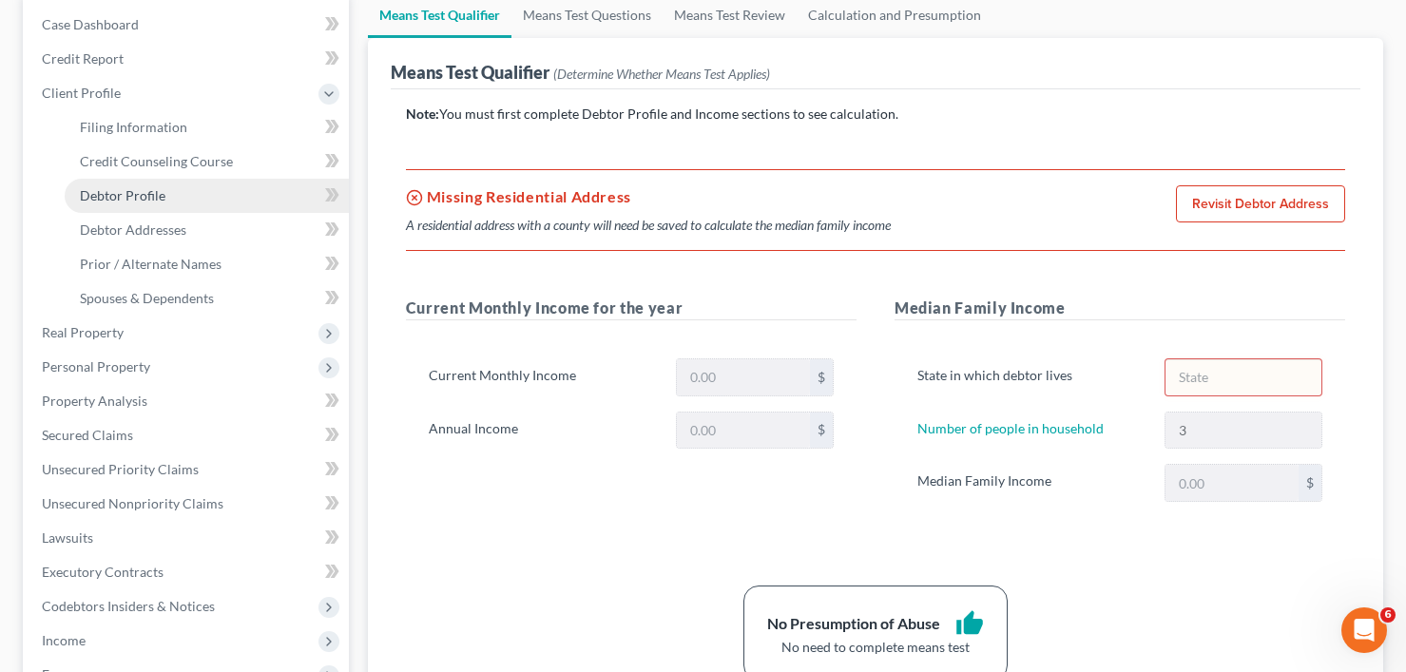
click at [124, 202] on span "Debtor Profile" at bounding box center [123, 195] width 86 height 16
select select "0"
select select "2"
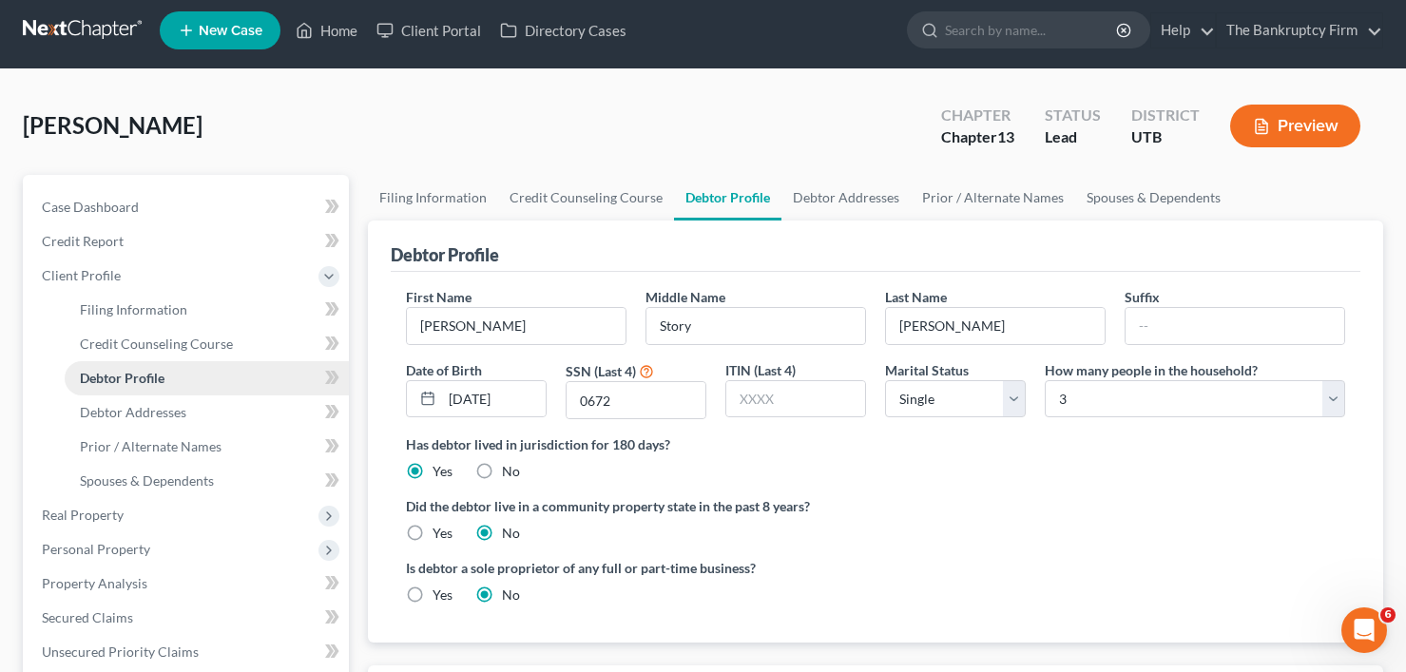
radio input "true"
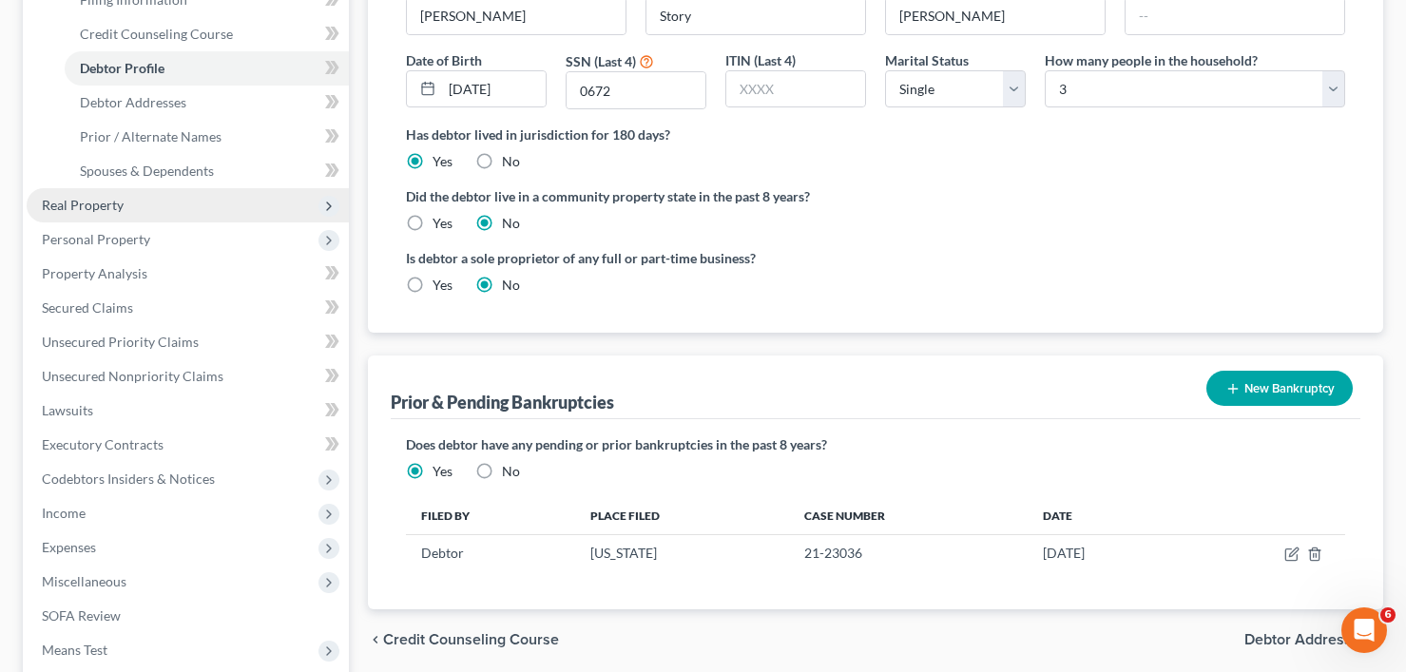
scroll to position [285, 0]
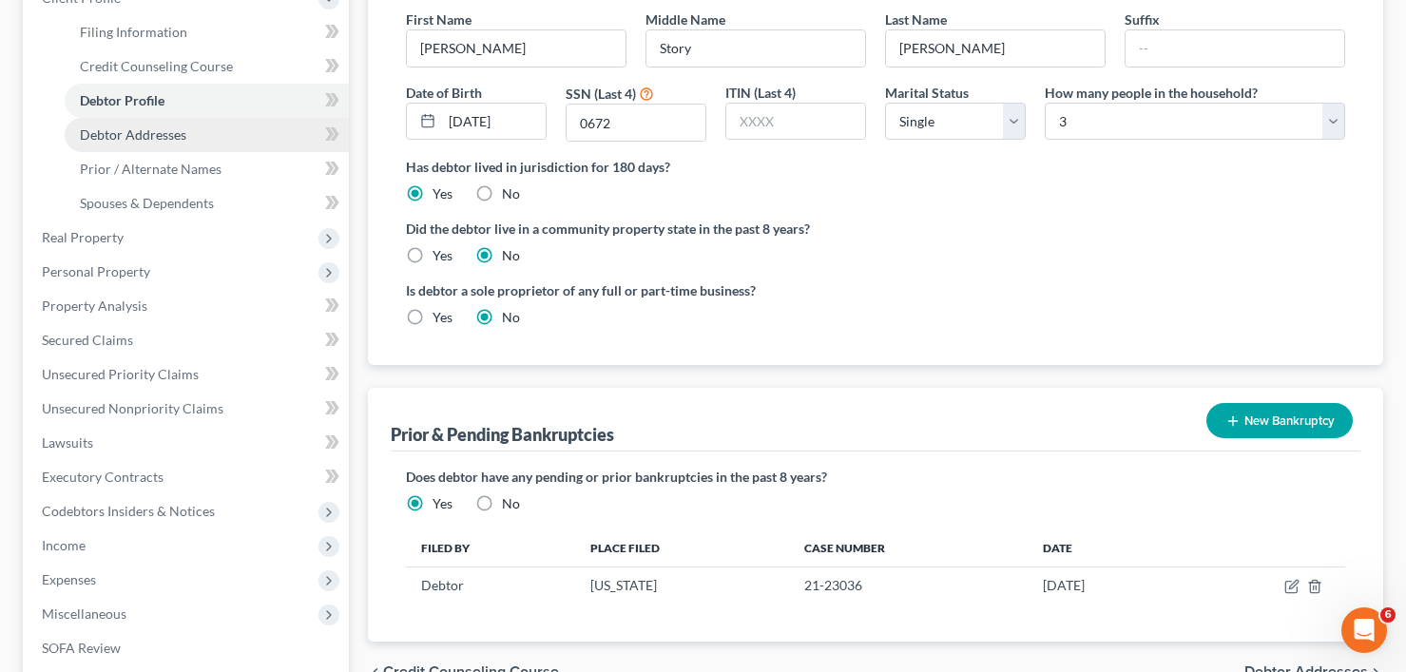
click at [155, 123] on link "Debtor Addresses" at bounding box center [207, 135] width 284 height 34
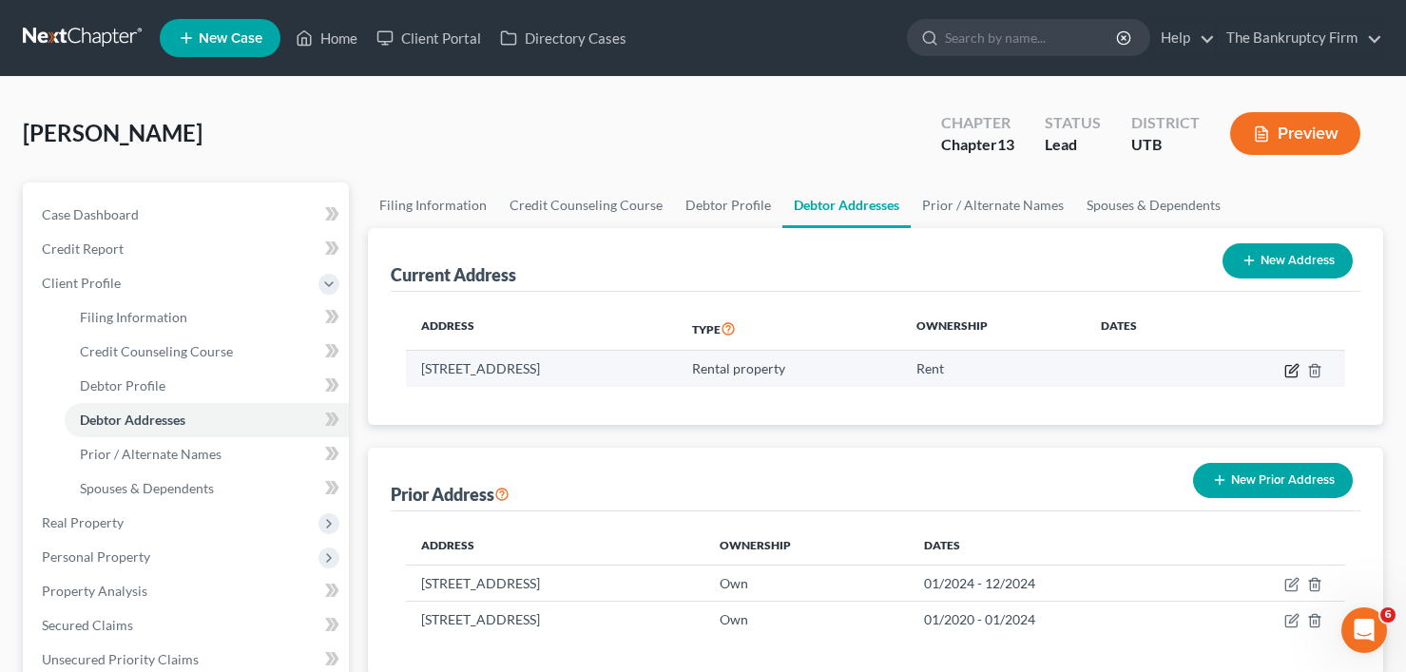
click at [1292, 371] on icon "button" at bounding box center [1291, 370] width 15 height 15
select select "46"
select select "17"
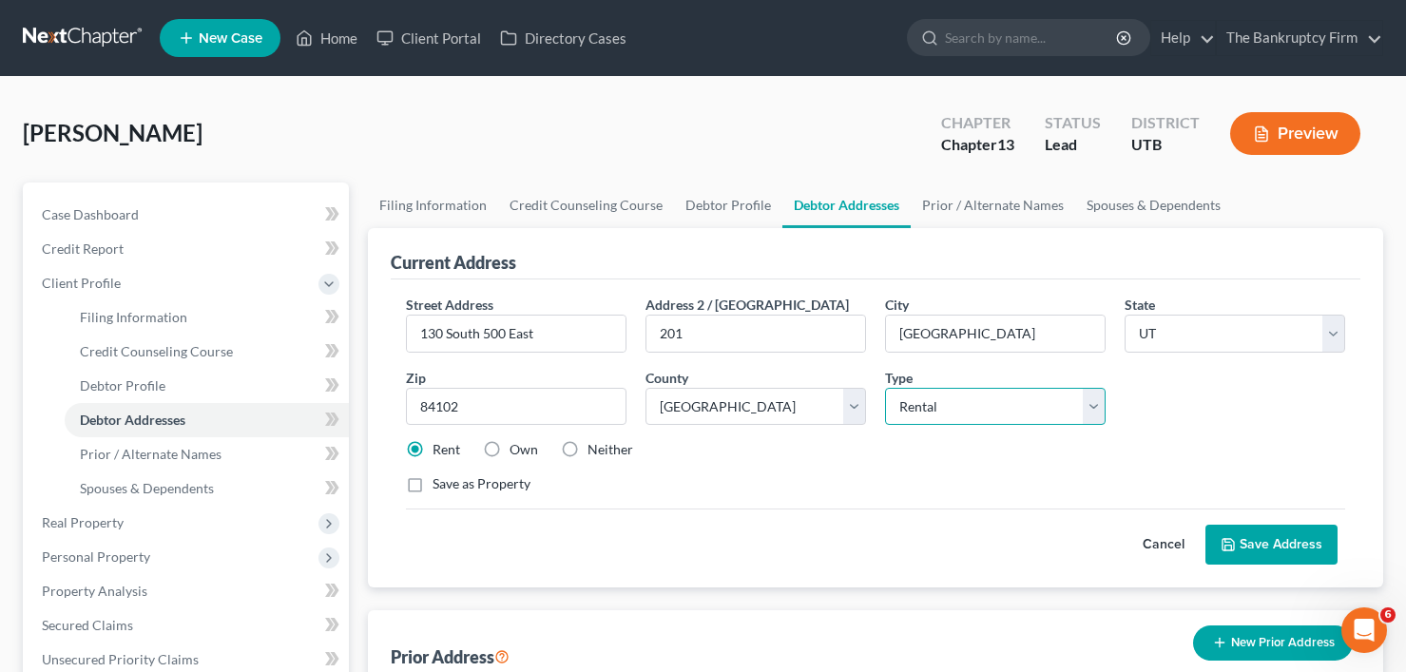
click at [979, 414] on select "Select Residential Mailing Rental Business" at bounding box center [995, 407] width 221 height 38
select select "0"
click at [885, 388] on select "Select Residential Mailing Rental Business" at bounding box center [995, 407] width 221 height 38
click at [1274, 550] on button "Save Address" at bounding box center [1272, 545] width 132 height 40
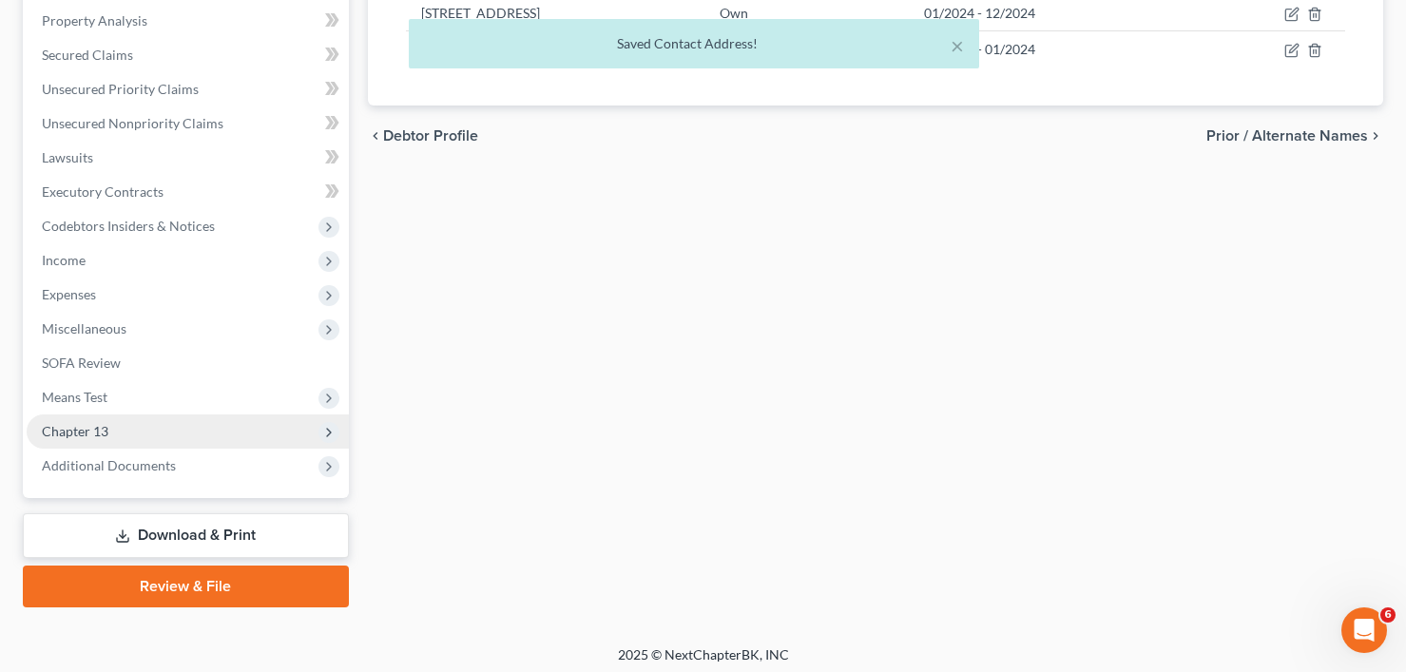
drag, startPoint x: 76, startPoint y: 387, endPoint x: 114, endPoint y: 433, distance: 59.4
click at [76, 386] on span "Means Test" at bounding box center [188, 397] width 322 height 34
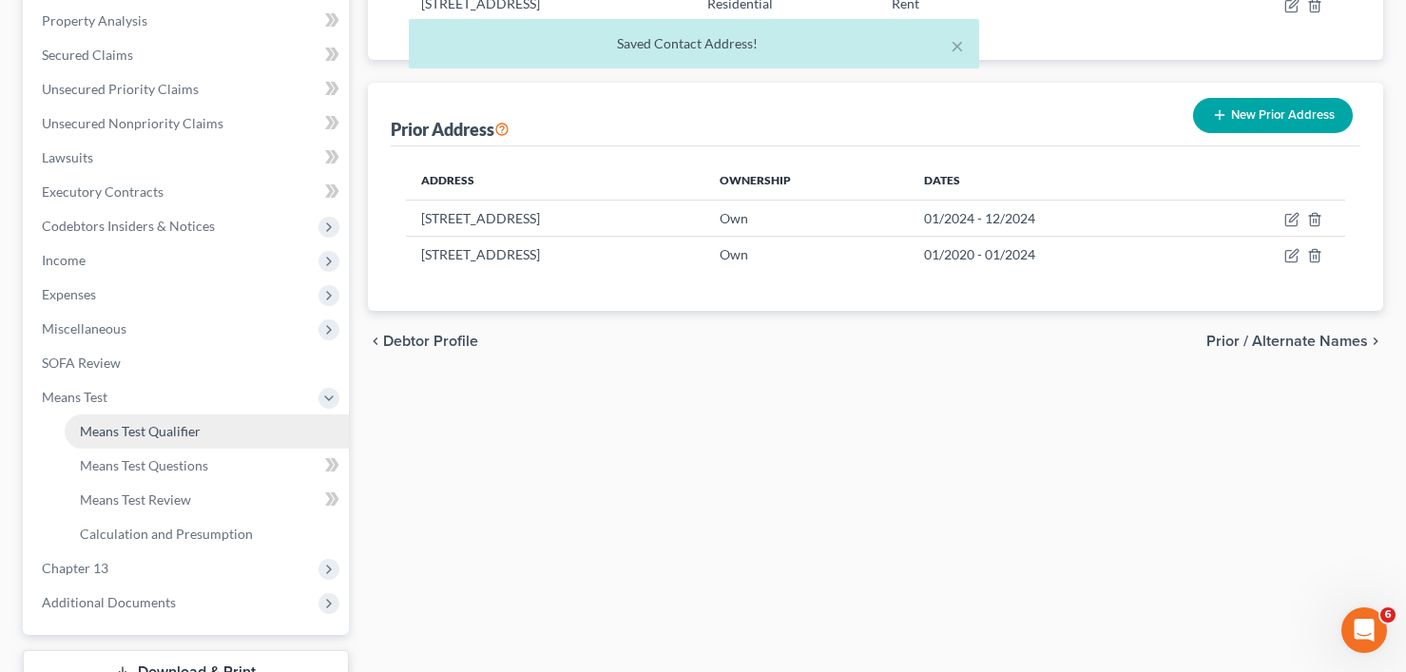
click at [153, 438] on span "Means Test Qualifier" at bounding box center [140, 431] width 121 height 16
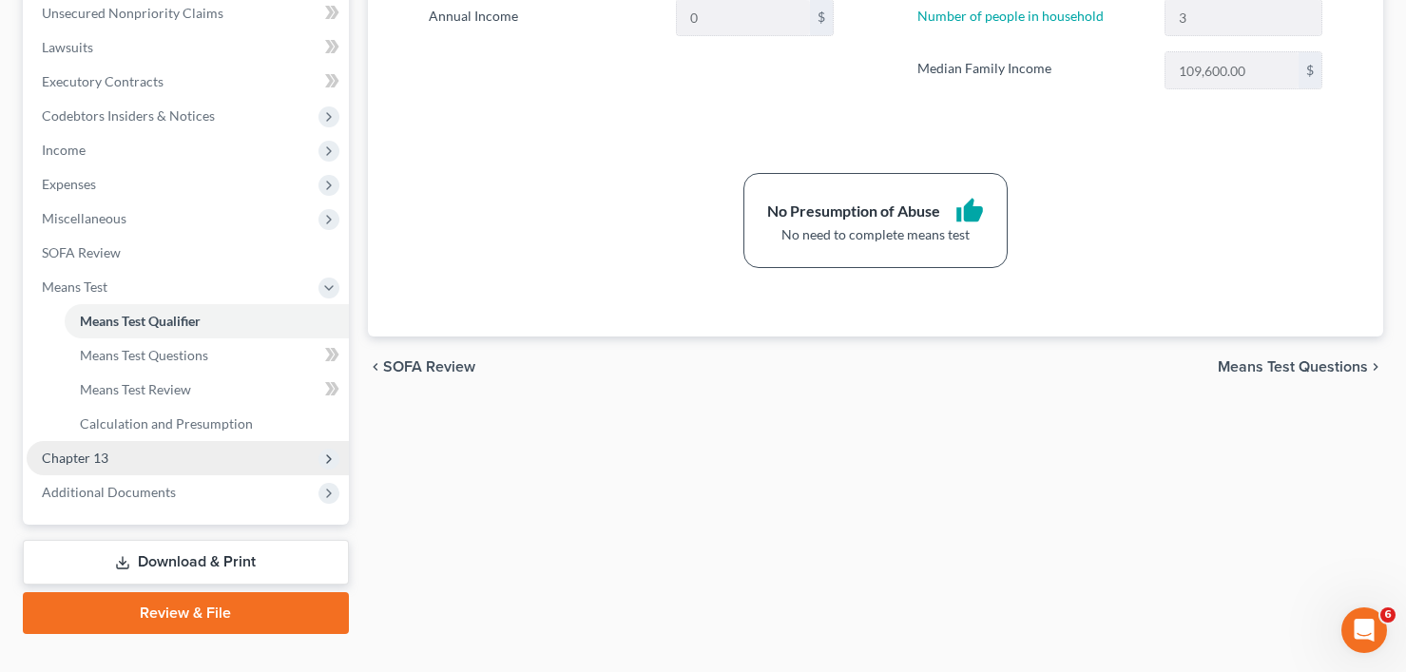
click at [111, 460] on span "Chapter 13" at bounding box center [188, 458] width 322 height 34
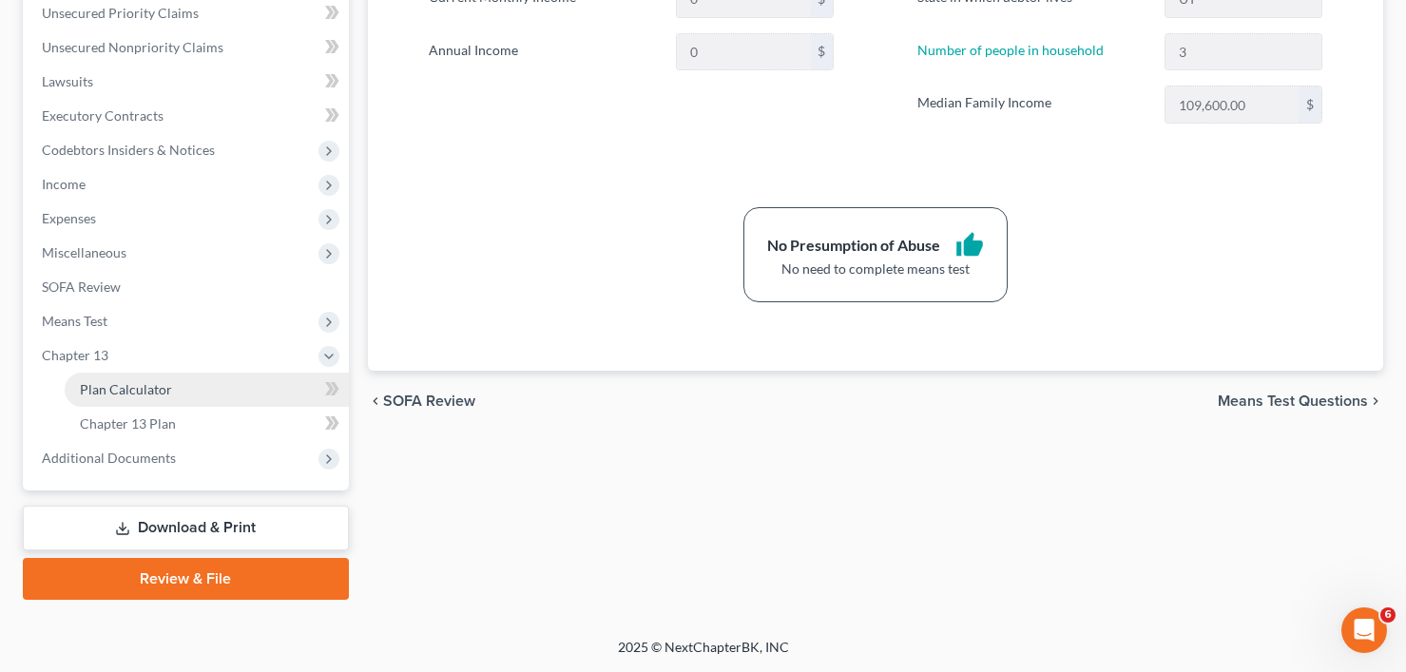
click at [169, 394] on link "Plan Calculator" at bounding box center [207, 390] width 284 height 34
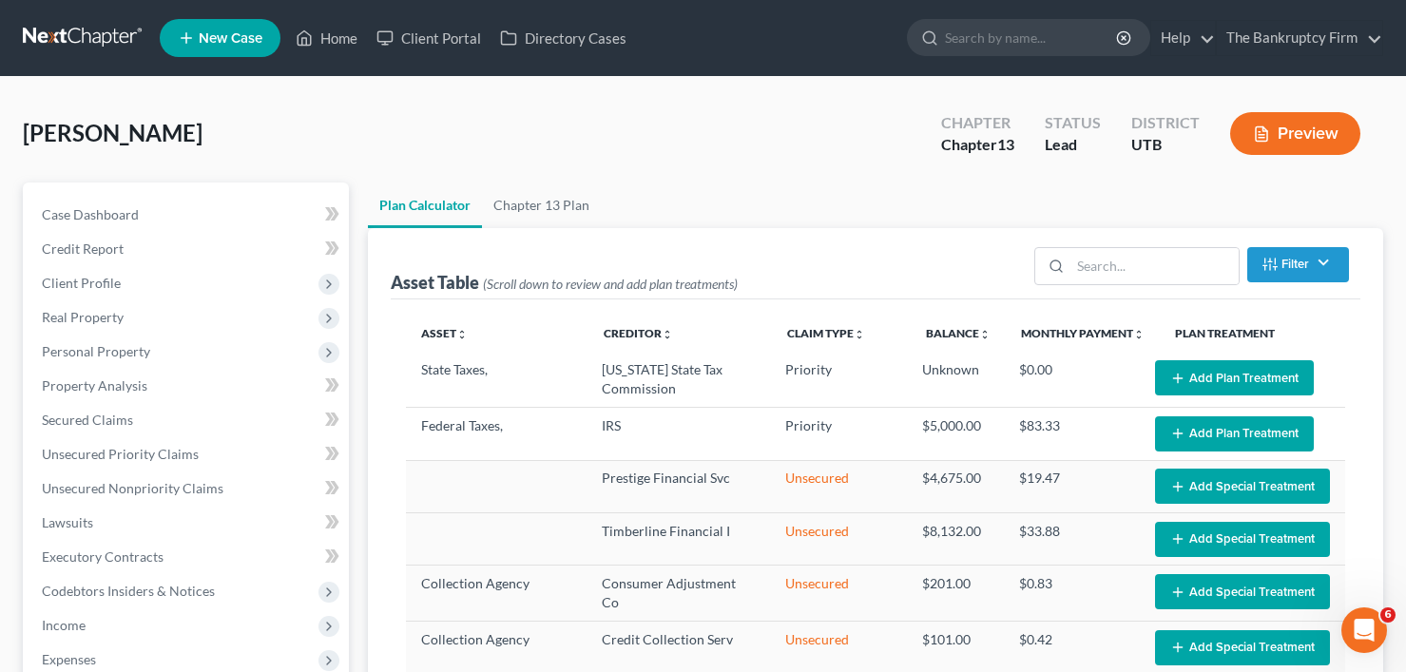
select select "59"
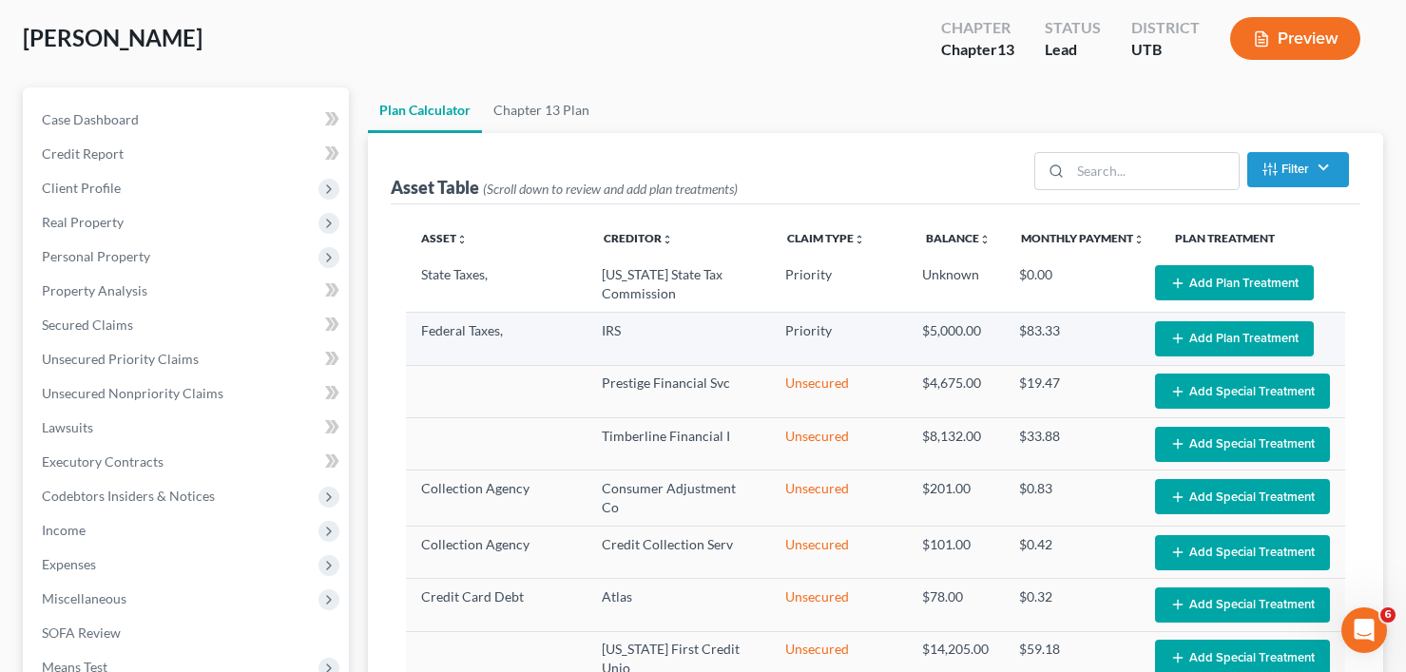
click at [1180, 342] on button "Add Plan Treatment" at bounding box center [1234, 338] width 159 height 35
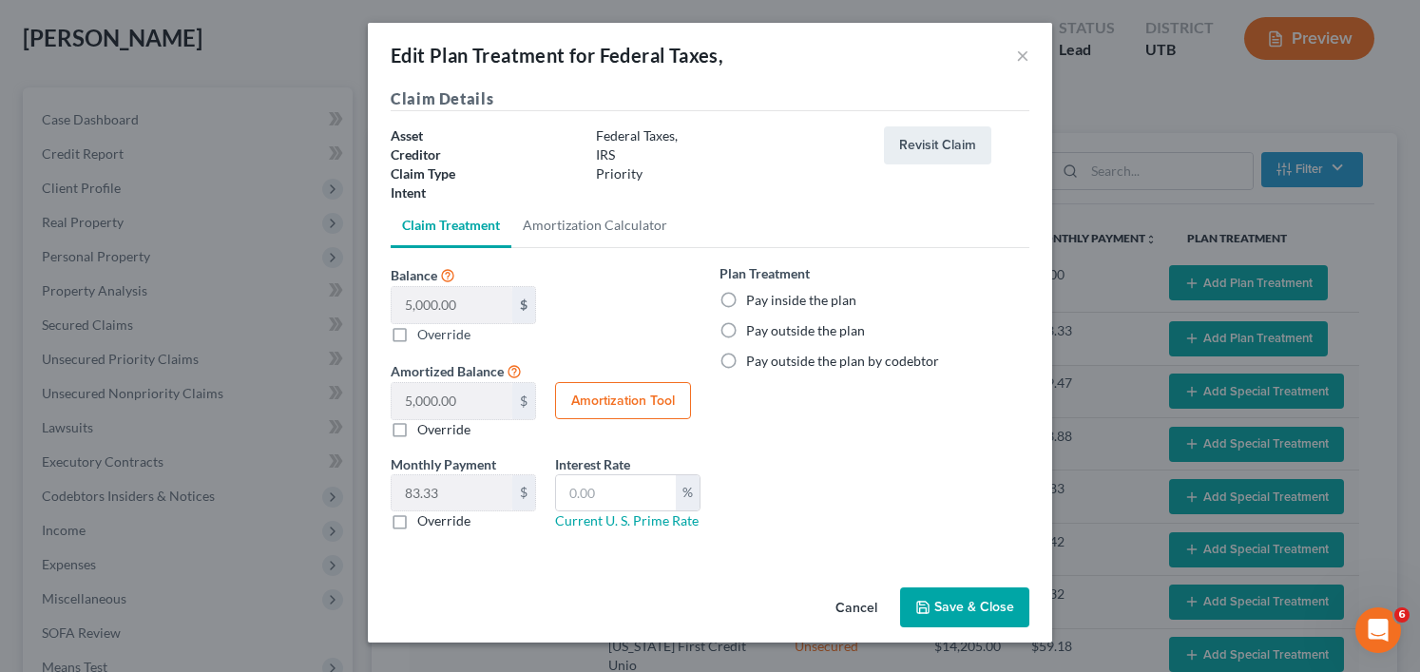
click at [746, 299] on label "Pay inside the plan" at bounding box center [801, 300] width 110 height 19
click at [754, 299] on input "Pay inside the plan" at bounding box center [760, 297] width 12 height 12
radio input "true"
click at [974, 595] on button "Save & Close" at bounding box center [964, 608] width 129 height 40
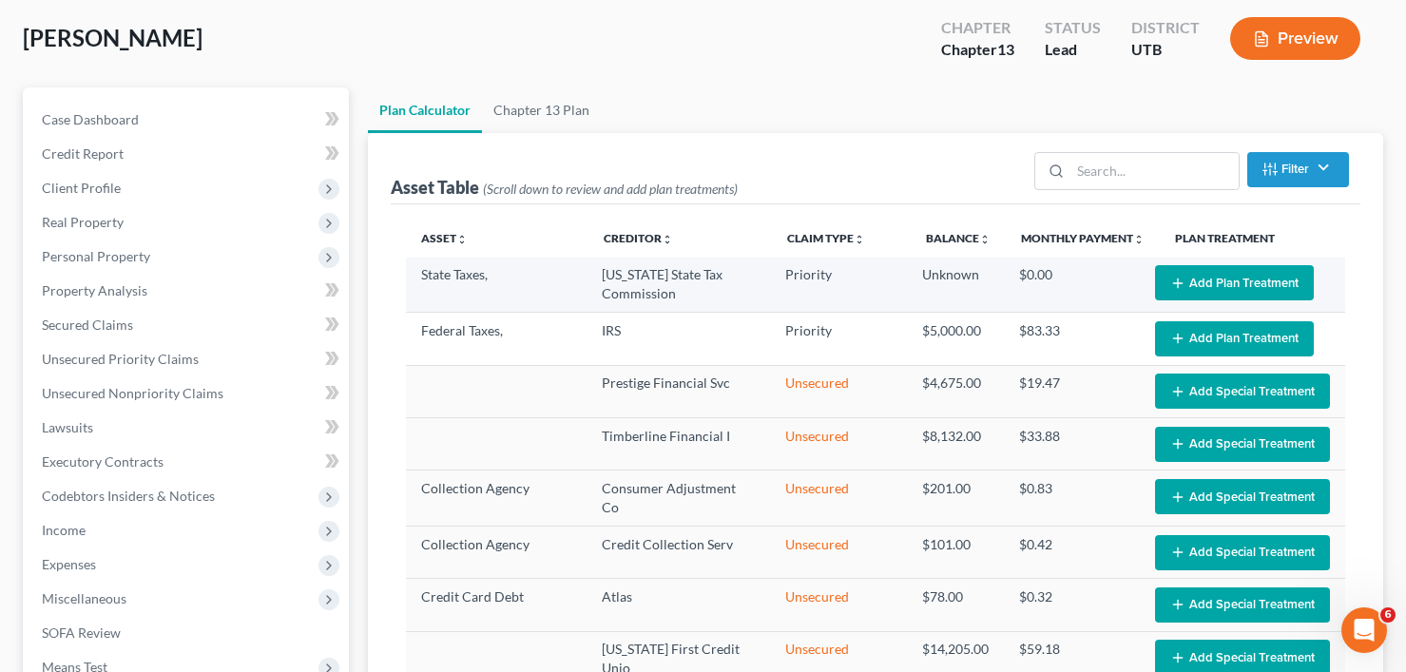
select select "59"
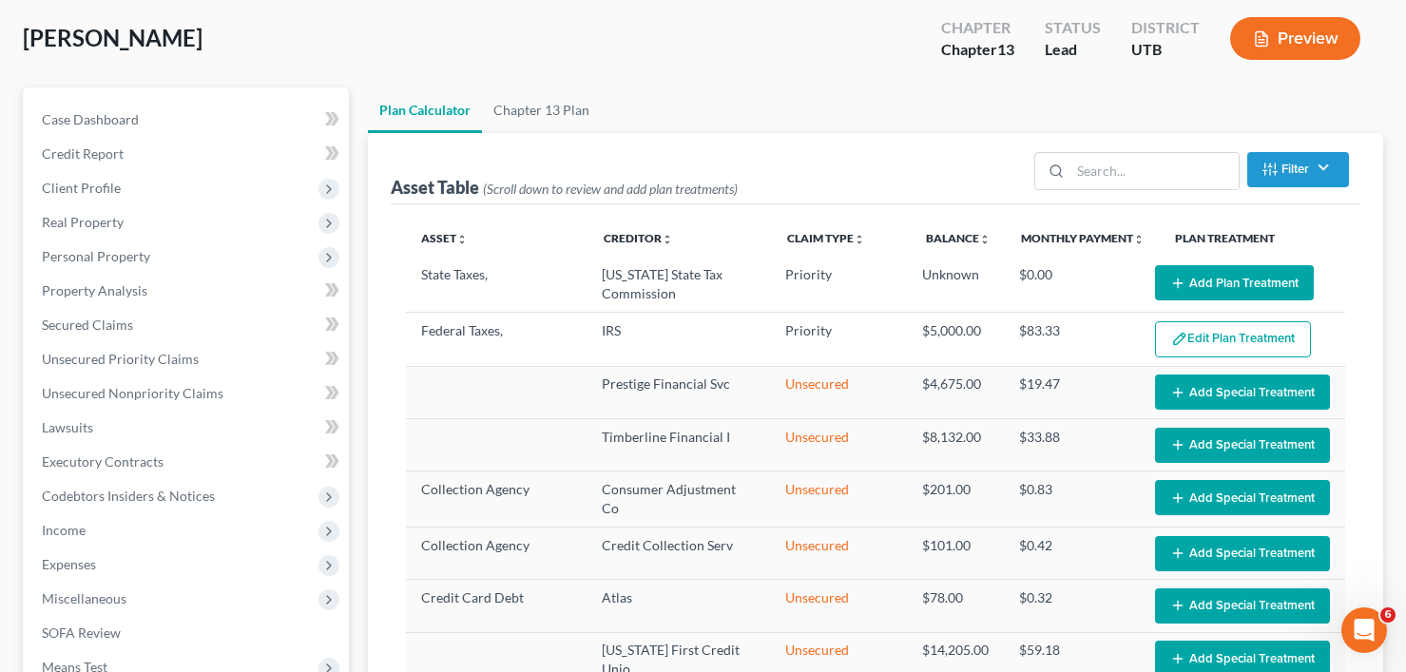
click at [1215, 279] on button "Add Plan Treatment" at bounding box center [1234, 282] width 159 height 35
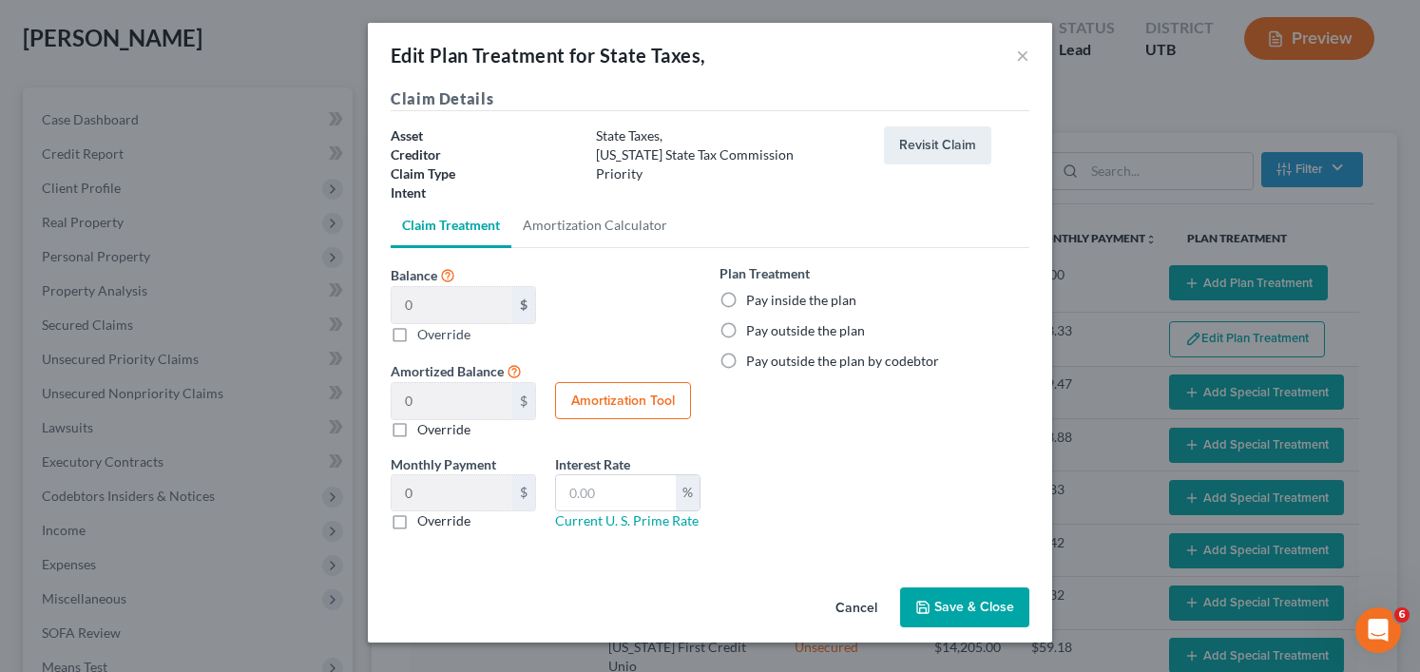
click at [746, 300] on label "Pay inside the plan" at bounding box center [801, 300] width 110 height 19
click at [754, 300] on input "Pay inside the plan" at bounding box center [760, 297] width 12 height 12
radio input "true"
click at [962, 602] on button "Save & Close" at bounding box center [964, 608] width 129 height 40
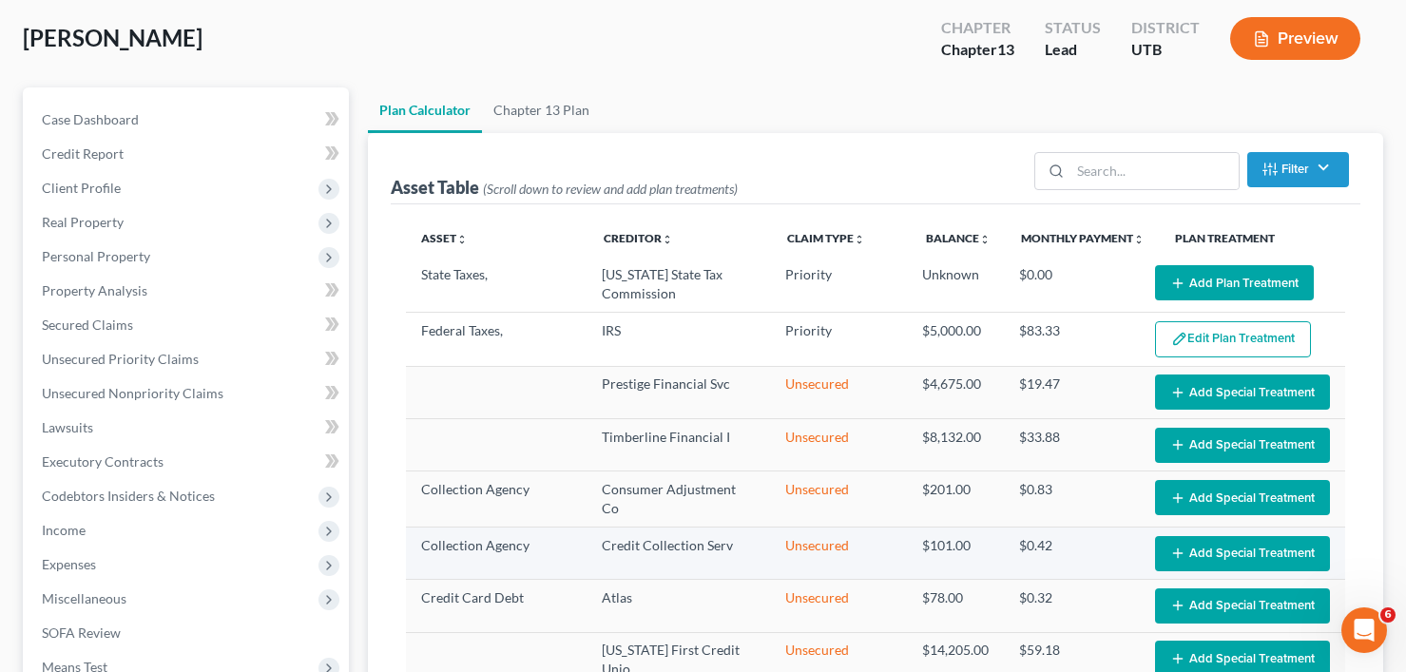
select select "59"
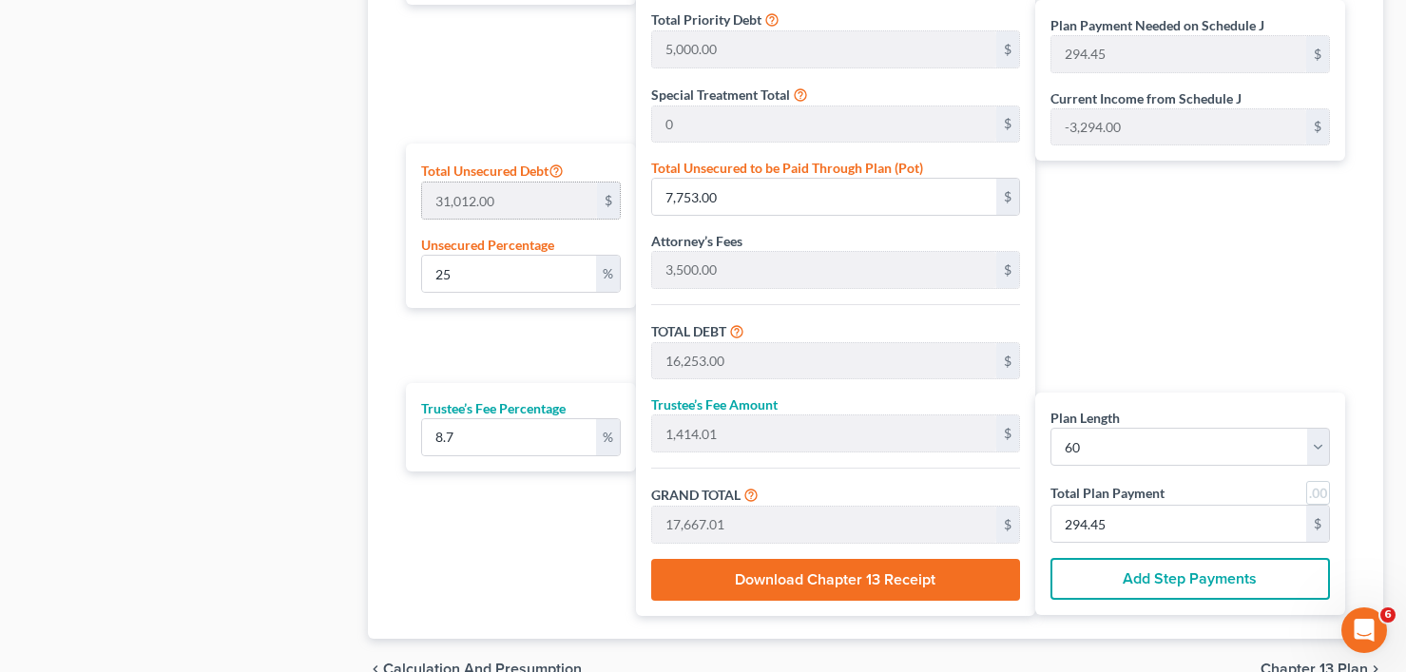
scroll to position [1046, 0]
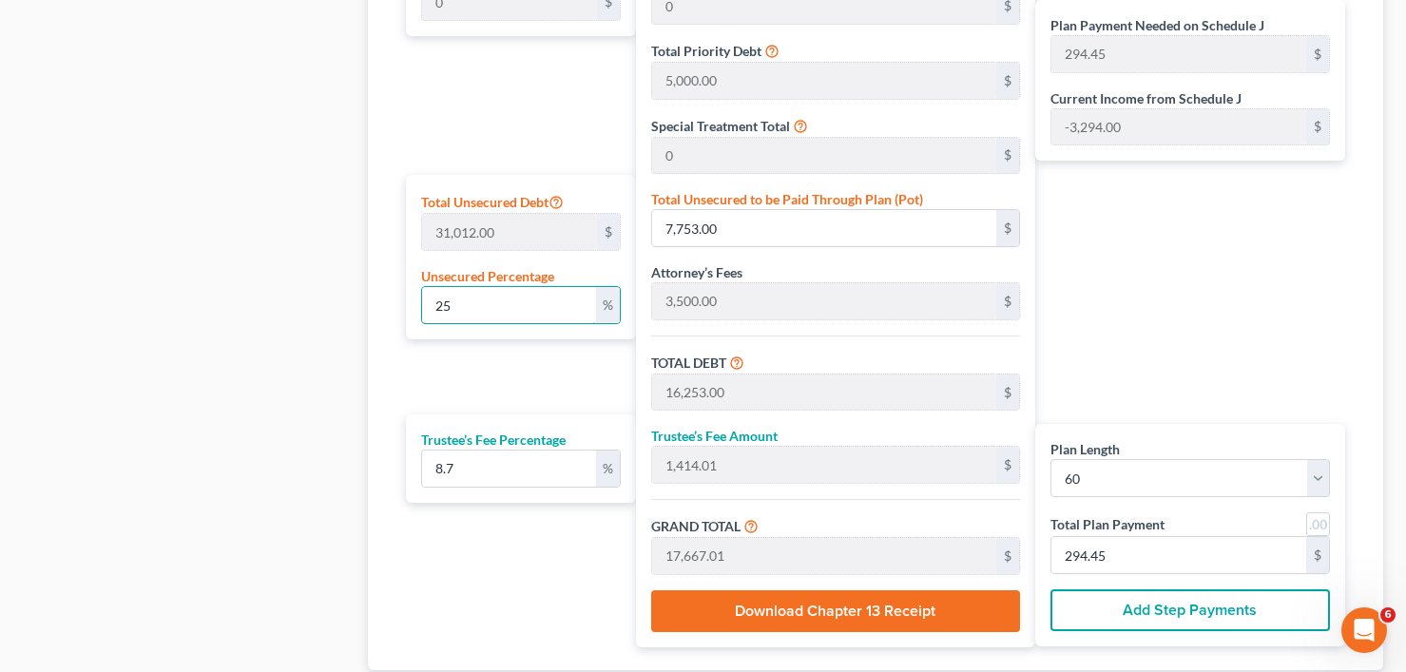
drag, startPoint x: 467, startPoint y: 308, endPoint x: 332, endPoint y: 322, distance: 135.8
type input "0"
type input "8,500.00"
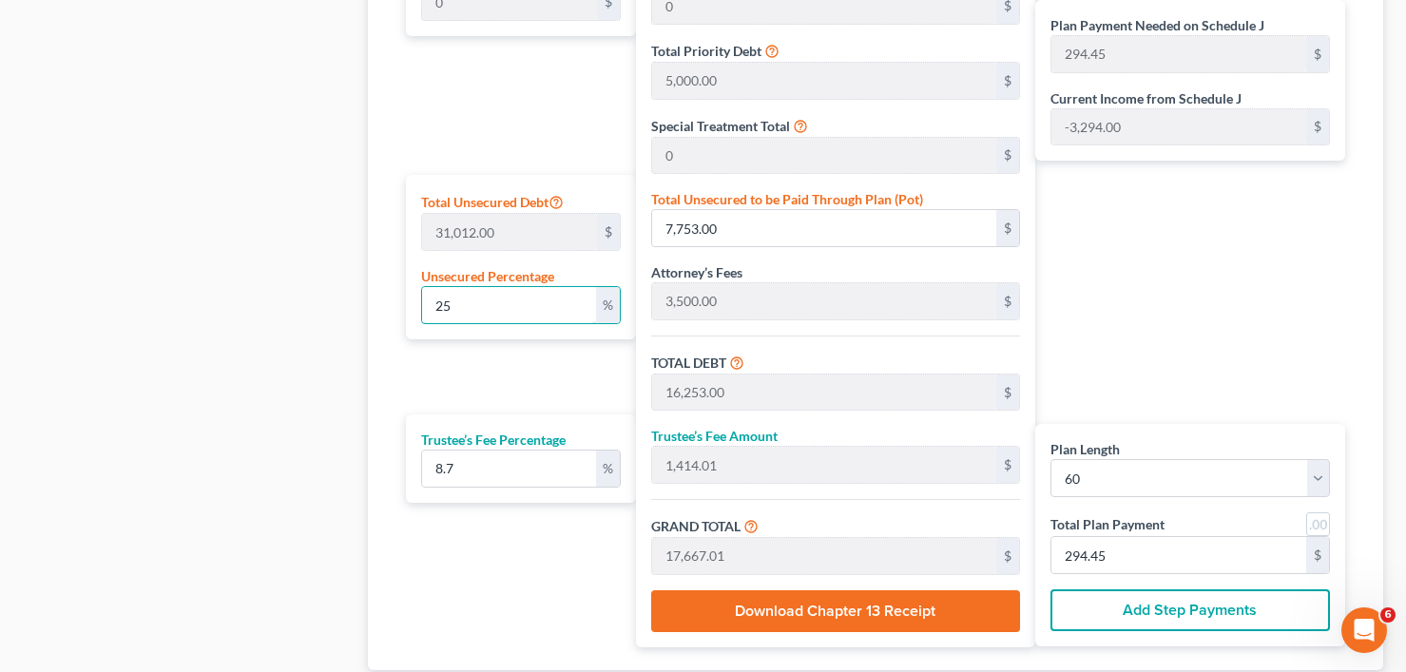
type input "739.50"
type input "9,239.50"
type input "153.99"
type input "0"
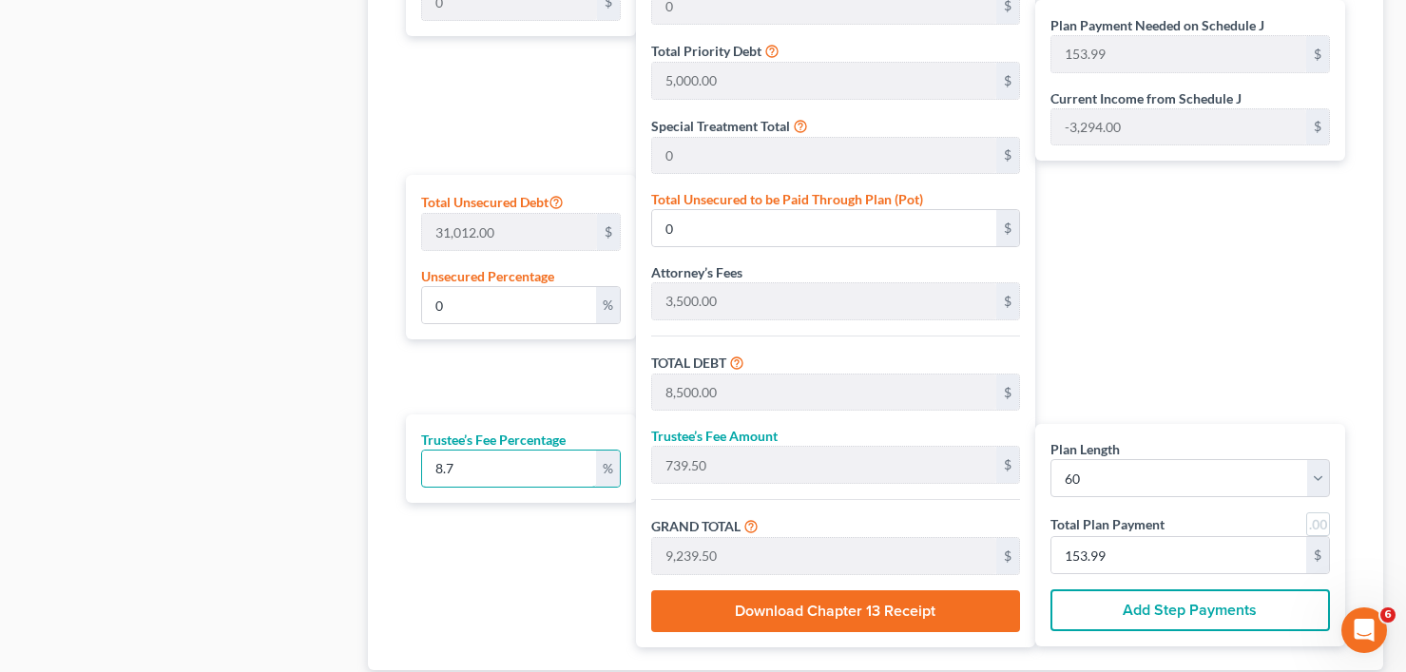
drag, startPoint x: 455, startPoint y: 473, endPoint x: 389, endPoint y: 492, distance: 69.5
click at [396, 481] on div "Plan Length 1 2 3 4 5 6 7 8 9 10 11 12 13 14 15 16 17 18 19 20 21 22 23 24 25 2…" at bounding box center [516, 261] width 240 height 772
type input "1"
type input "85.00"
type input "8,585.00"
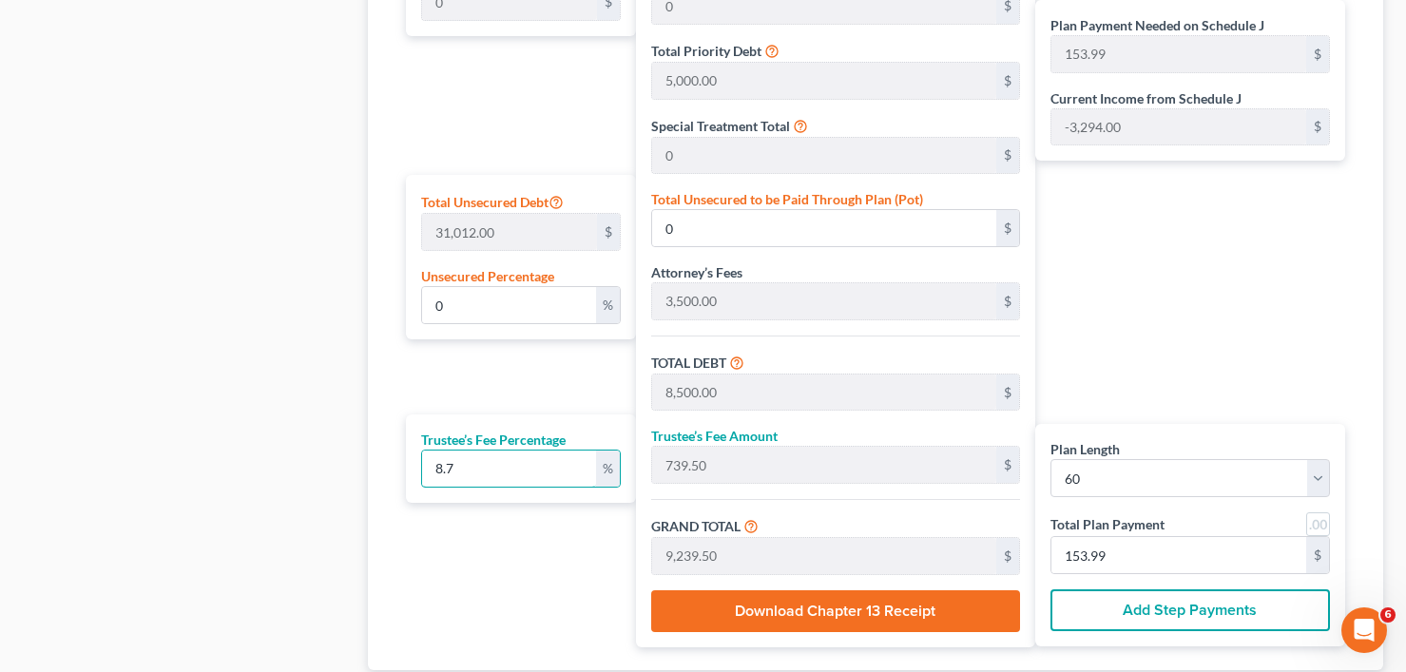
type input "143.08"
type input "10"
type input "850.00"
type input "9,350.00"
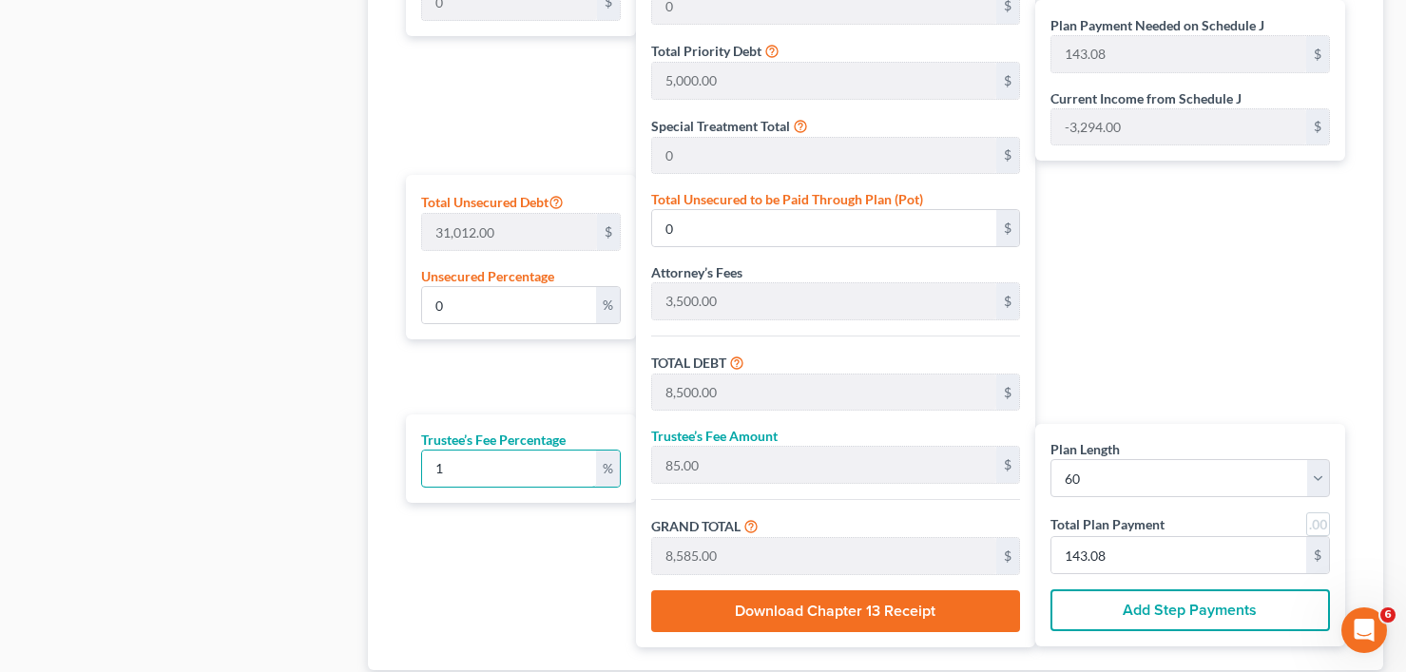
type input "155.83"
type input "10"
click at [379, 432] on div "Calculator Plan Length 1 2 3 4 5 6 7 8 9 10 11 12 13 14 15 16 17 18 19 20 21 22…" at bounding box center [875, 239] width 1015 height 861
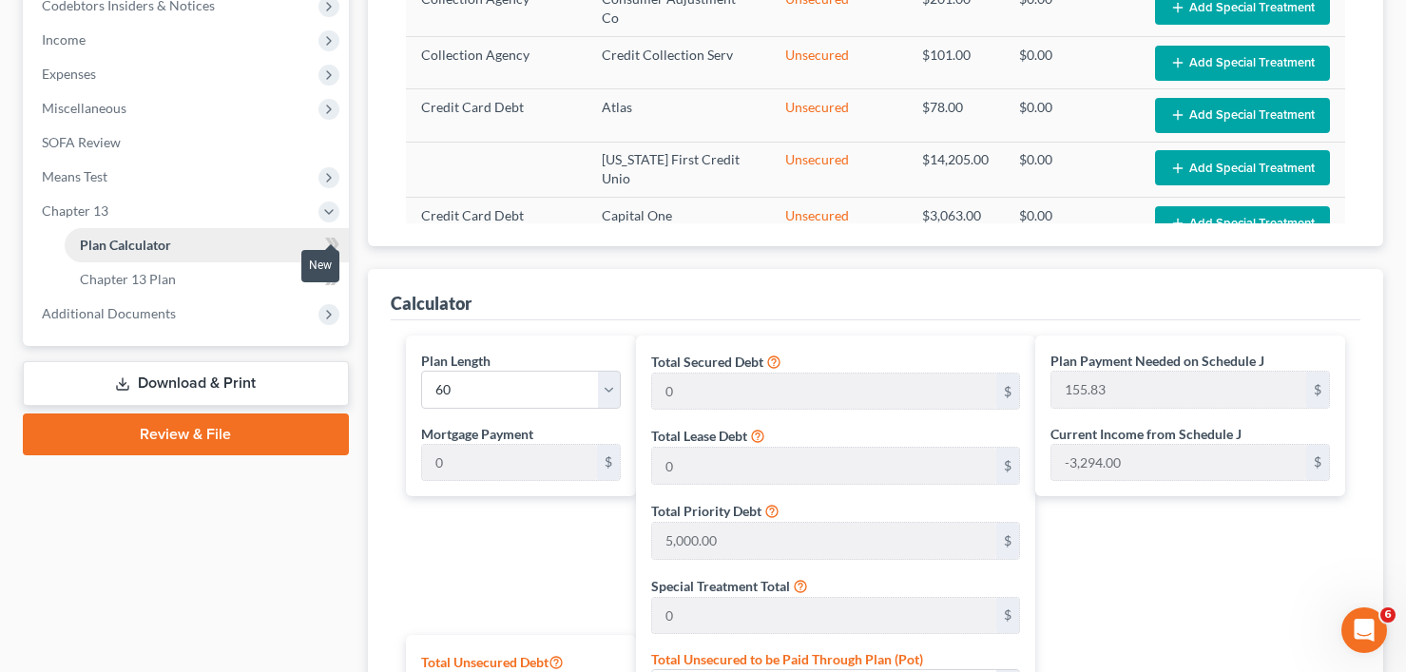
scroll to position [570, 0]
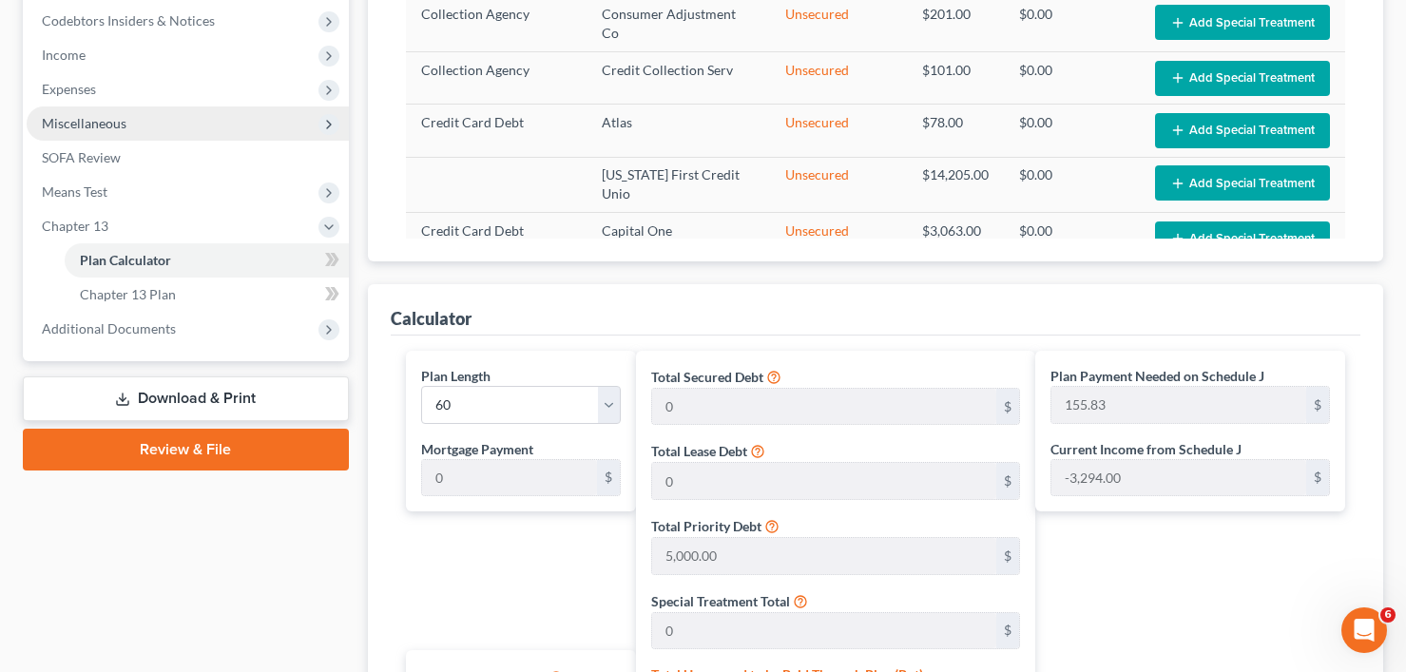
click at [90, 120] on span "Miscellaneous" at bounding box center [84, 123] width 85 height 16
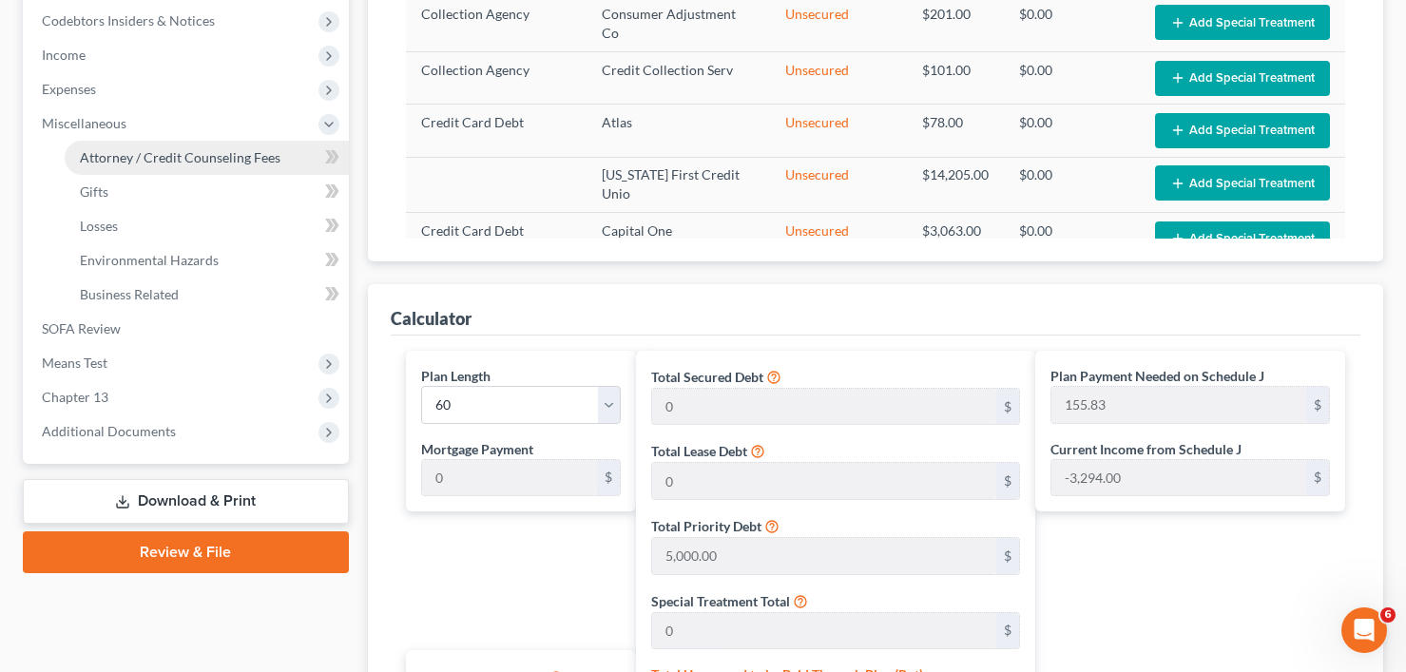
click at [165, 161] on span "Attorney / Credit Counseling Fees" at bounding box center [180, 157] width 201 height 16
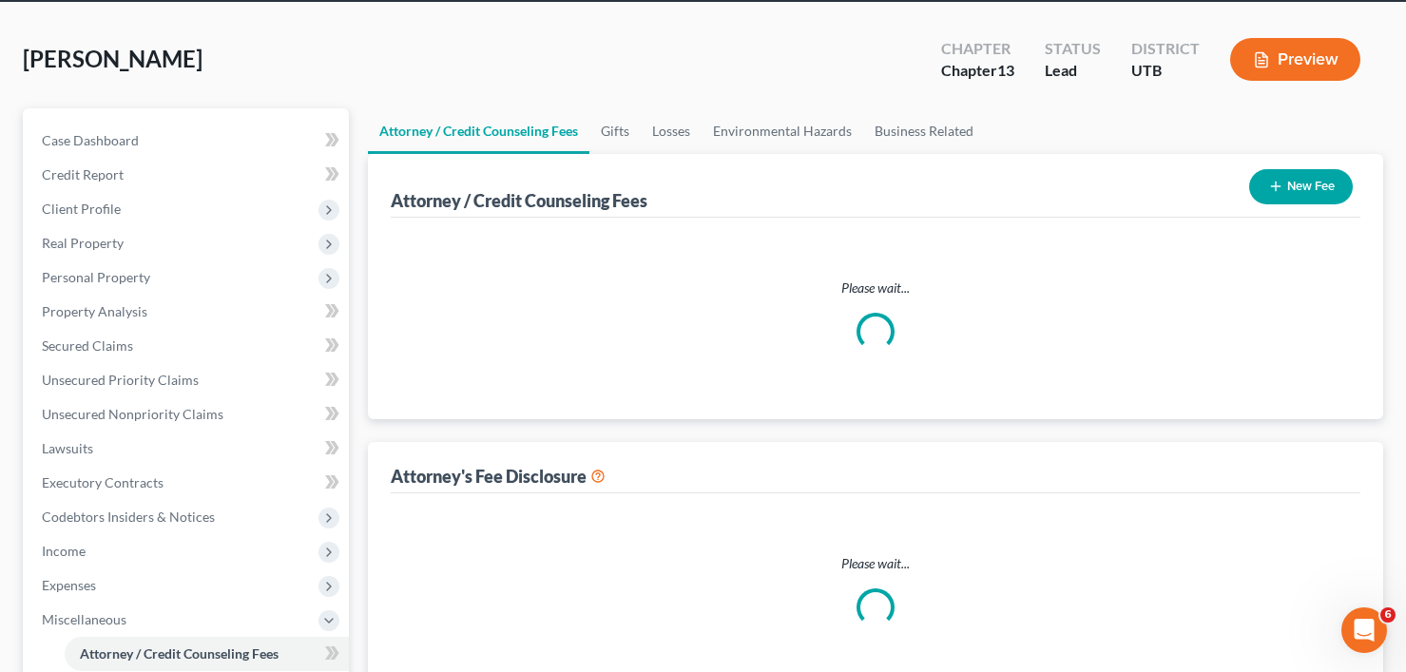
select select "0"
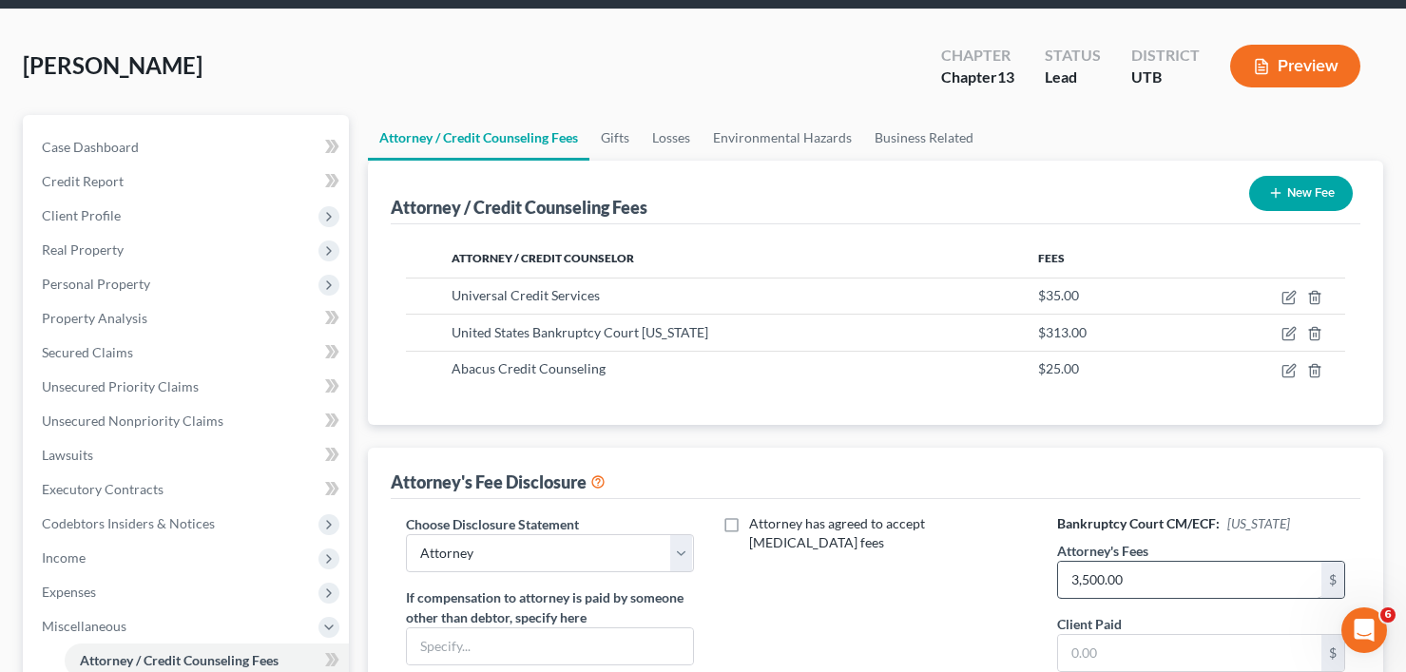
scroll to position [95, 0]
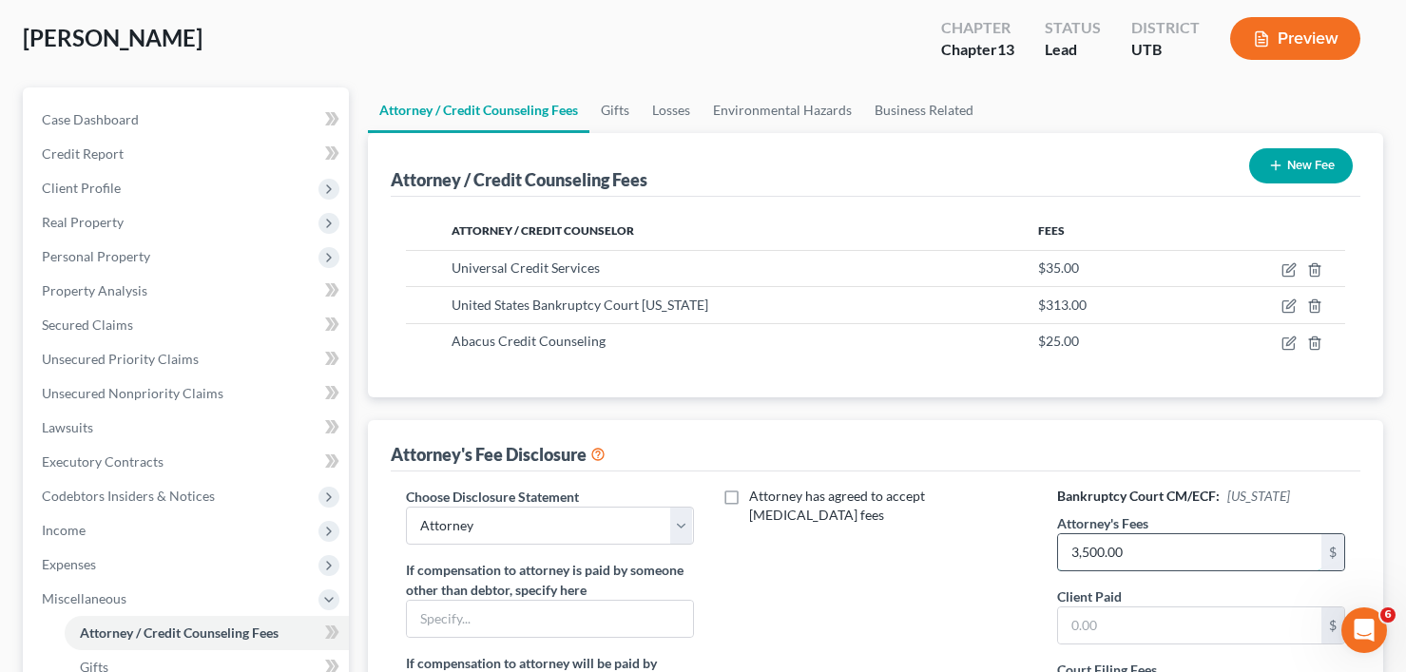
click at [1070, 550] on input "3,500.00" at bounding box center [1189, 552] width 263 height 36
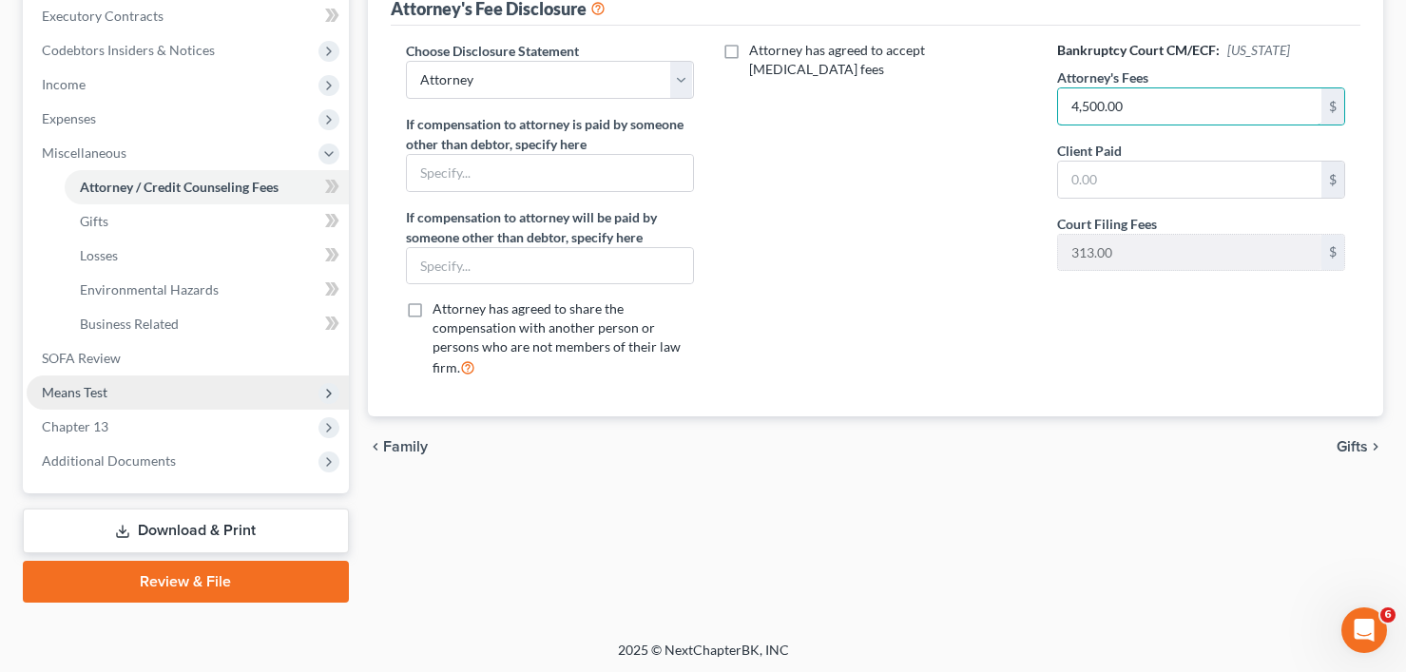
scroll to position [544, 0]
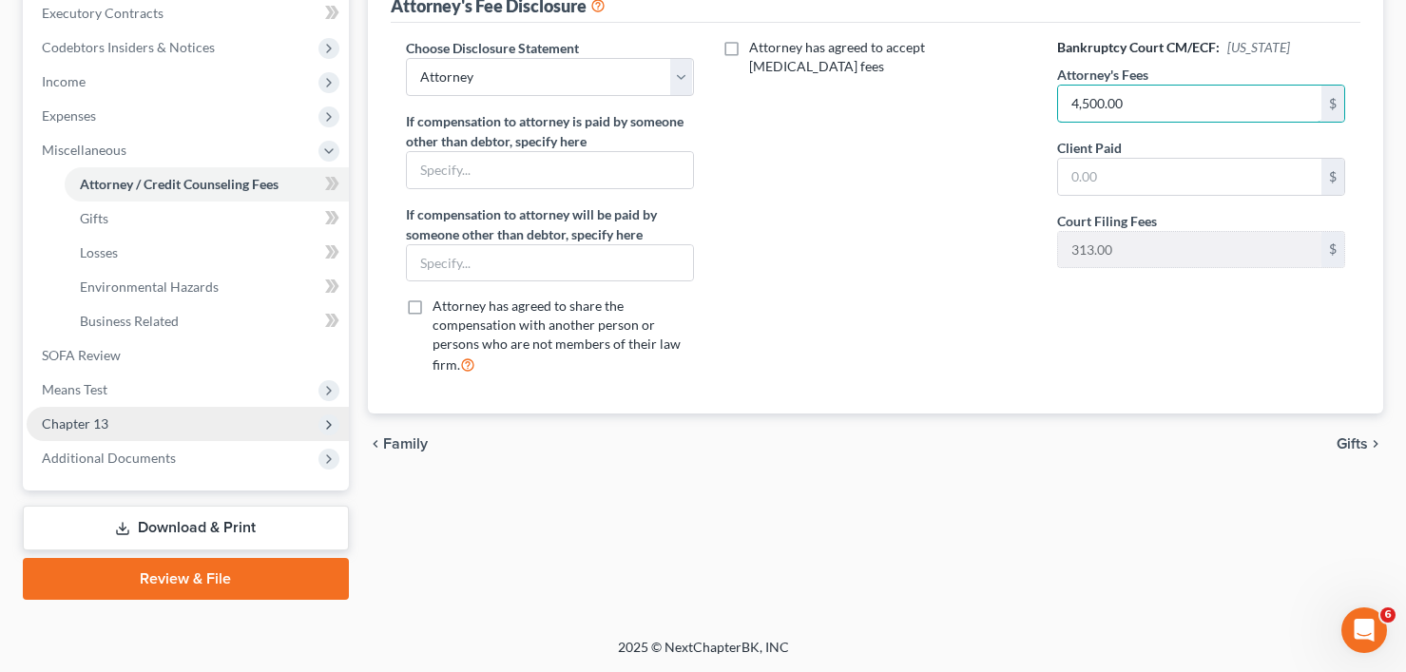
type input "4,500.00"
click at [88, 424] on span "Chapter 13" at bounding box center [75, 423] width 67 height 16
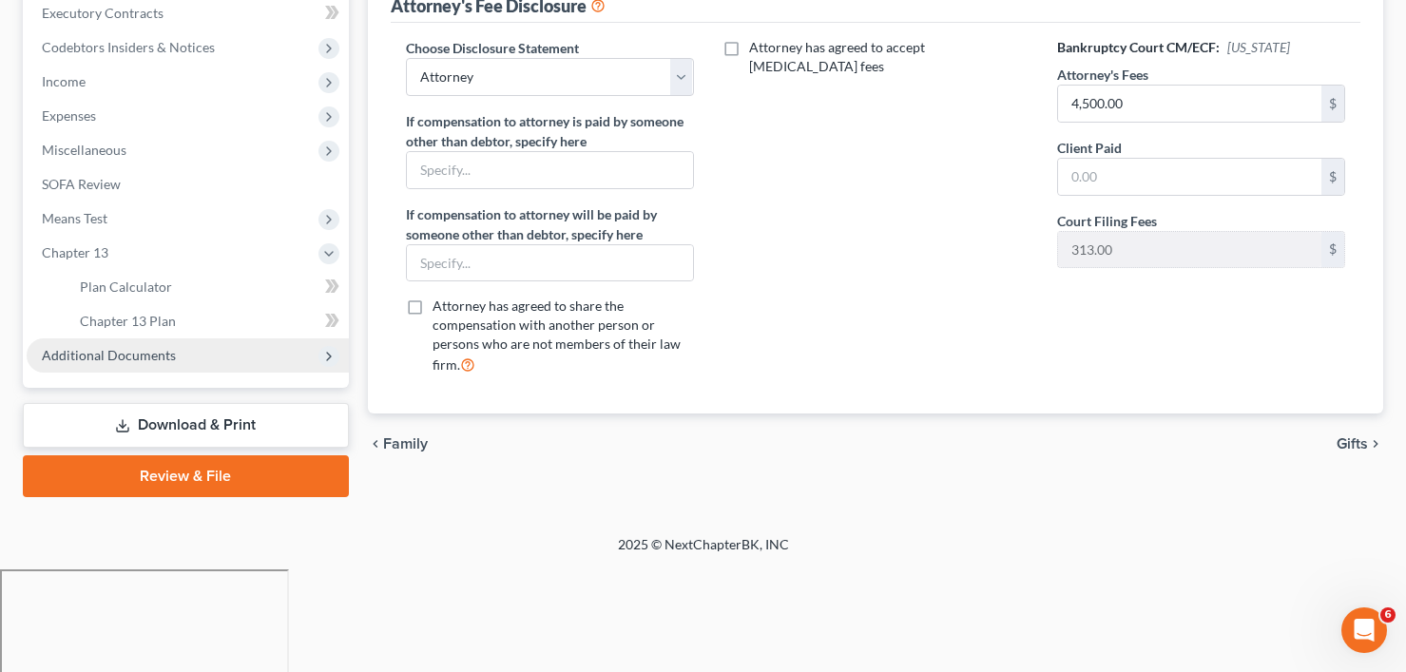
scroll to position [441, 0]
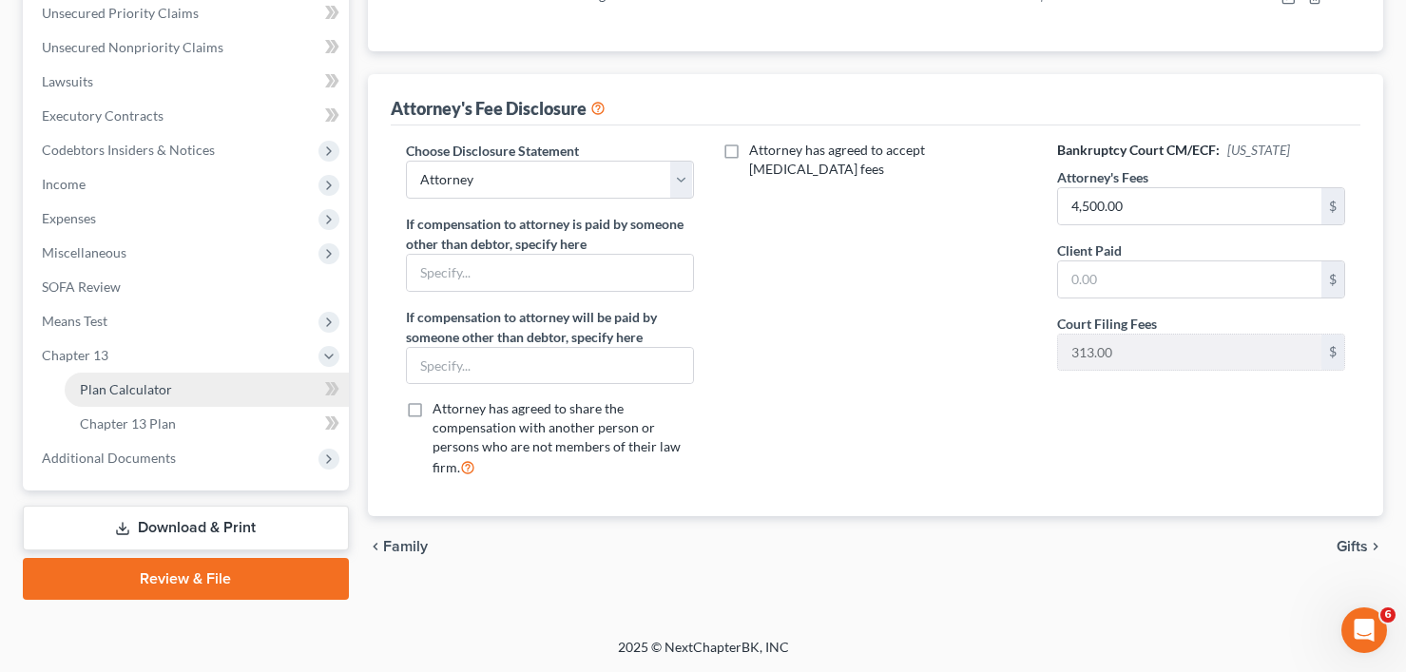
click at [144, 396] on span "Plan Calculator" at bounding box center [126, 389] width 92 height 16
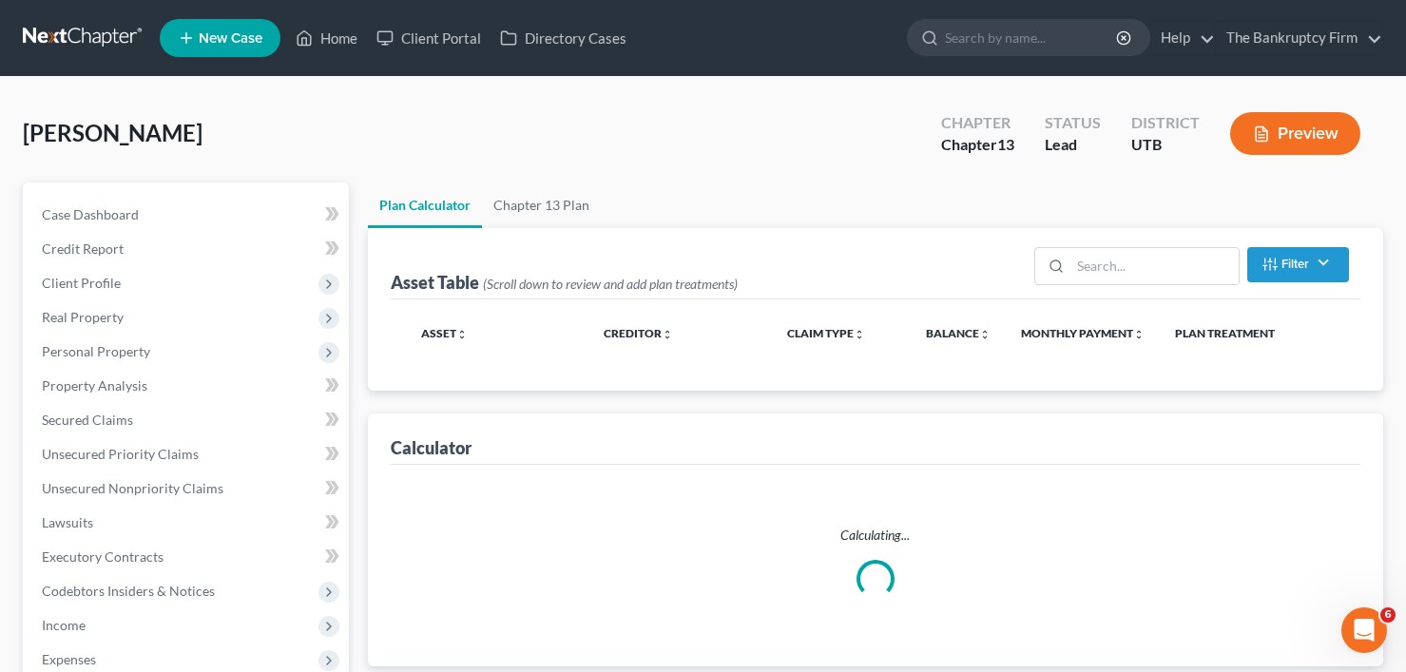
select select "59"
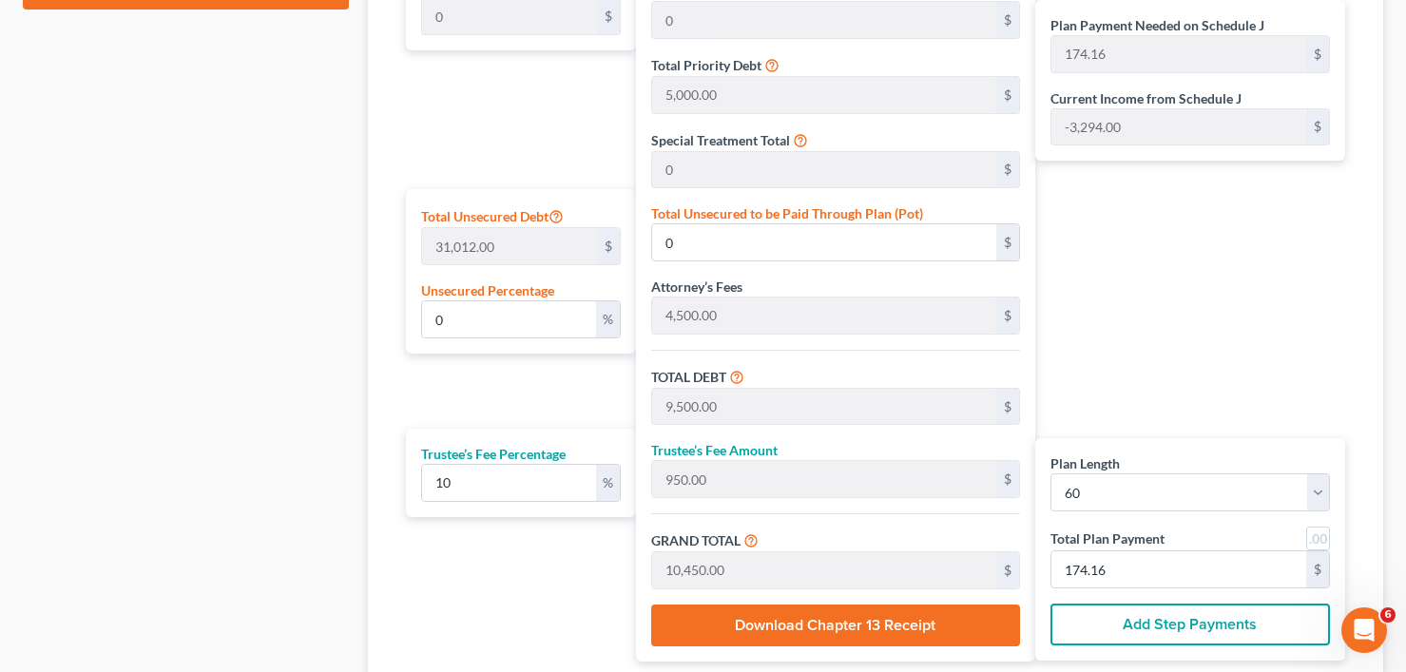
scroll to position [1141, 0]
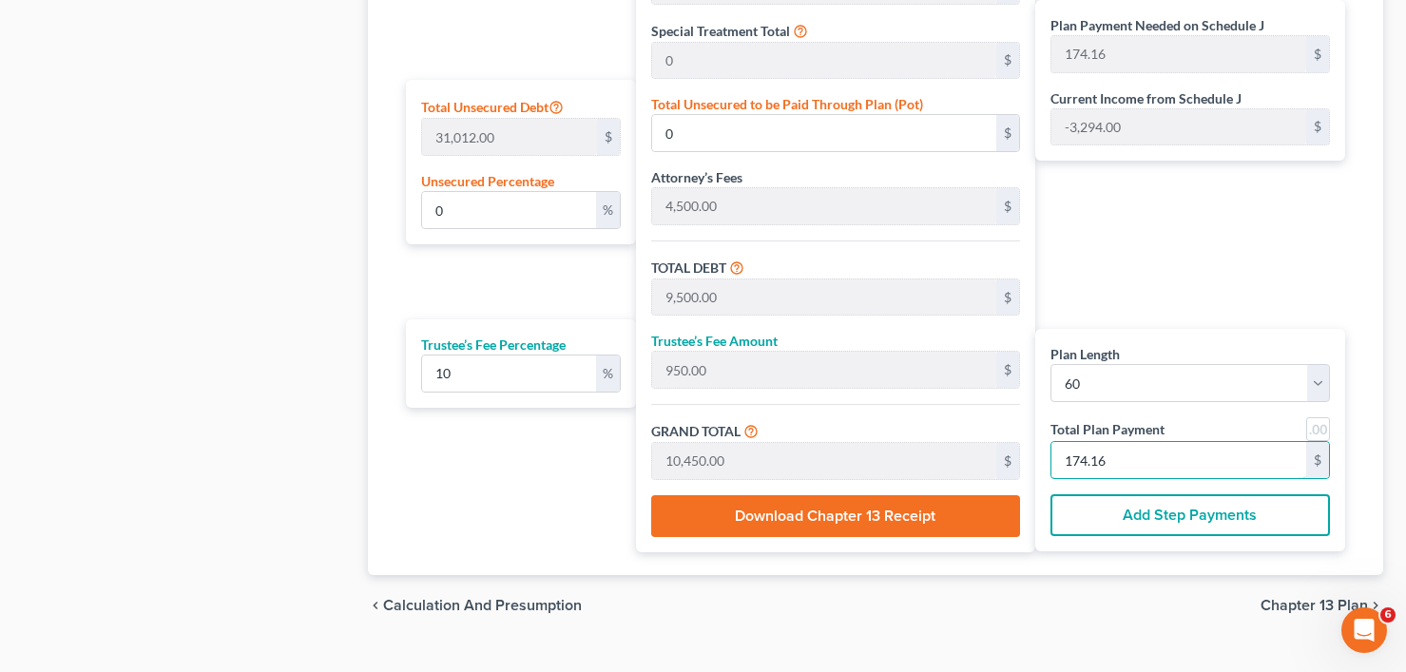
type input "54.54"
type input "5.45"
type input "60.00"
type input "1"
type input "927.27"
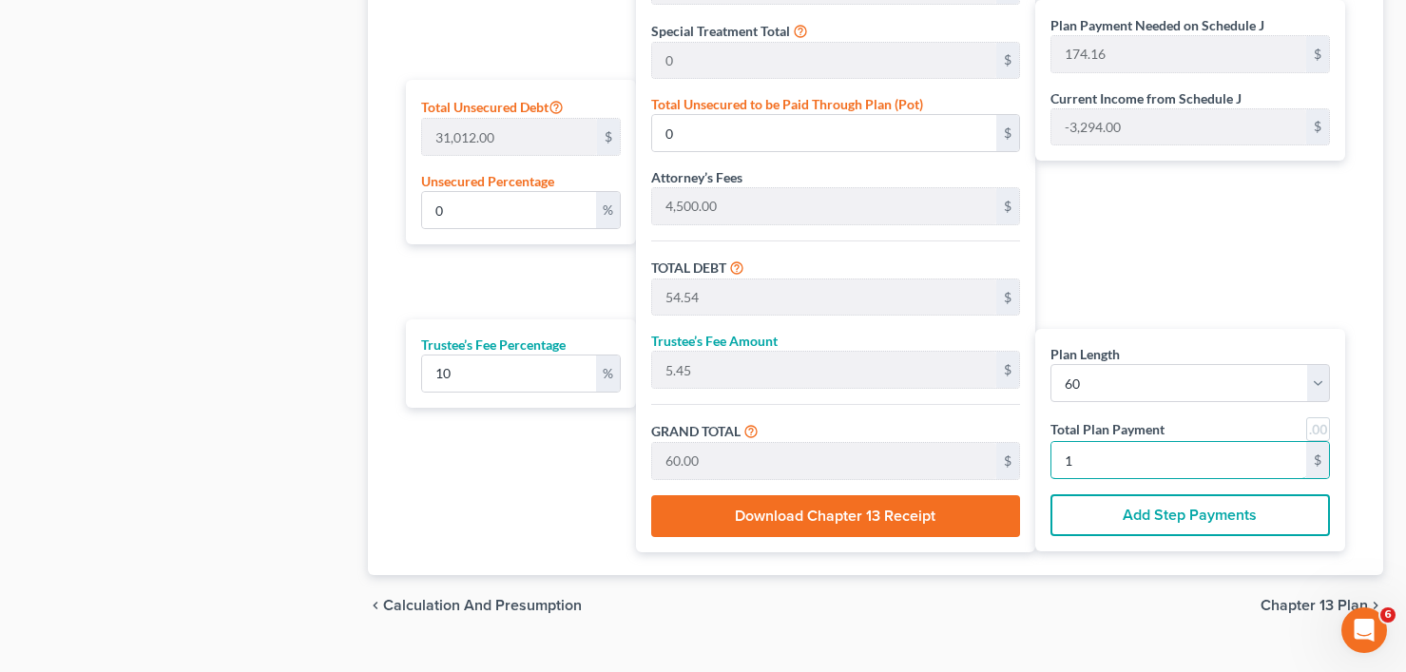
type input "92.72"
type input "1,020.00"
type input "17"
type input "0.15"
type input "45.45"
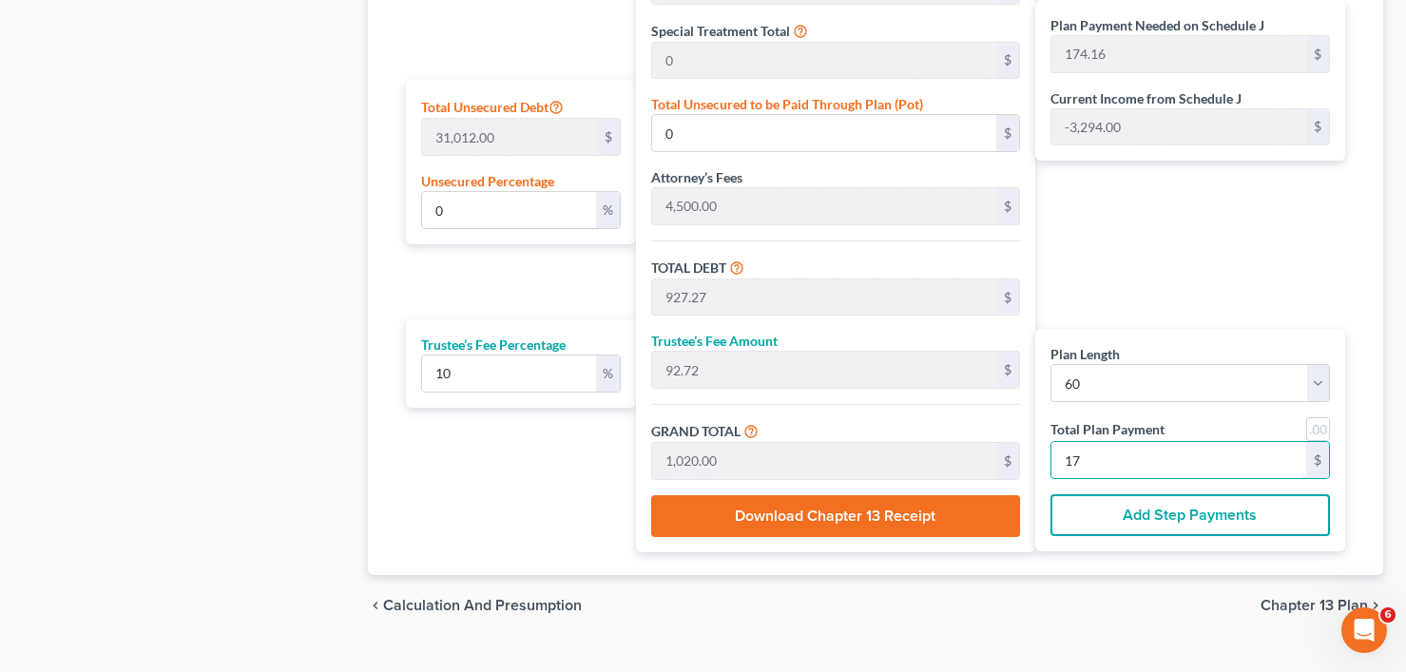
type input "9,545.45"
type input "954.54"
type input "10,500.00"
type input "175"
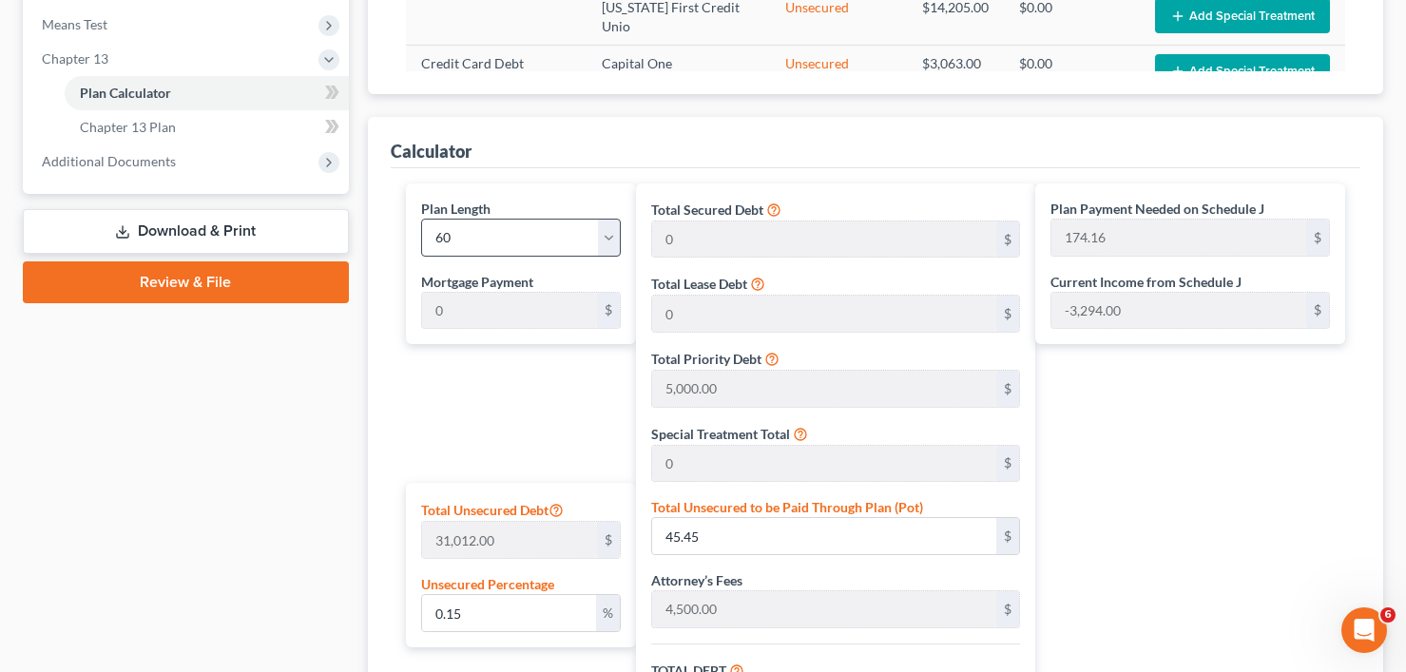
scroll to position [702, 0]
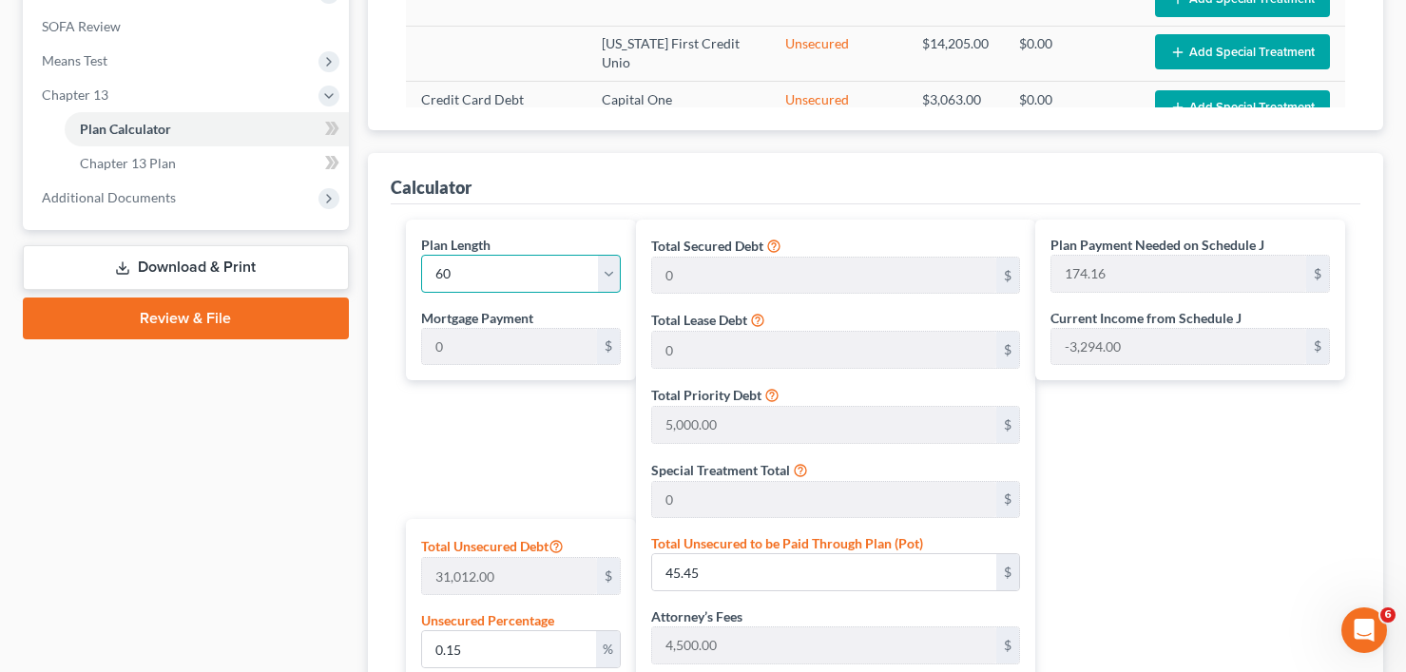
drag, startPoint x: 545, startPoint y: 271, endPoint x: 526, endPoint y: 291, distance: 27.6
click at [545, 271] on select "1 2 3 4 5 6 7 8 9 10 11 12 13 14 15 16 17 18 19 20 21 22 23 24 25 26 27 28 29 3…" at bounding box center [521, 274] width 200 height 38
select select "35"
click at [421, 255] on select "1 2 3 4 5 6 7 8 9 10 11 12 13 14 15 16 17 18 19 20 21 22 23 24 25 26 27 28 29 3…" at bounding box center [521, 274] width 200 height 38
type input "291.66"
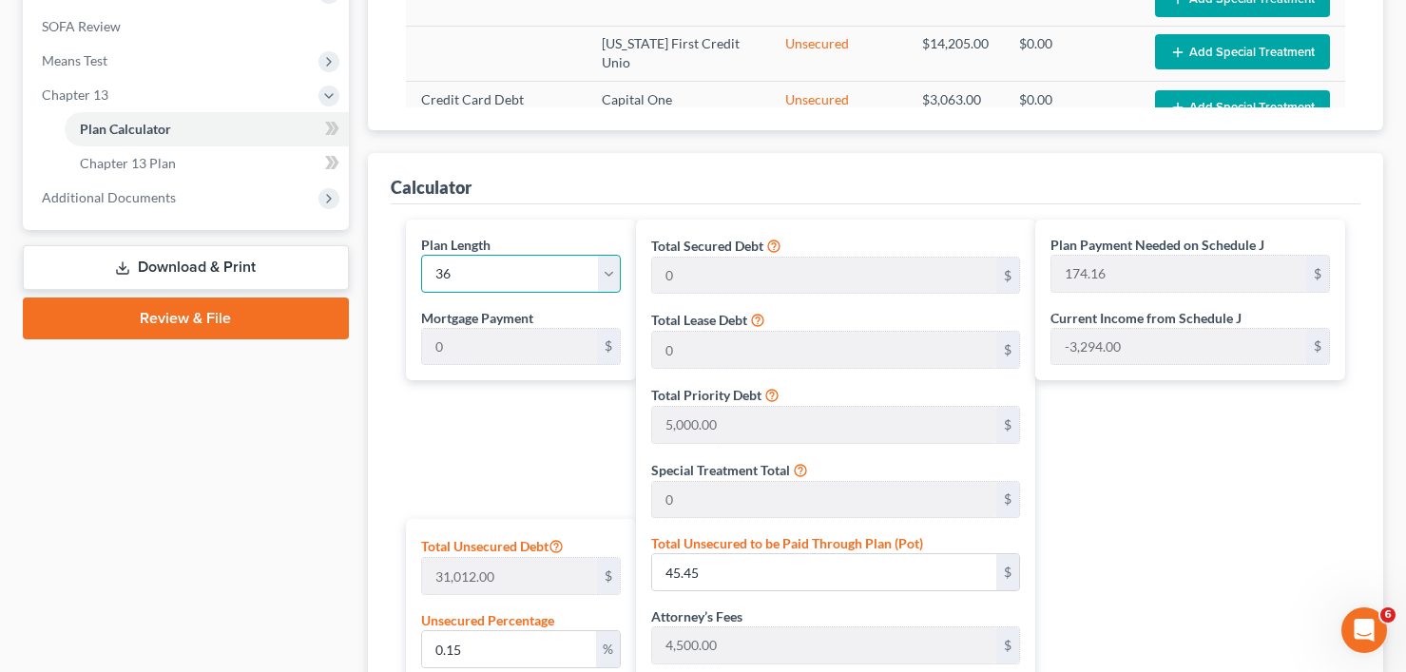
select select "35"
type input "291.66"
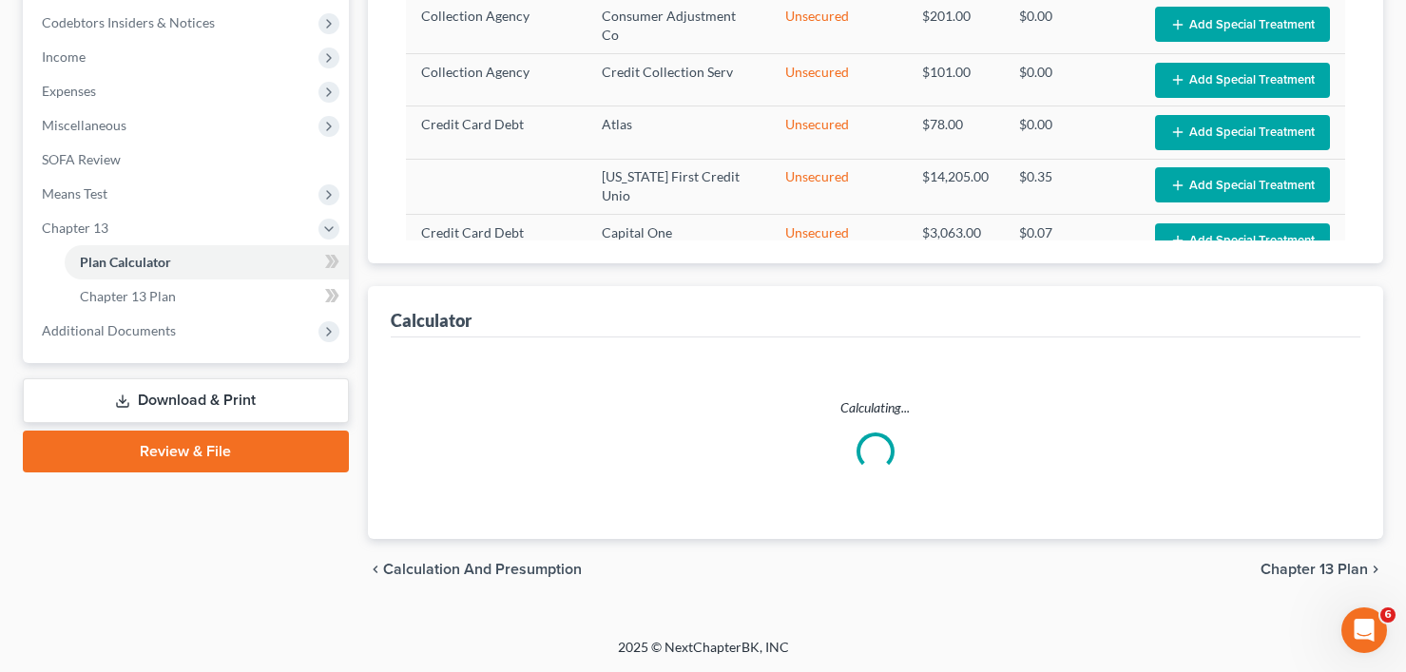
select select "35"
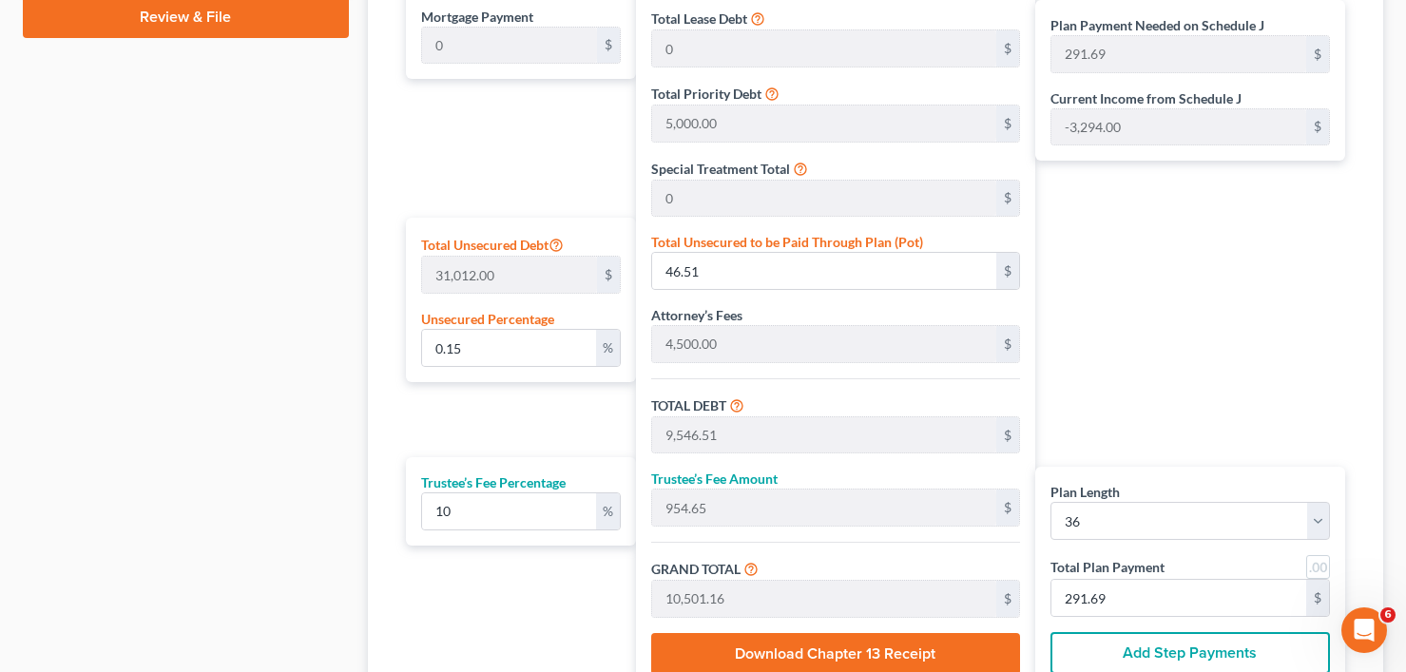
scroll to position [1177, 0]
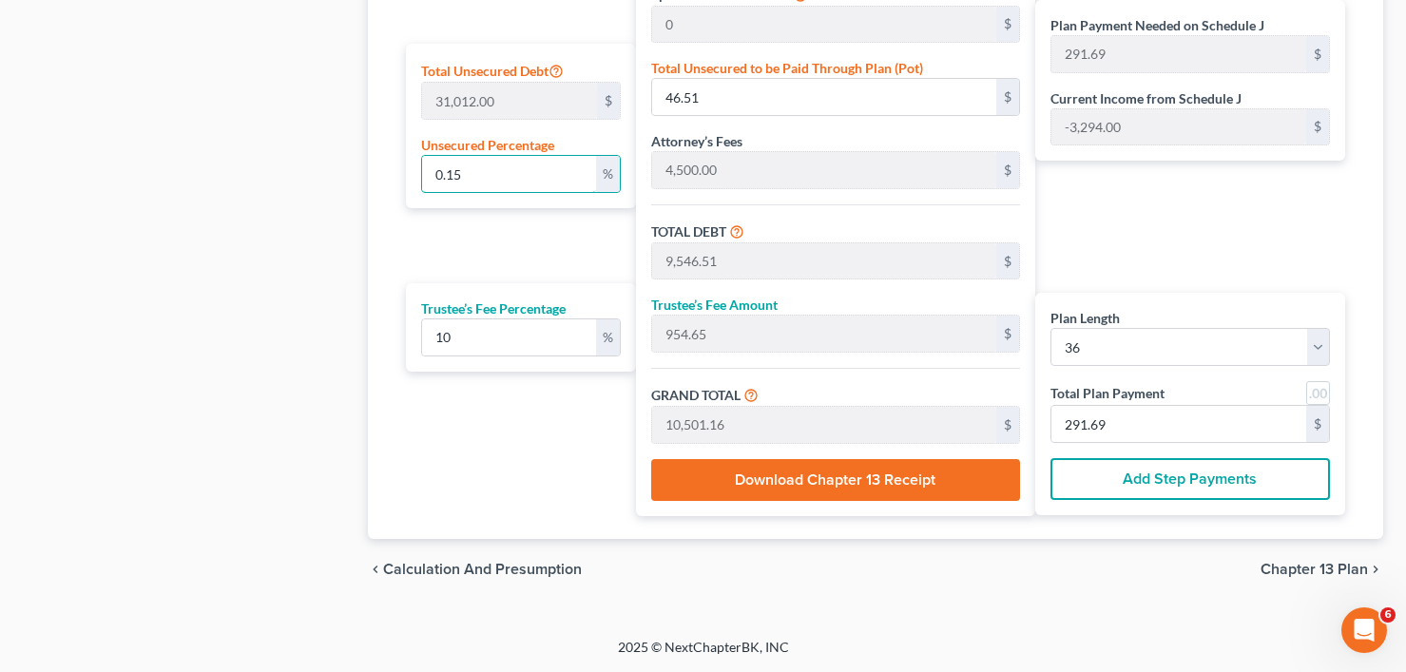
drag, startPoint x: 486, startPoint y: 172, endPoint x: 351, endPoint y: 185, distance: 135.7
type input "0"
type input "9,500.00"
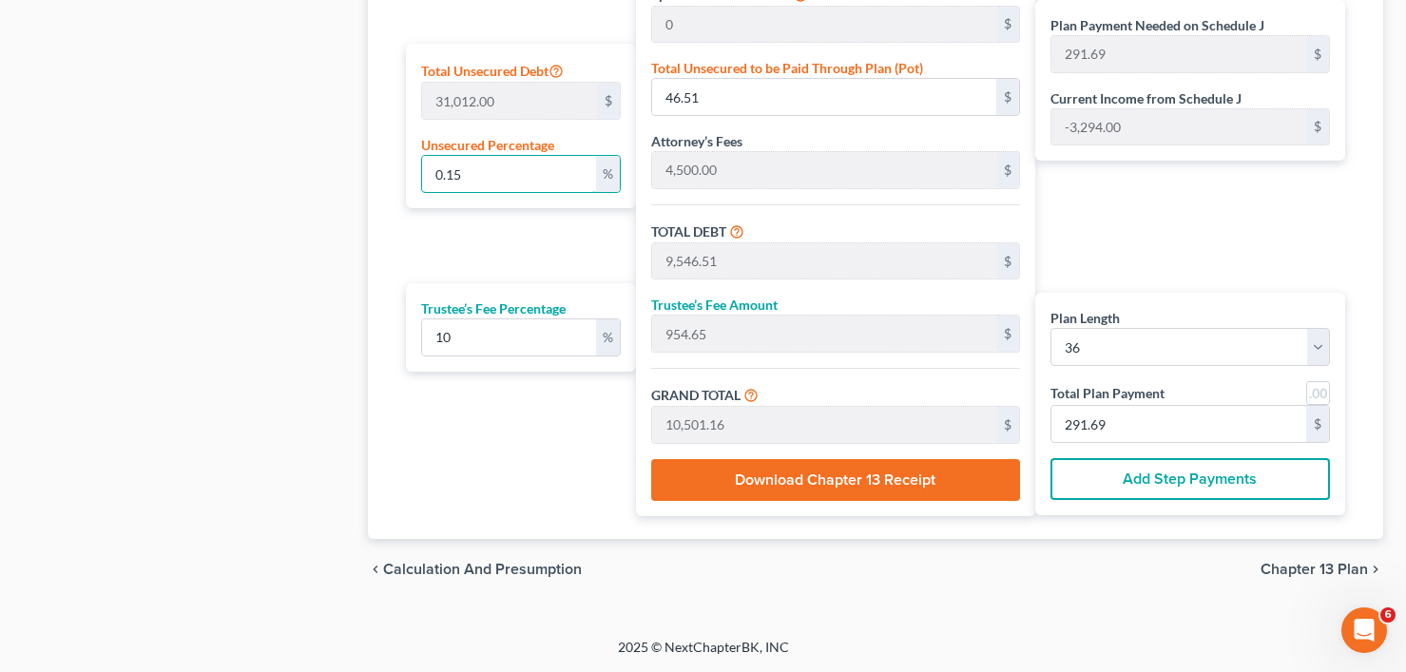
type input "950.00"
type input "10,450.00"
type input "290.27"
type input "0"
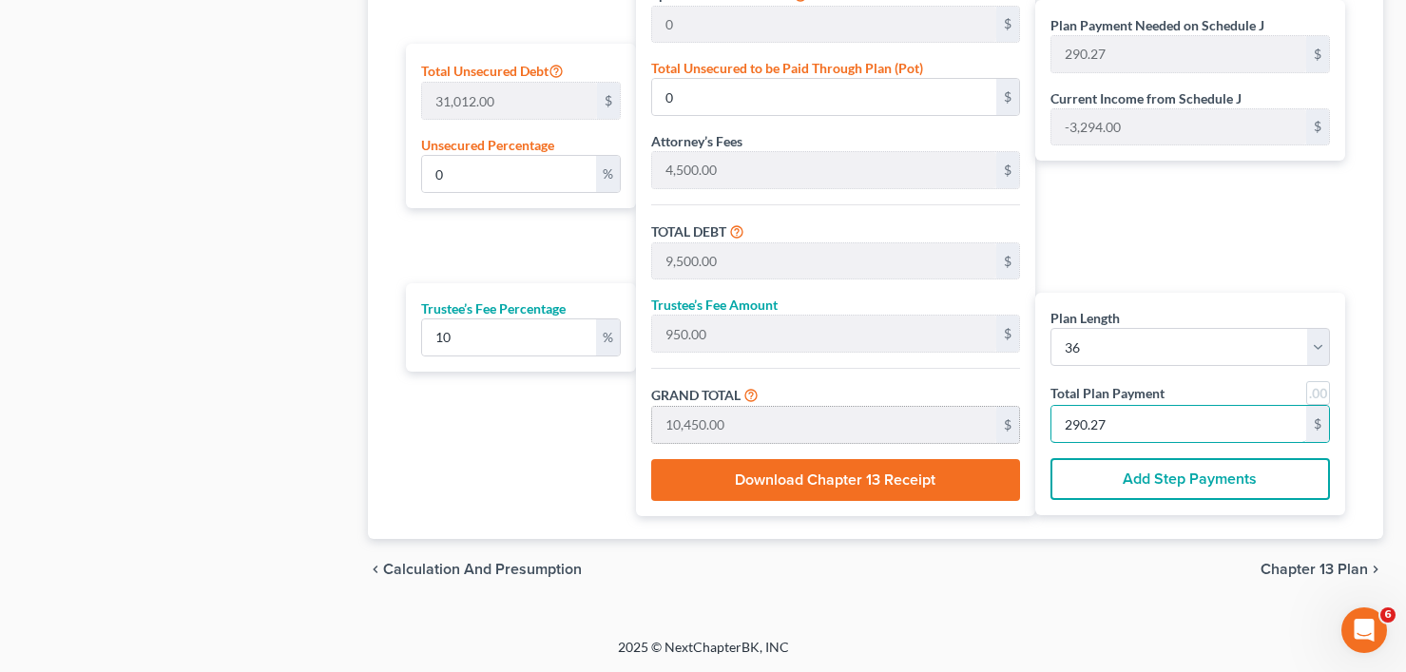
type input "65.45"
type input "6.54"
type input "72.00"
type input "2"
type input "949.09"
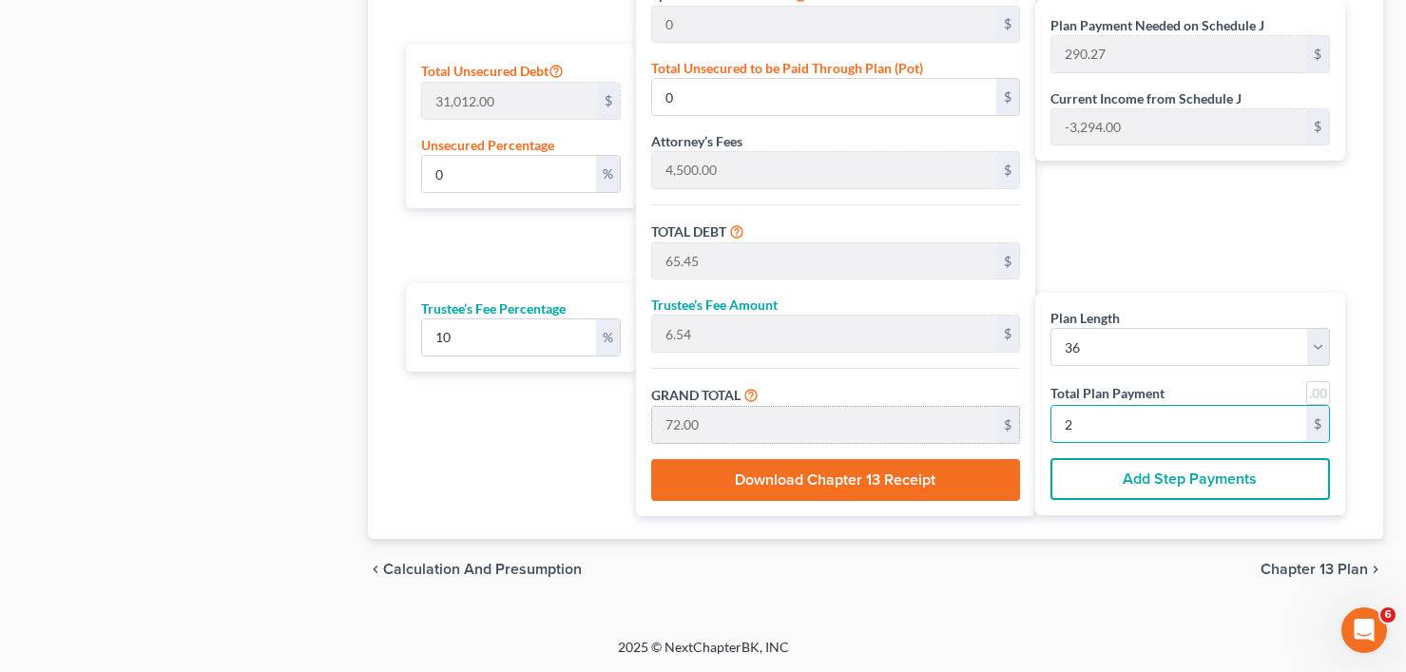
type input "94.90"
type input "1,044.00"
type input "29"
type input "0.50"
type input "154.54"
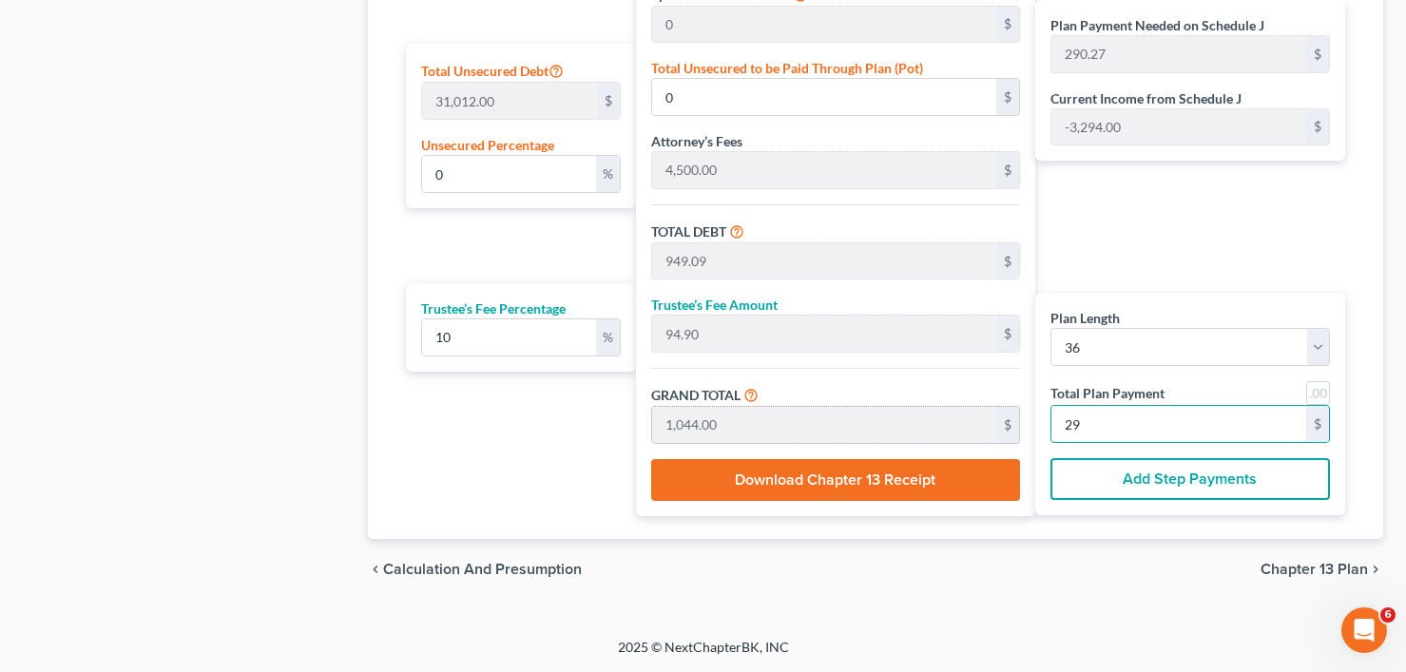
type input "9,654.54"
type input "965.45"
type input "10,620.00"
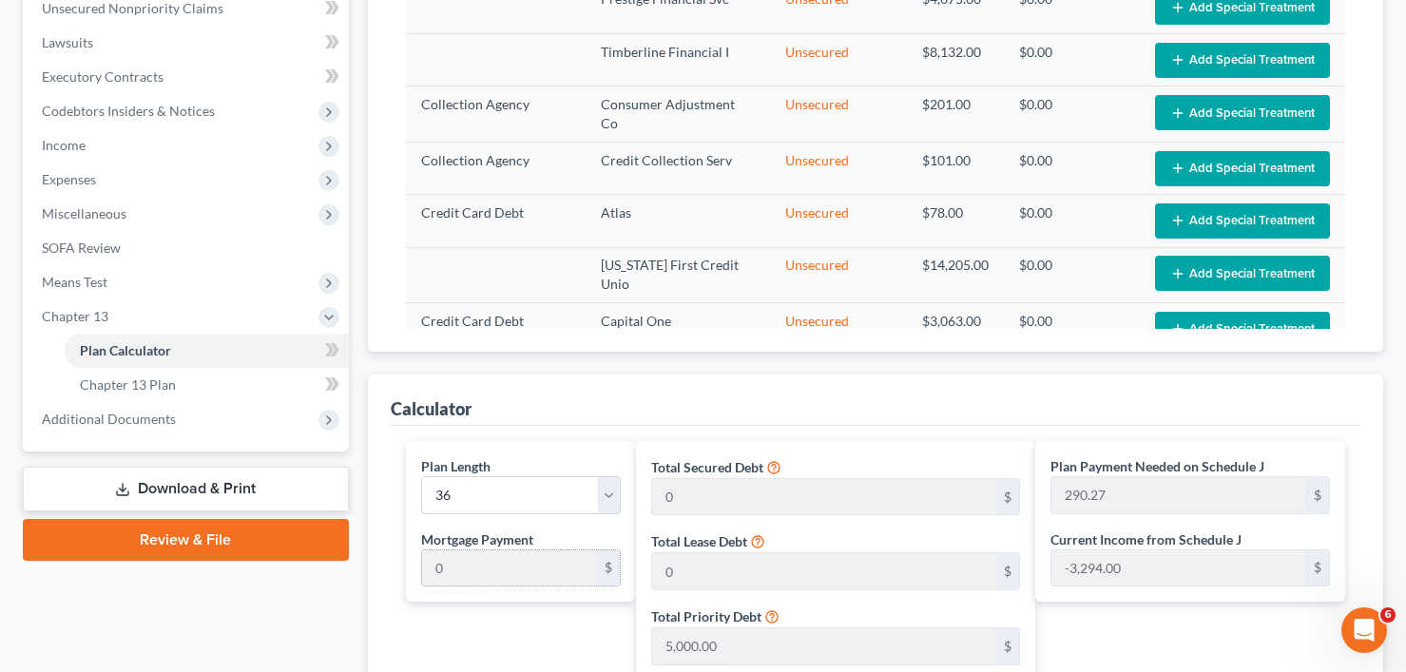
scroll to position [511, 0]
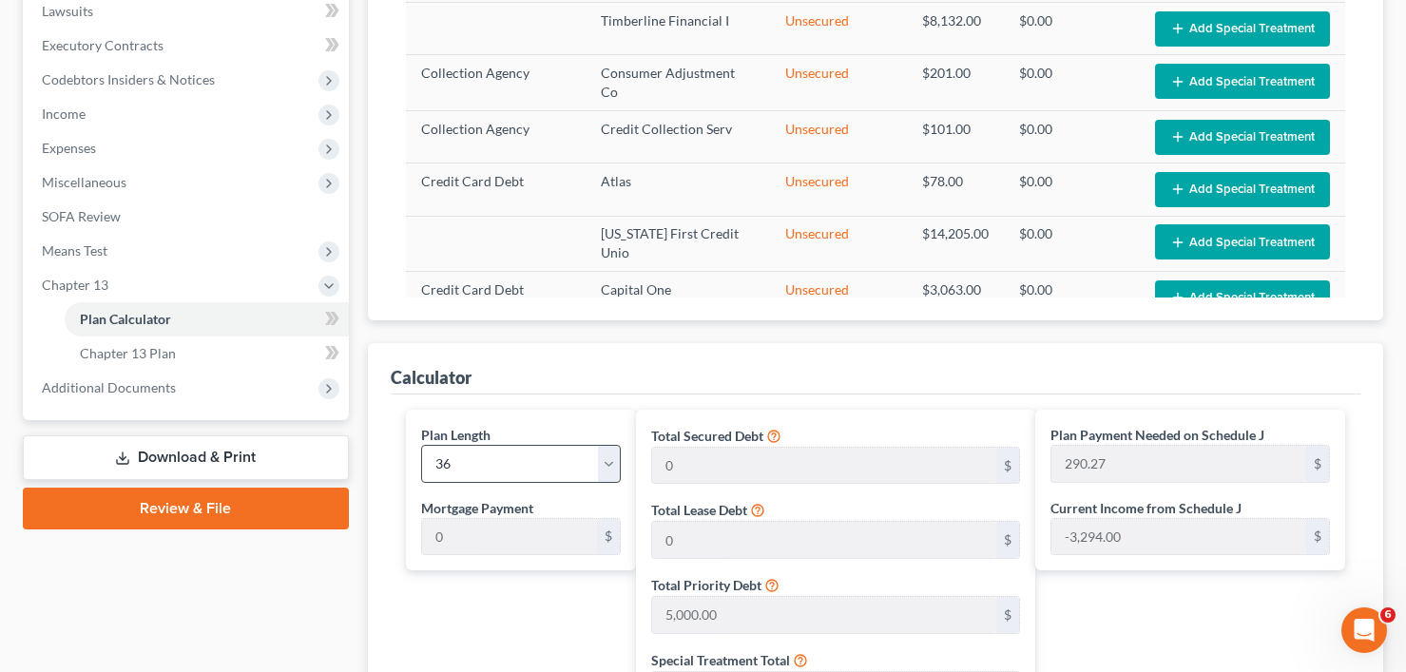
type input "295"
drag, startPoint x: 566, startPoint y: 467, endPoint x: 521, endPoint y: 447, distance: 48.9
click at [566, 467] on select "1 2 3 4 5 6 7 8 9 10 11 12 13 14 15 16 17 18 19 20 21 22 23 24 25 26 27 28 29 3…" at bounding box center [521, 464] width 200 height 38
select select "59"
click at [421, 445] on select "1 2 3 4 5 6 7 8 9 10 11 12 13 14 15 16 17 18 19 20 21 22 23 24 25 26 27 28 29 3…" at bounding box center [521, 464] width 200 height 38
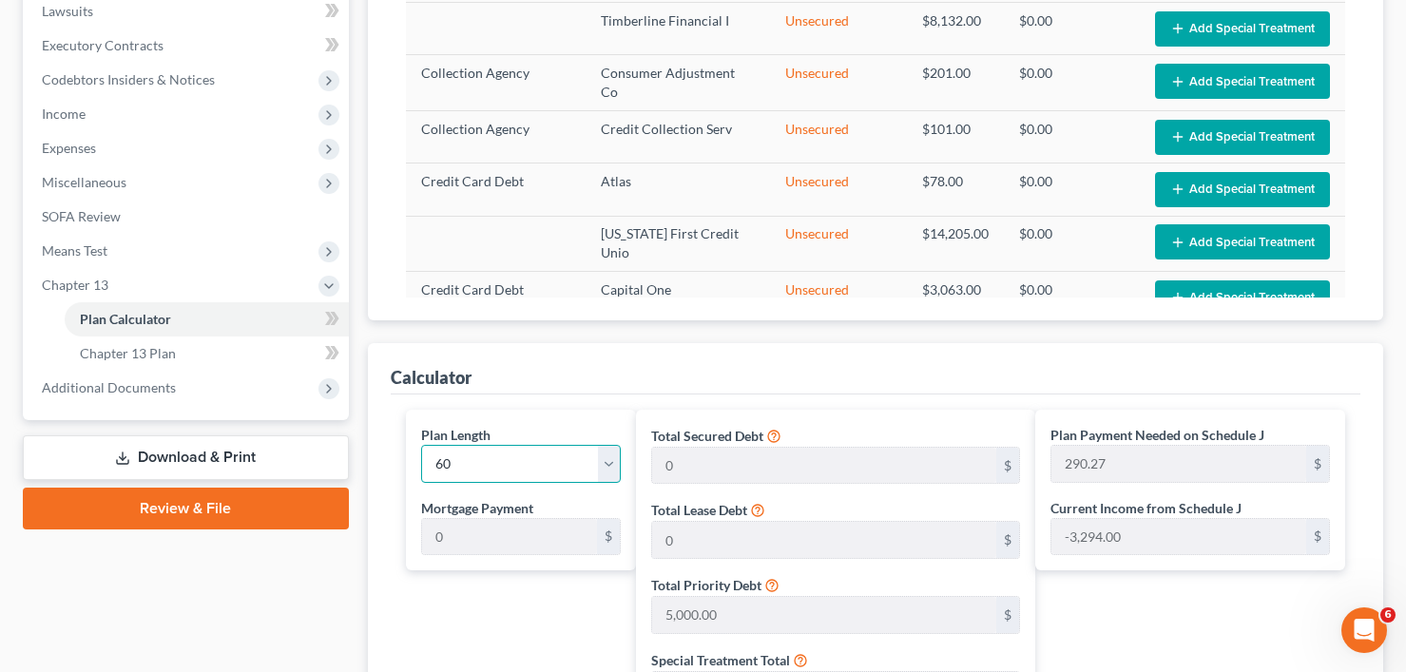
type input "177.00"
select select "59"
type input "177.00"
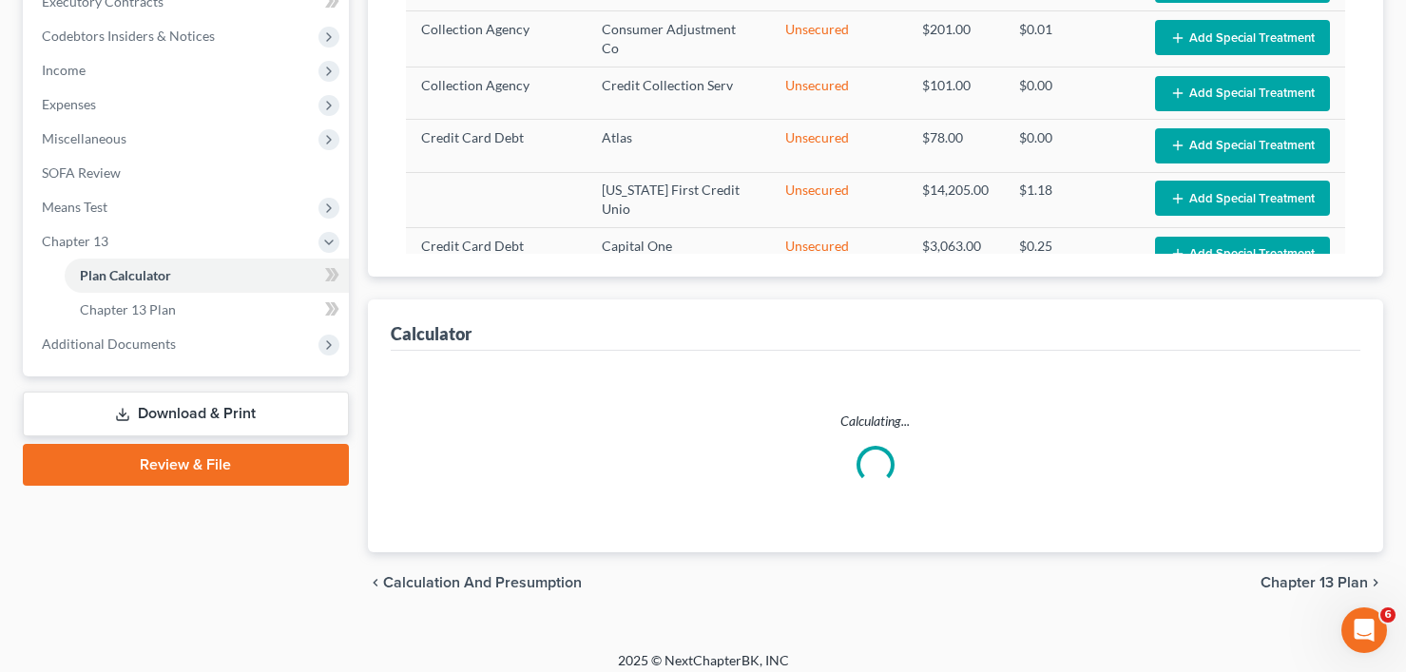
select select "59"
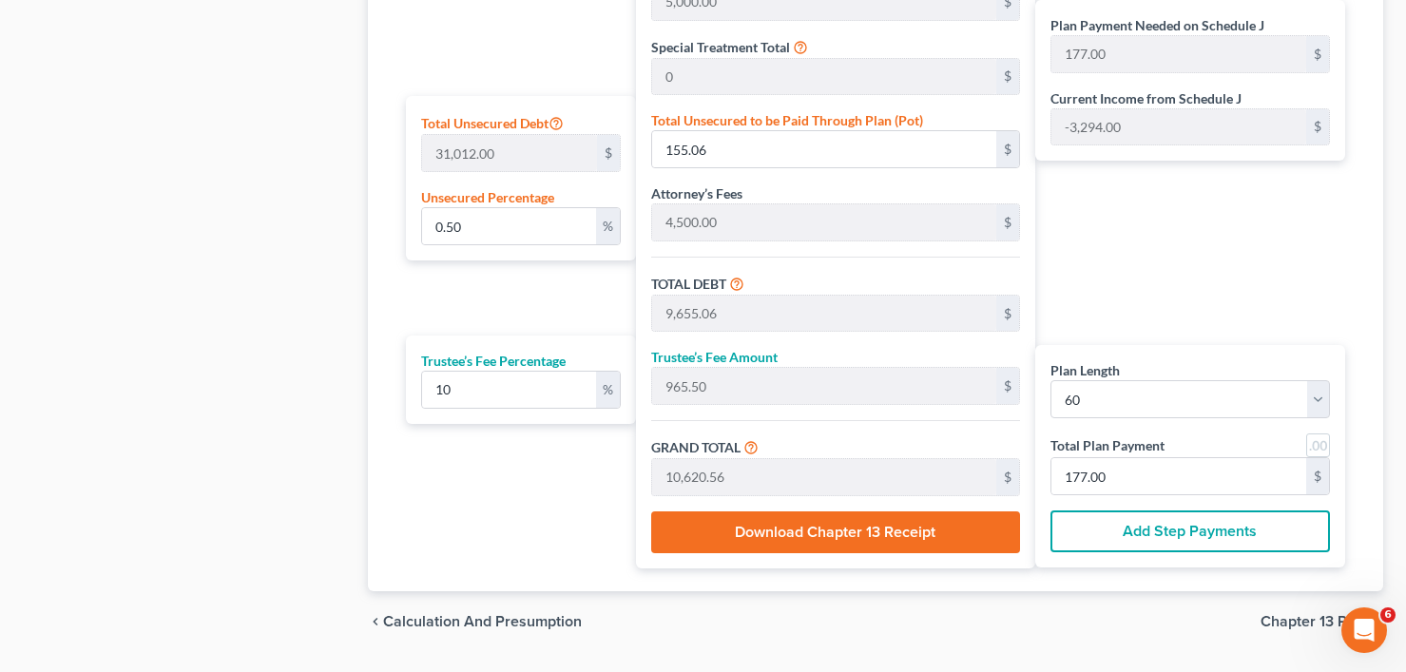
scroll to position [1139, 0]
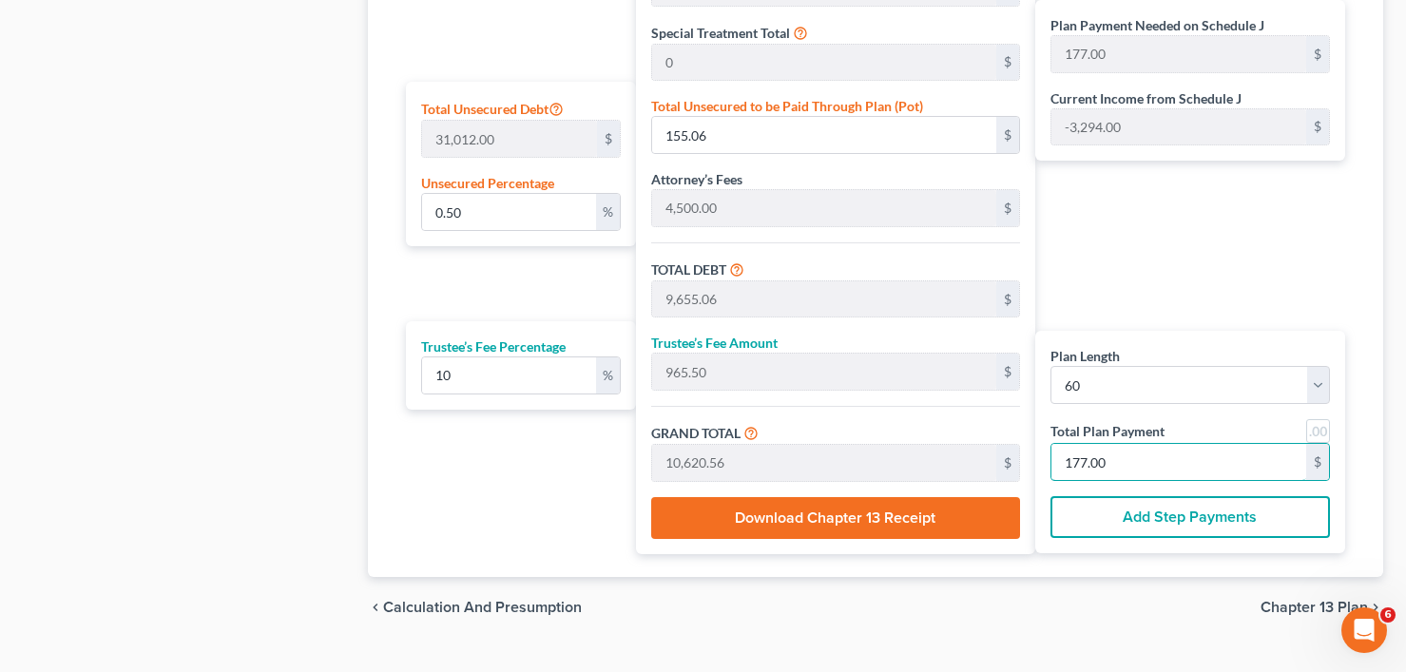
type input "0"
type input "54.54"
type input "5.45"
type input "60.00"
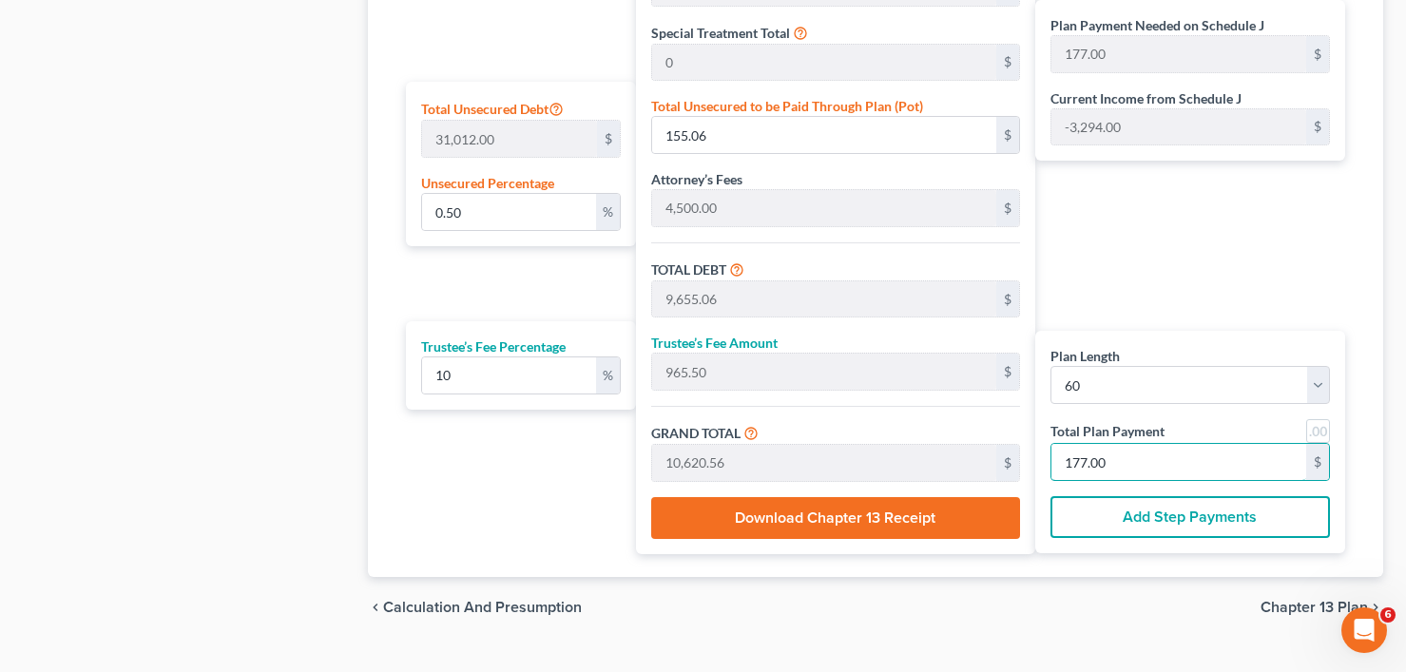
type input "1"
type input "927.27"
type input "92.72"
type input "1,020.00"
type input "17"
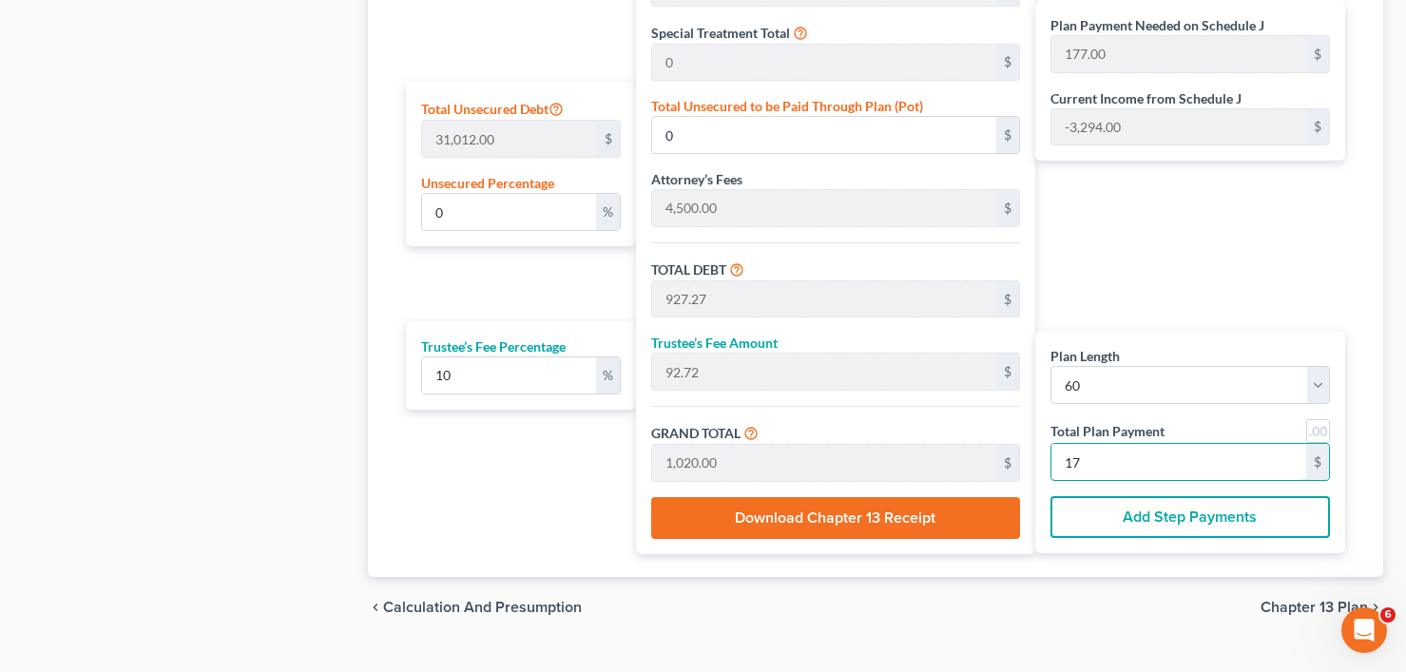
type input "0.15"
type input "45.45"
type input "9,545.45"
type input "954.54"
type input "10,500.00"
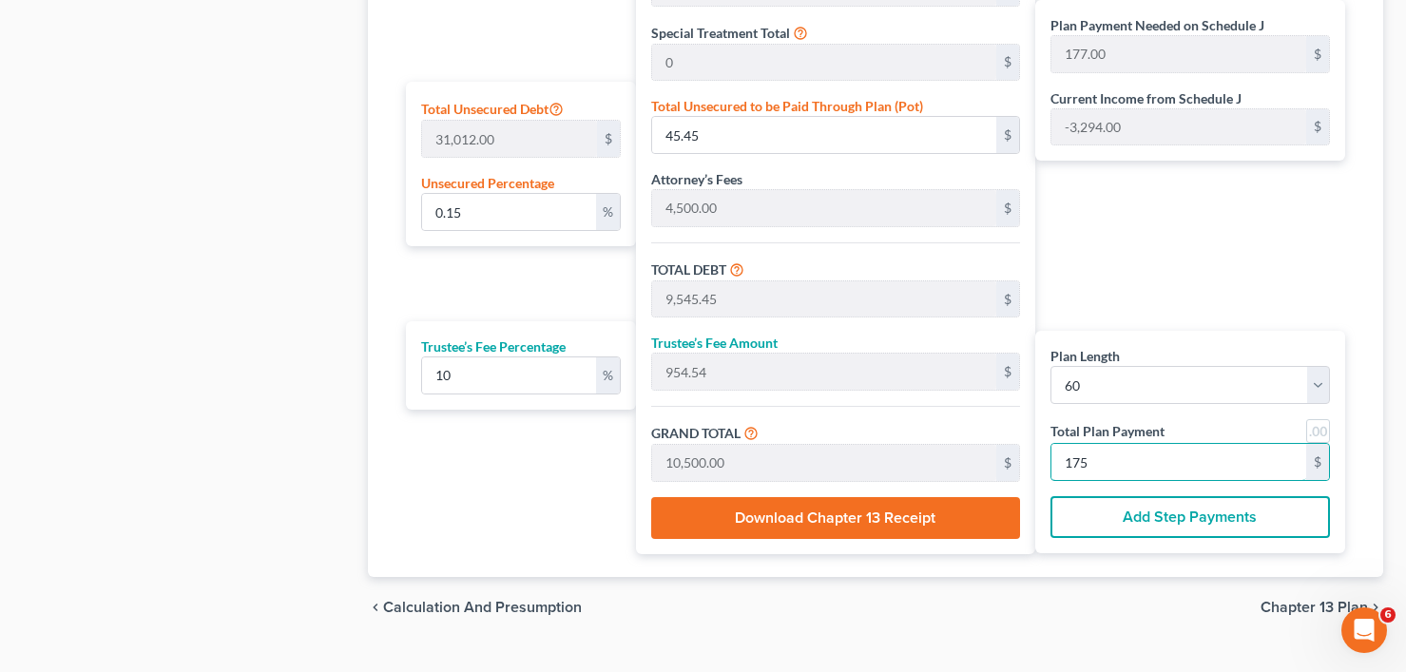
type input "175"
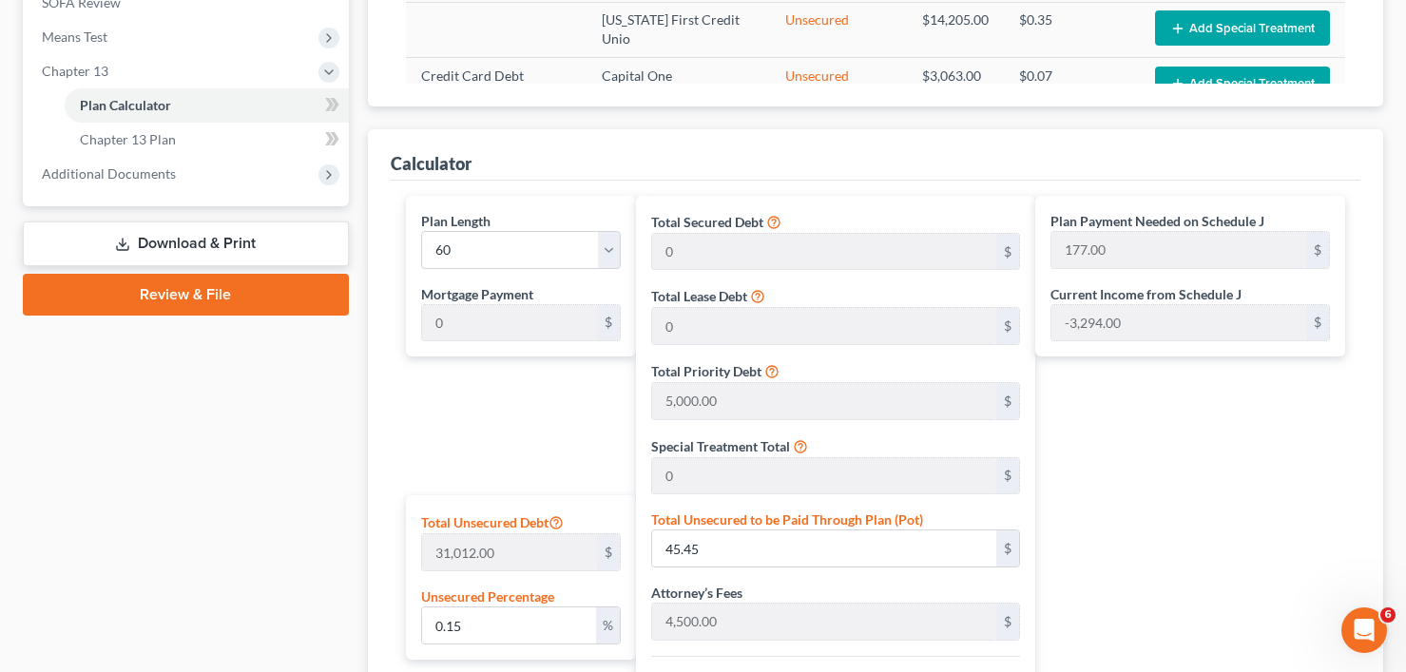
scroll to position [702, 0]
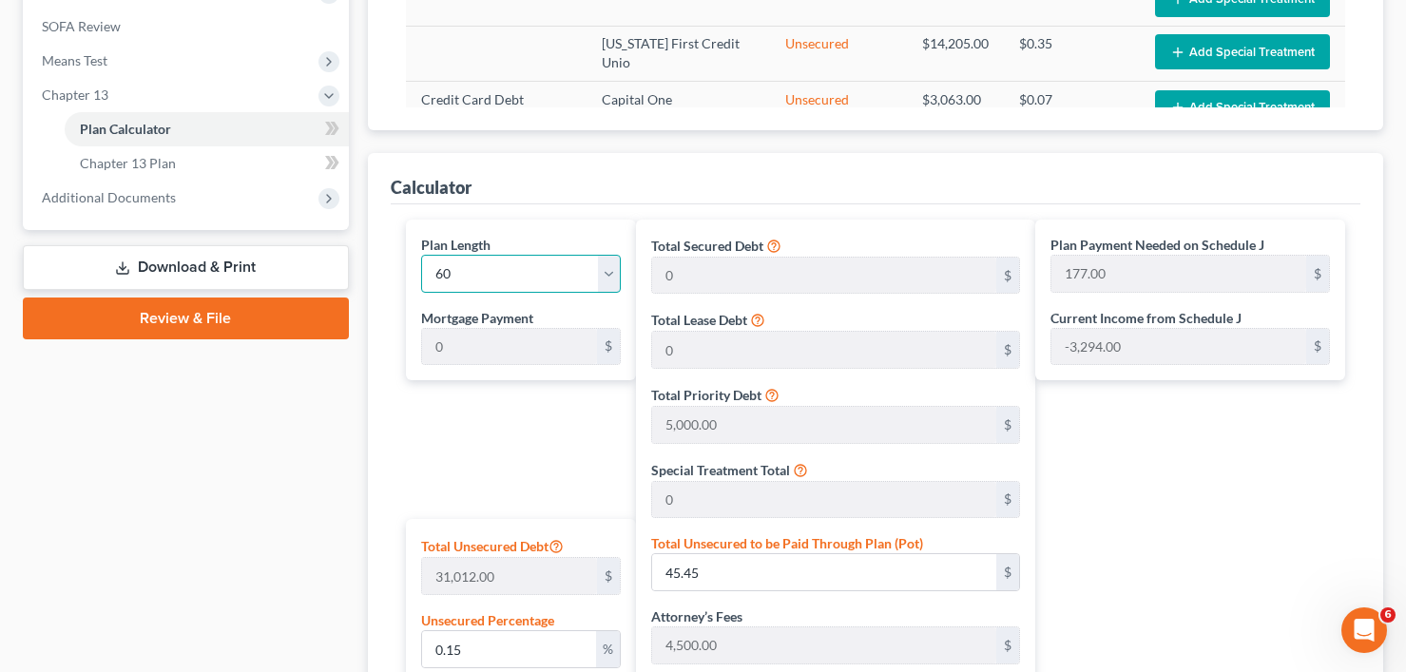
click at [503, 279] on select "1 2 3 4 5 6 7 8 9 10 11 12 13 14 15 16 17 18 19 20 21 22 23 24 25 26 27 28 29 3…" at bounding box center [521, 274] width 200 height 38
select select "35"
click at [421, 255] on select "1 2 3 4 5 6 7 8 9 10 11 12 13 14 15 16 17 18 19 20 21 22 23 24 25 26 27 28 29 3…" at bounding box center [521, 274] width 200 height 38
type input "291.66"
select select "35"
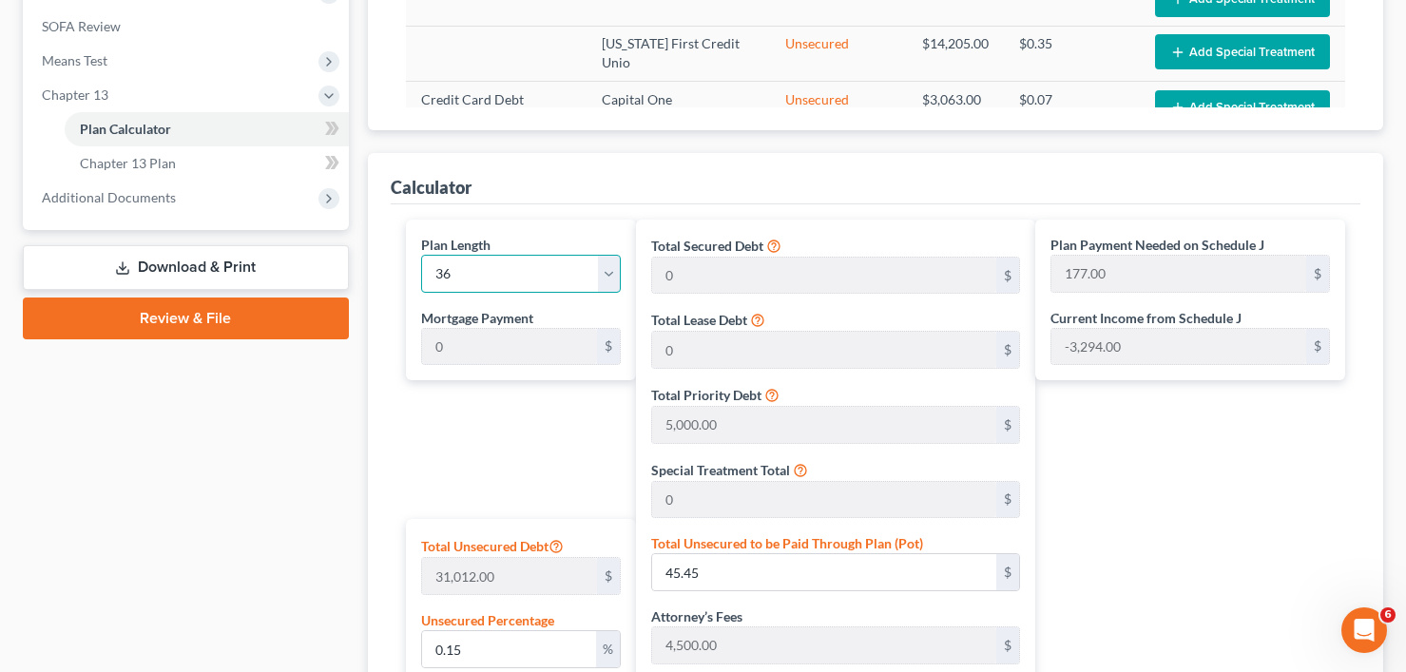
type input "291.66"
drag, startPoint x: 1135, startPoint y: 483, endPoint x: 1076, endPoint y: 483, distance: 58.9
click at [1133, 481] on div "Plan Payment Needed on Schedule J 291.66 $ Current Income from Schedule J -3,29…" at bounding box center [1194, 606] width 319 height 772
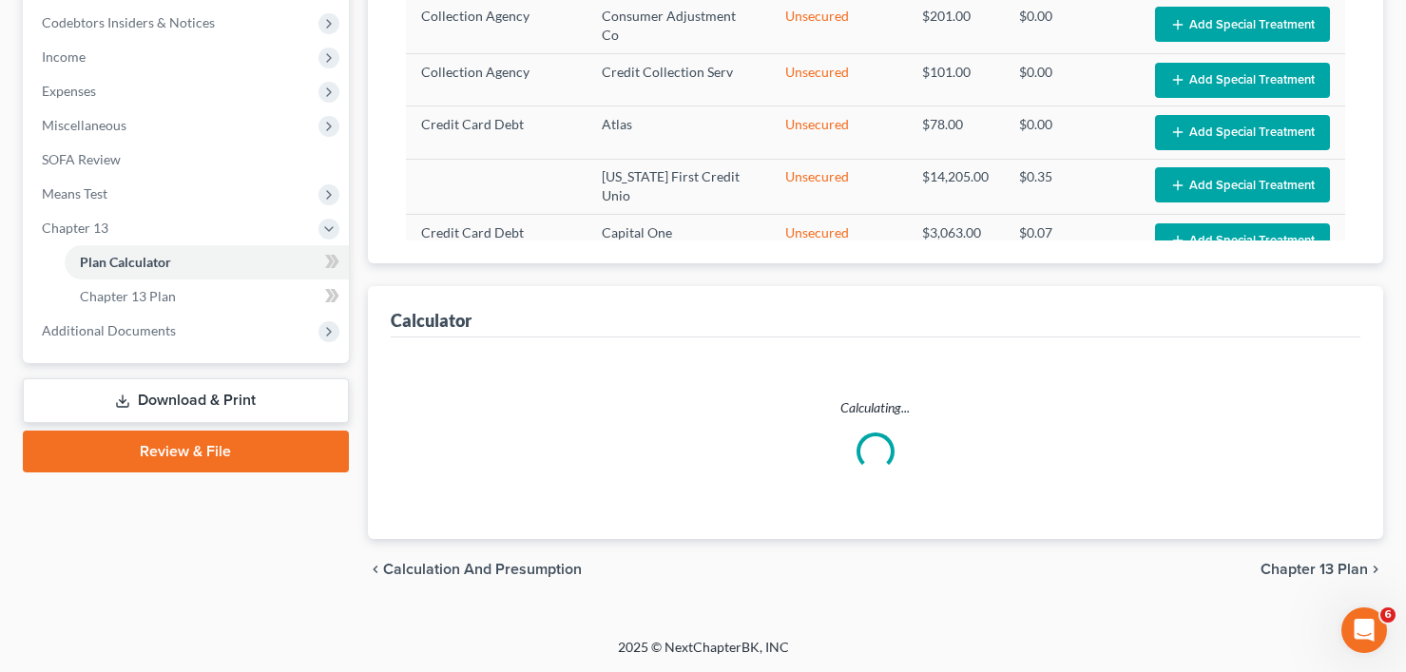
select select "35"
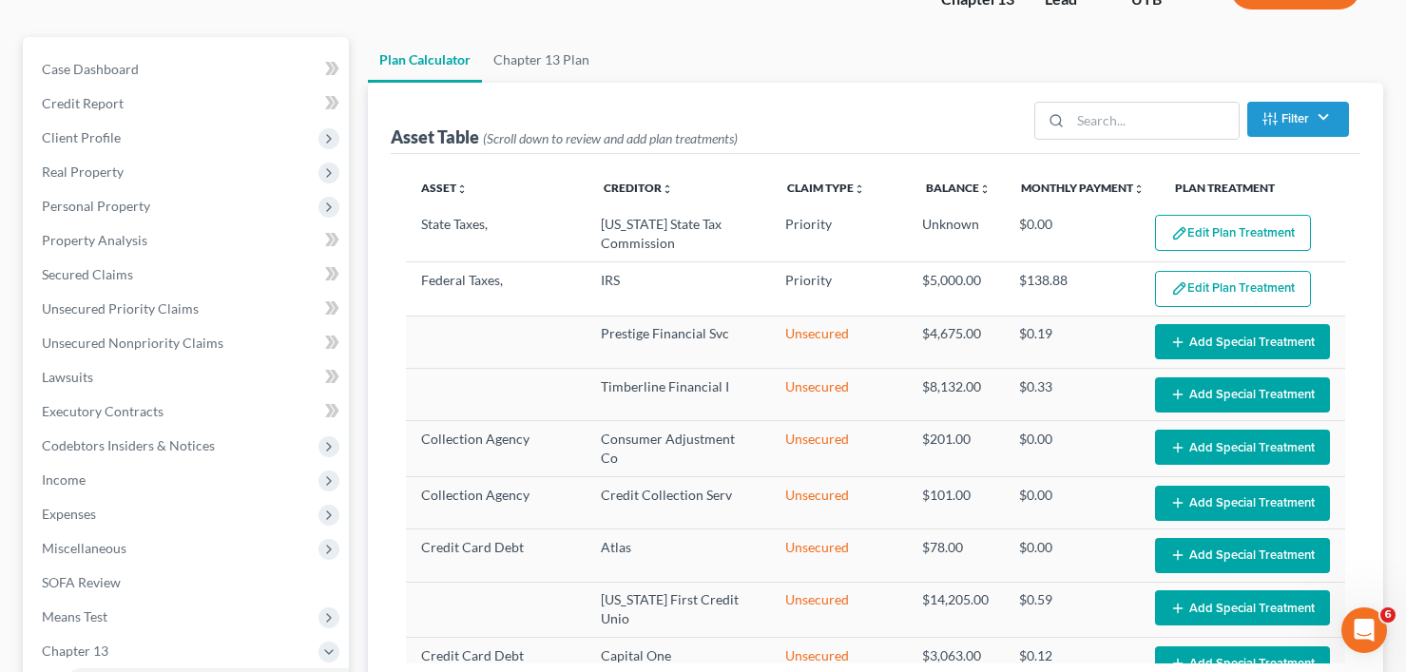
scroll to position [0, 0]
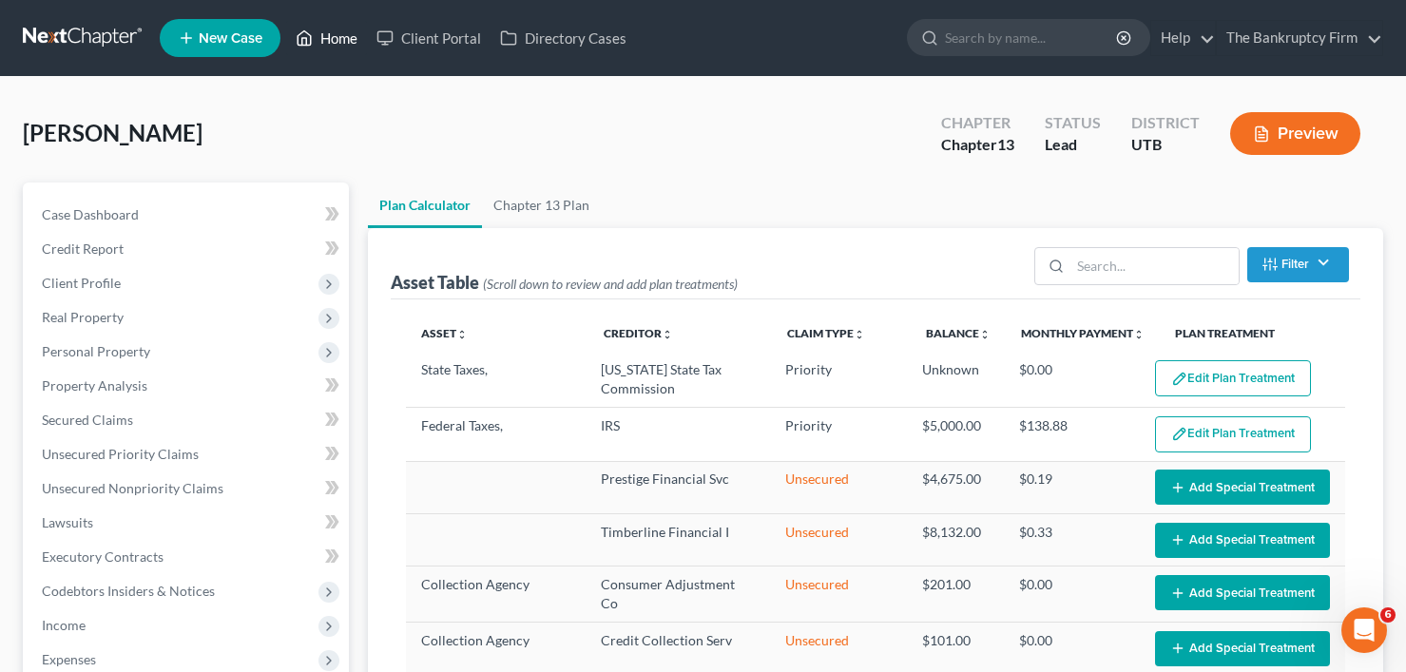
click at [323, 24] on link "Home" at bounding box center [326, 38] width 81 height 34
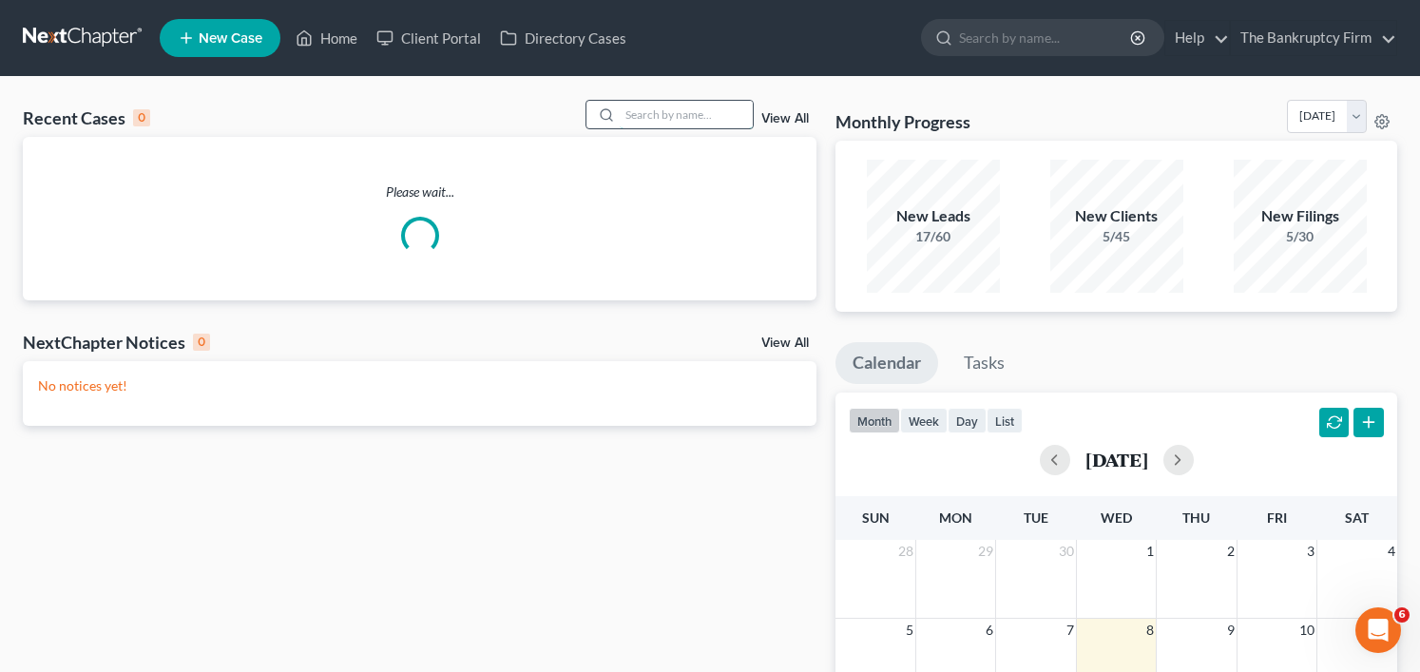
click at [669, 110] on input "search" at bounding box center [686, 115] width 133 height 28
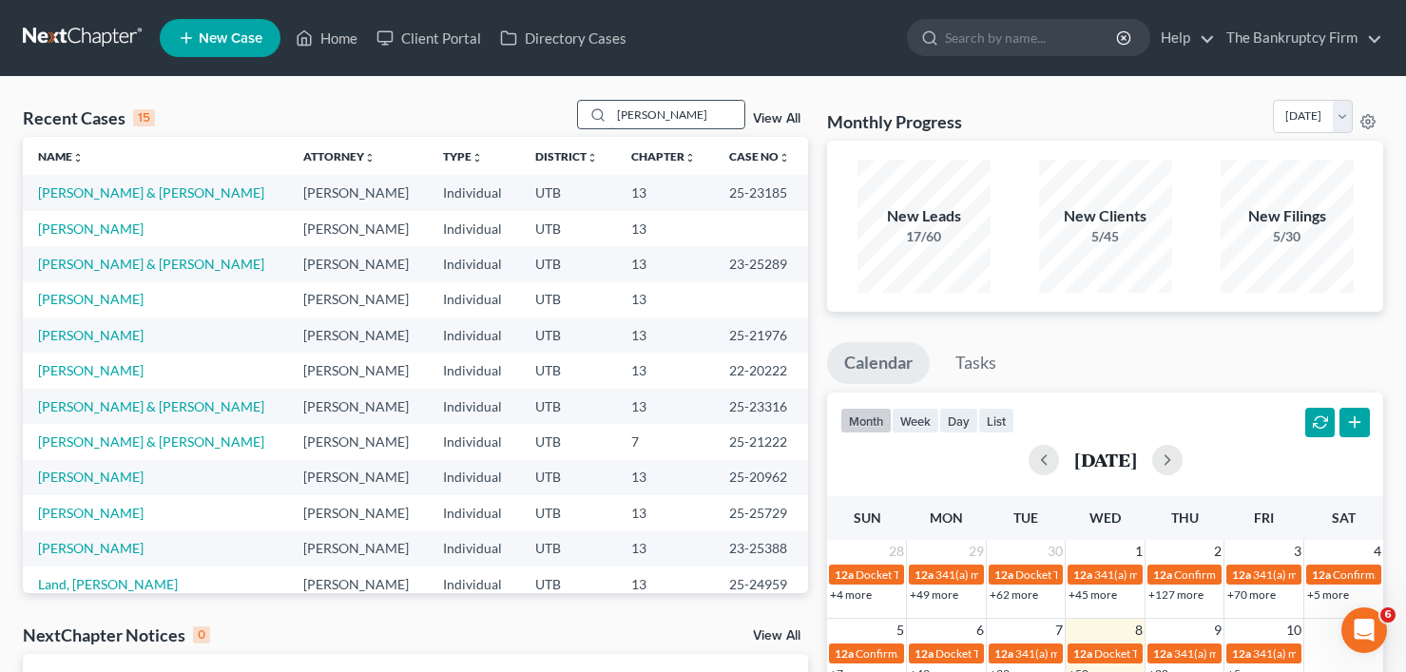
type input "[PERSON_NAME]"
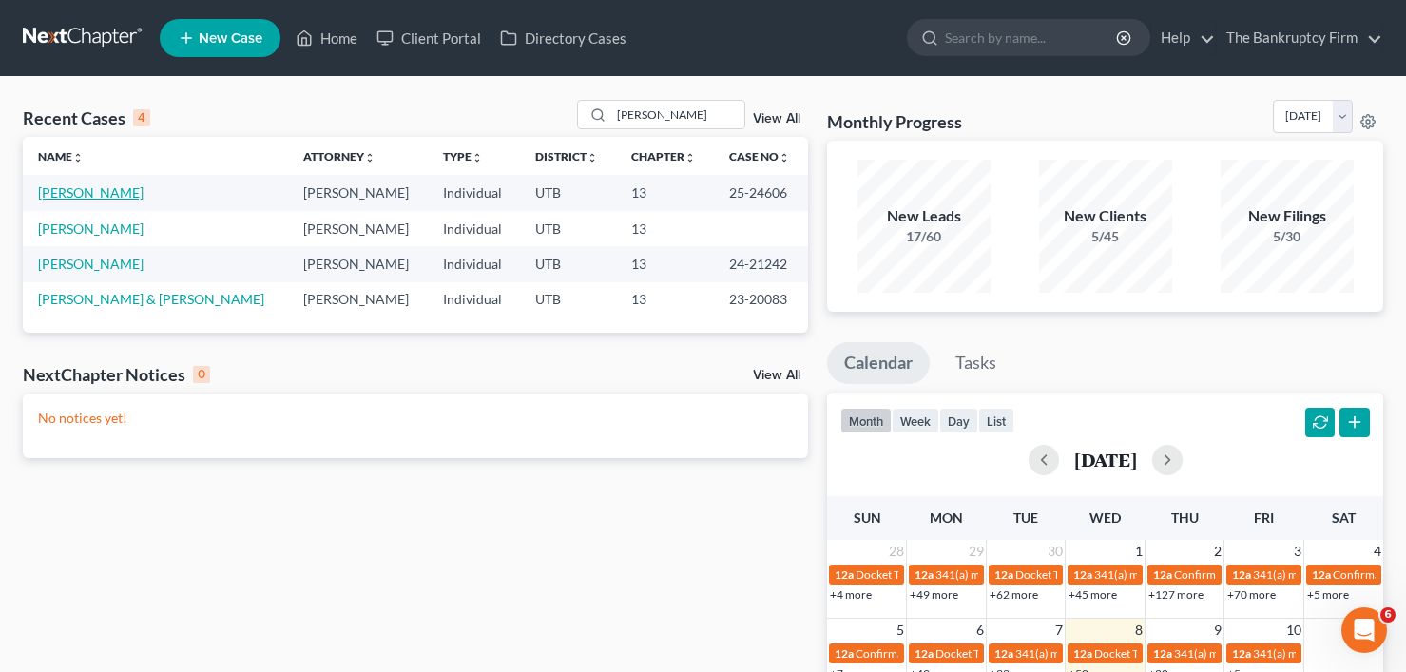
click at [95, 194] on link "[PERSON_NAME]" at bounding box center [91, 192] width 106 height 16
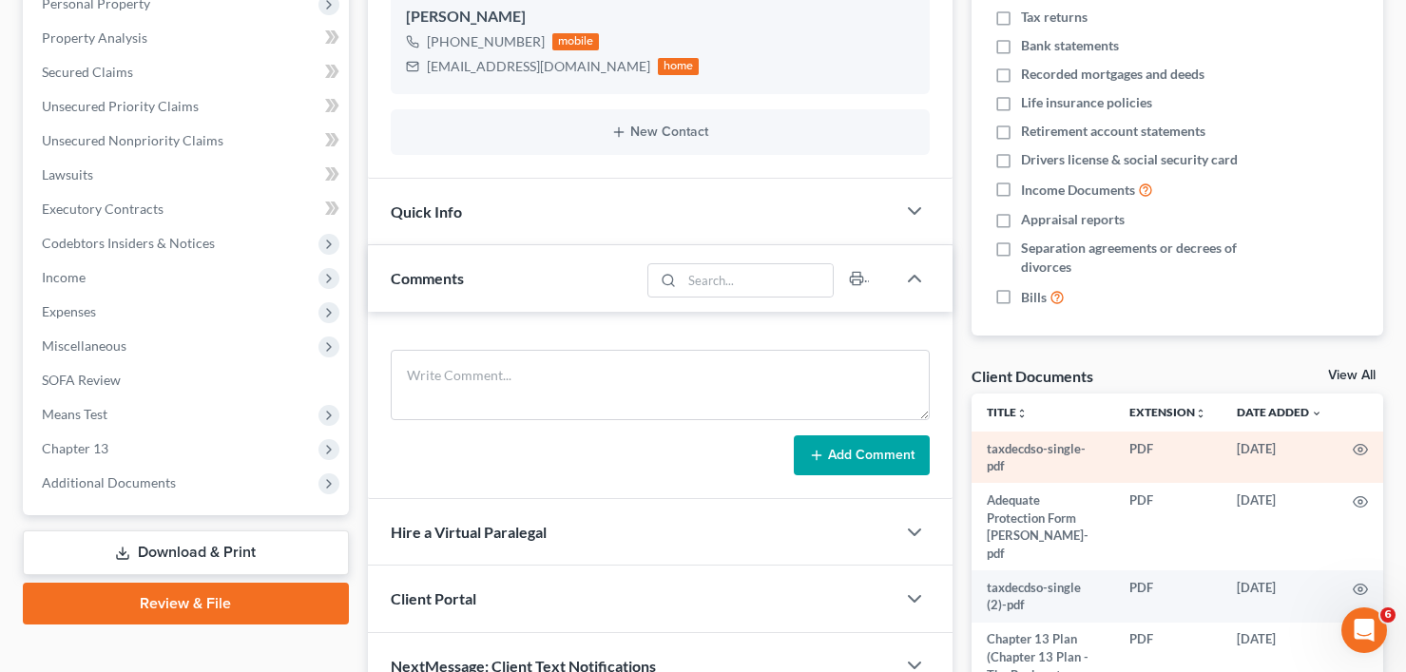
scroll to position [380, 0]
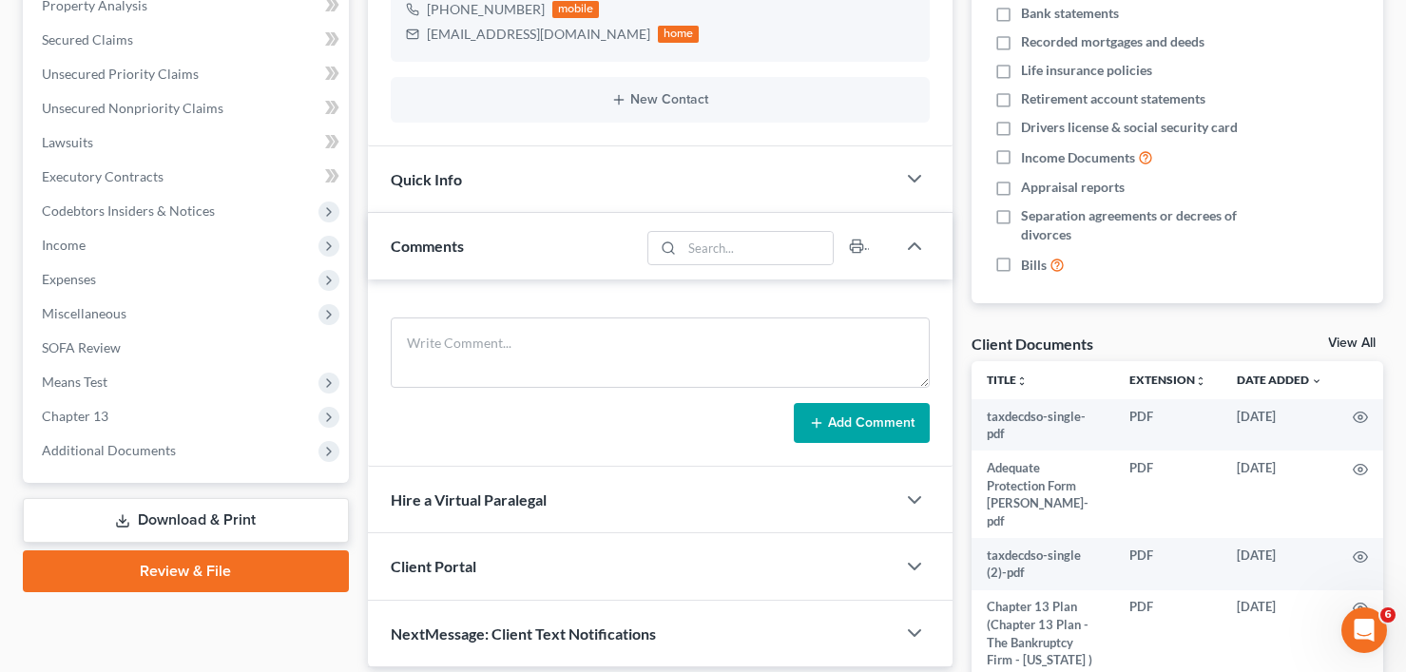
click at [1360, 334] on div "Client Documents View All" at bounding box center [1178, 348] width 412 height 28
click at [1358, 349] on link "View All" at bounding box center [1352, 343] width 48 height 13
click at [1339, 343] on link "View All" at bounding box center [1352, 343] width 48 height 13
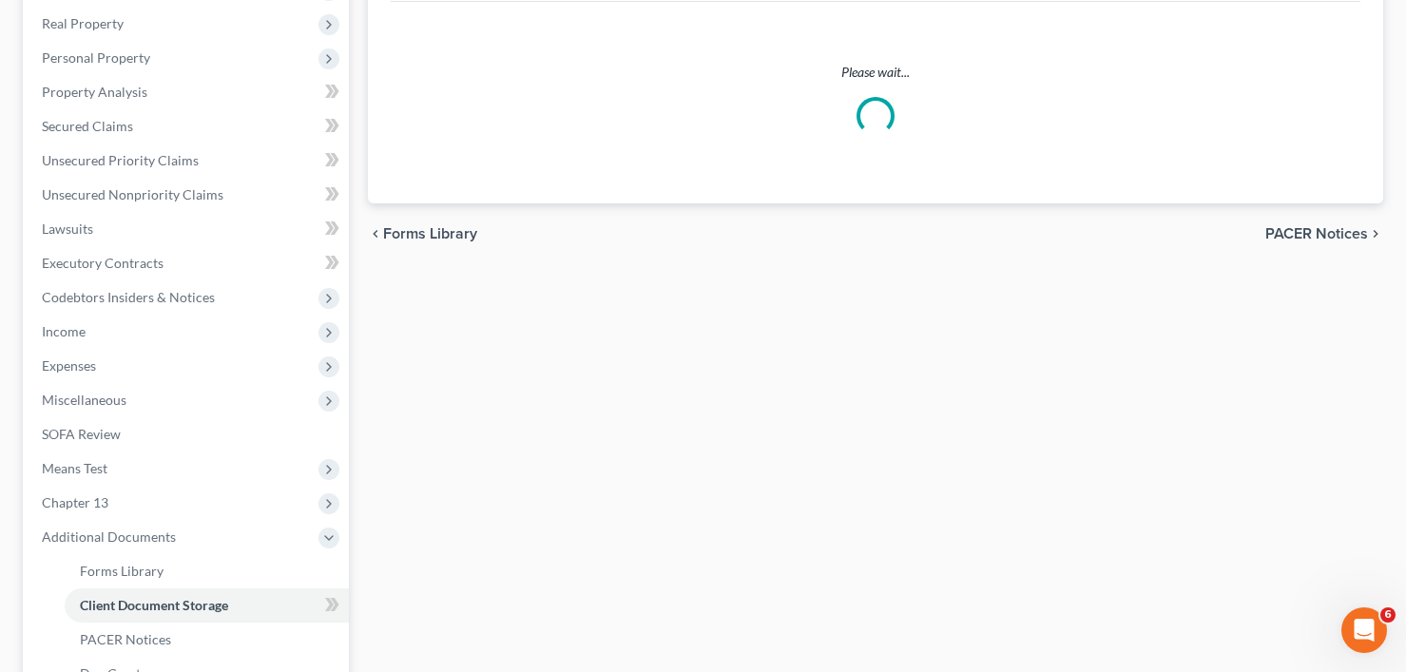
scroll to position [1, 0]
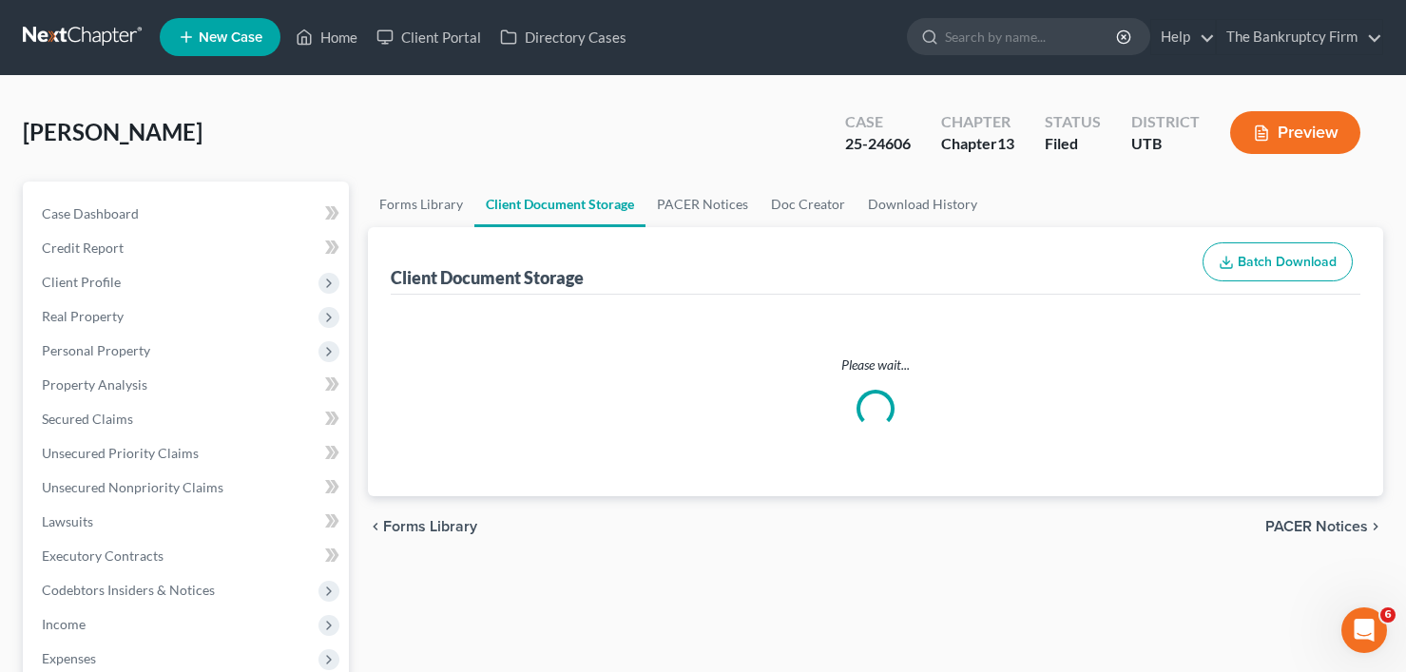
select select "30"
select select "26"
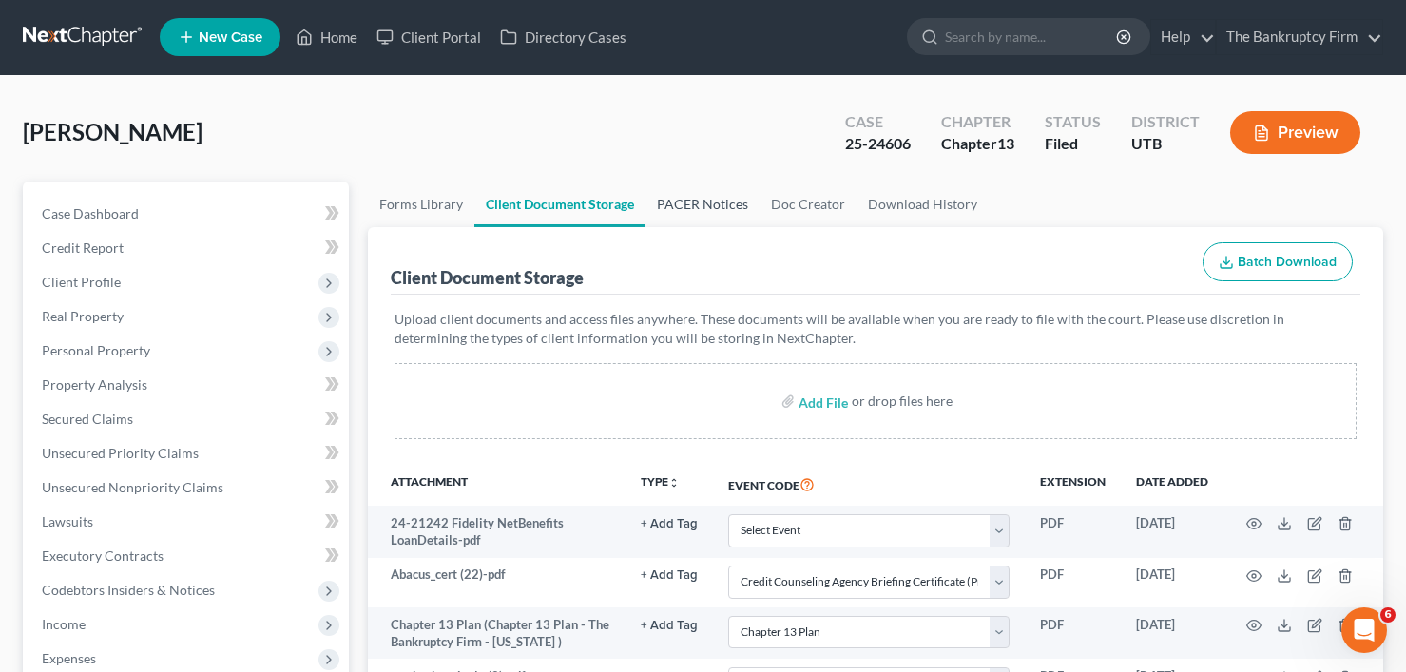
scroll to position [0, 0]
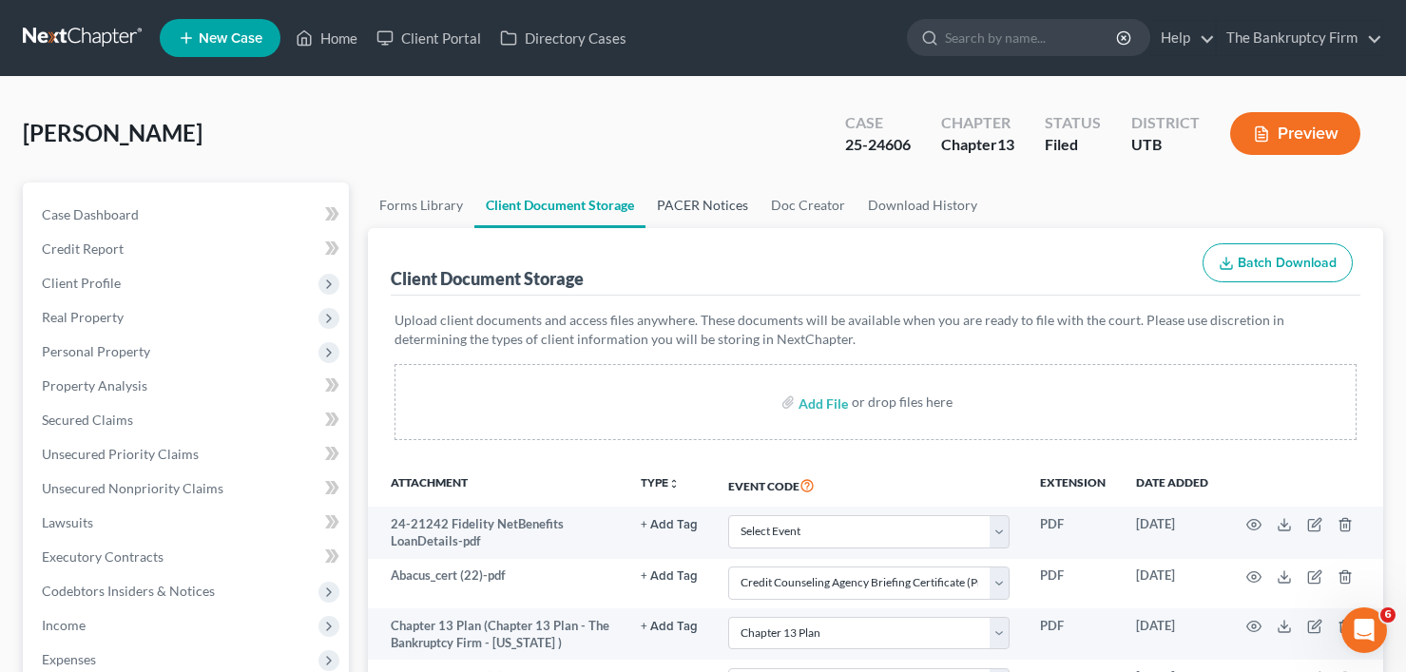
click at [684, 204] on link "PACER Notices" at bounding box center [703, 206] width 114 height 46
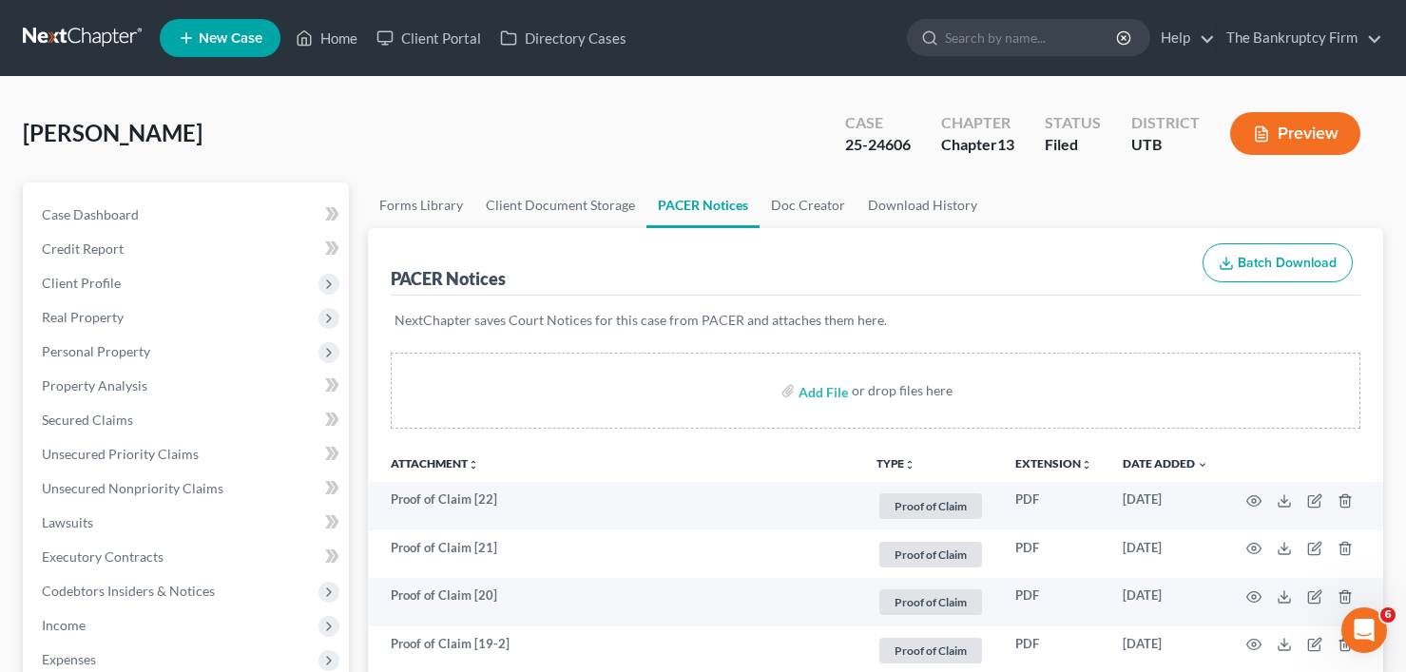
click at [371, 166] on div "[PERSON_NAME] Upgraded Case 25-24606 Chapter Chapter 13 Status Filed District U…" at bounding box center [703, 141] width 1360 height 83
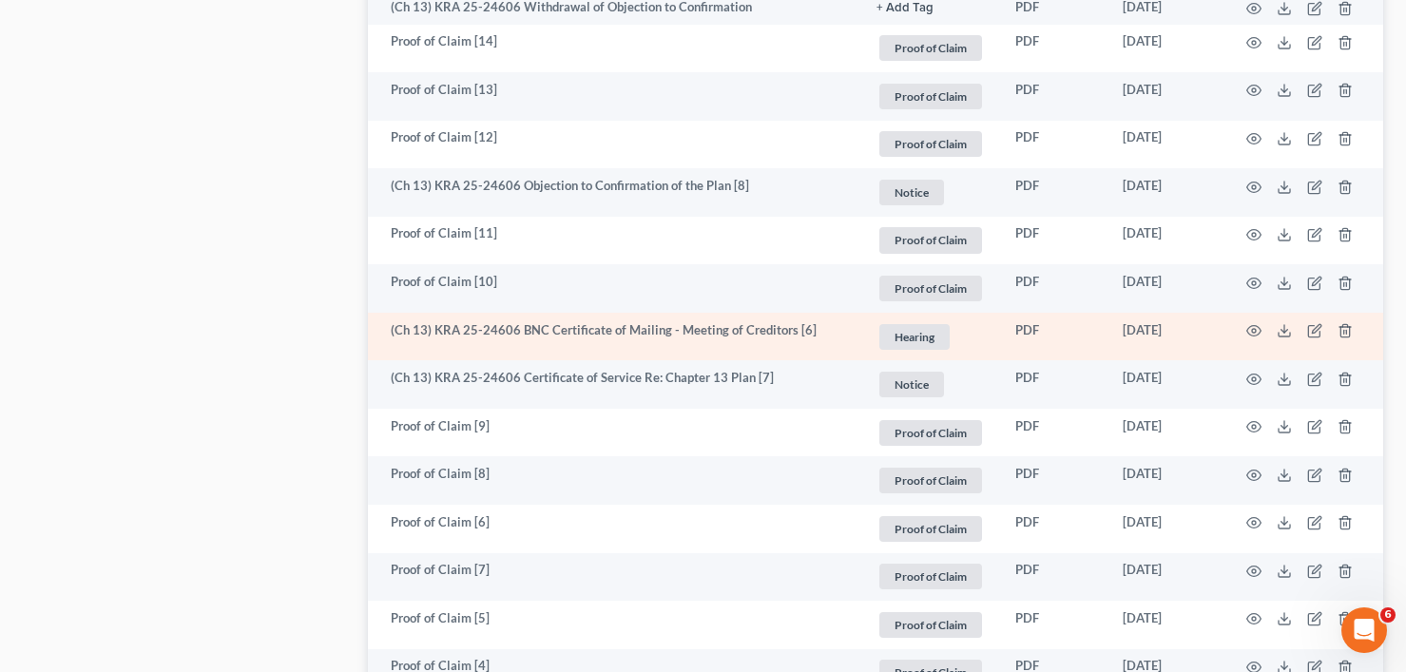
scroll to position [1521, 0]
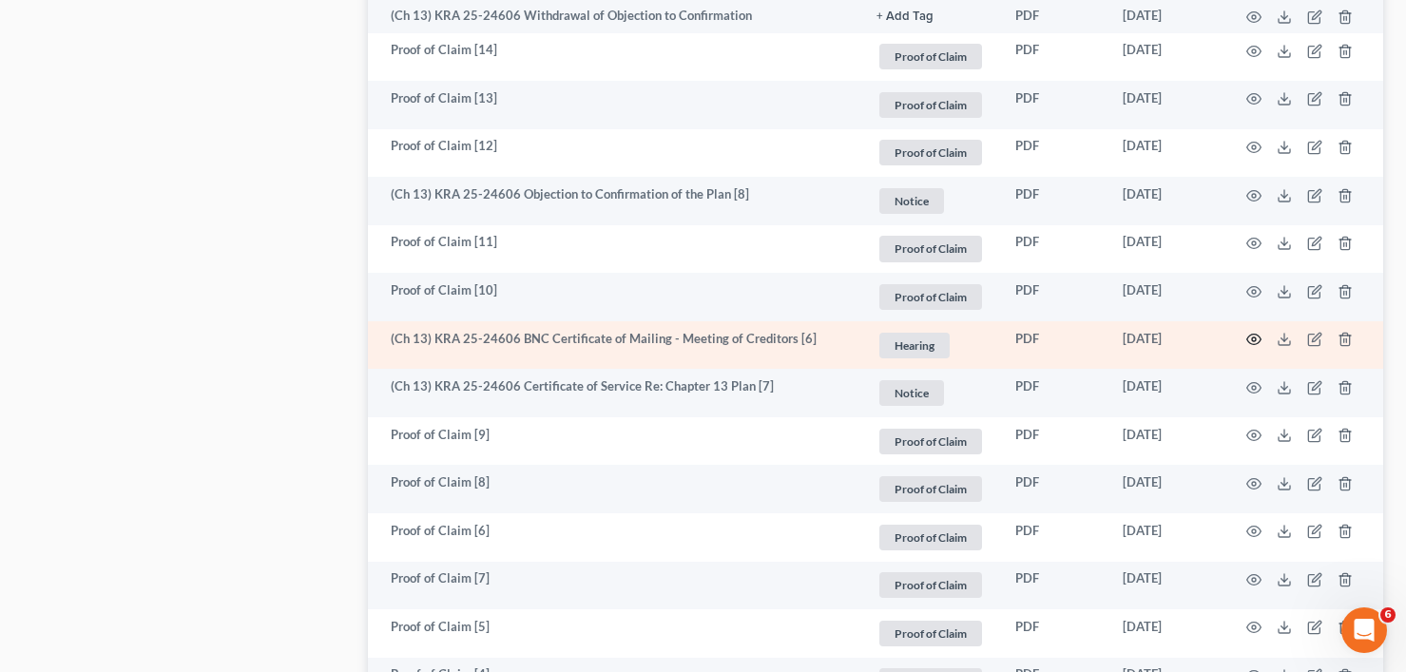
click at [1253, 340] on icon "button" at bounding box center [1253, 339] width 15 height 15
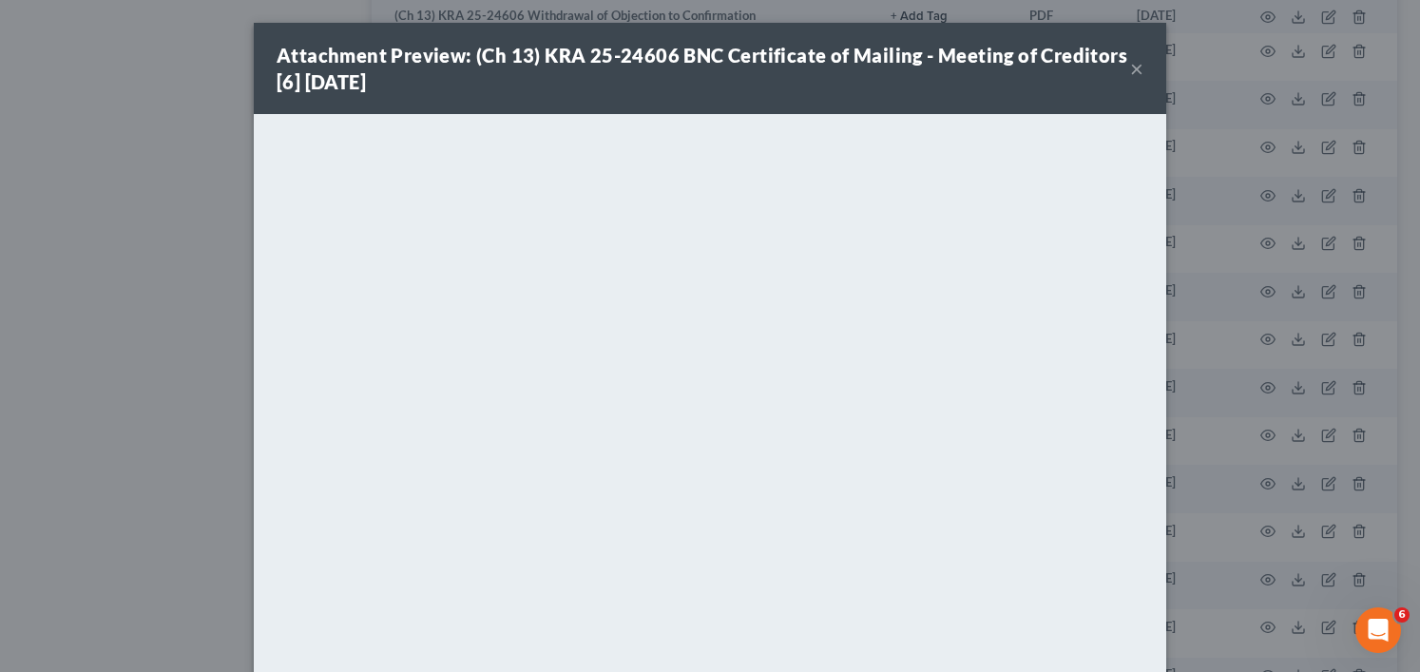
click at [1130, 71] on button "×" at bounding box center [1136, 68] width 13 height 23
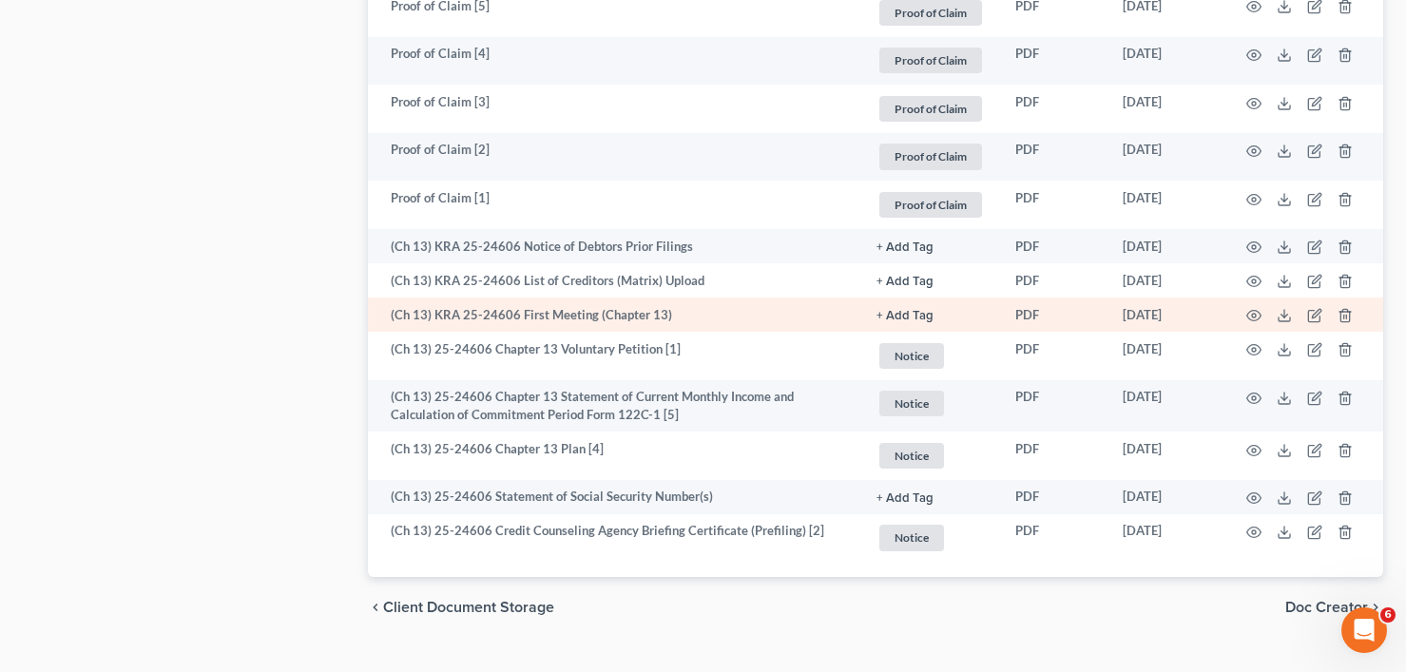
scroll to position [2085, 0]
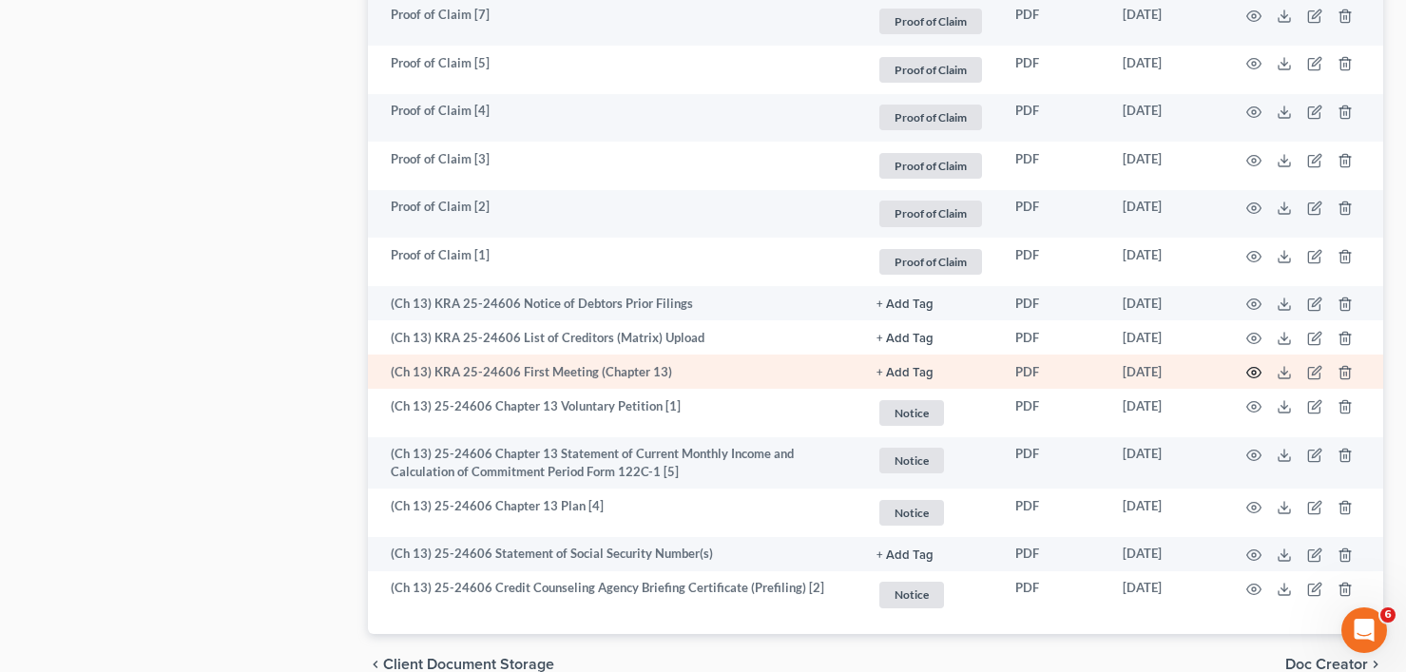
click at [1254, 368] on icon "button" at bounding box center [1254, 373] width 14 height 10
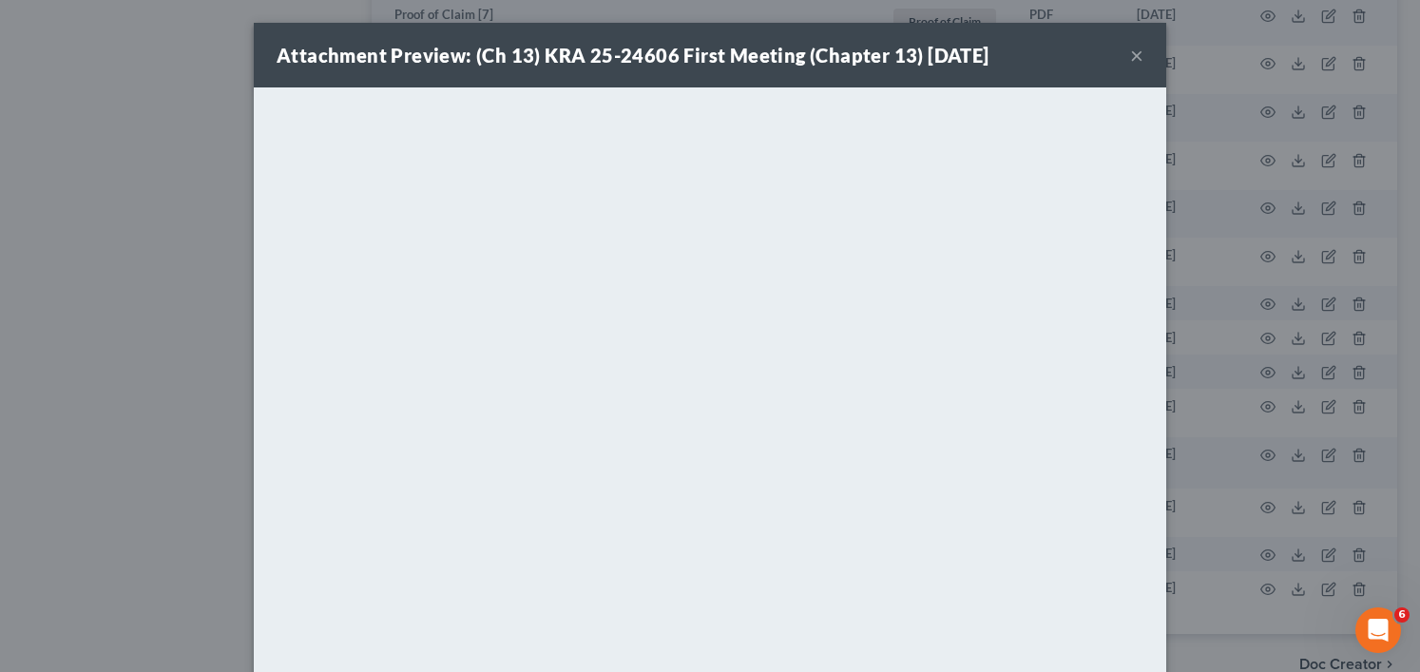
click at [1130, 59] on button "×" at bounding box center [1136, 55] width 13 height 23
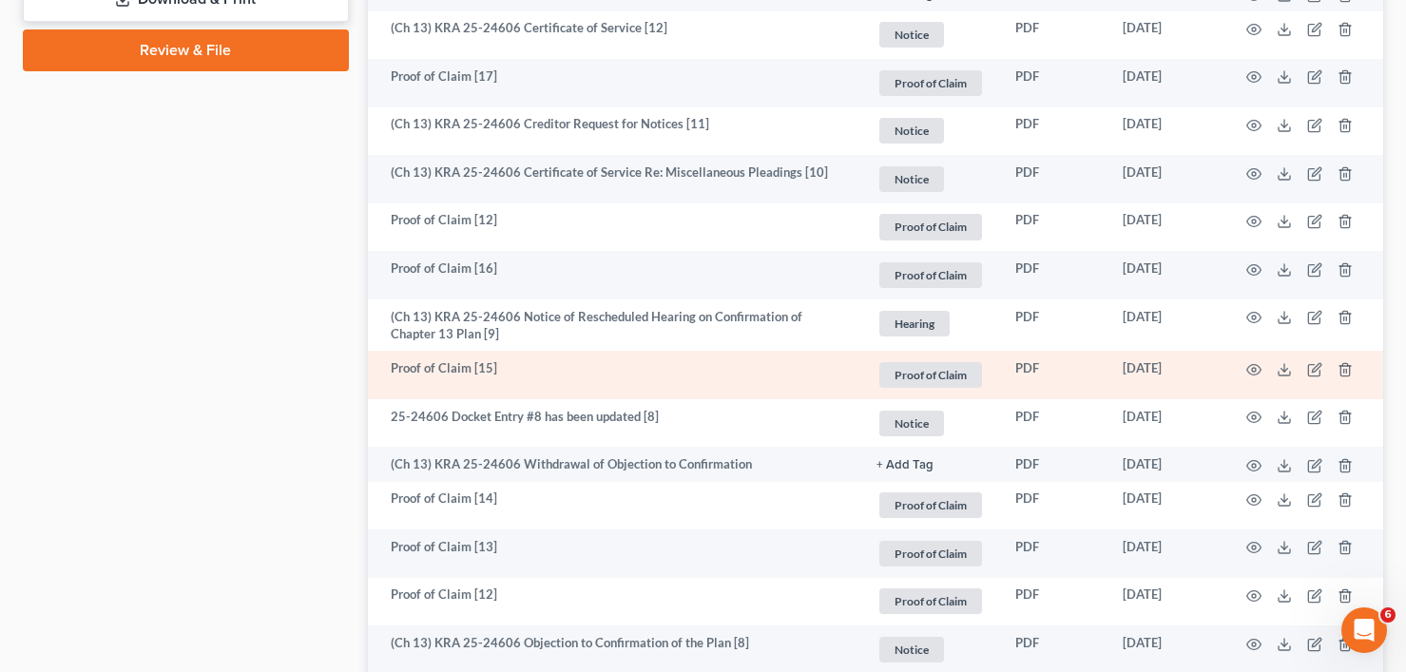
scroll to position [1039, 0]
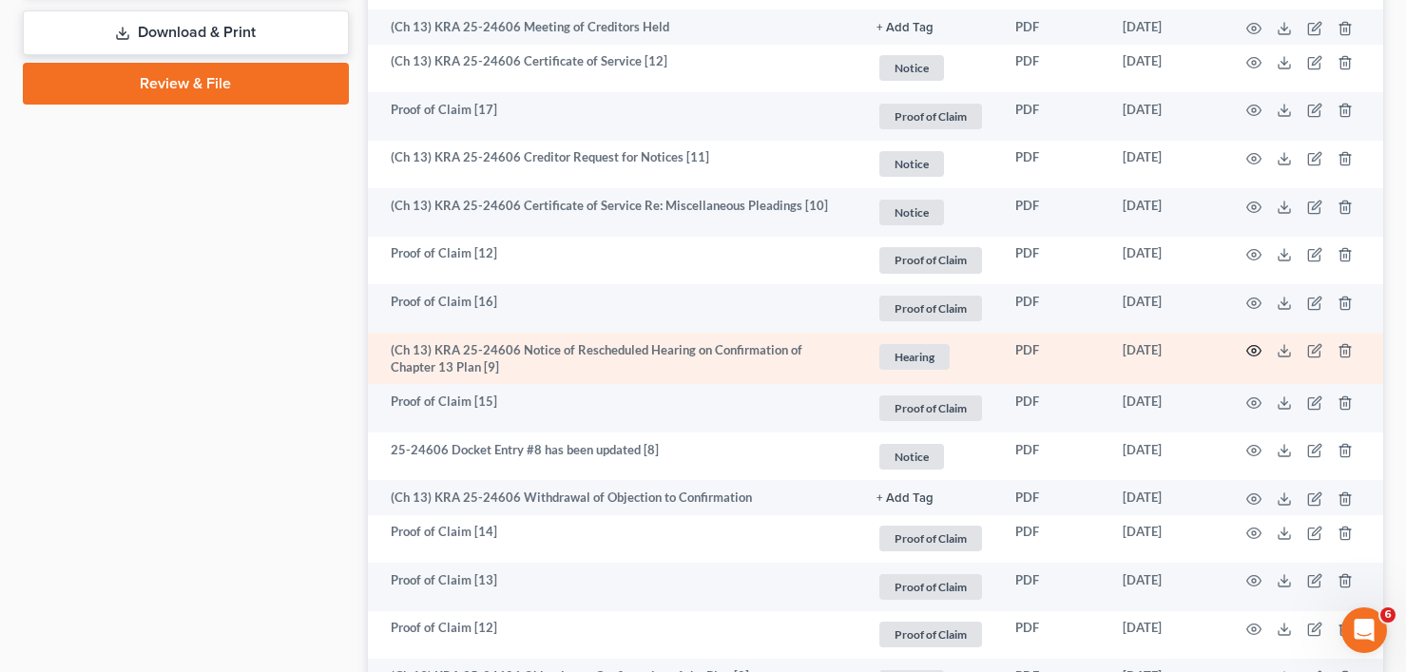
click at [1257, 350] on icon "button" at bounding box center [1253, 350] width 15 height 15
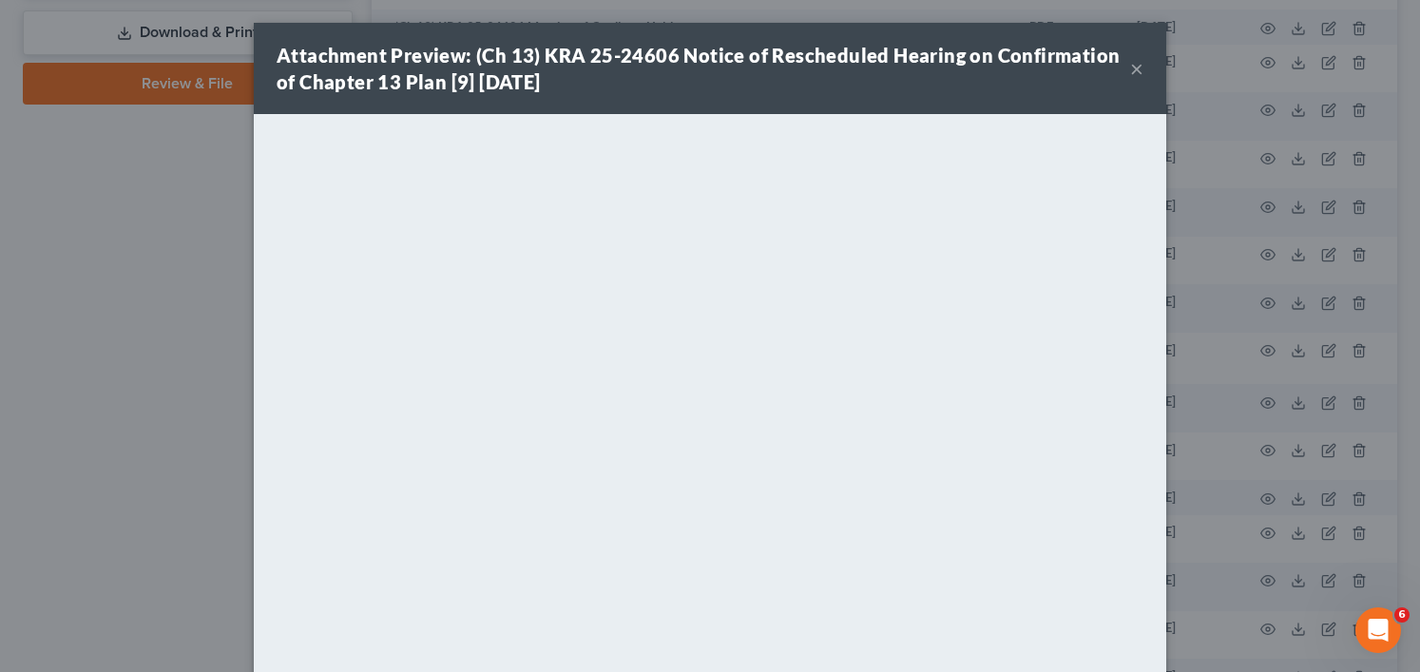
click at [1131, 68] on button "×" at bounding box center [1136, 68] width 13 height 23
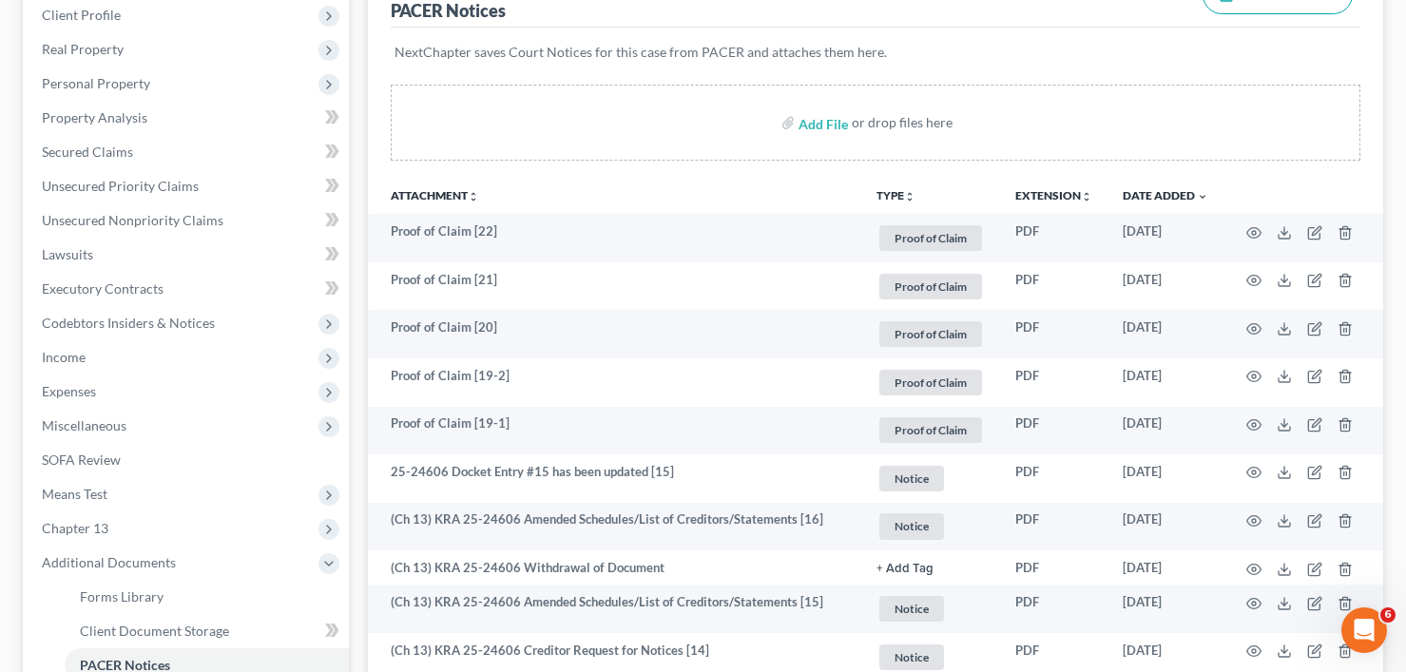
scroll to position [88, 0]
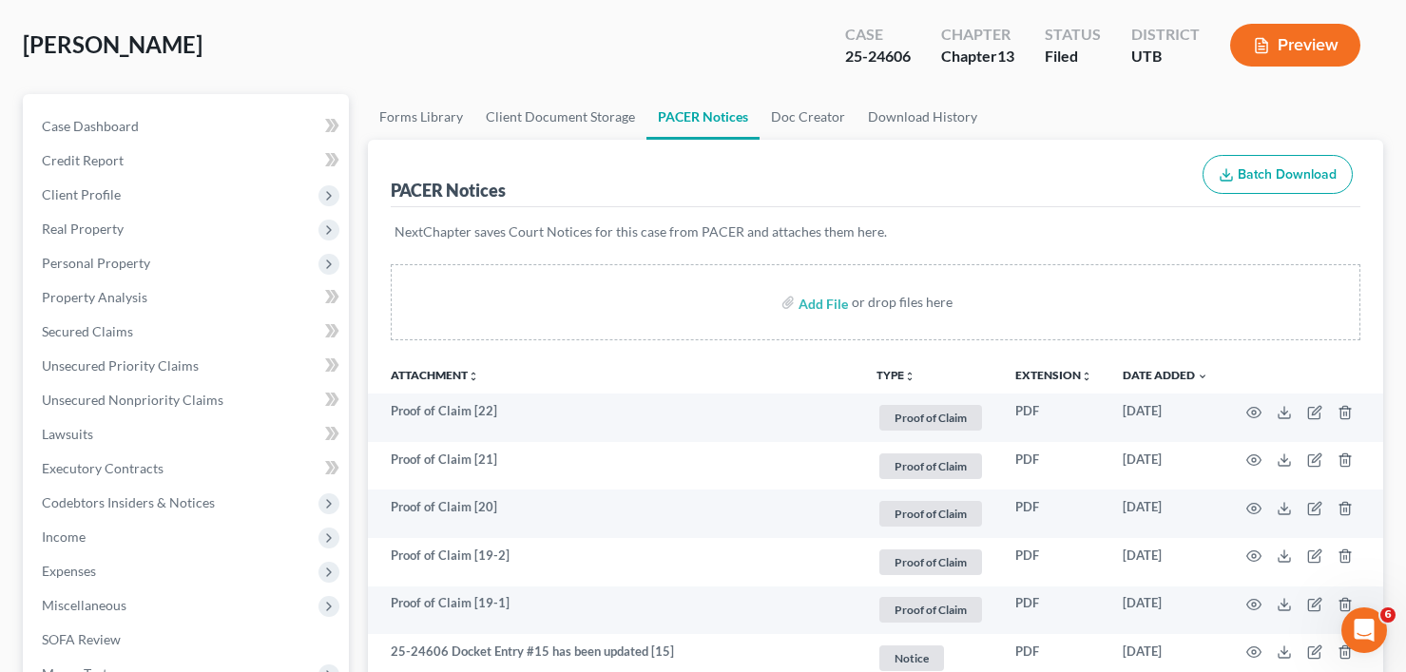
drag, startPoint x: 295, startPoint y: 40, endPoint x: 1379, endPoint y: 361, distance: 1130.5
click at [295, 40] on div "[PERSON_NAME] Upgraded Case 25-24606 Chapter Chapter 13 Status Filed District U…" at bounding box center [703, 52] width 1360 height 83
drag, startPoint x: 1418, startPoint y: 374, endPoint x: 334, endPoint y: 38, distance: 1134.6
click at [334, 38] on div "[PERSON_NAME] Upgraded Case 25-24606 Chapter Chapter 13 Status Filed District U…" at bounding box center [703, 52] width 1360 height 83
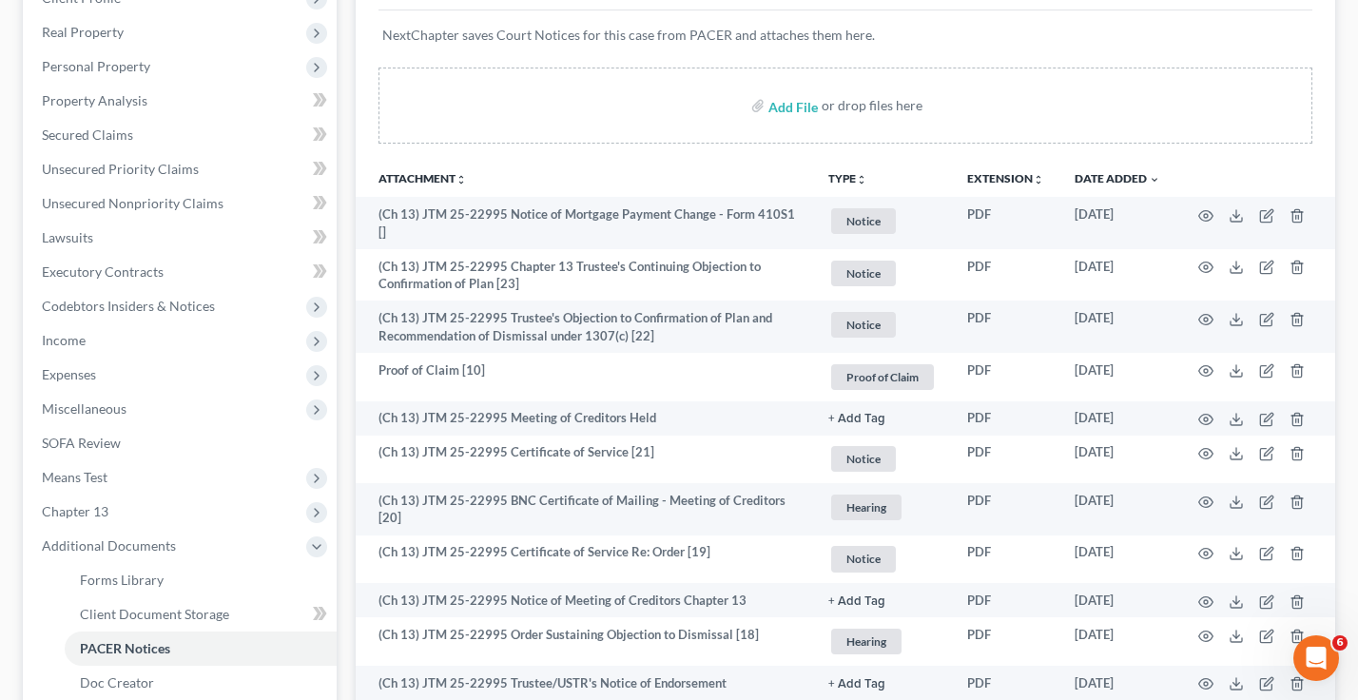
click at [1249, 36] on p "NextChapter saves Court Notices for this case from PACER and attaches them here." at bounding box center [845, 35] width 926 height 19
